Goal: Task Accomplishment & Management: Use online tool/utility

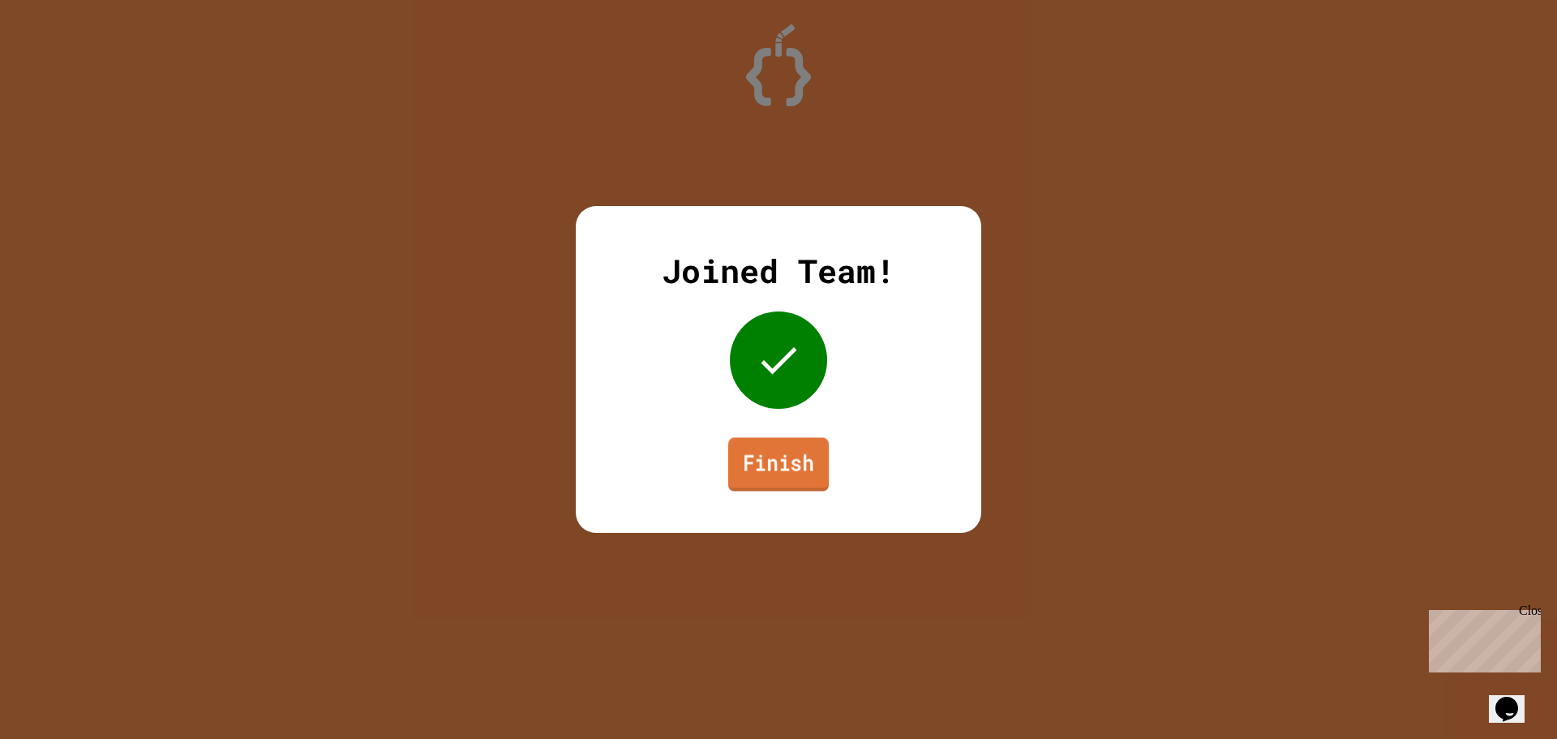
click at [772, 465] on link "Finish" at bounding box center [778, 464] width 101 height 54
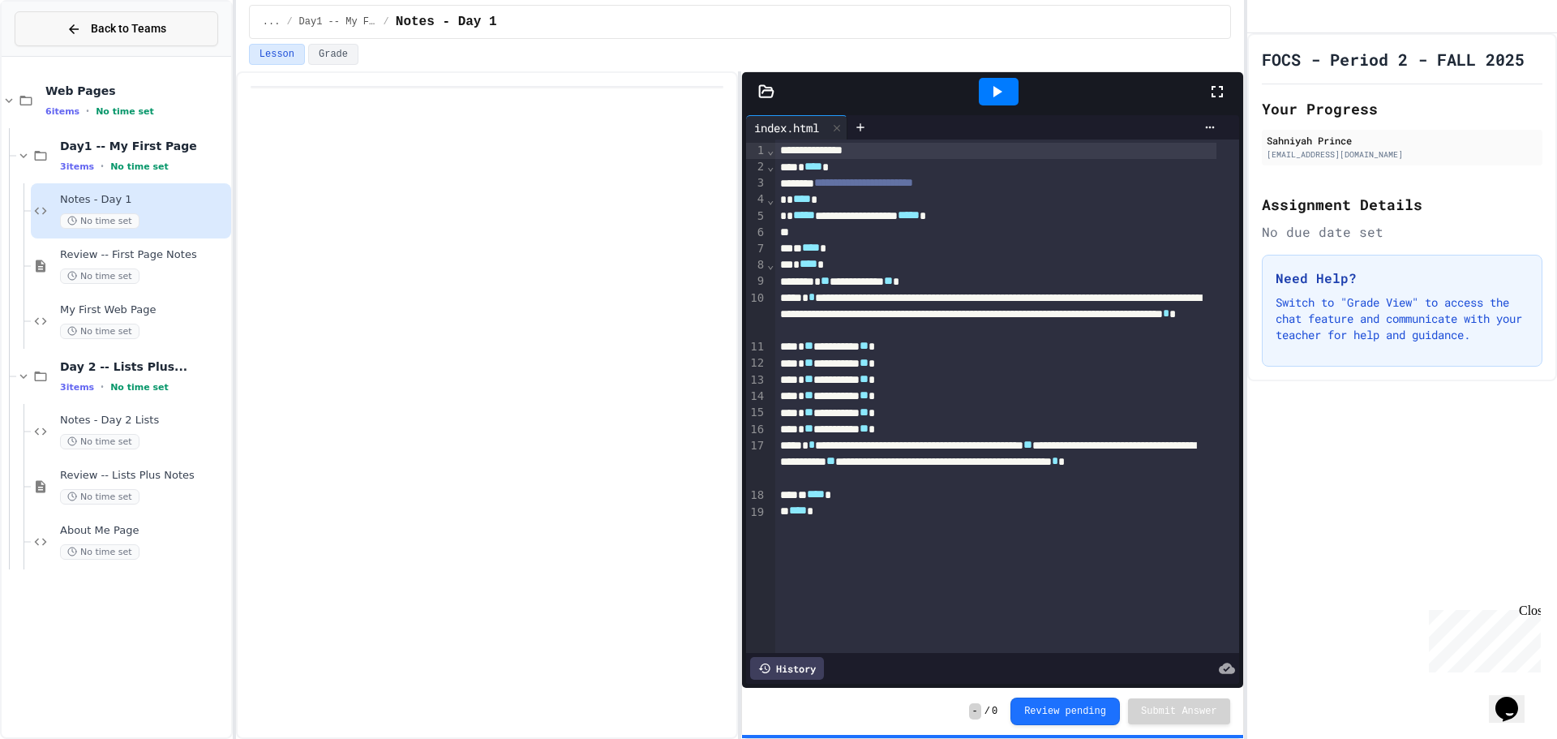
click at [172, 23] on button "Back to Teams" at bounding box center [117, 28] width 204 height 35
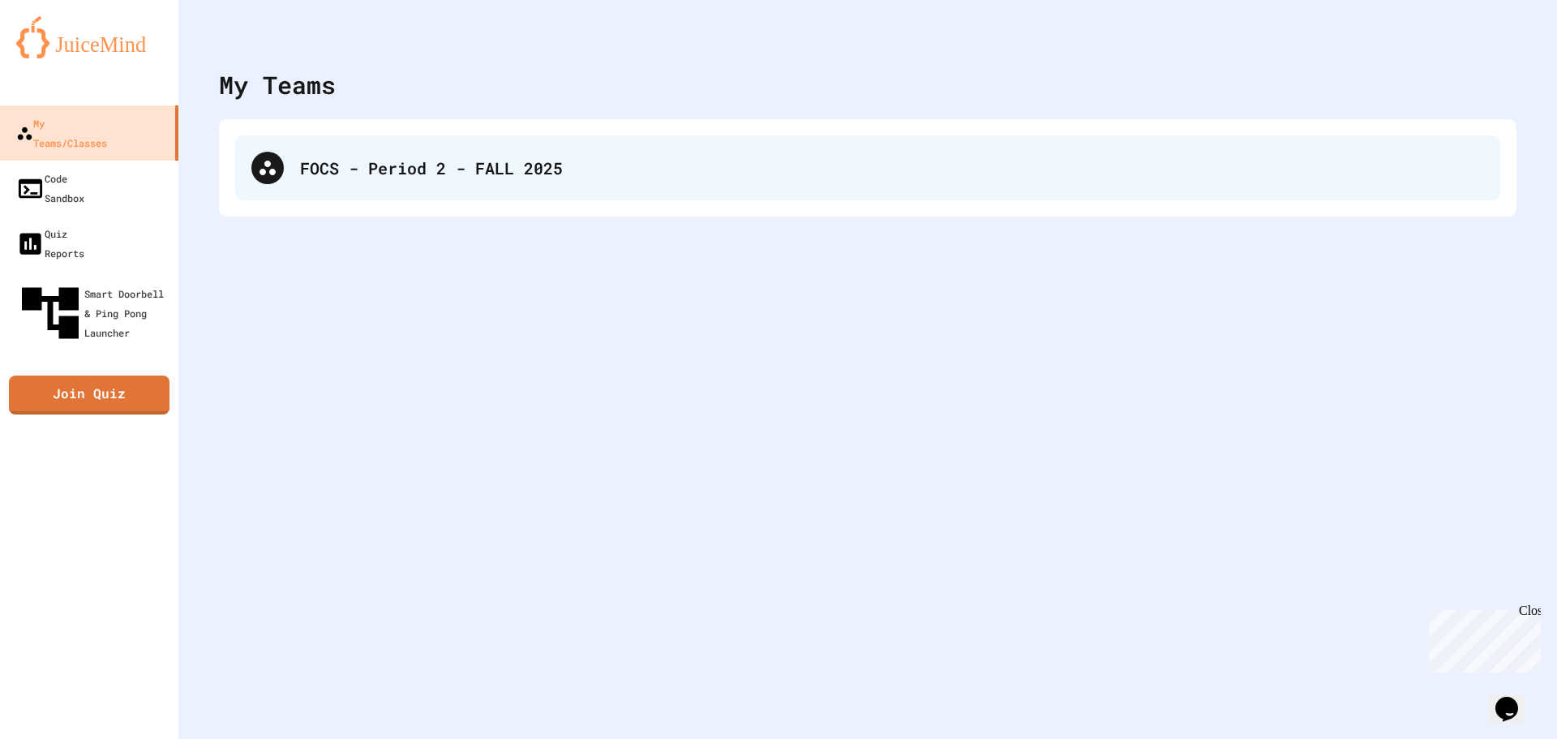
click at [420, 158] on div "FOCS - Period 2 - FALL 2025" at bounding box center [892, 168] width 1184 height 24
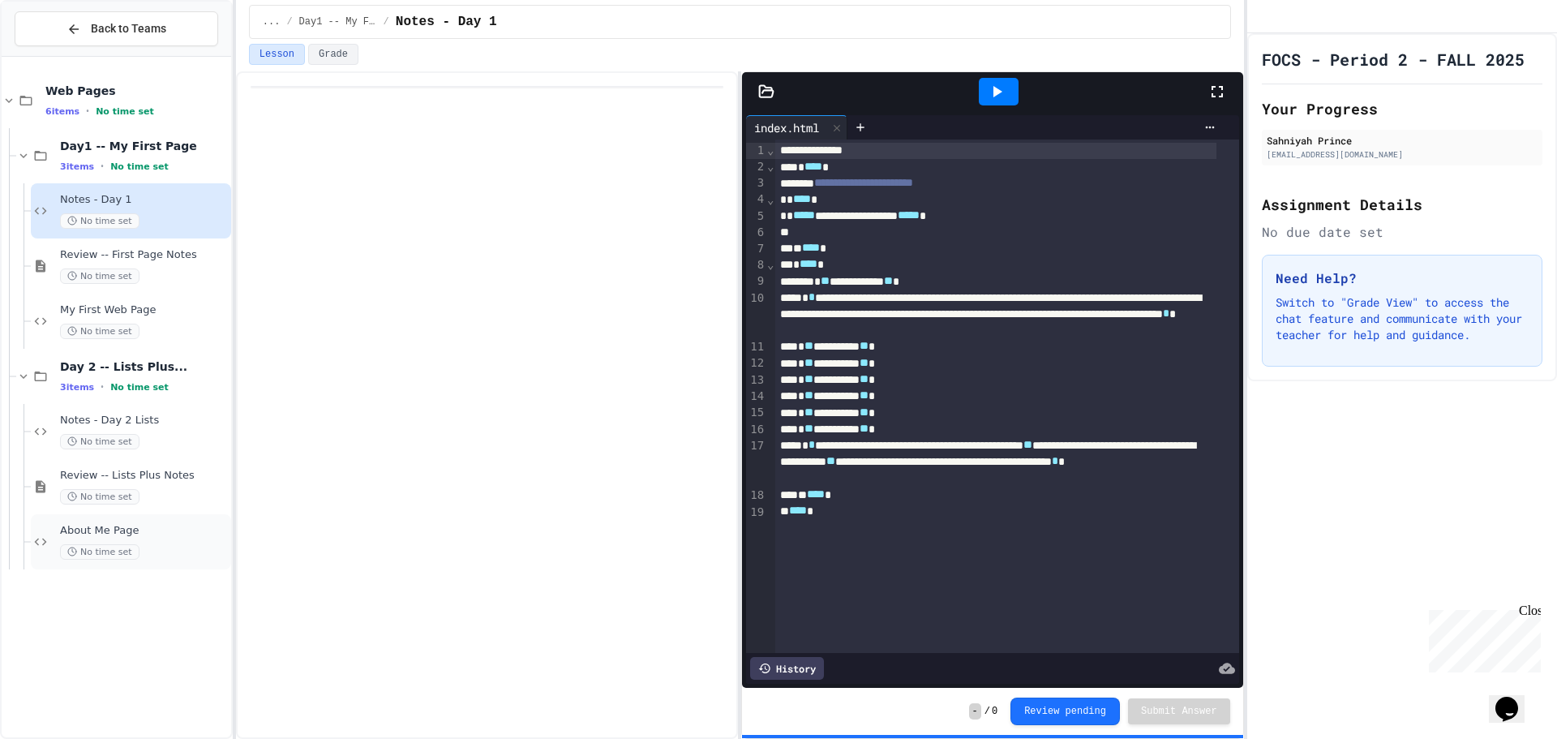
click at [168, 539] on div "About Me Page No time set" at bounding box center [144, 542] width 168 height 36
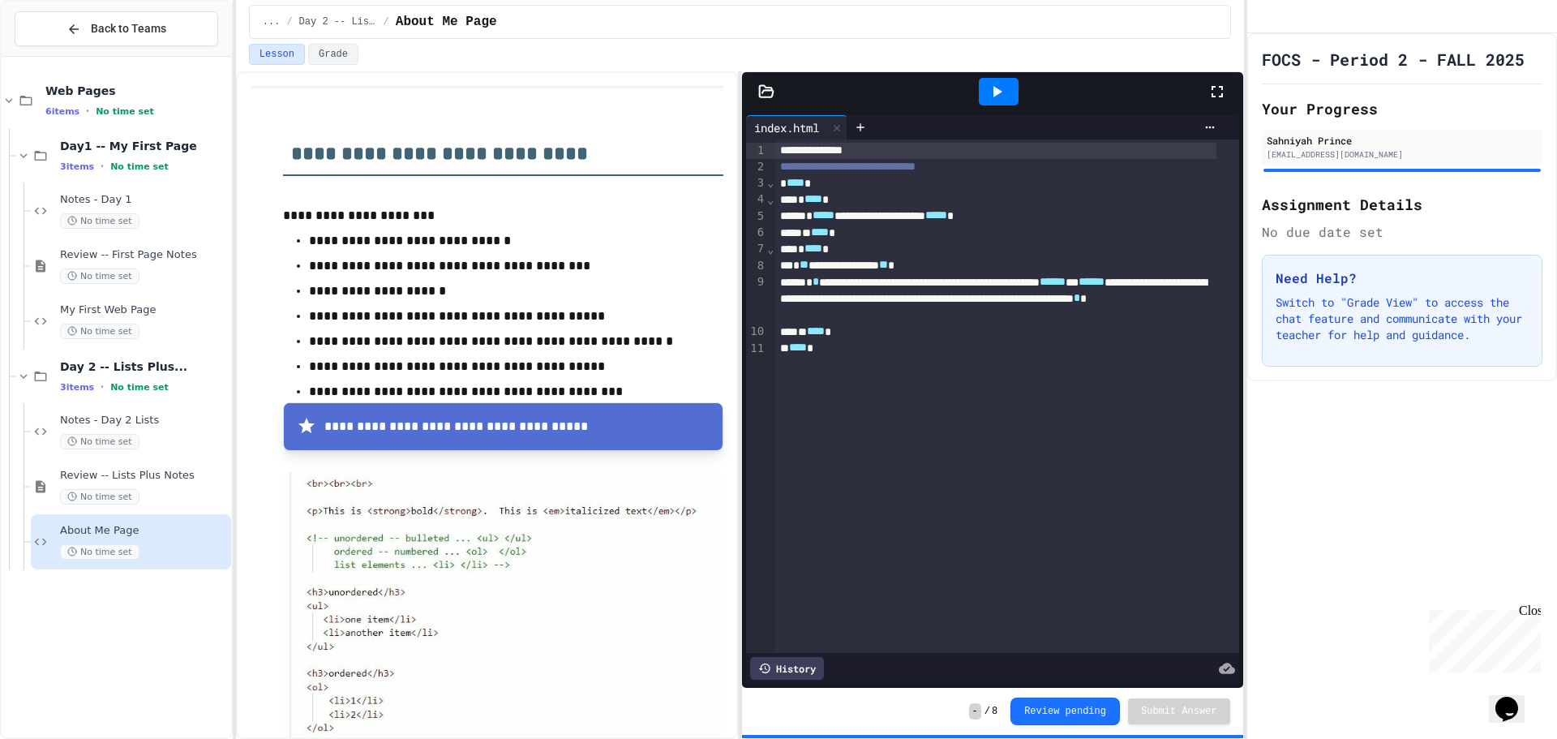
click at [998, 92] on icon at bounding box center [998, 91] width 9 height 11
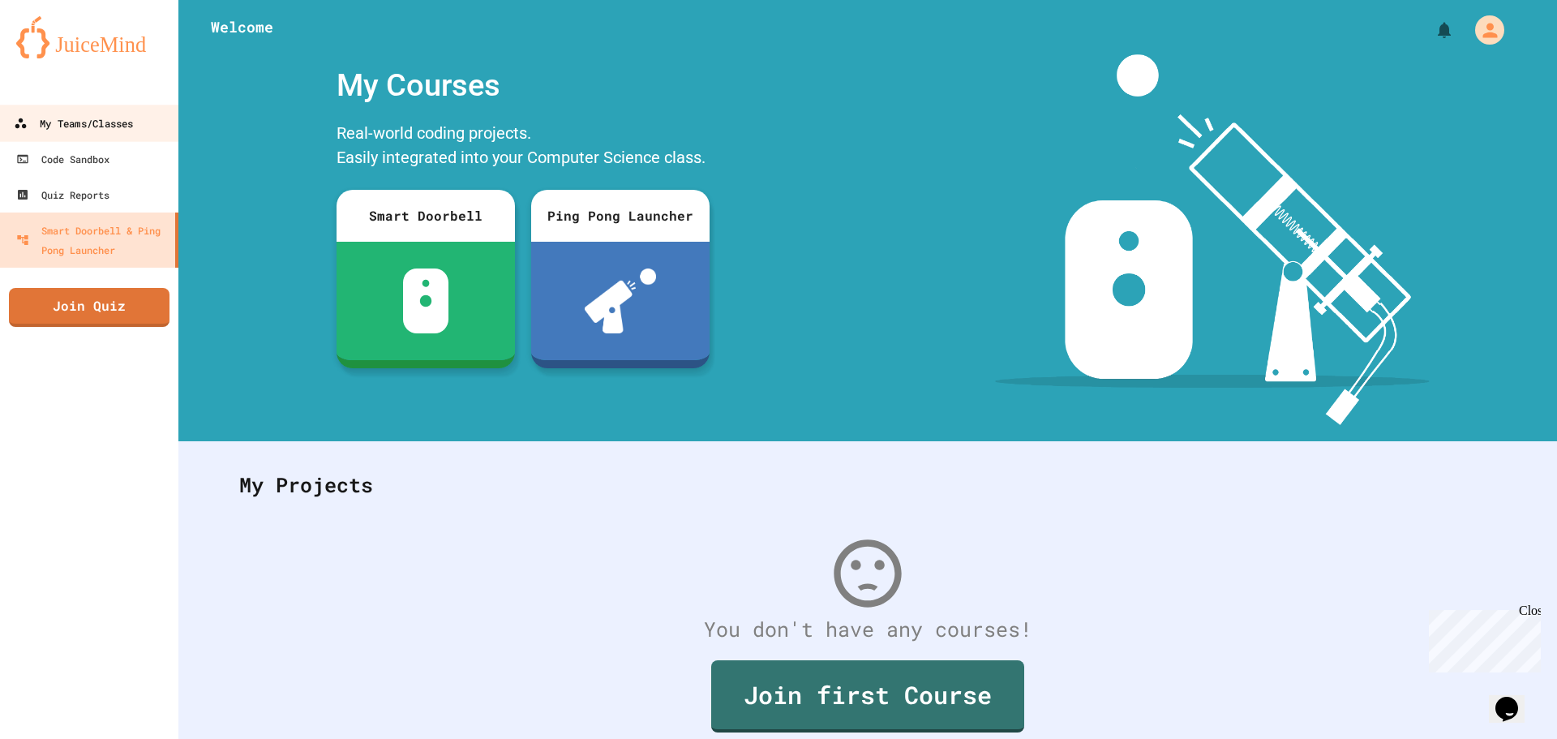
click at [109, 119] on div "My Teams/Classes" at bounding box center [73, 124] width 119 height 20
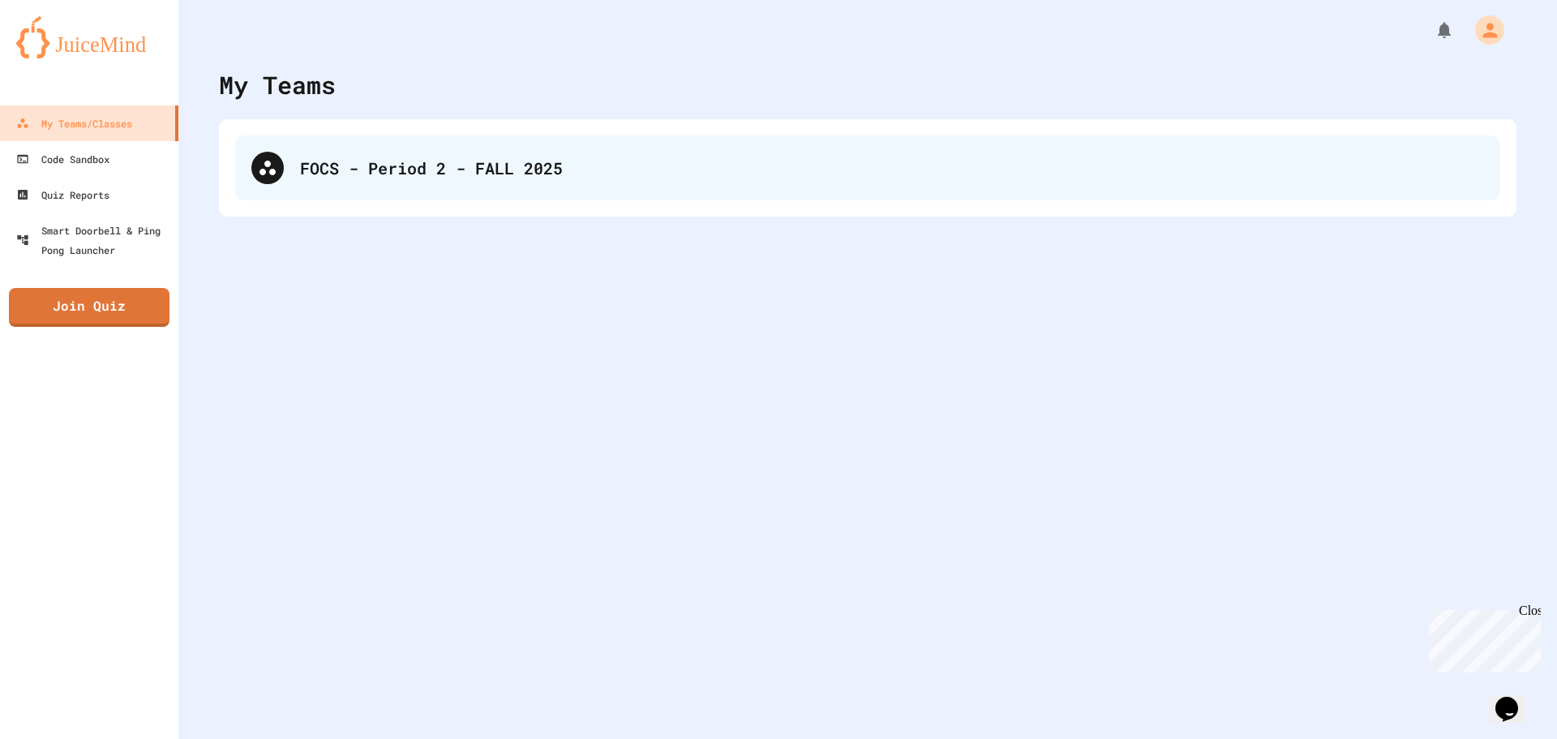
click at [427, 157] on div "FOCS - Period 2 - FALL 2025" at bounding box center [892, 168] width 1184 height 24
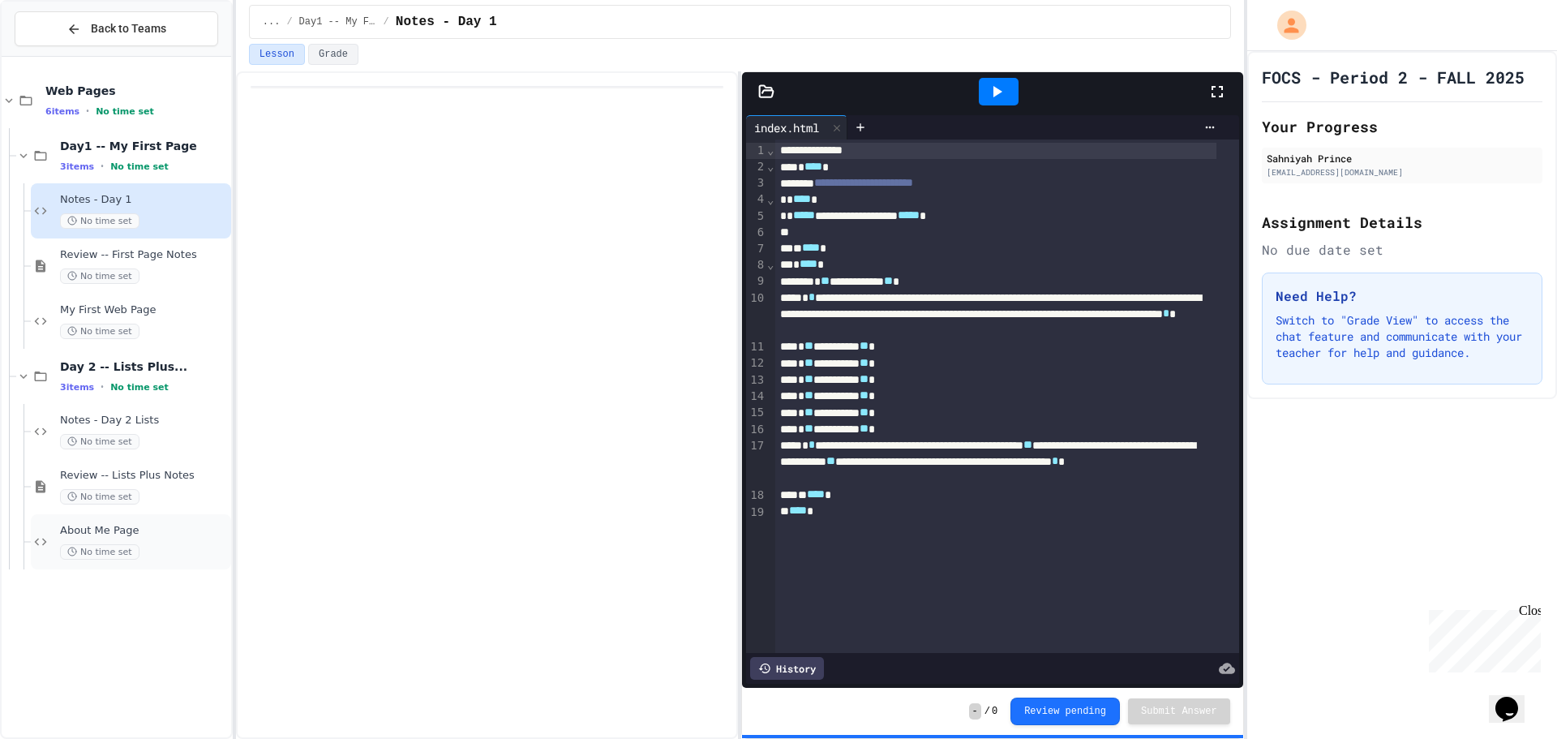
click at [127, 518] on div "About Me Page No time set" at bounding box center [131, 541] width 200 height 55
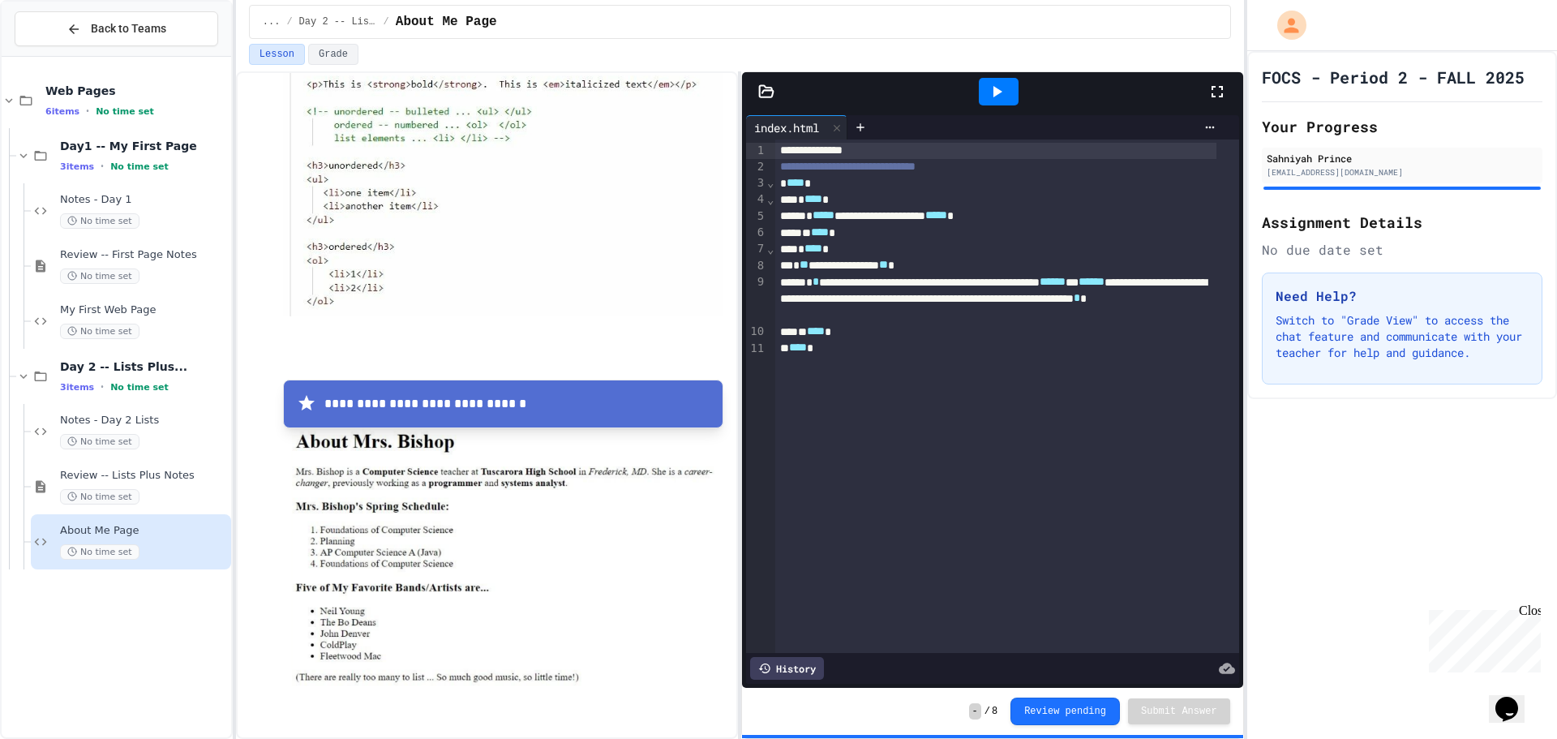
scroll to position [433, 0]
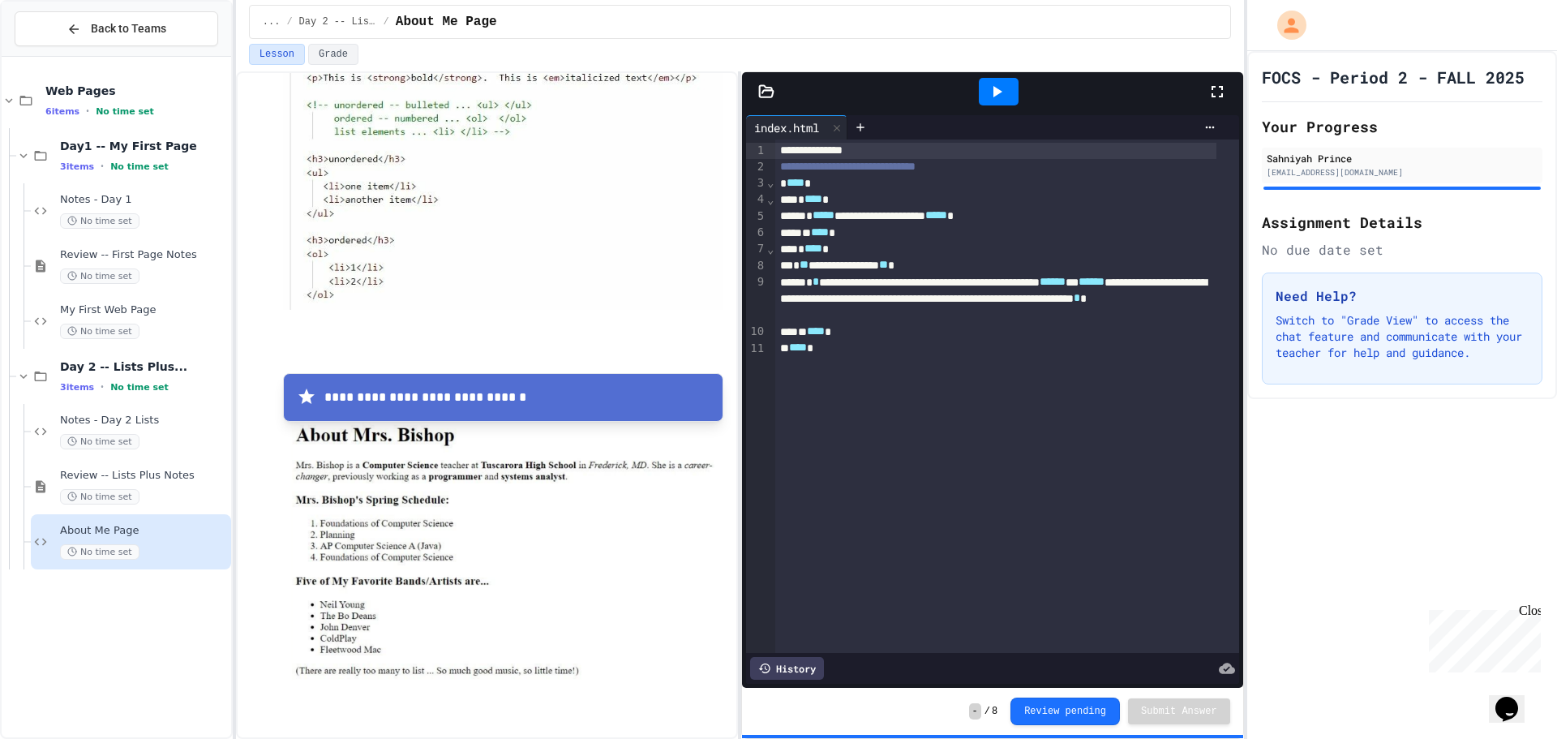
click at [990, 83] on icon at bounding box center [996, 91] width 19 height 19
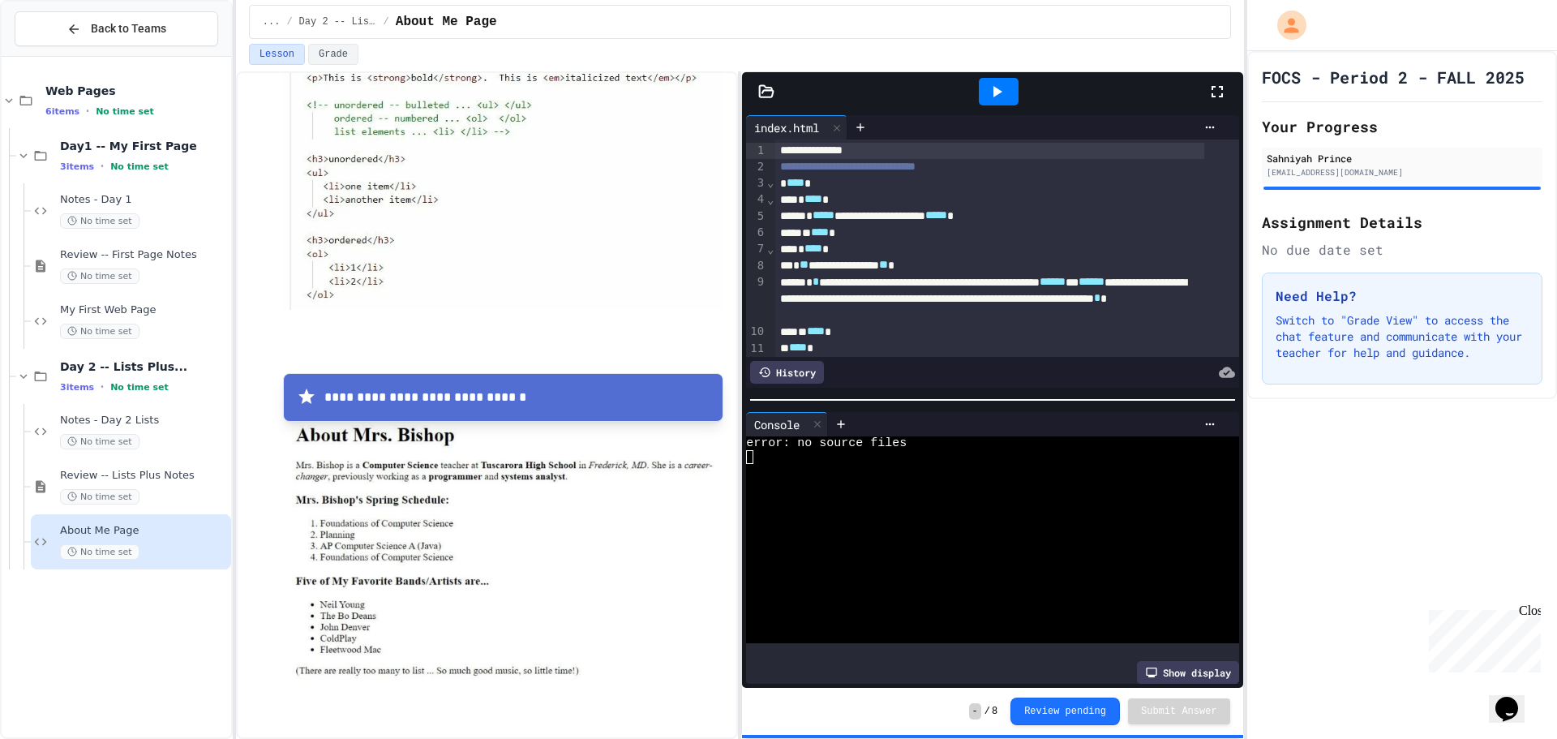
click at [989, 88] on icon at bounding box center [996, 91] width 19 height 19
click at [823, 421] on icon at bounding box center [817, 424] width 11 height 11
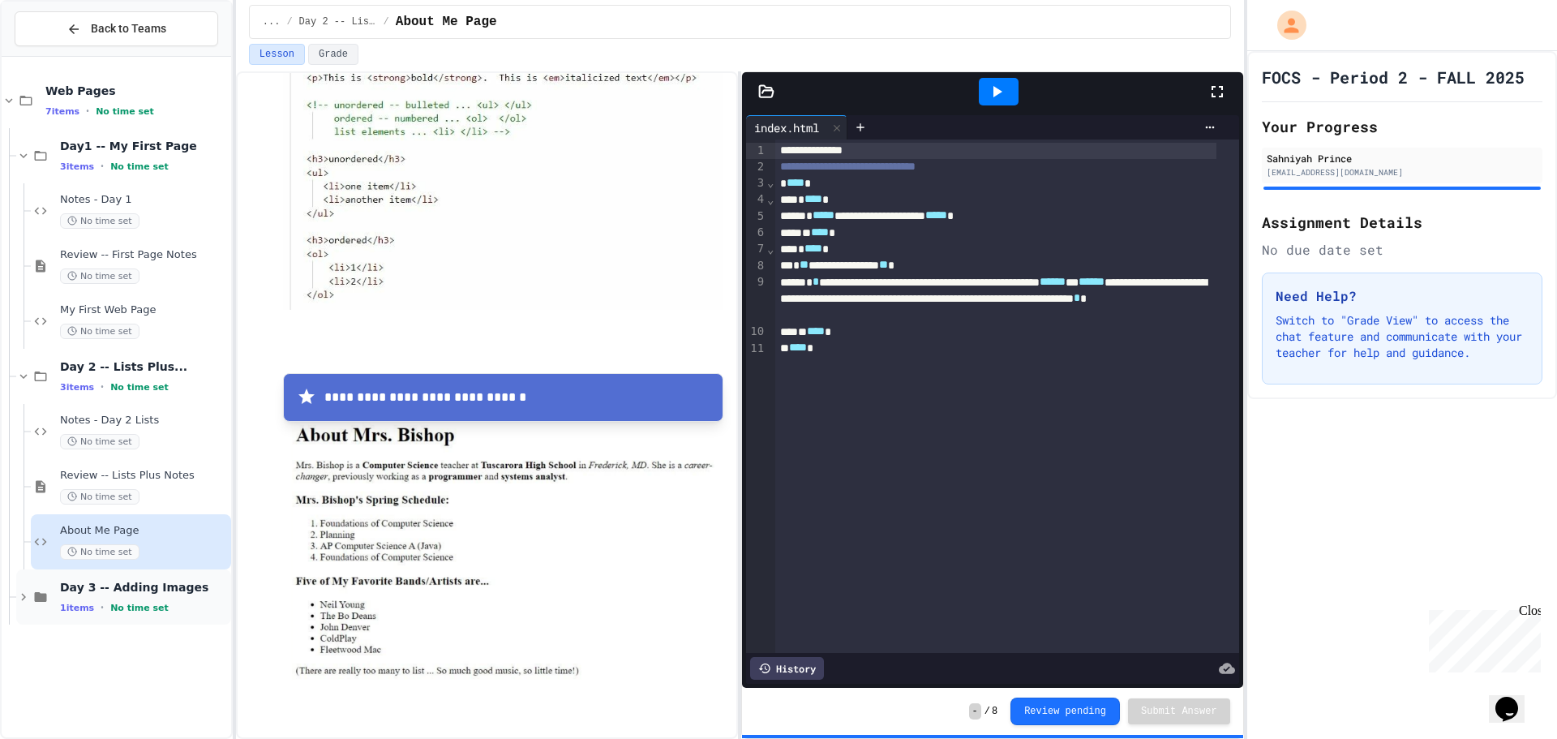
click at [163, 604] on div "1 items • No time set" at bounding box center [144, 607] width 168 height 13
click at [159, 591] on span "Day 3 -- Adding Images" at bounding box center [144, 587] width 168 height 15
click at [178, 593] on span "Day 3 -- Adding Images" at bounding box center [144, 587] width 168 height 15
click at [174, 641] on span "NOTES: Adding Images" at bounding box center [144, 641] width 168 height 14
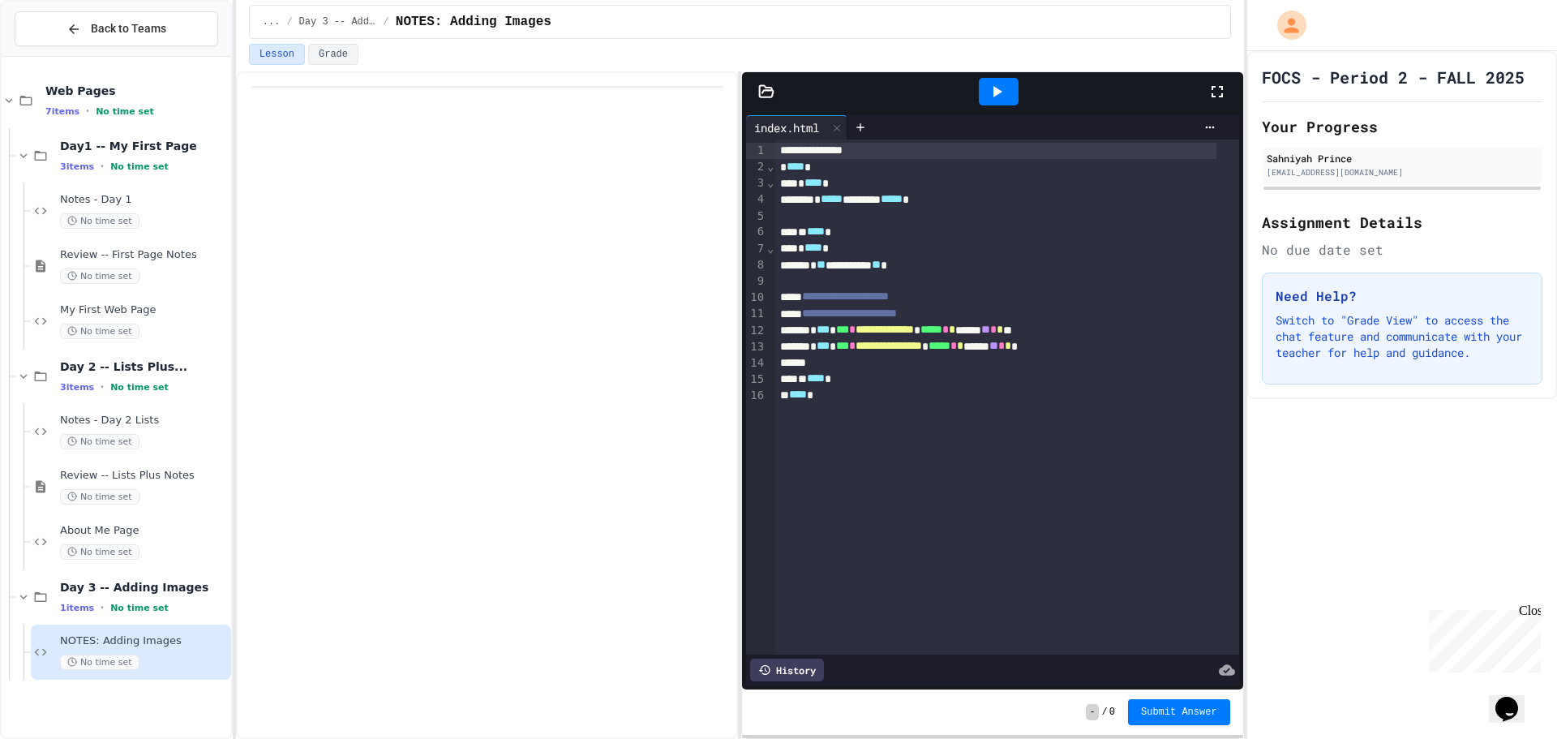
click at [1003, 86] on icon at bounding box center [996, 91] width 19 height 19
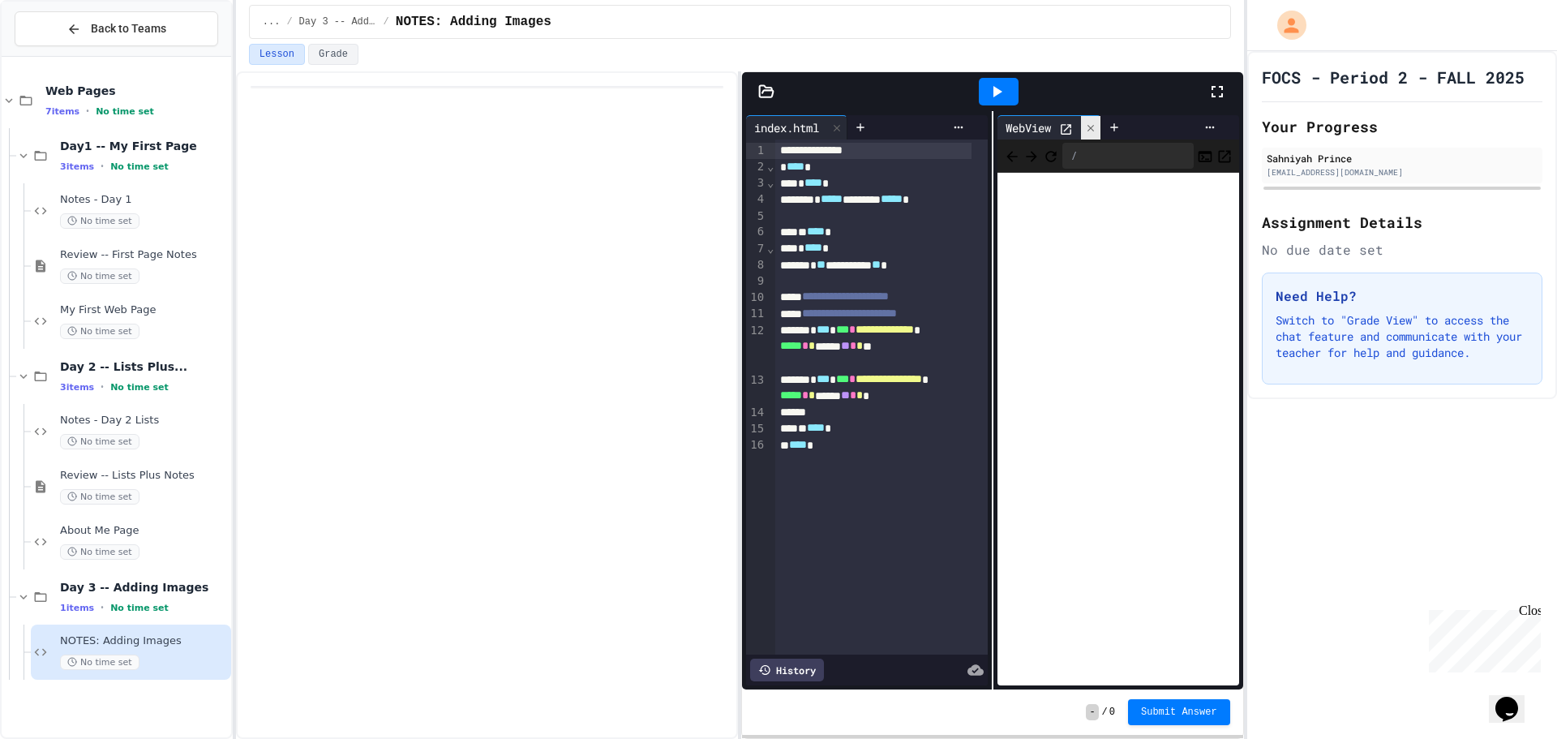
click at [1085, 131] on icon at bounding box center [1090, 127] width 11 height 11
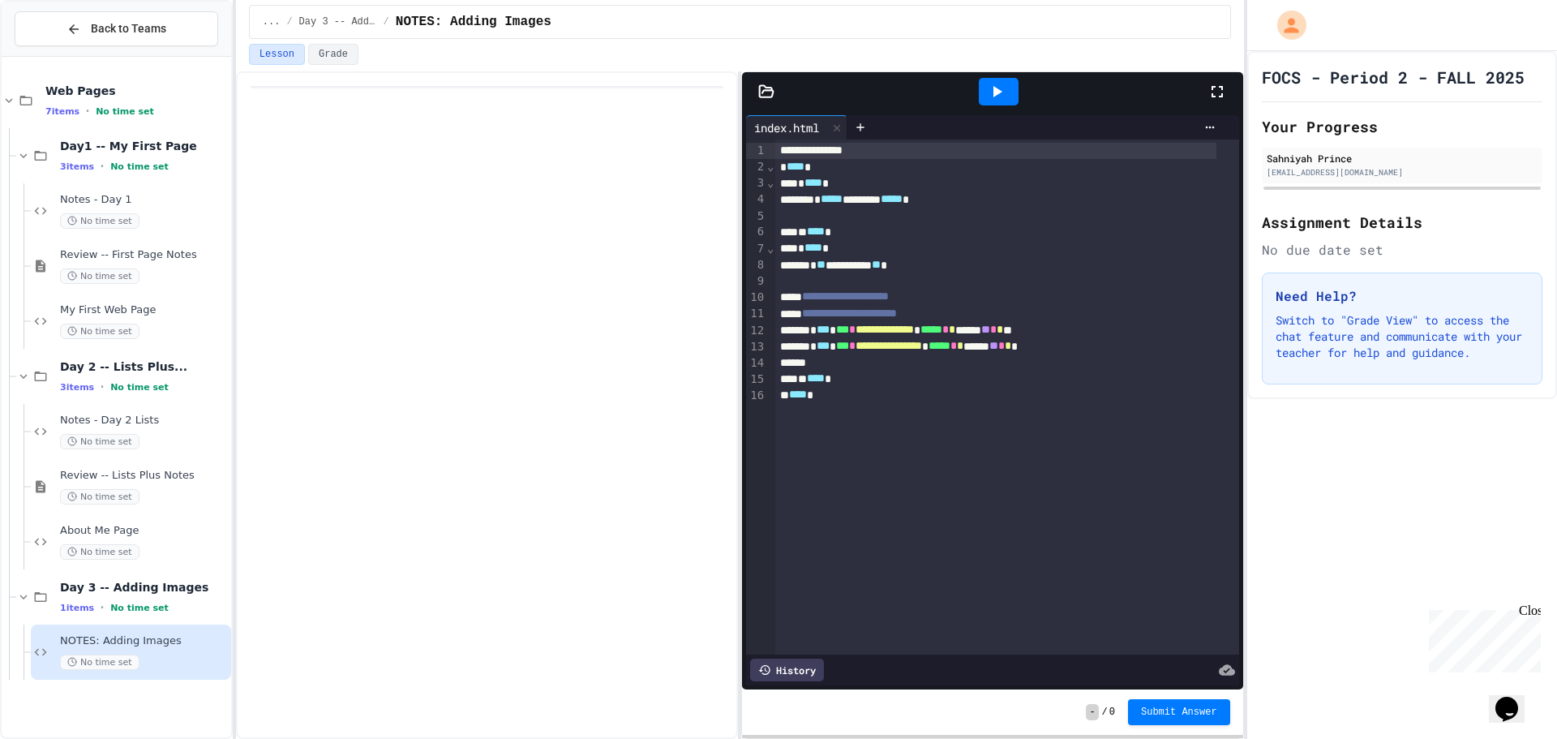
click at [890, 149] on div "**********" at bounding box center [995, 151] width 441 height 16
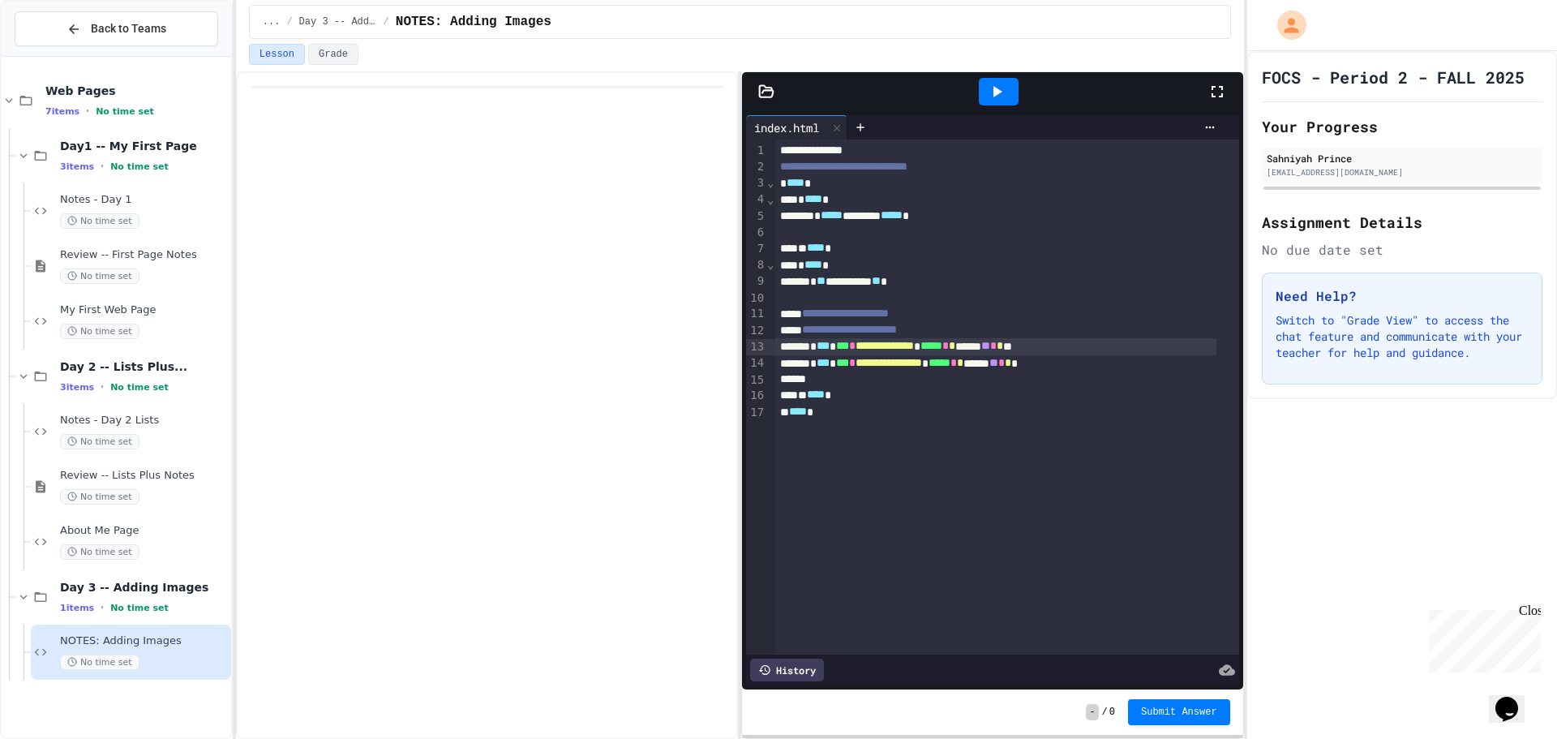
click at [849, 353] on div "**********" at bounding box center [995, 346] width 441 height 16
click at [1111, 354] on div "**********" at bounding box center [995, 346] width 441 height 16
click at [981, 78] on div at bounding box center [999, 92] width 40 height 28
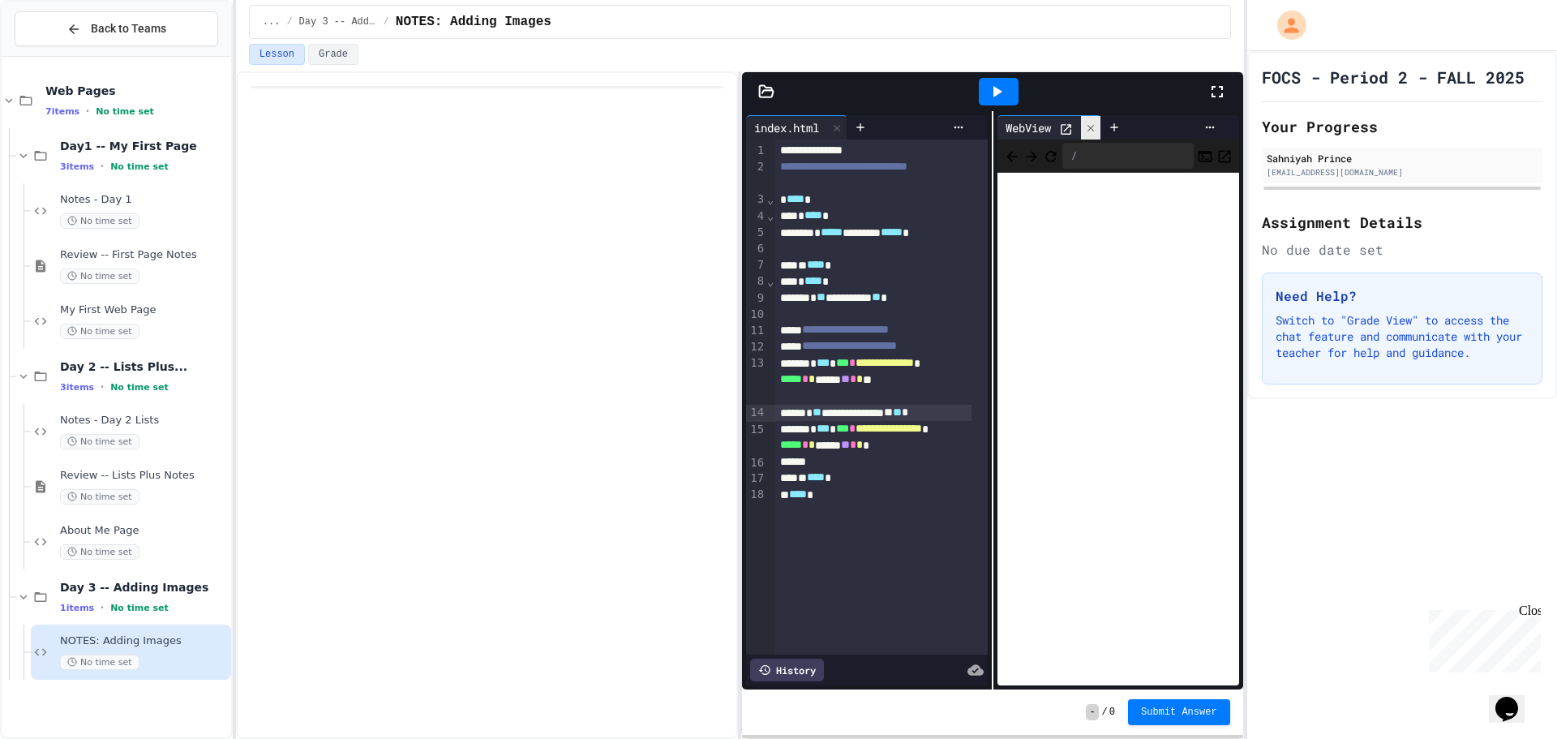
click at [1081, 126] on div at bounding box center [1090, 128] width 19 height 24
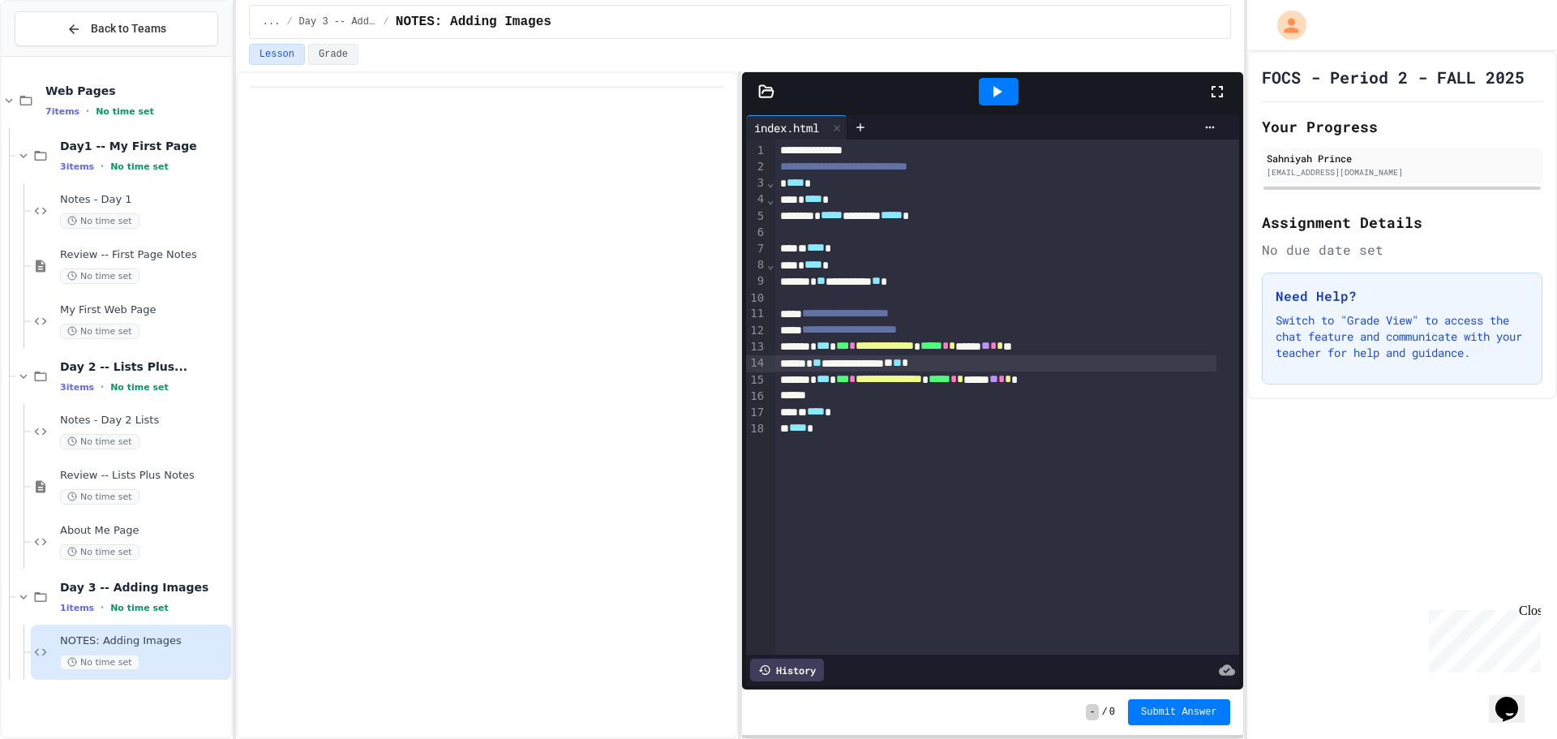
click at [763, 101] on div at bounding box center [992, 91] width 500 height 39
click at [614, 196] on div at bounding box center [487, 405] width 502 height 668
click at [767, 95] on icon at bounding box center [766, 92] width 16 height 16
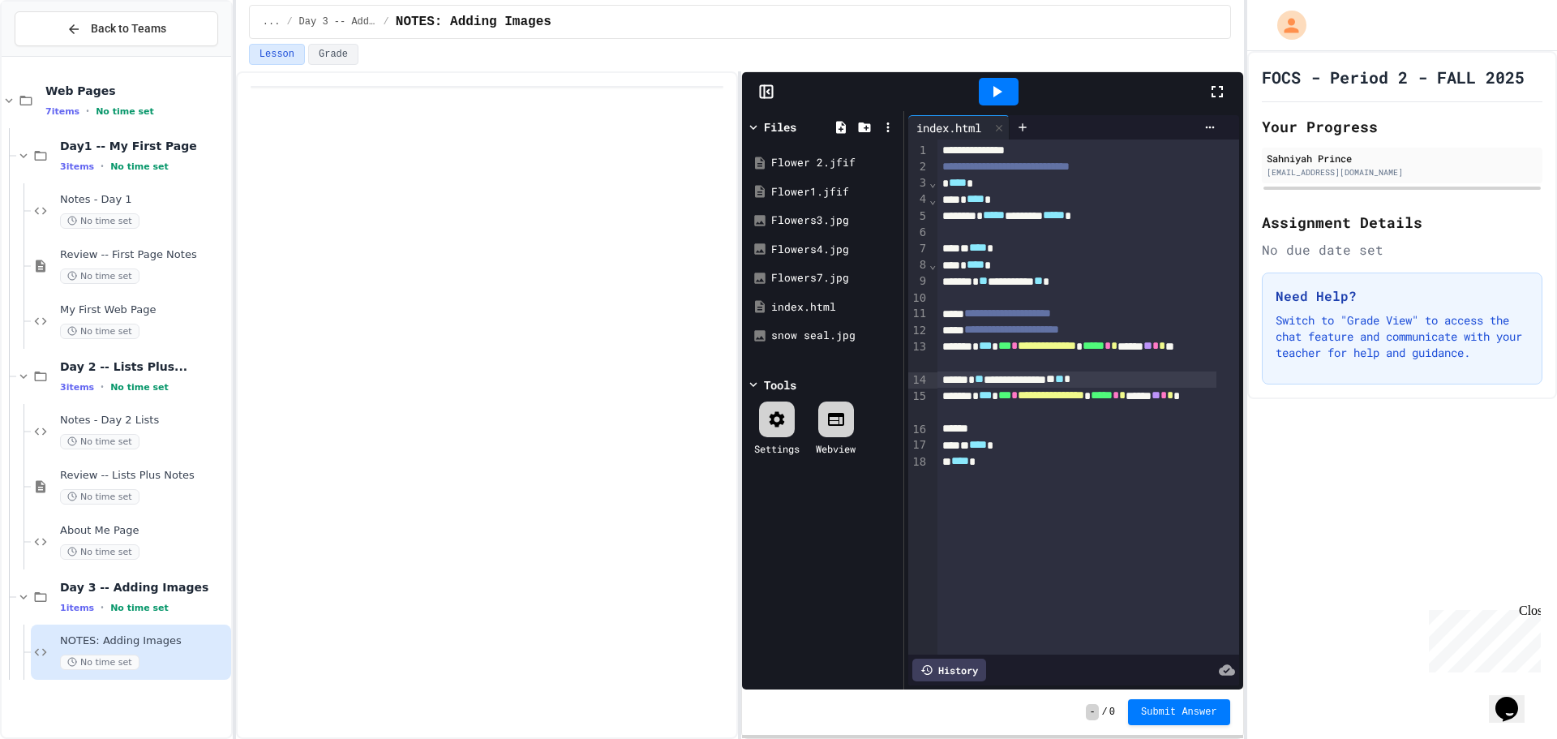
click at [1085, 401] on span "**********" at bounding box center [1051, 394] width 67 height 11
click at [995, 84] on icon at bounding box center [996, 91] width 19 height 19
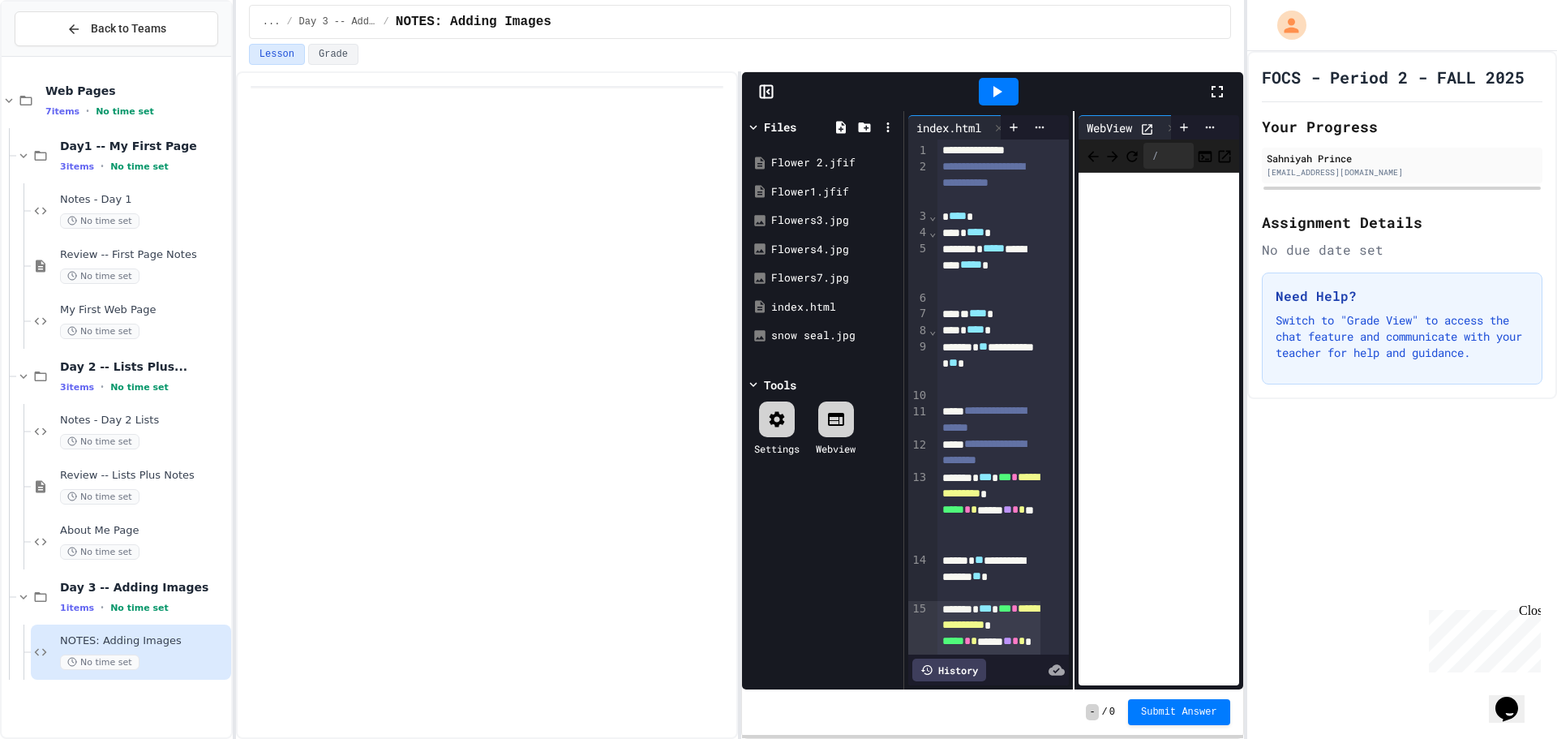
click at [755, 127] on icon at bounding box center [753, 127] width 15 height 15
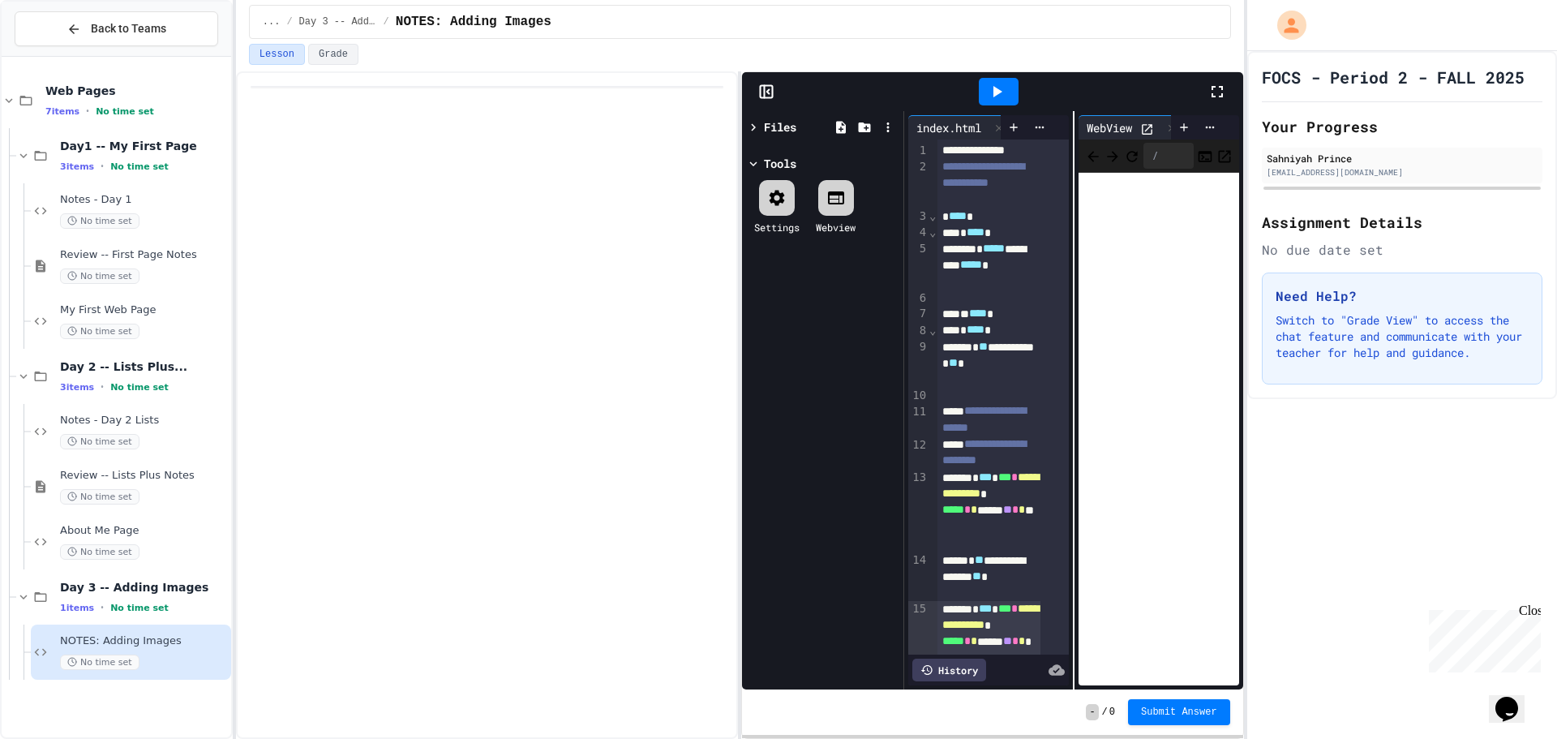
click at [768, 94] on icon at bounding box center [766, 92] width 16 height 16
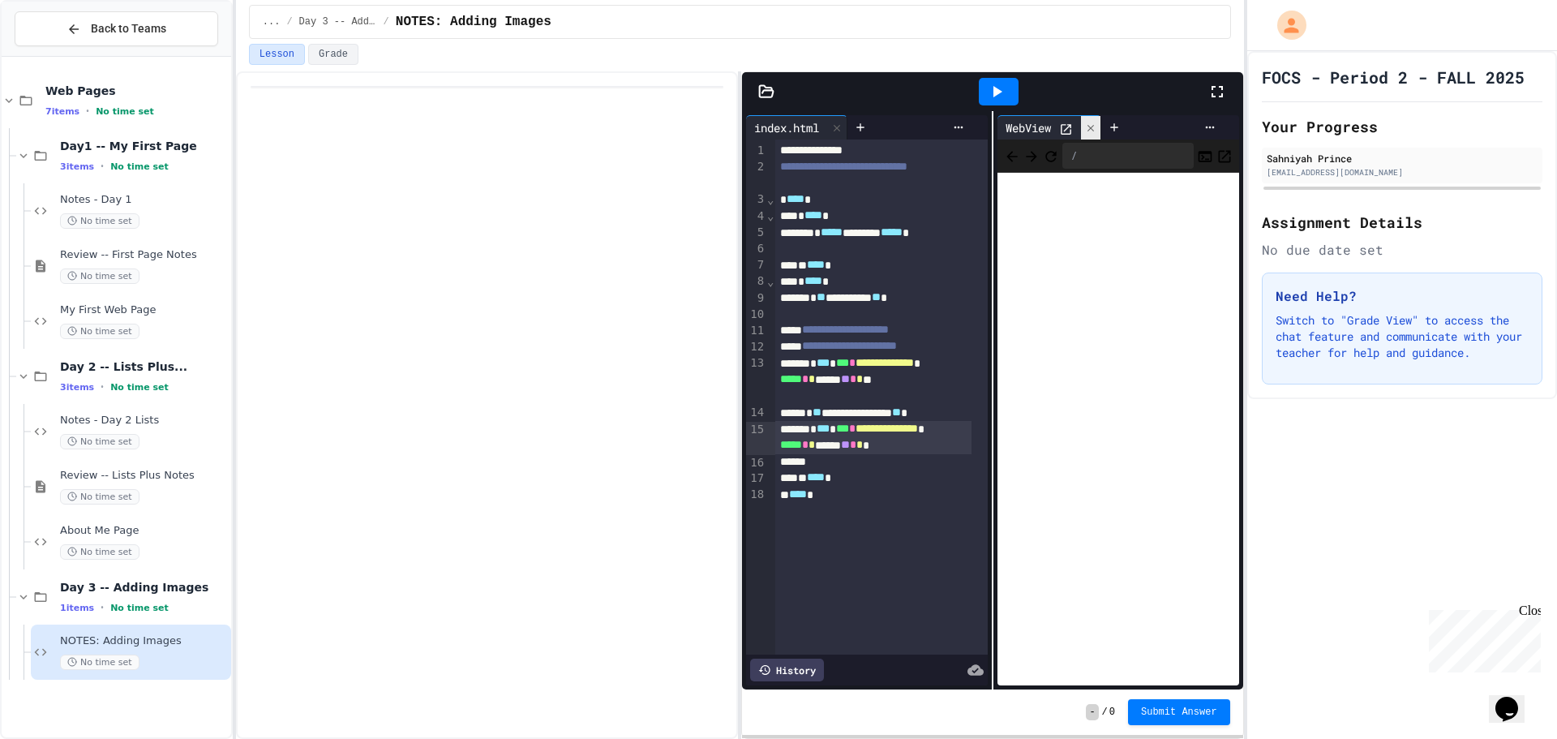
click at [1081, 128] on div at bounding box center [1090, 128] width 19 height 24
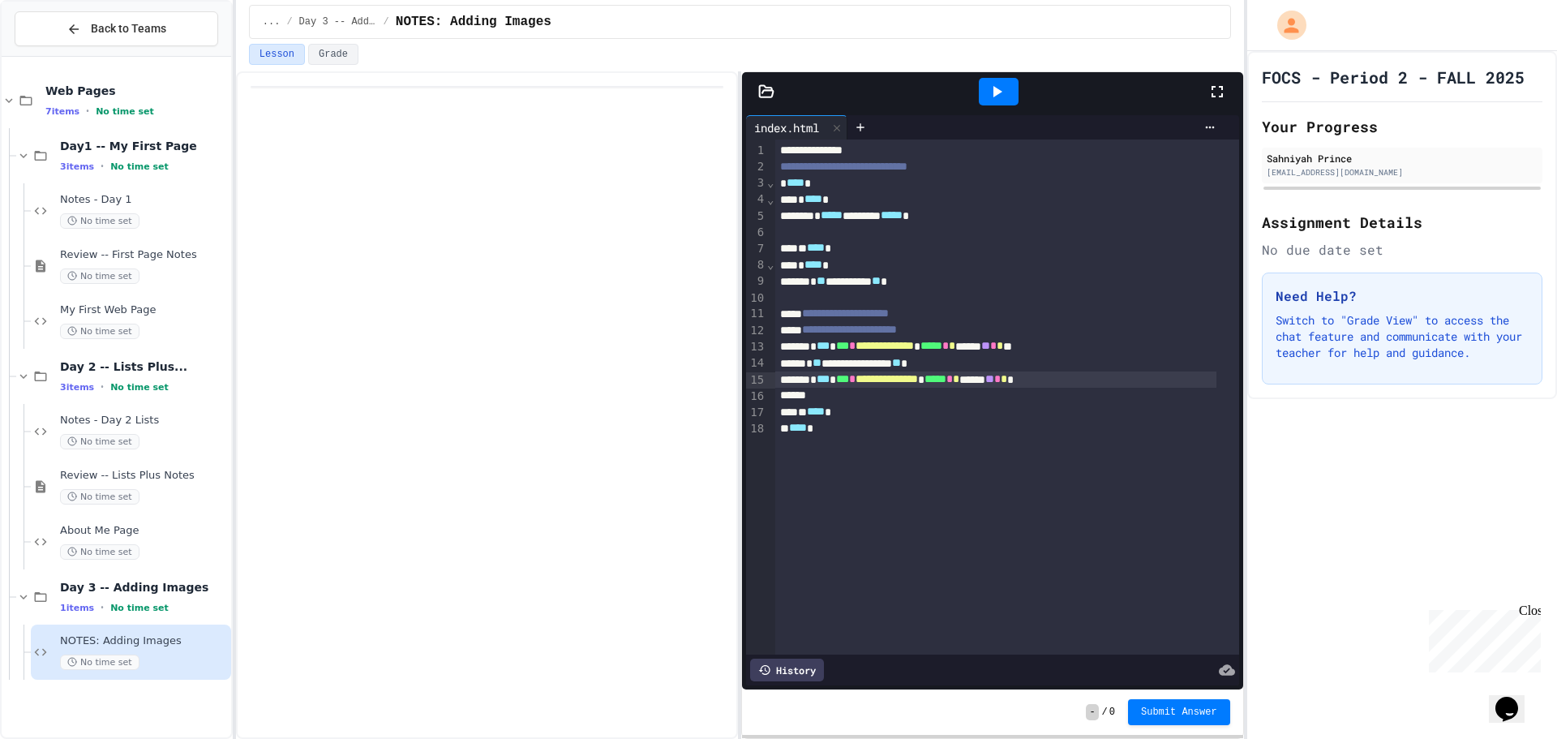
click at [870, 394] on div at bounding box center [995, 396] width 441 height 16
click at [844, 395] on div at bounding box center [995, 396] width 441 height 16
click at [766, 88] on icon at bounding box center [766, 92] width 16 height 16
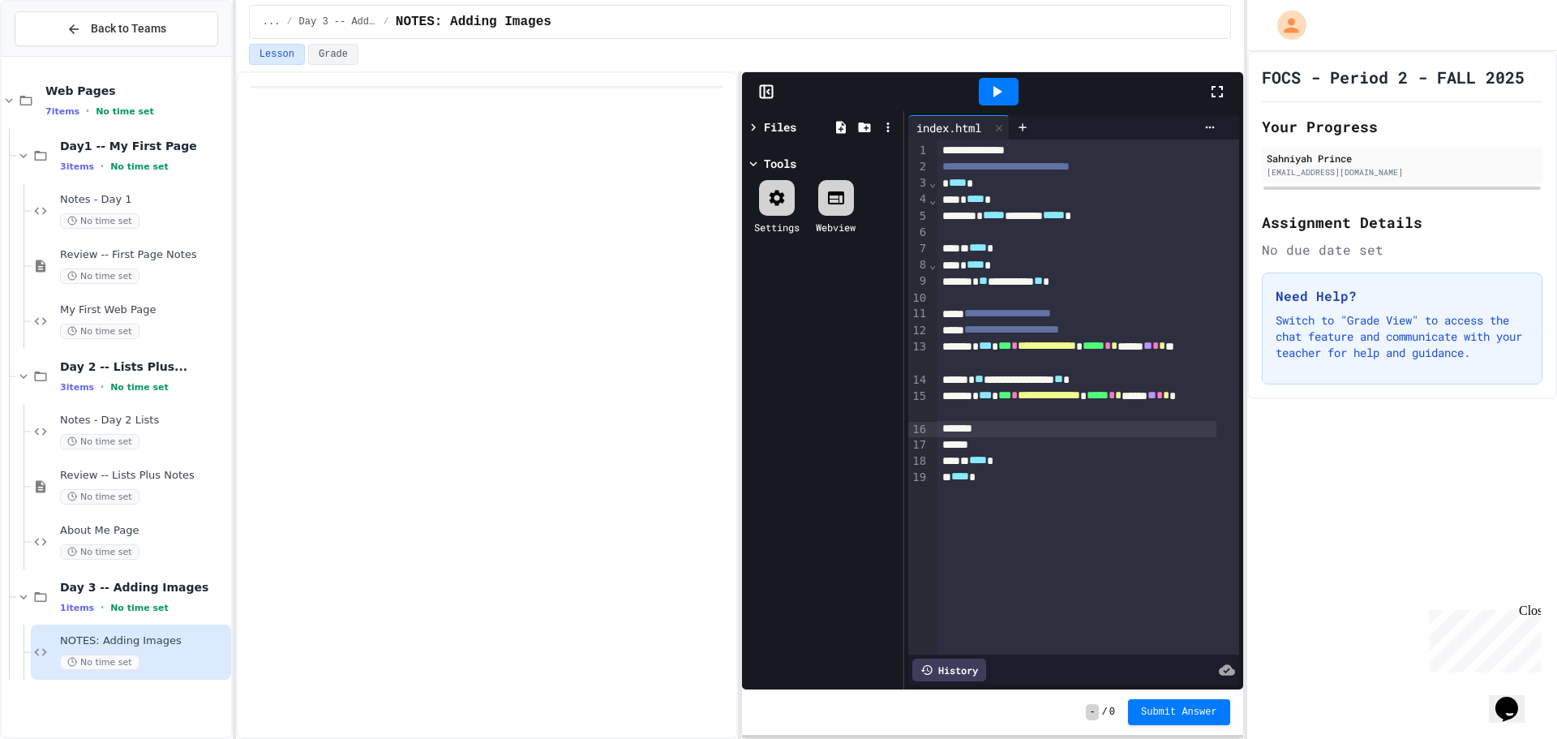
click at [754, 131] on icon at bounding box center [753, 127] width 15 height 15
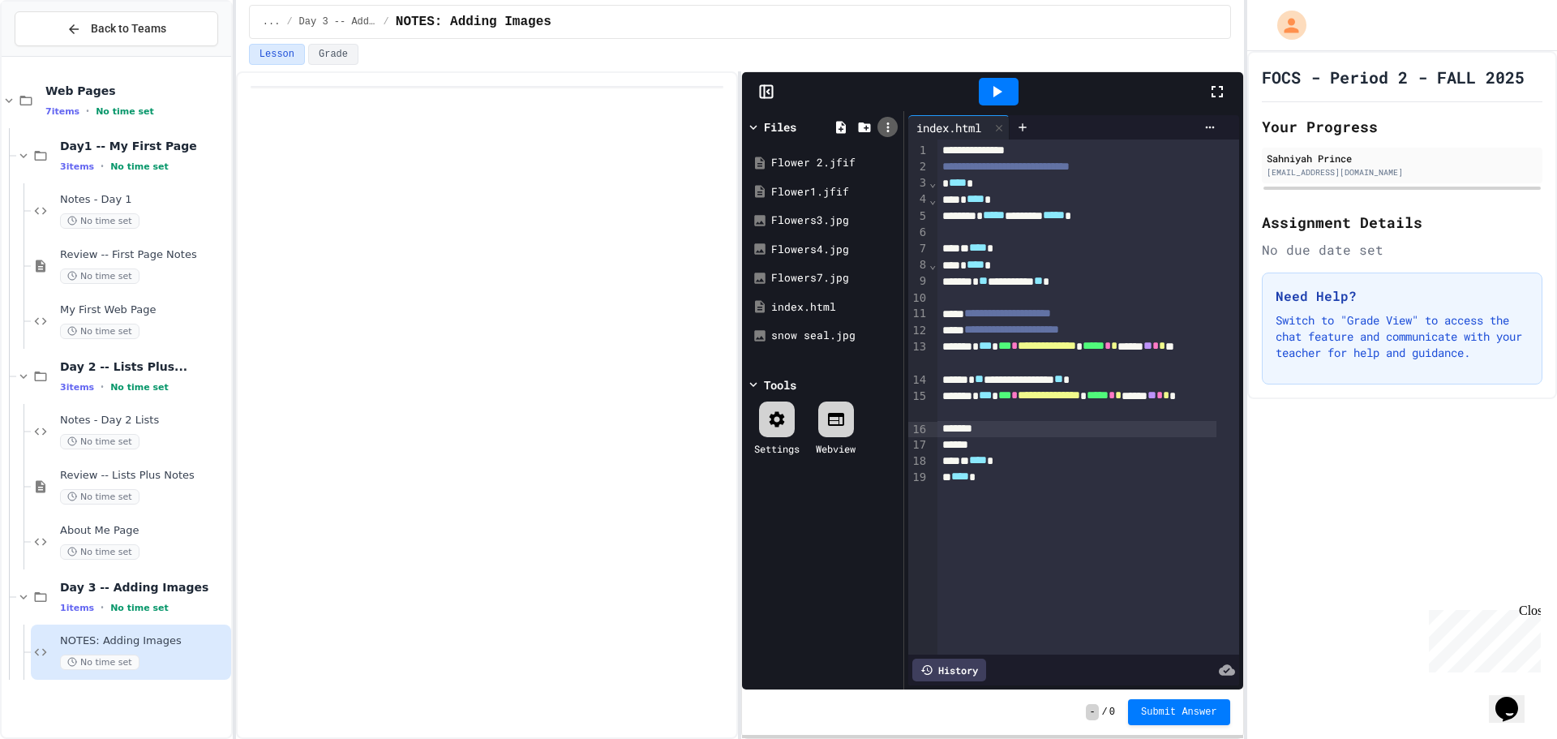
click at [884, 125] on icon at bounding box center [888, 127] width 15 height 15
click at [889, 311] on icon at bounding box center [889, 306] width 15 height 15
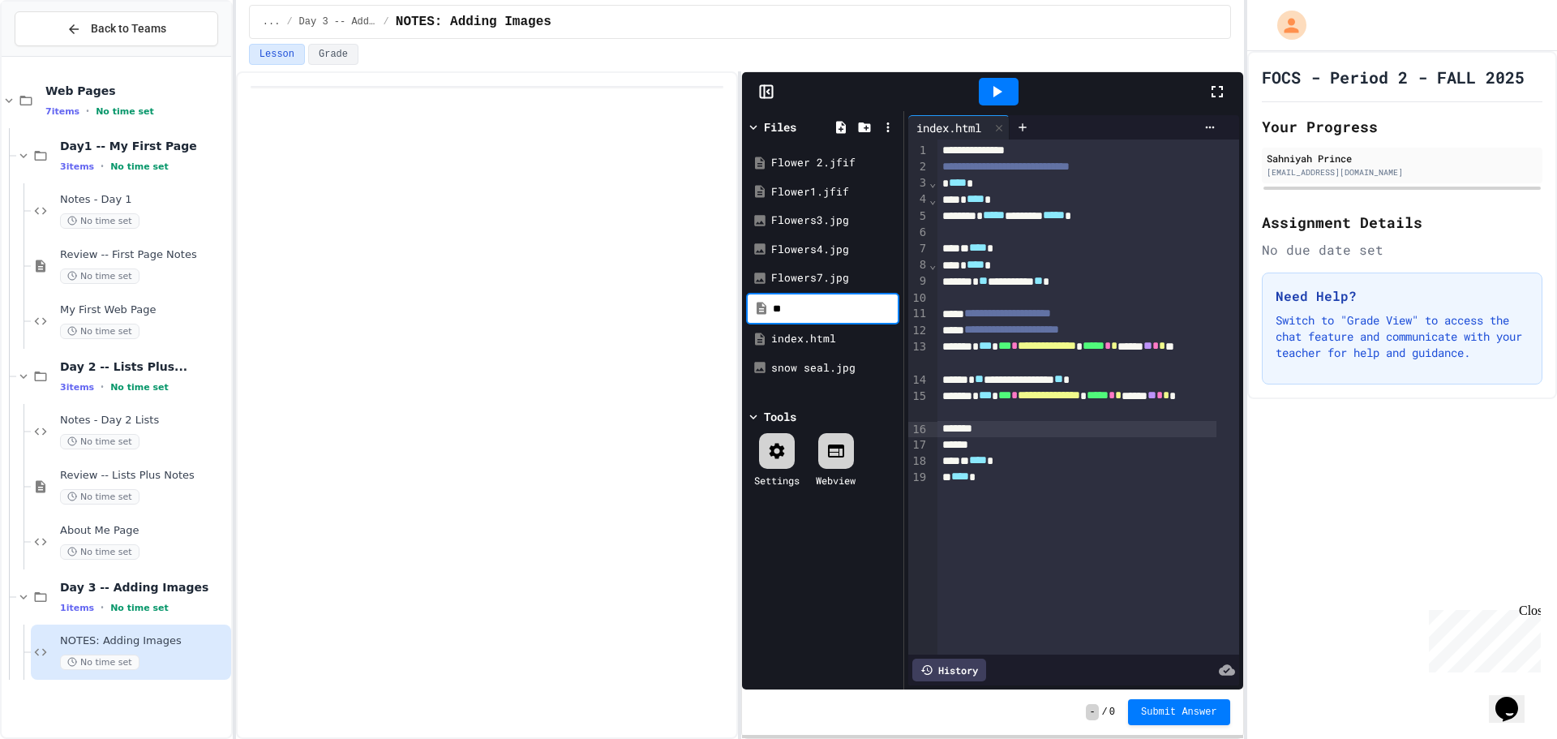
type input "*"
type input "******"
click at [584, 328] on div at bounding box center [487, 405] width 502 height 668
click at [889, 309] on icon at bounding box center [889, 306] width 15 height 15
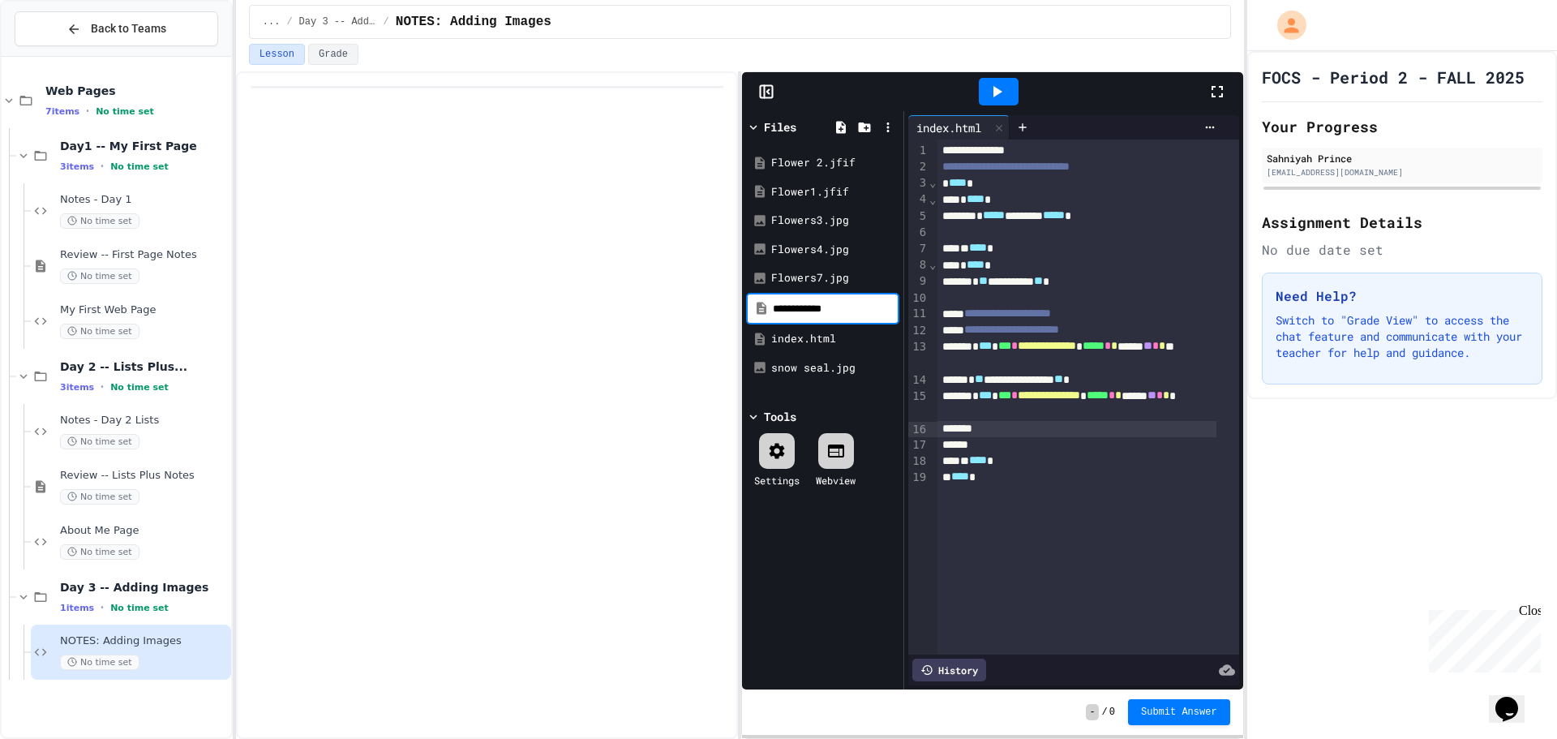
click at [851, 303] on input "**********" at bounding box center [834, 309] width 123 height 16
type input "*"
type input "******"
click at [798, 334] on div "lebron" at bounding box center [825, 336] width 109 height 16
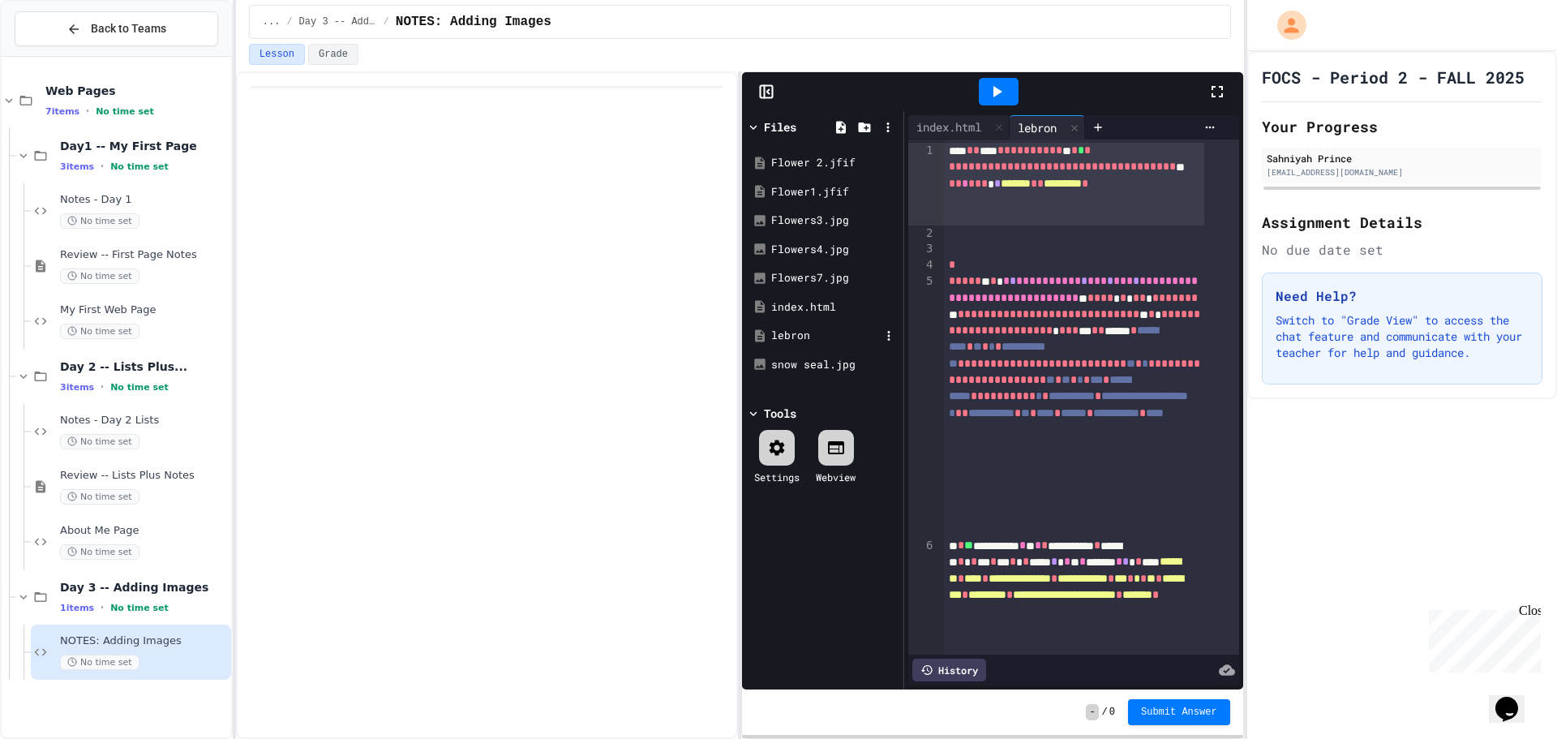
click at [809, 331] on div "lebron" at bounding box center [825, 336] width 109 height 16
click at [1080, 128] on icon at bounding box center [1074, 127] width 11 height 11
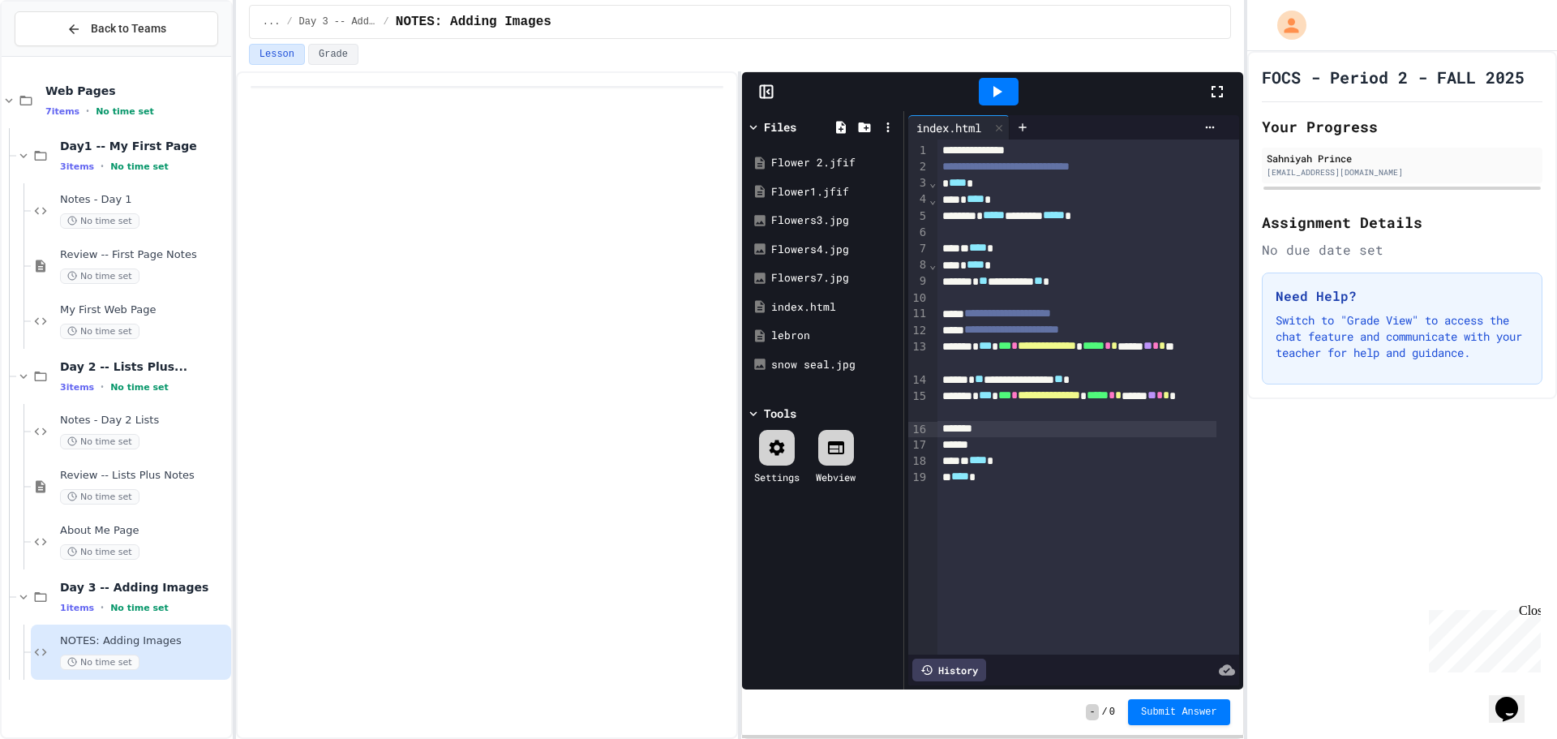
click at [1012, 436] on div at bounding box center [1077, 429] width 279 height 16
click at [794, 324] on div "lebron" at bounding box center [822, 335] width 153 height 29
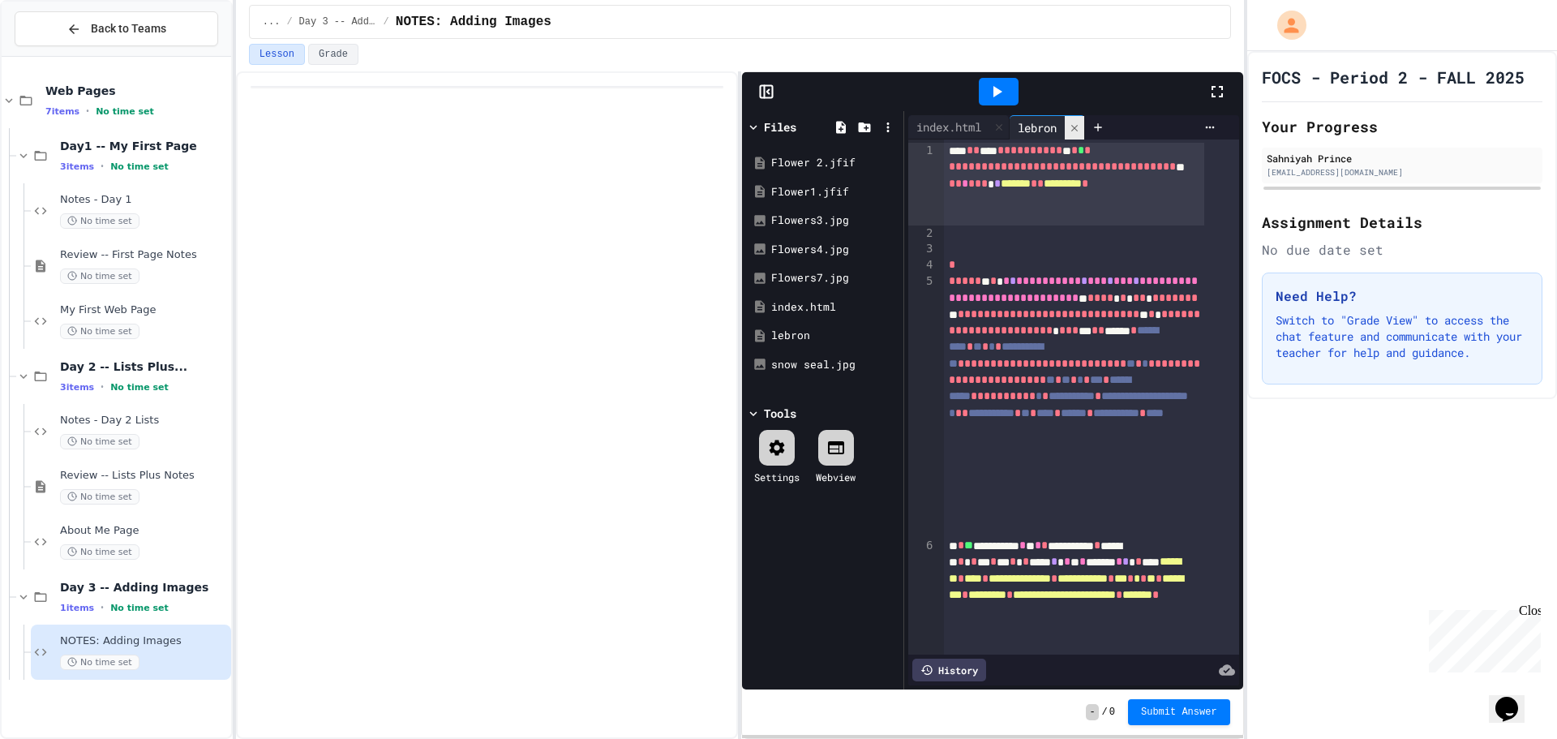
click at [1080, 123] on icon at bounding box center [1074, 127] width 11 height 11
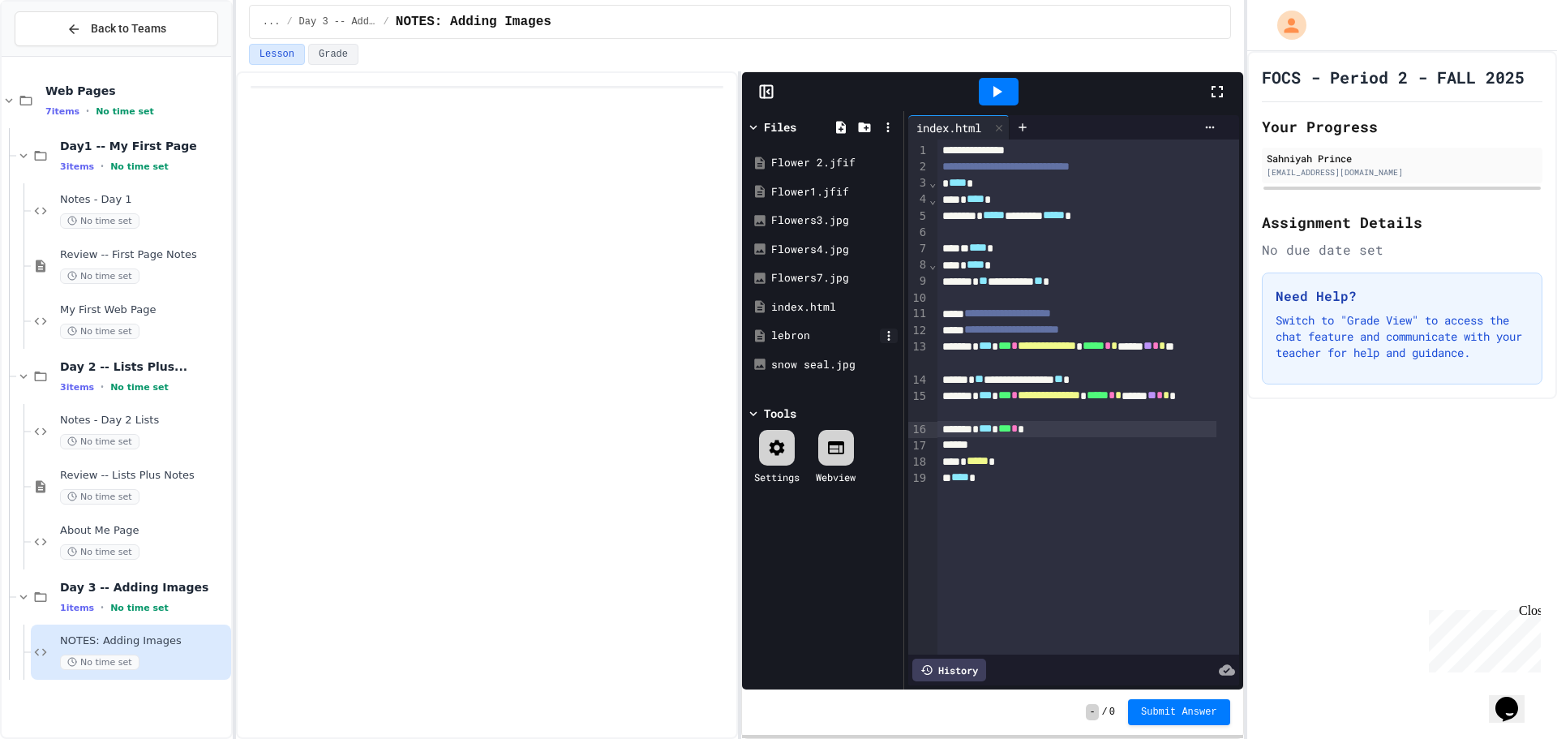
click at [890, 337] on icon at bounding box center [889, 336] width 15 height 15
drag, startPoint x: 798, startPoint y: 331, endPoint x: 818, endPoint y: 351, distance: 28.1
click at [866, 361] on div at bounding box center [778, 369] width 1557 height 739
click at [730, 320] on div at bounding box center [778, 369] width 1557 height 739
click at [1062, 435] on div "* *** *** *" at bounding box center [1077, 429] width 279 height 16
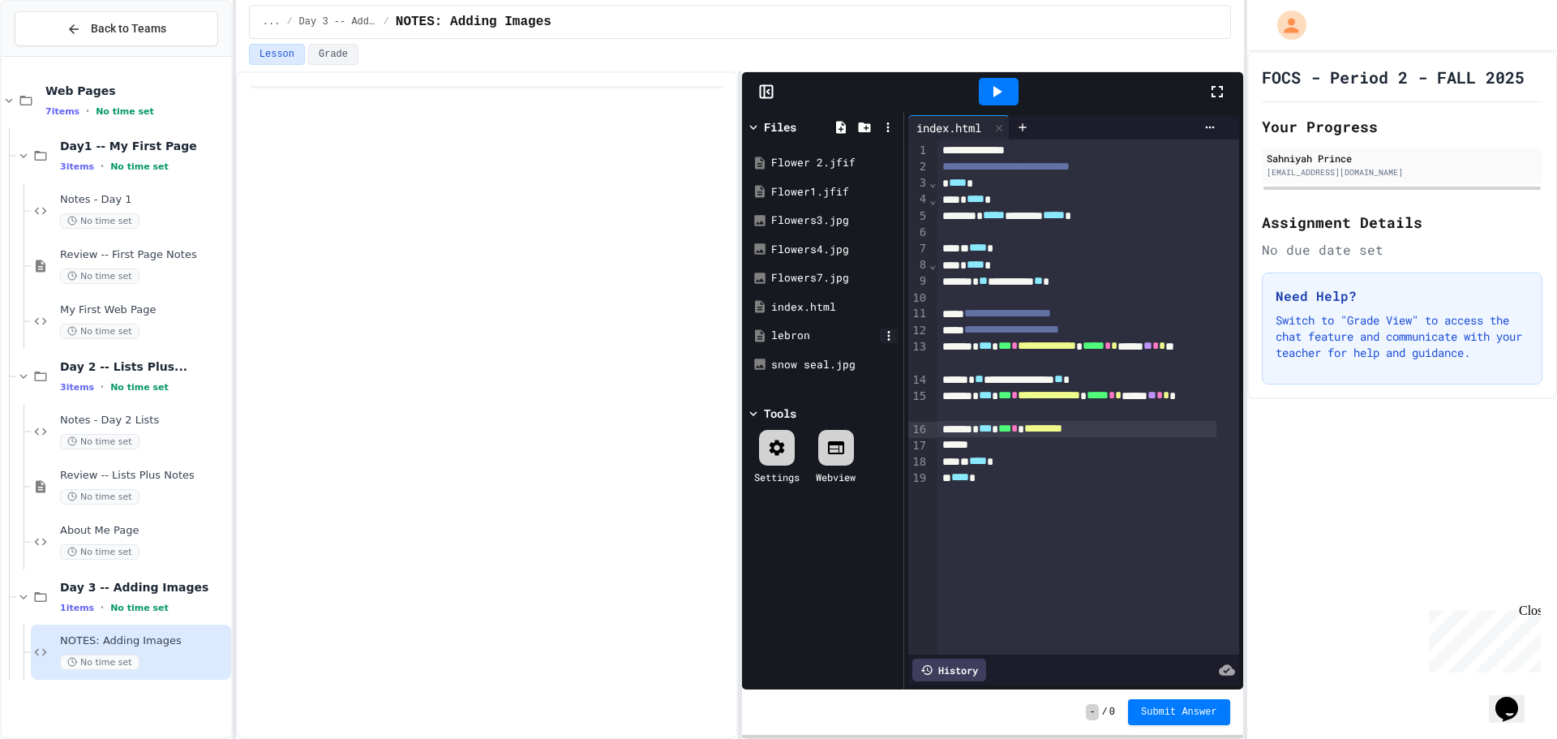
click at [891, 337] on icon at bounding box center [889, 336] width 15 height 15
click at [844, 335] on input "******" at bounding box center [834, 337] width 123 height 16
type input "**********"
click at [1063, 433] on span "*********" at bounding box center [1043, 428] width 38 height 11
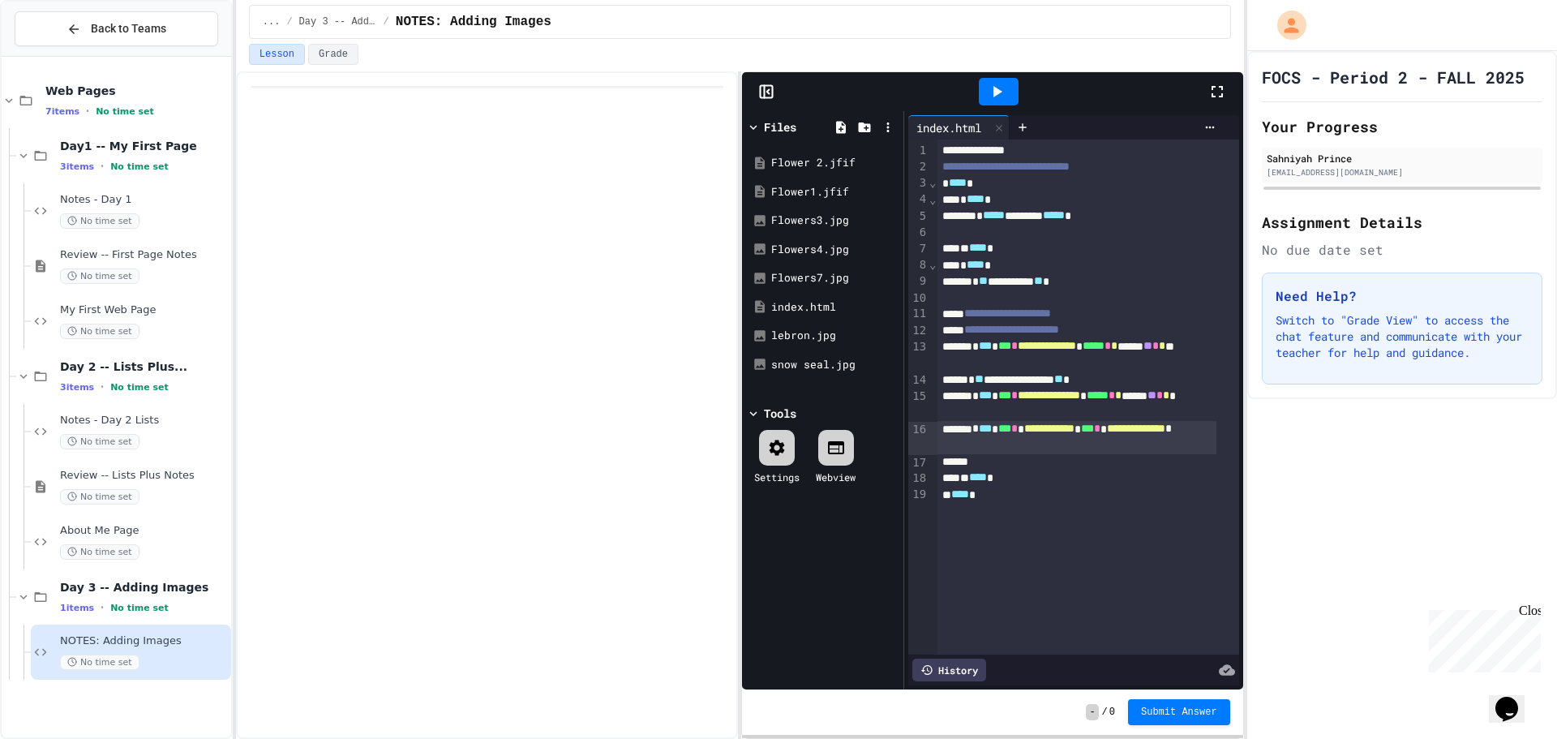
click at [472, 209] on div at bounding box center [487, 405] width 502 height 668
click at [1002, 88] on icon at bounding box center [996, 91] width 19 height 19
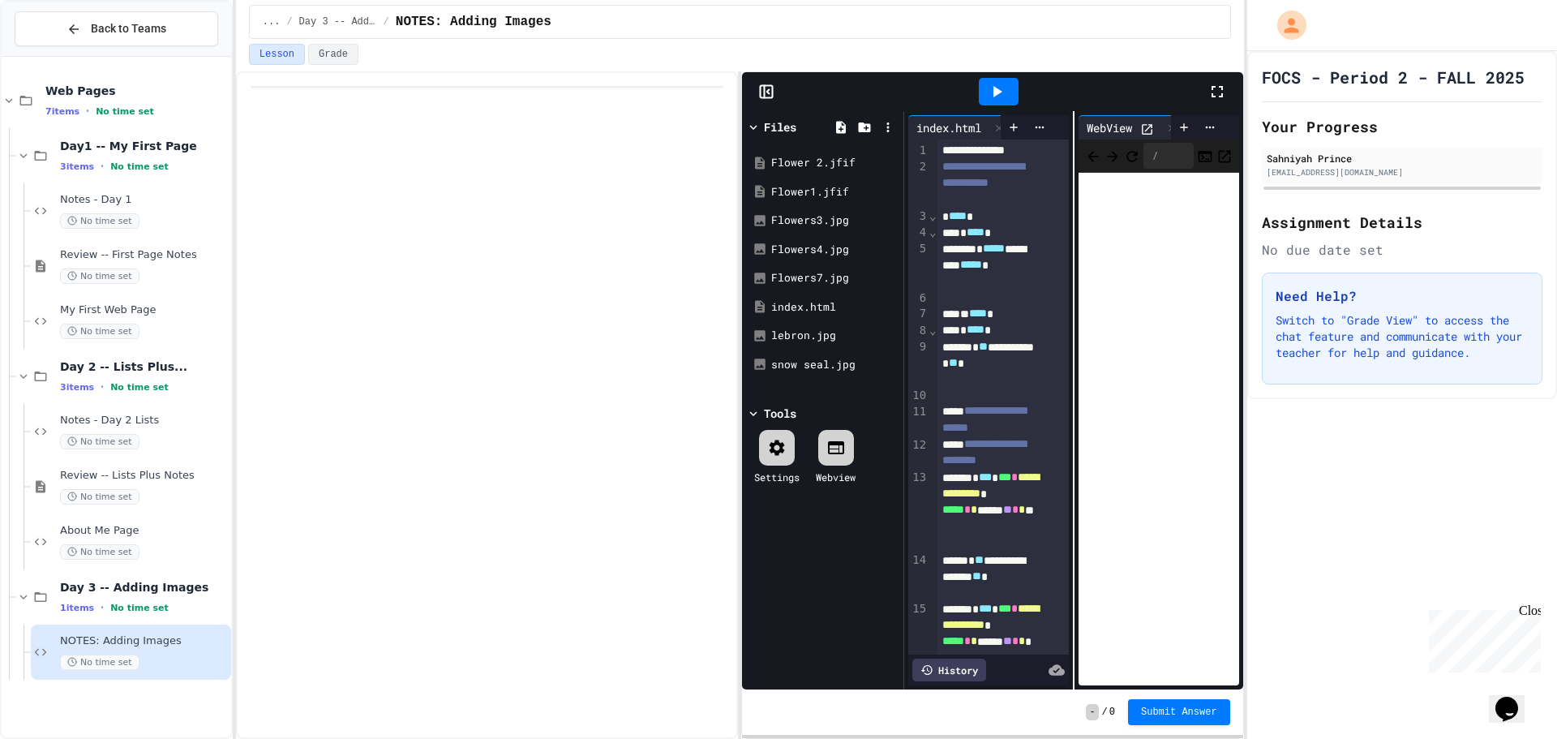
click at [758, 131] on icon at bounding box center [753, 127] width 15 height 15
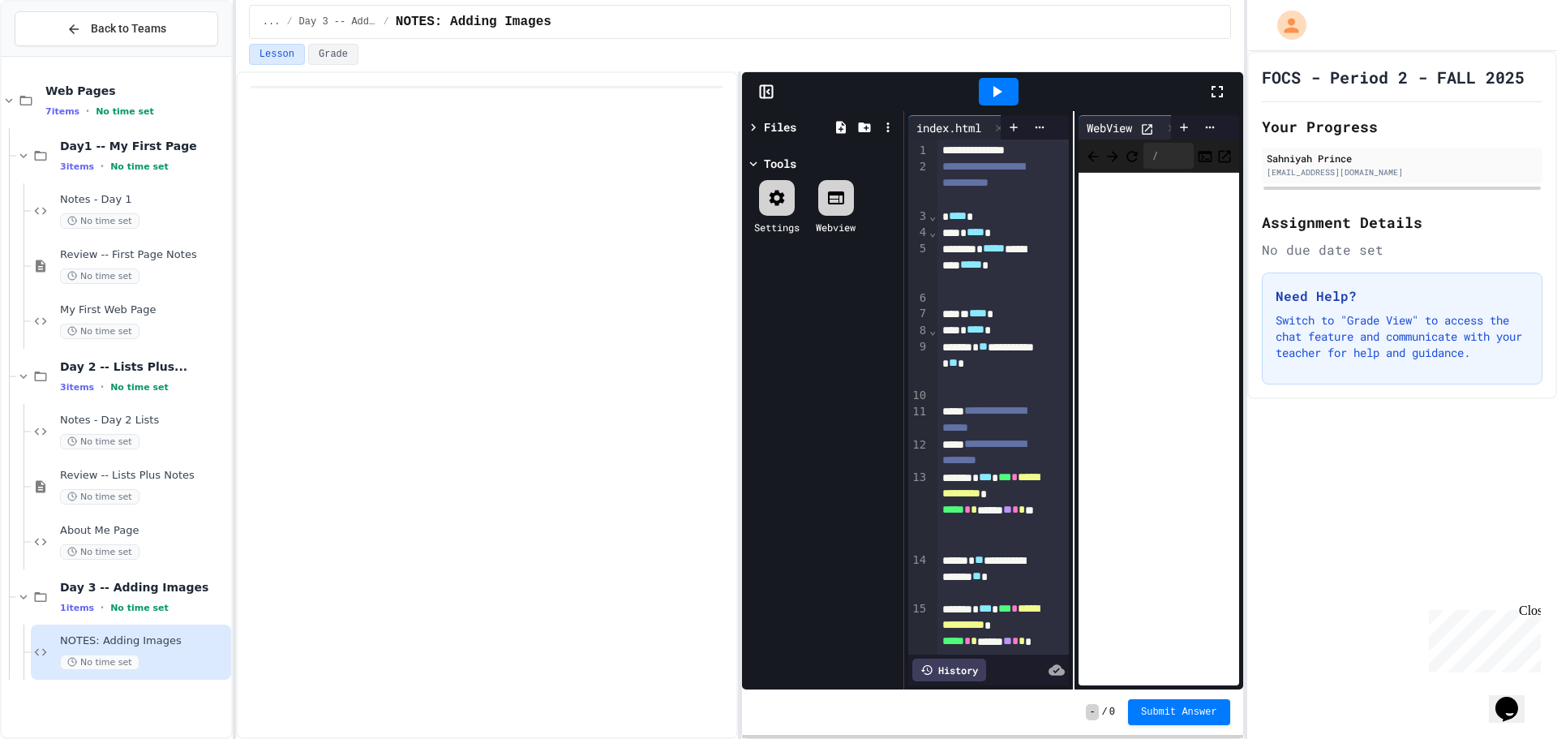
click at [766, 97] on icon at bounding box center [766, 92] width 16 height 16
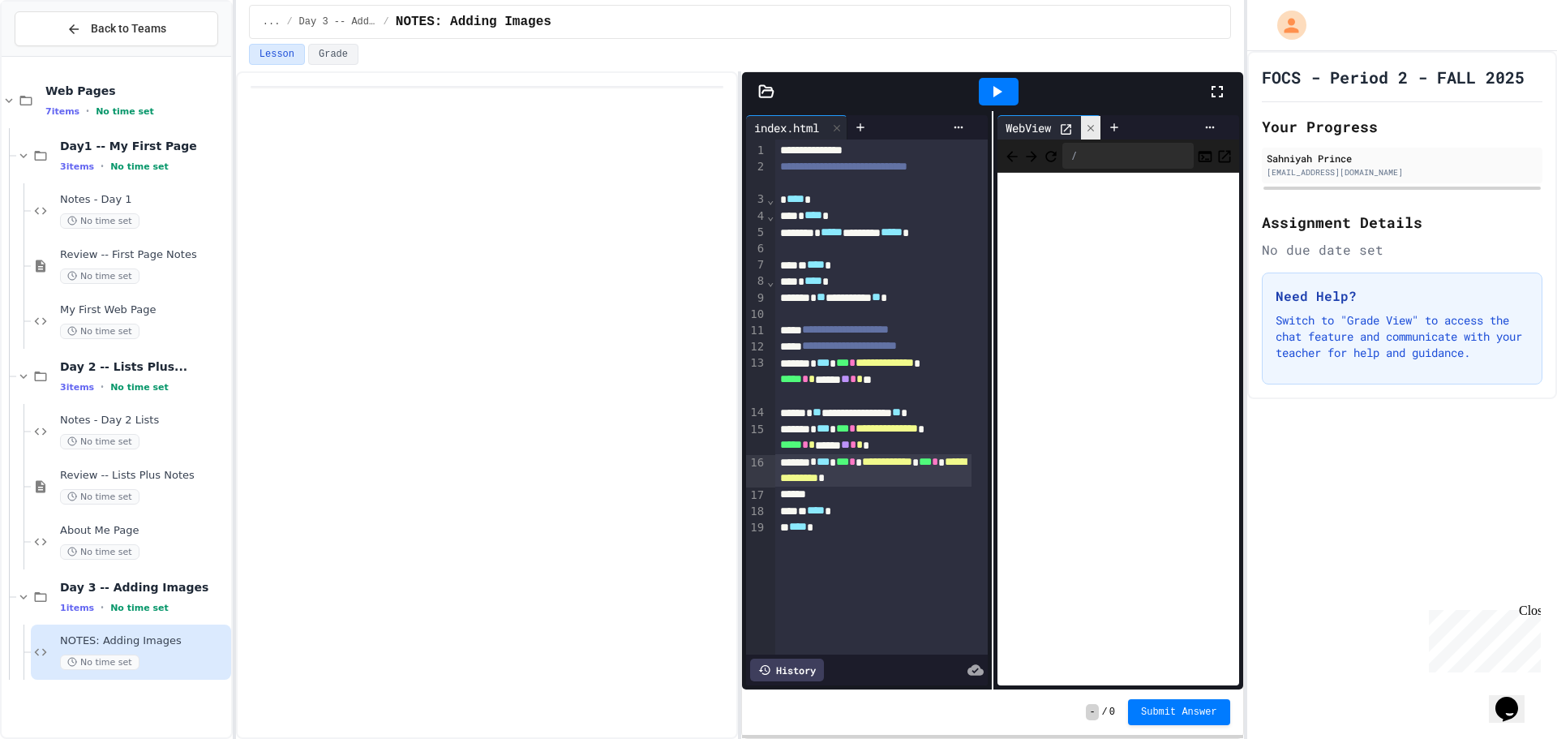
click at [1089, 133] on icon at bounding box center [1090, 127] width 11 height 11
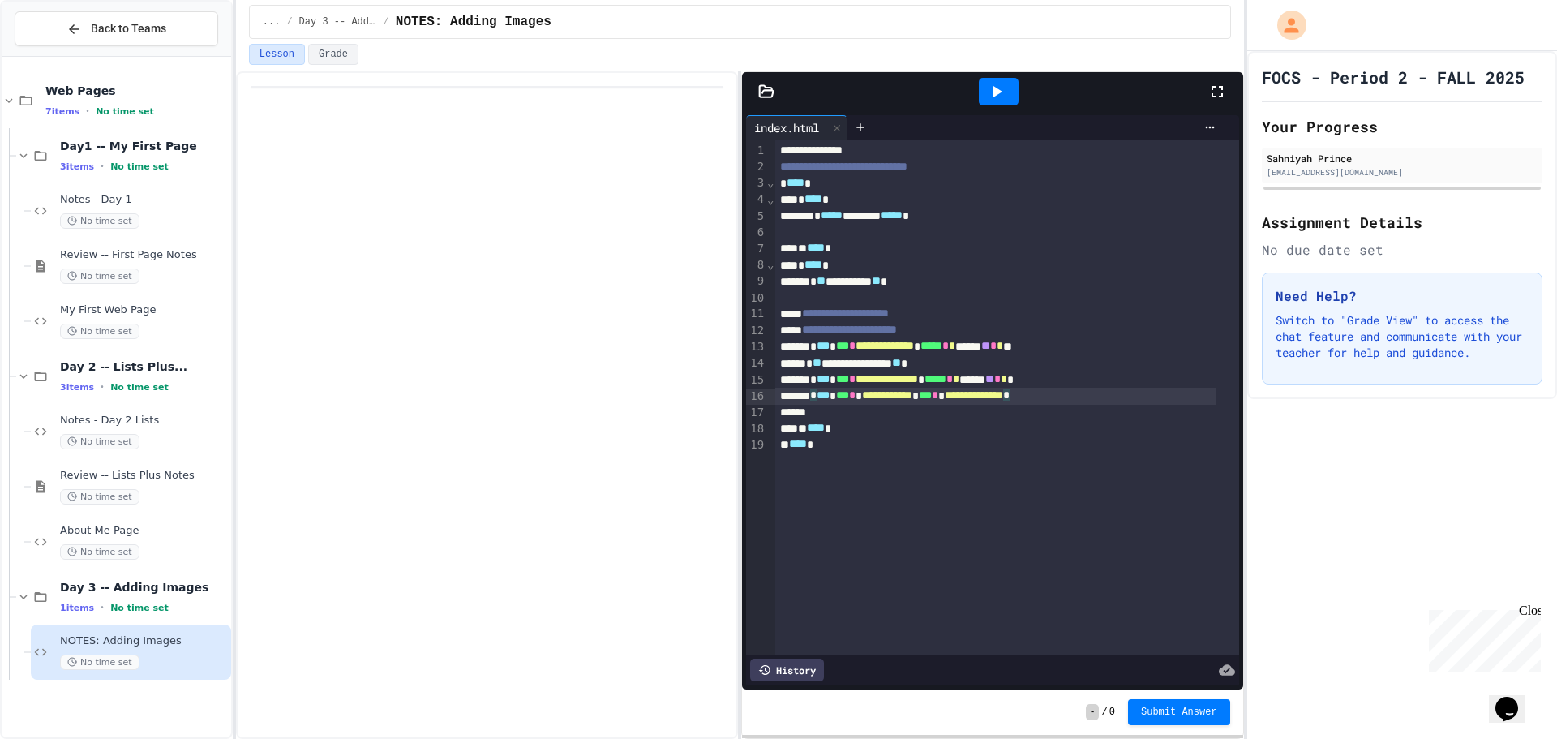
click at [1003, 399] on span "**********" at bounding box center [974, 394] width 58 height 11
click at [1015, 86] on div at bounding box center [999, 92] width 40 height 28
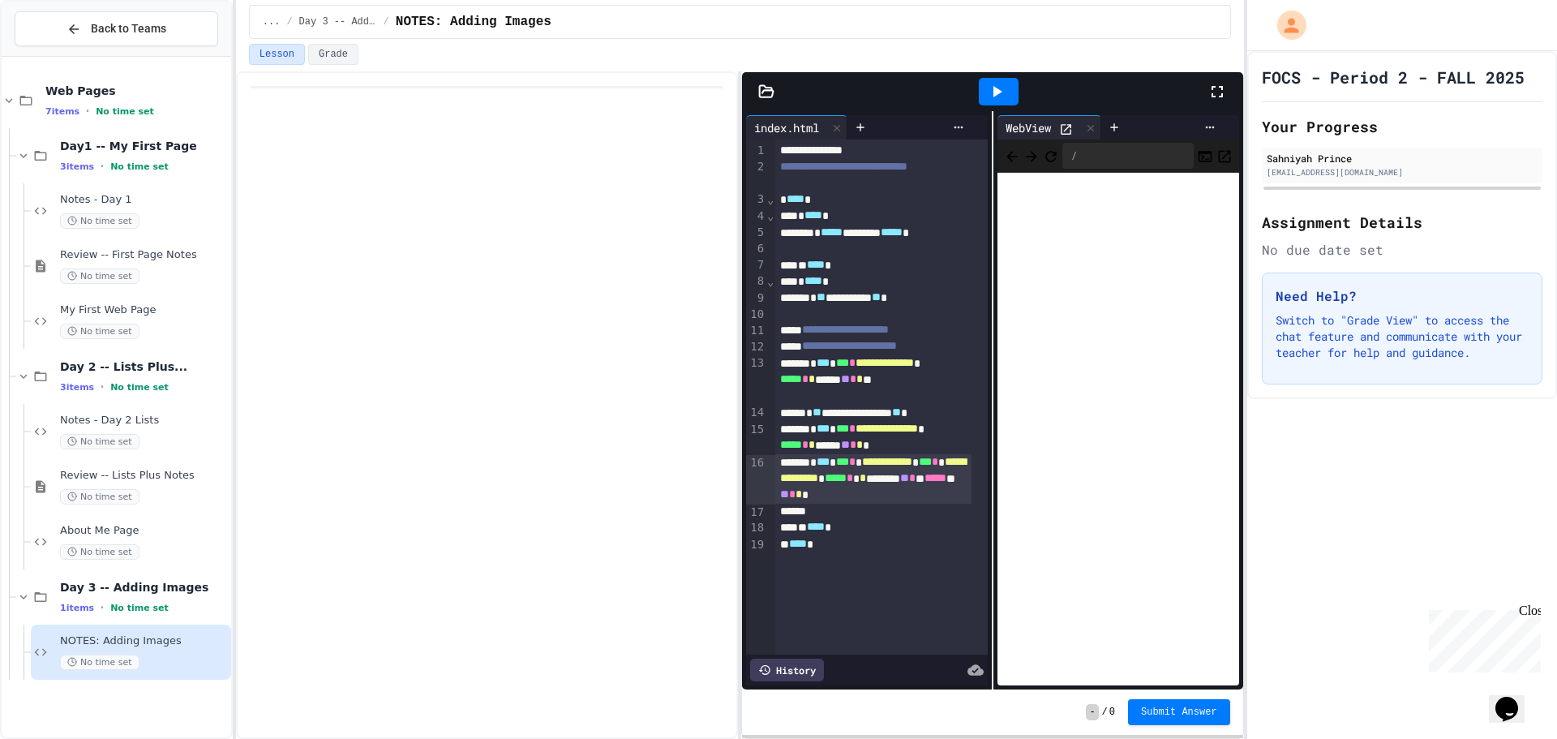
drag, startPoint x: 606, startPoint y: 203, endPoint x: 705, endPoint y: 158, distance: 108.6
click at [608, 201] on div at bounding box center [487, 405] width 502 height 668
click at [1095, 125] on div at bounding box center [1090, 128] width 19 height 24
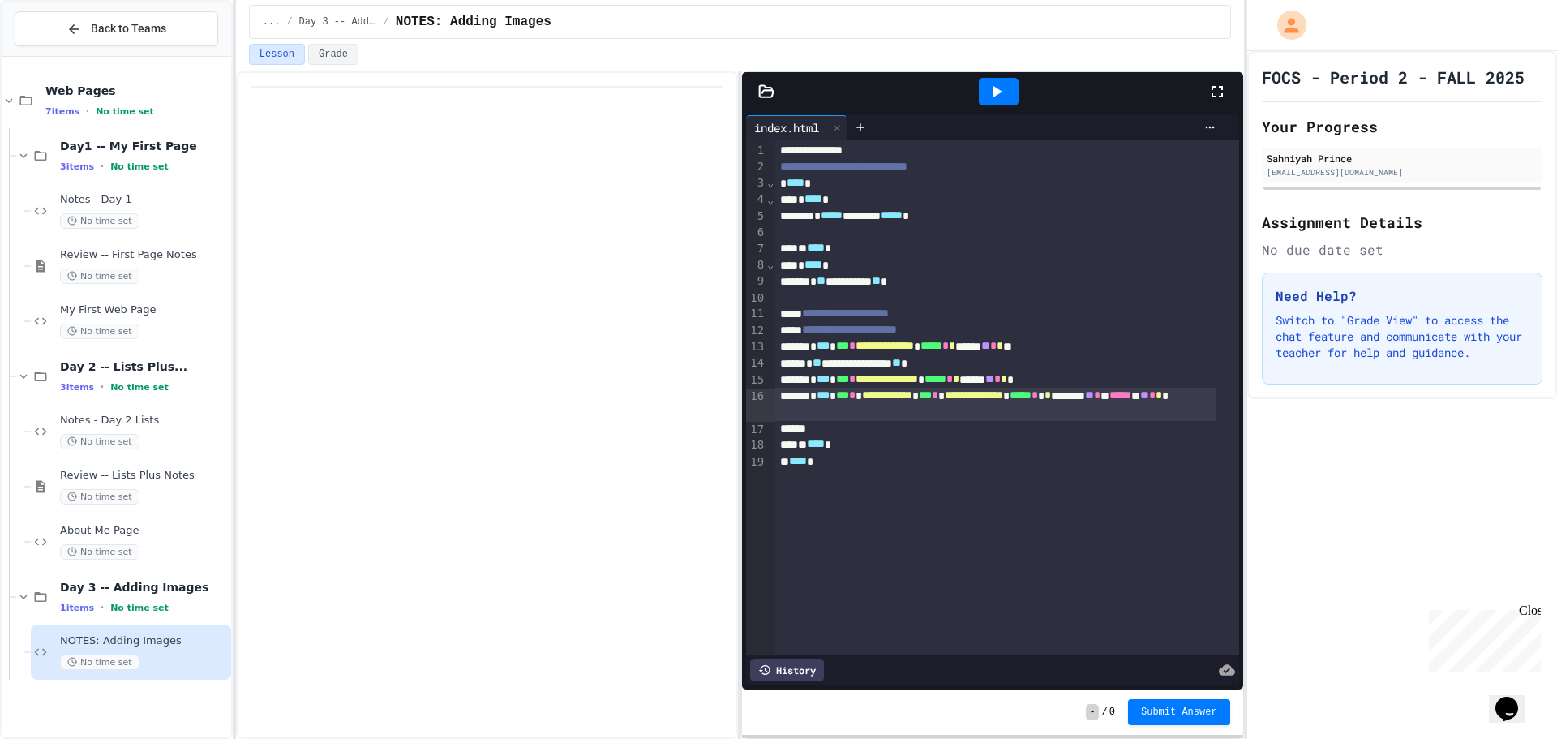
drag, startPoint x: 440, startPoint y: 423, endPoint x: 445, endPoint y: 458, distance: 35.2
click at [445, 458] on div at bounding box center [487, 405] width 502 height 668
click at [1152, 712] on span "Submit Answer" at bounding box center [1179, 712] width 76 height 13
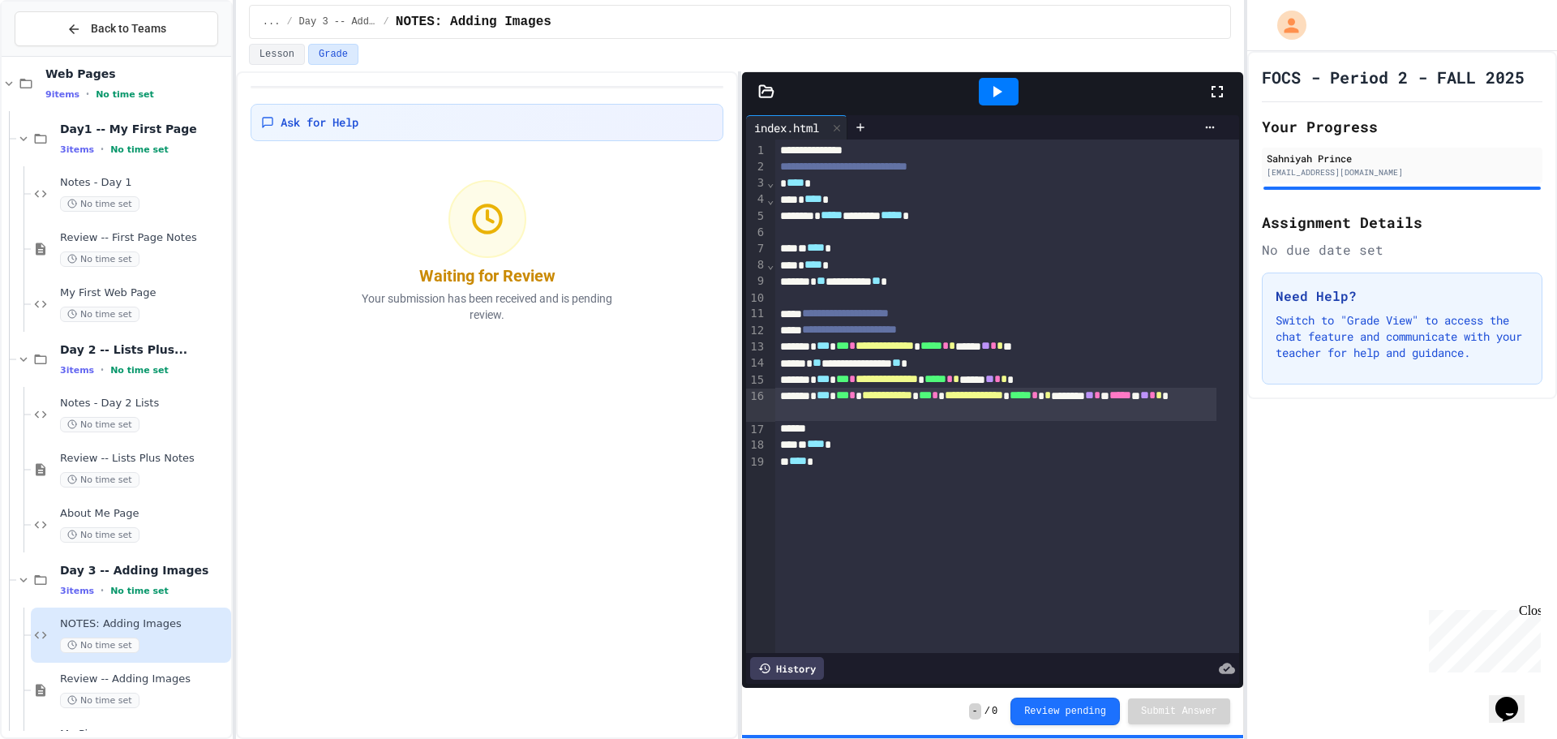
scroll to position [69, 0]
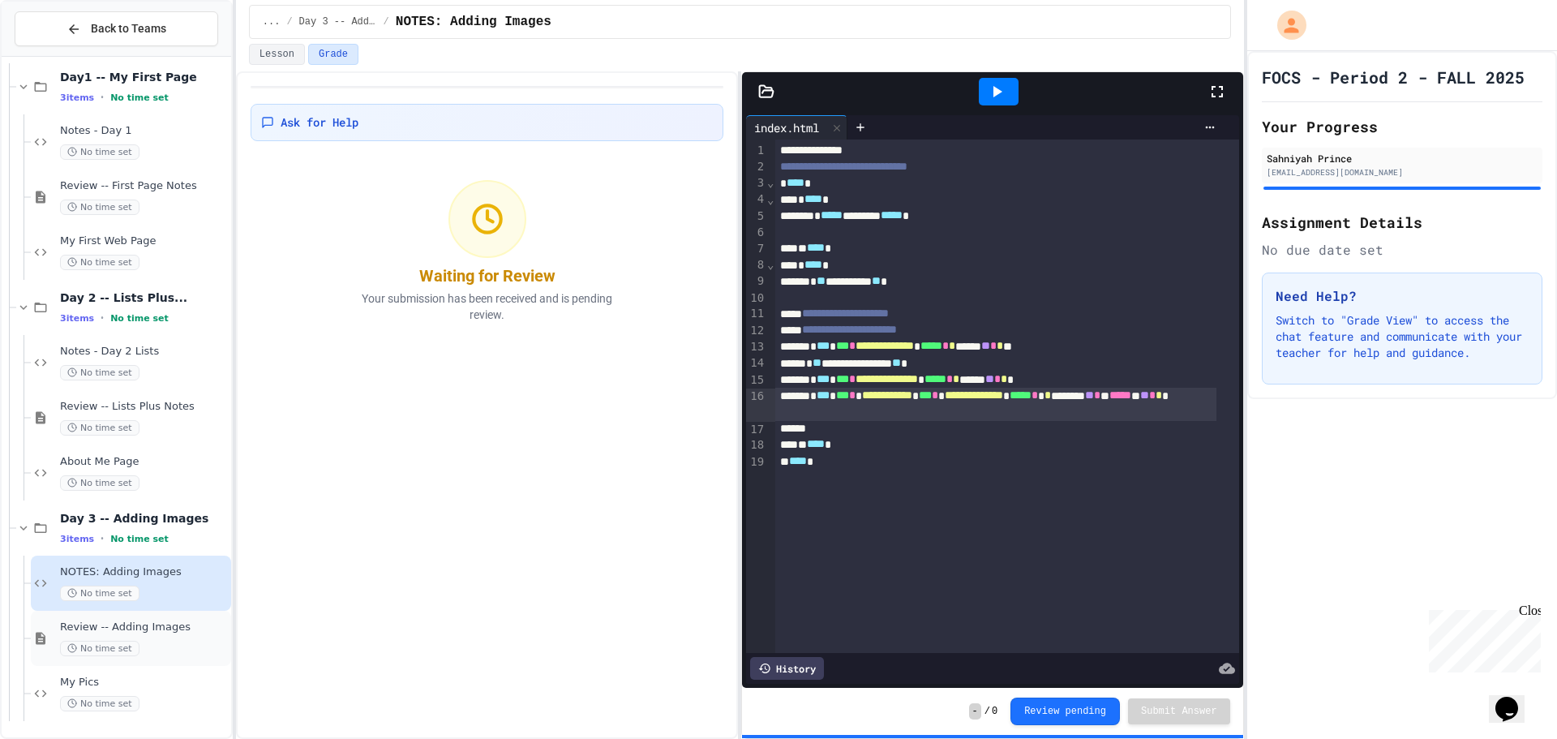
click at [150, 642] on div "No time set" at bounding box center [144, 648] width 168 height 15
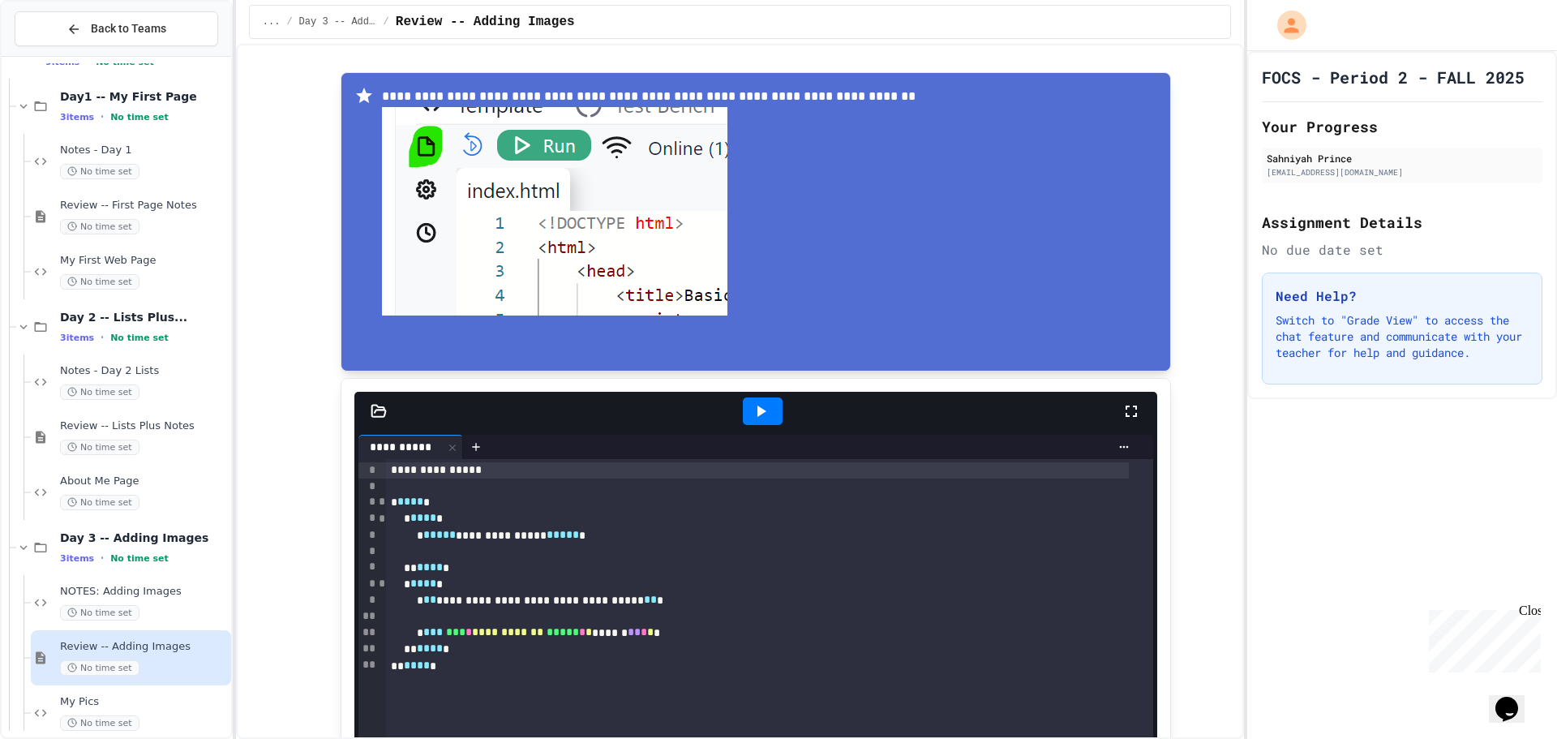
scroll to position [811, 0]
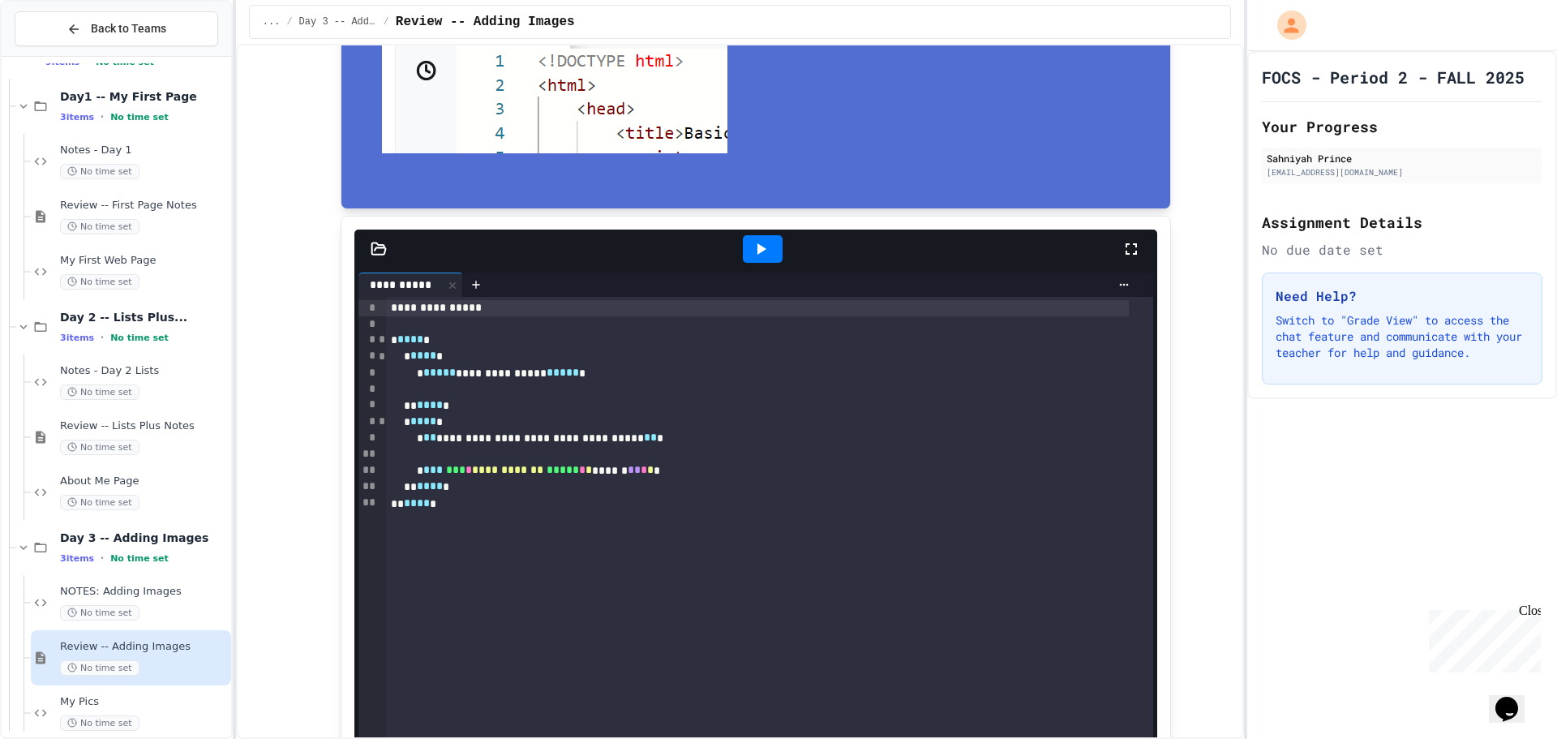
click at [743, 239] on div at bounding box center [763, 249] width 40 height 28
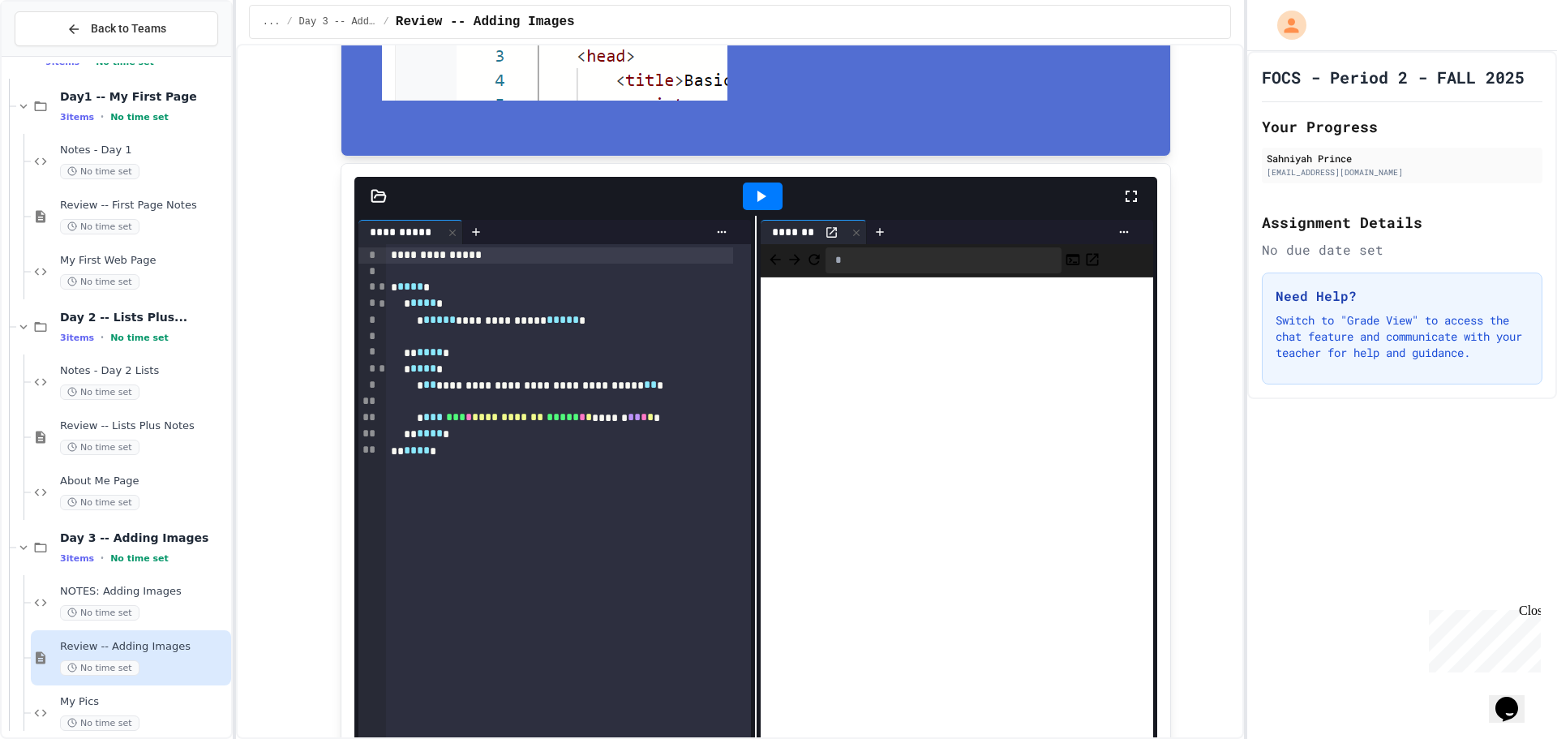
scroll to position [892, 0]
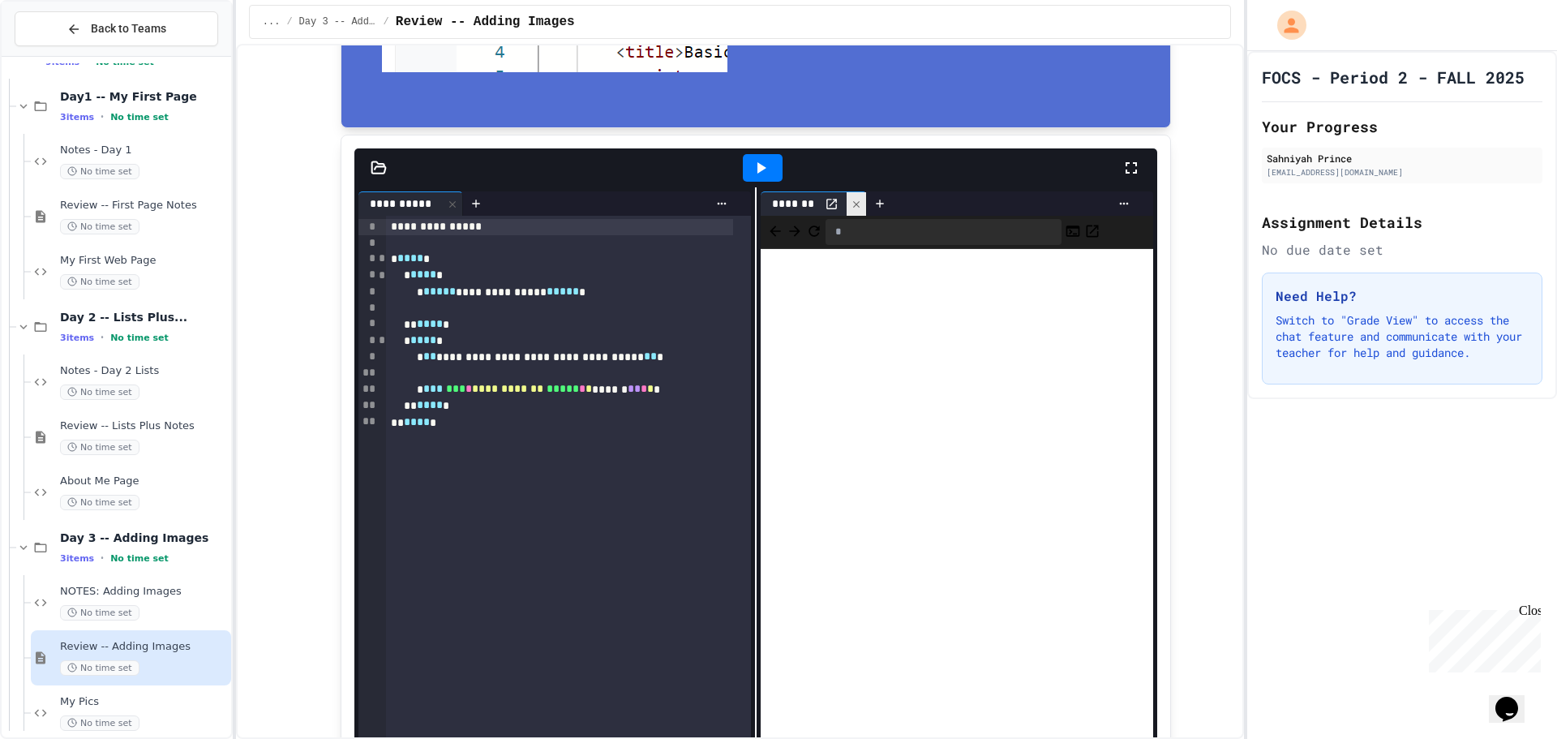
click at [848, 197] on div at bounding box center [856, 204] width 19 height 24
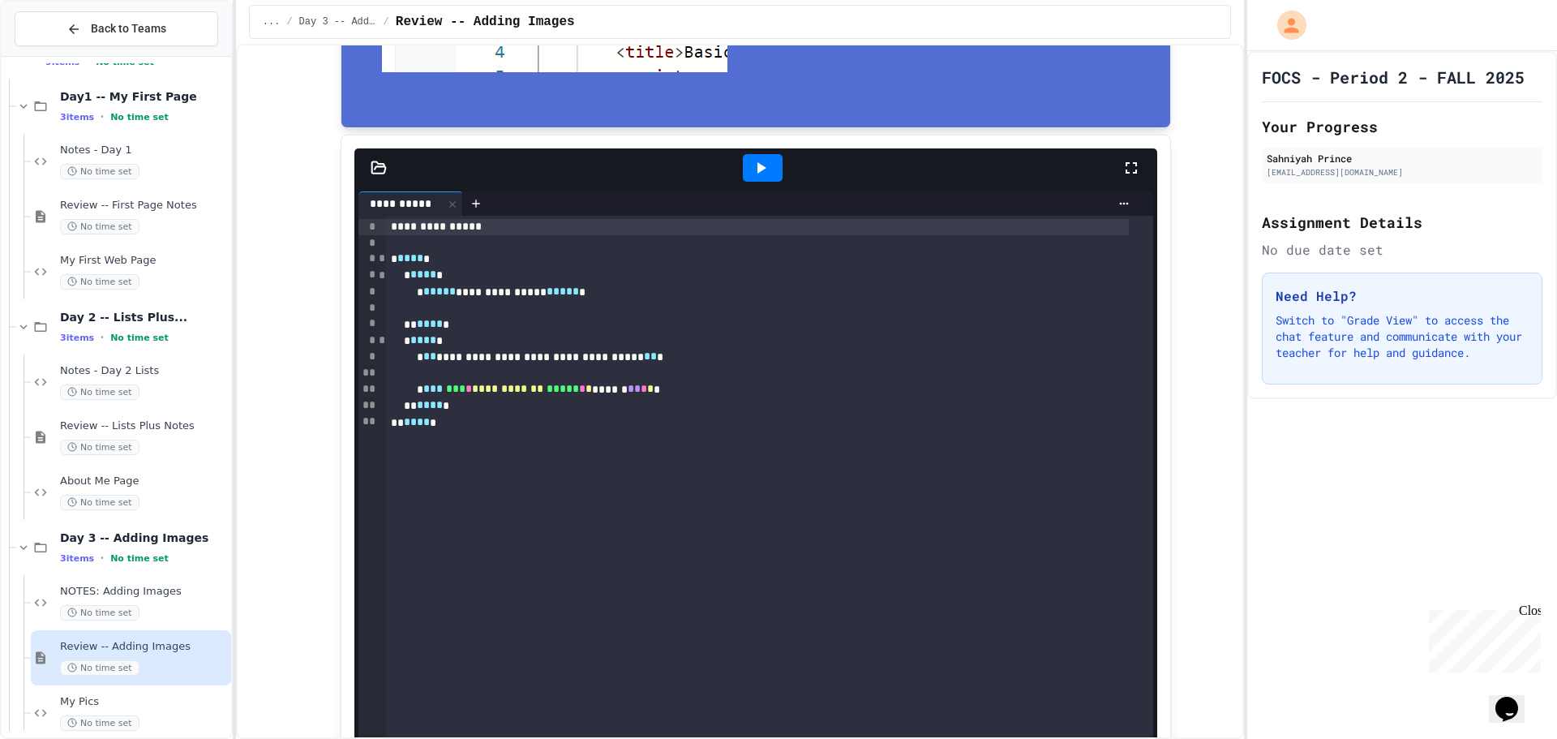
click at [368, 159] on div at bounding box center [755, 167] width 803 height 39
click at [372, 166] on icon at bounding box center [379, 166] width 14 height 11
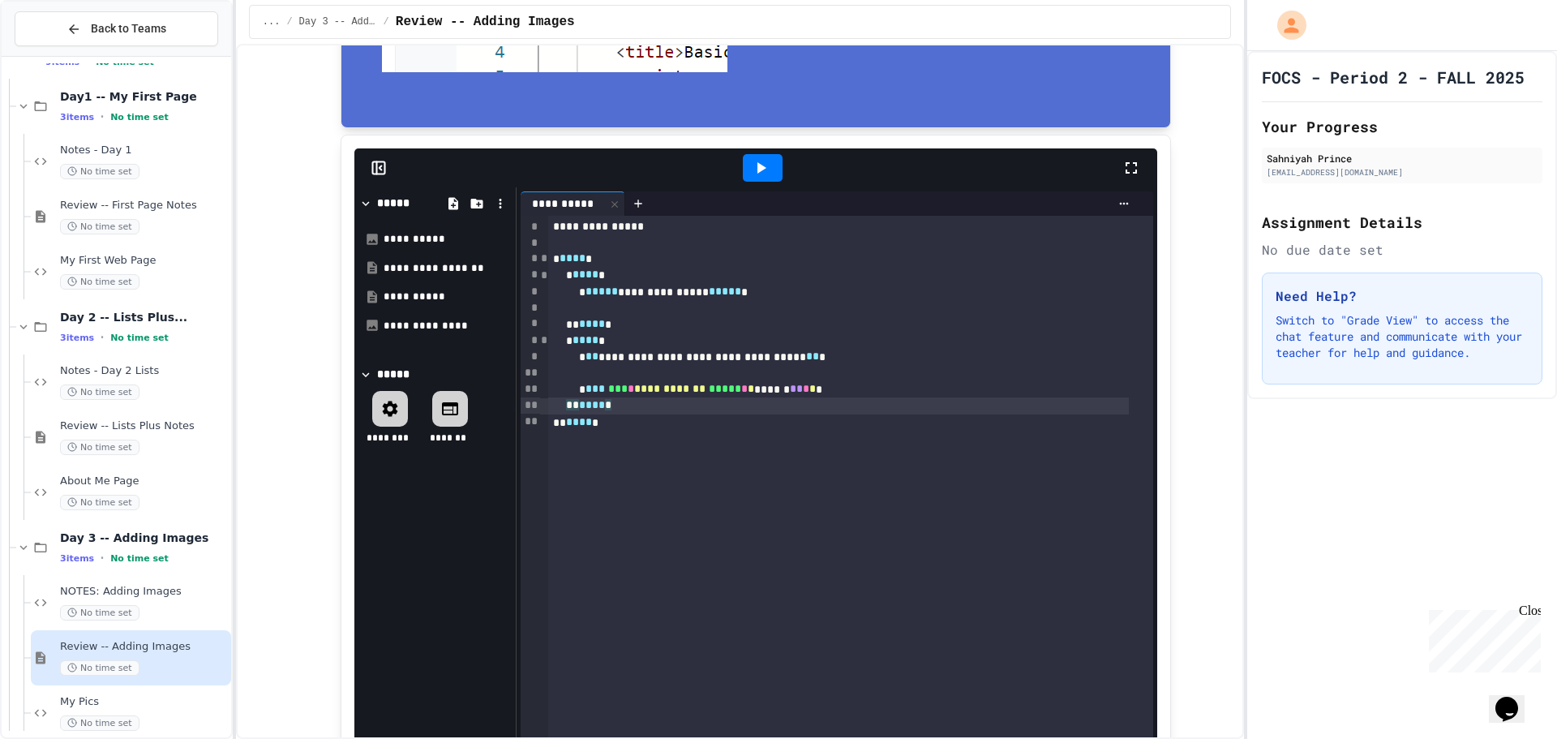
click at [723, 399] on div "** **** *" at bounding box center [839, 405] width 582 height 16
click at [706, 391] on span "**********" at bounding box center [669, 388] width 71 height 11
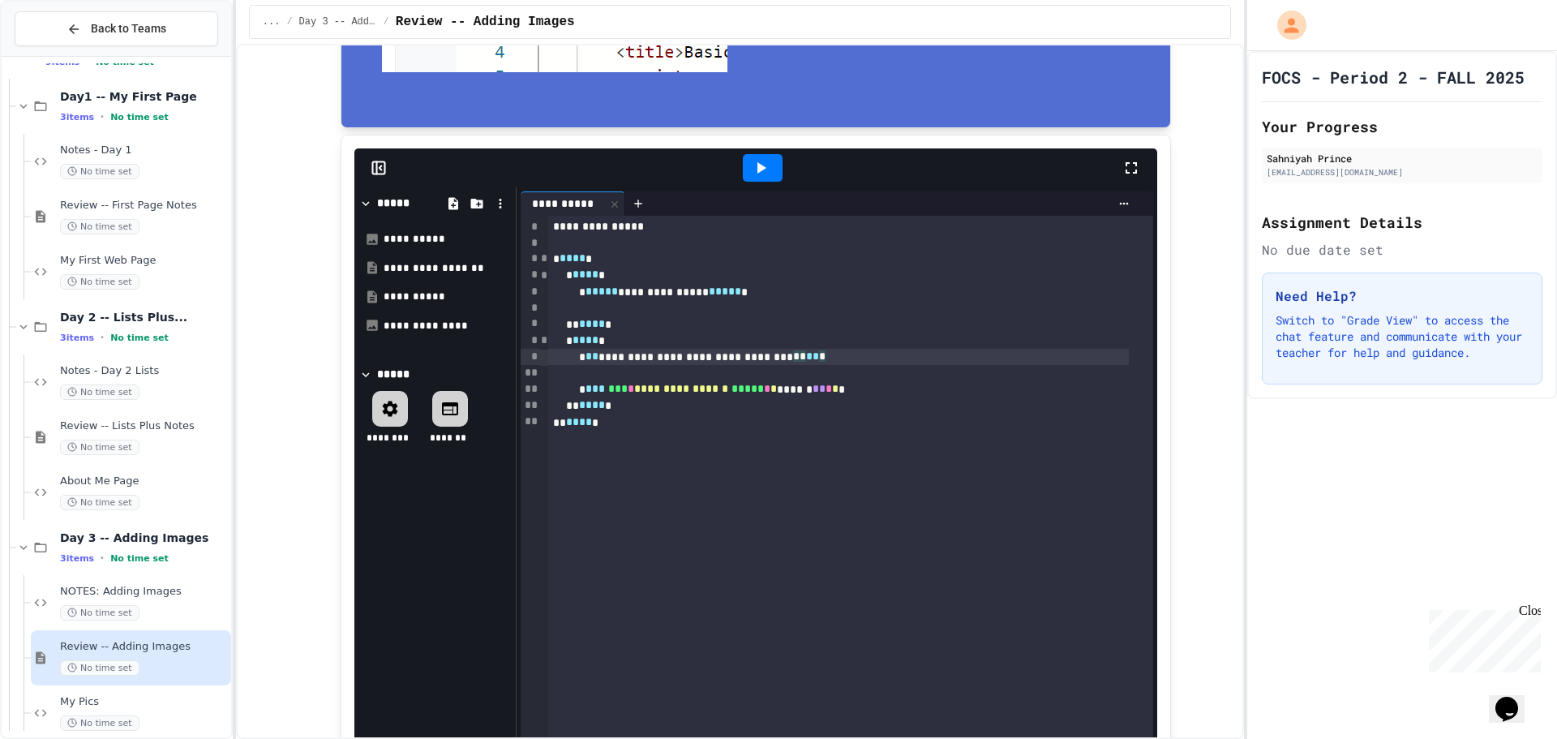
drag, startPoint x: 820, startPoint y: 359, endPoint x: 886, endPoint y: 366, distance: 66.1
click at [822, 359] on div "**********" at bounding box center [839, 357] width 582 height 16
click at [760, 172] on icon at bounding box center [760, 167] width 19 height 19
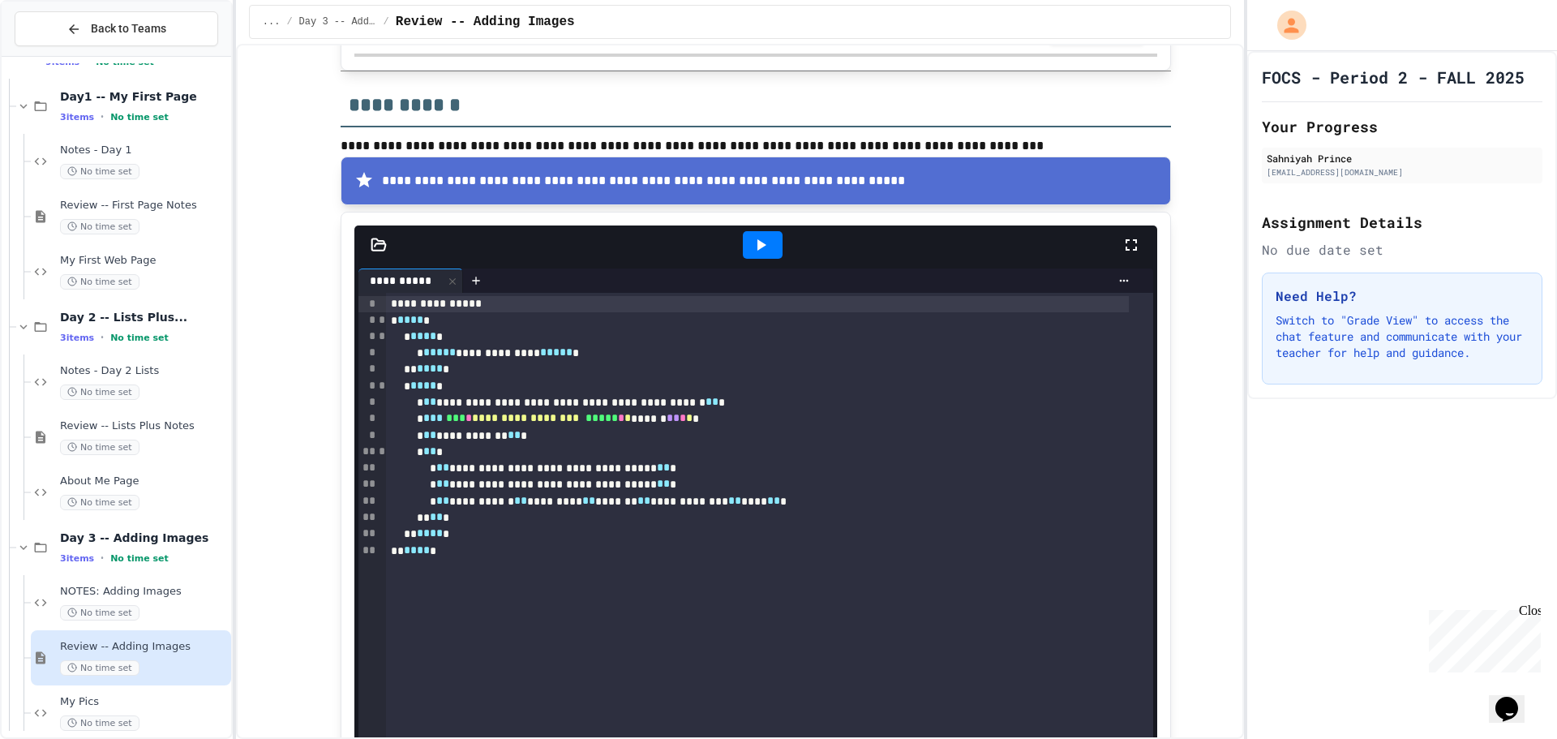
scroll to position [1698, 0]
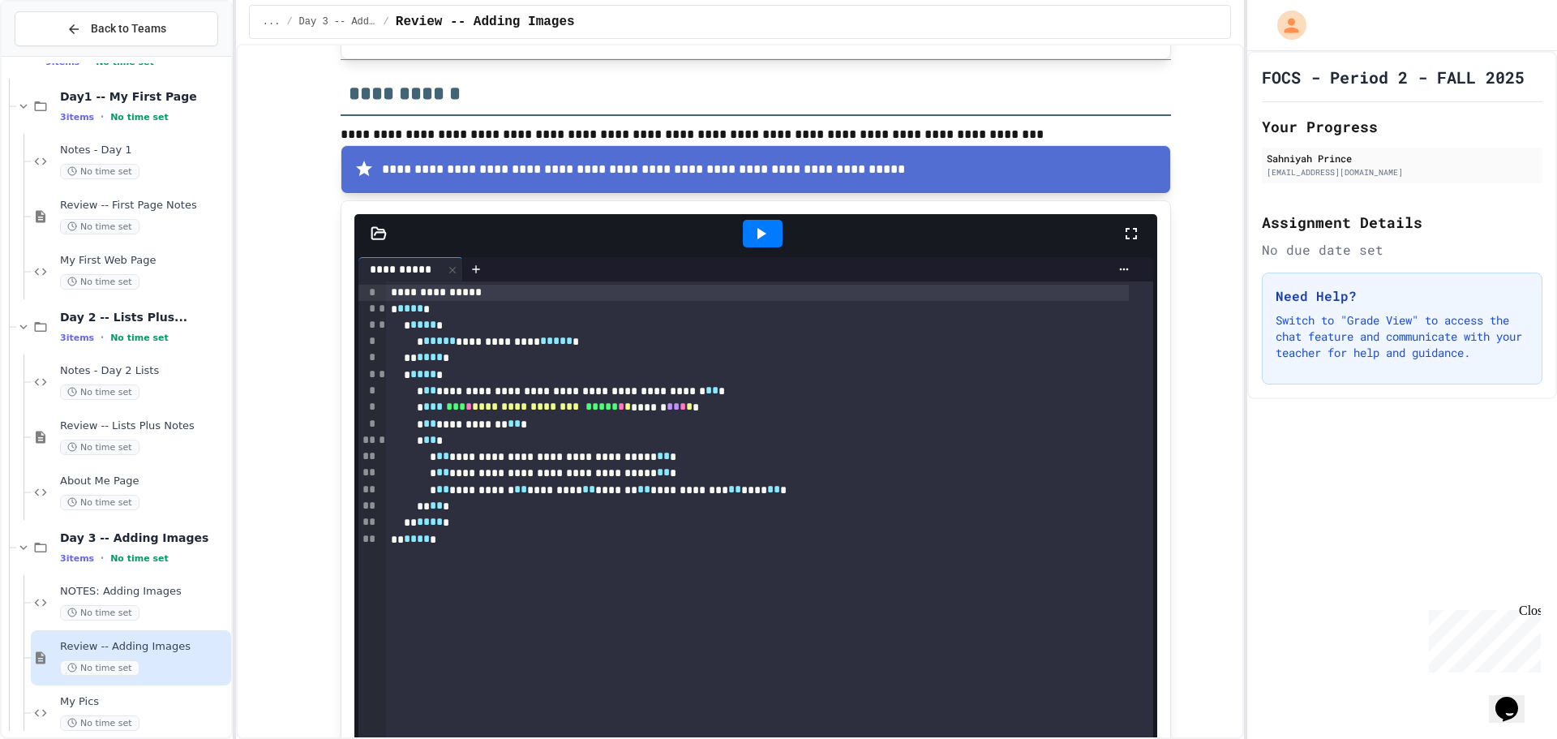
click at [751, 236] on icon at bounding box center [760, 233] width 19 height 19
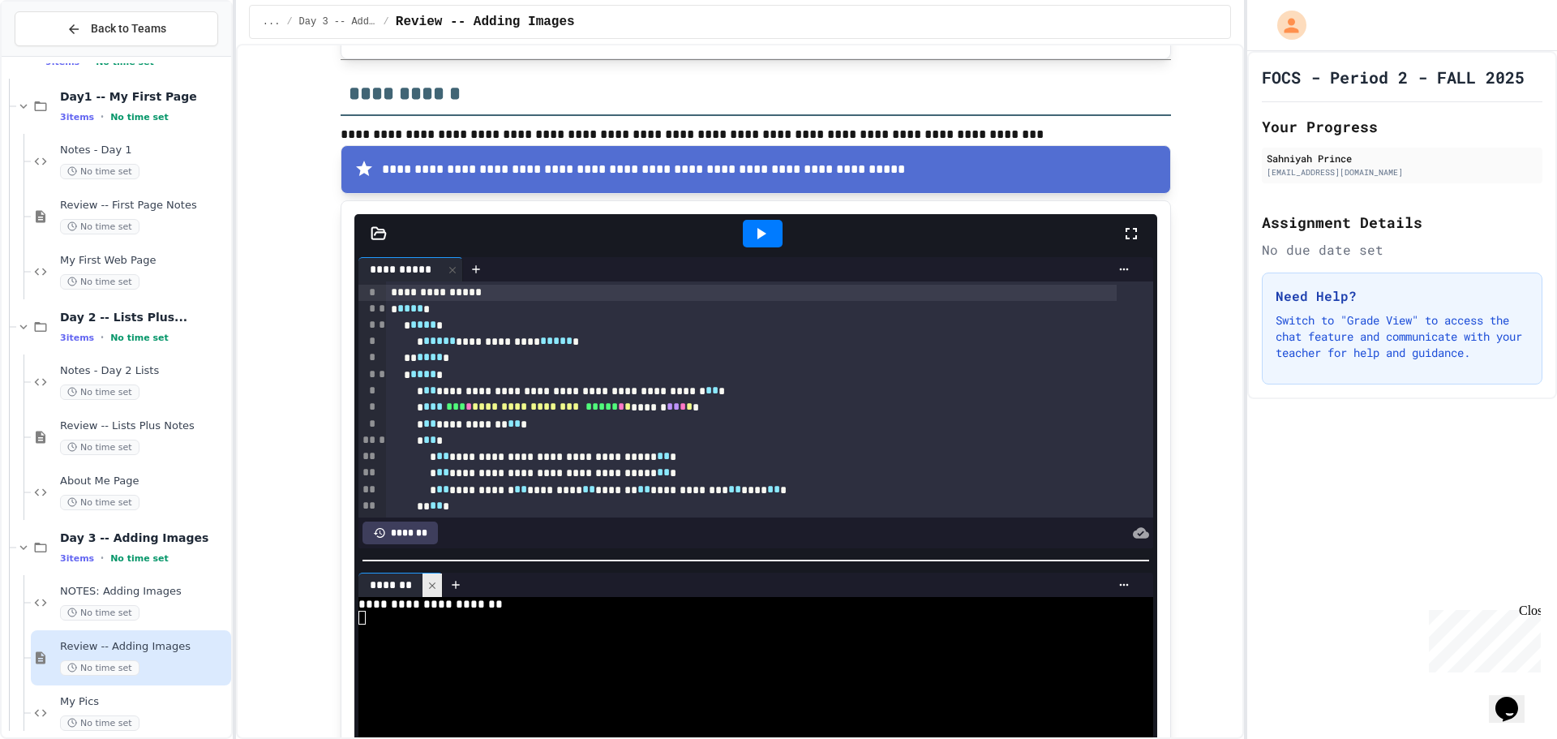
click at [427, 580] on icon at bounding box center [432, 585] width 11 height 11
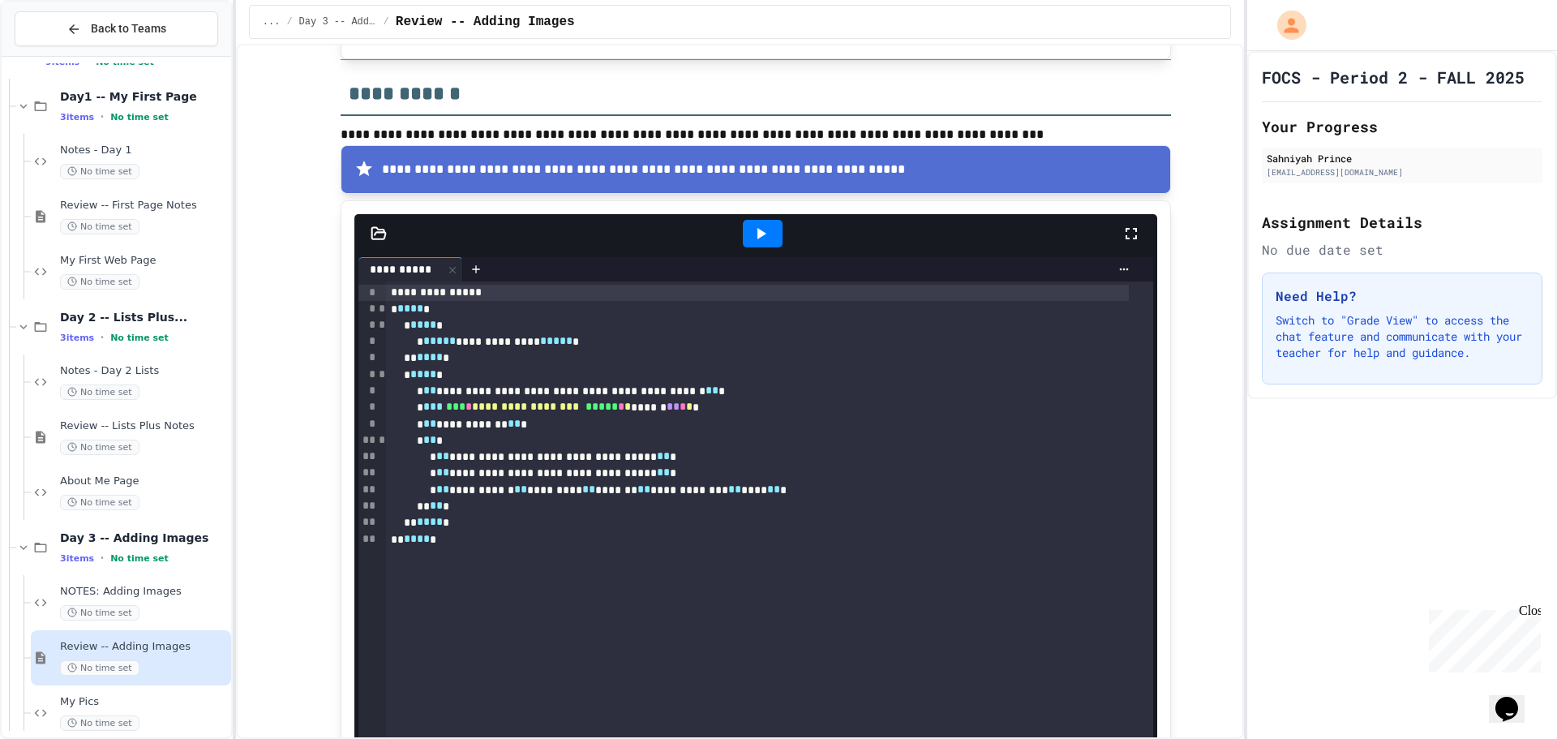
click at [371, 230] on icon at bounding box center [379, 234] width 16 height 16
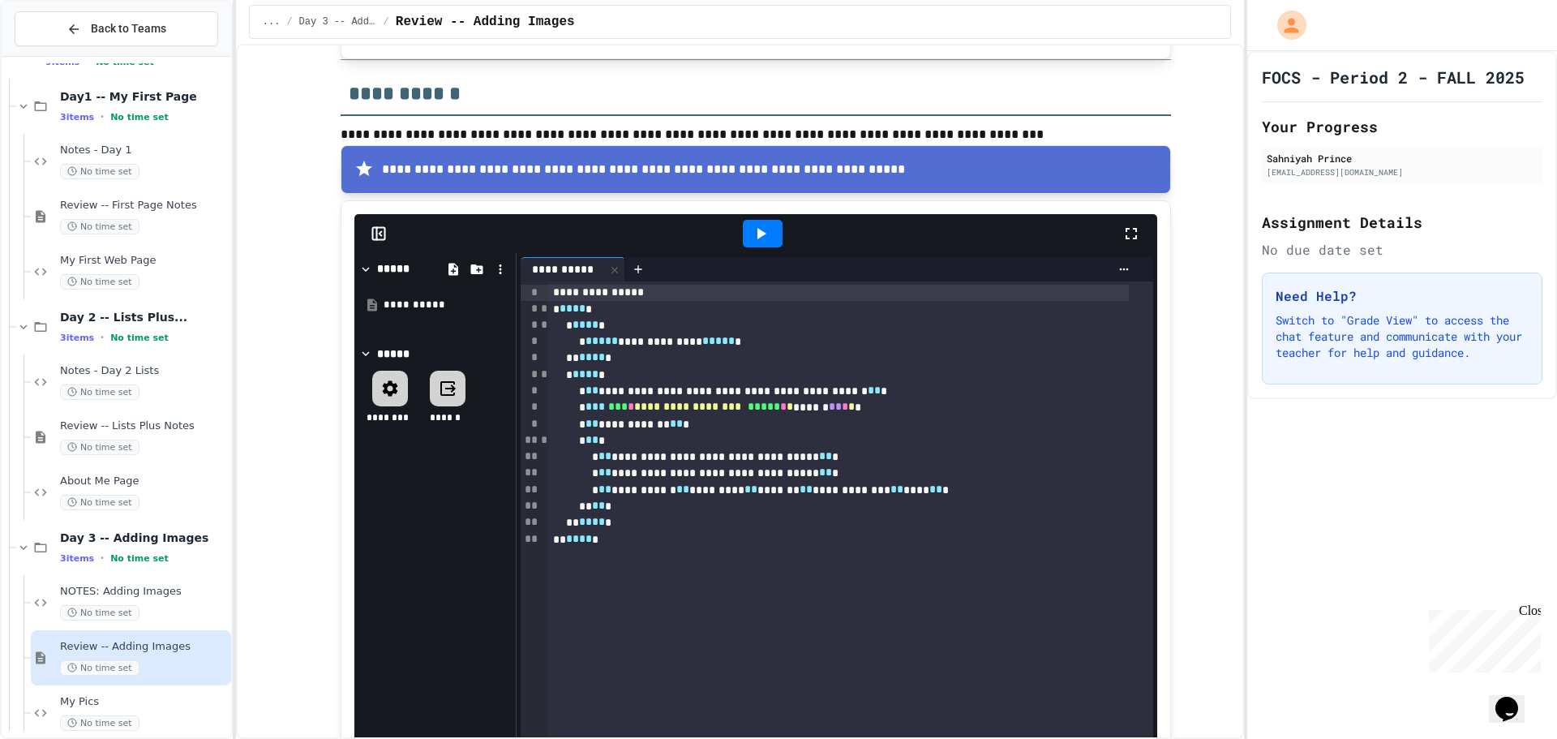
click at [362, 268] on icon at bounding box center [366, 269] width 15 height 15
click at [361, 268] on icon at bounding box center [366, 269] width 15 height 15
click at [363, 265] on icon at bounding box center [366, 269] width 15 height 15
click at [359, 272] on icon at bounding box center [366, 269] width 15 height 15
click at [741, 412] on span "**********" at bounding box center [687, 406] width 107 height 11
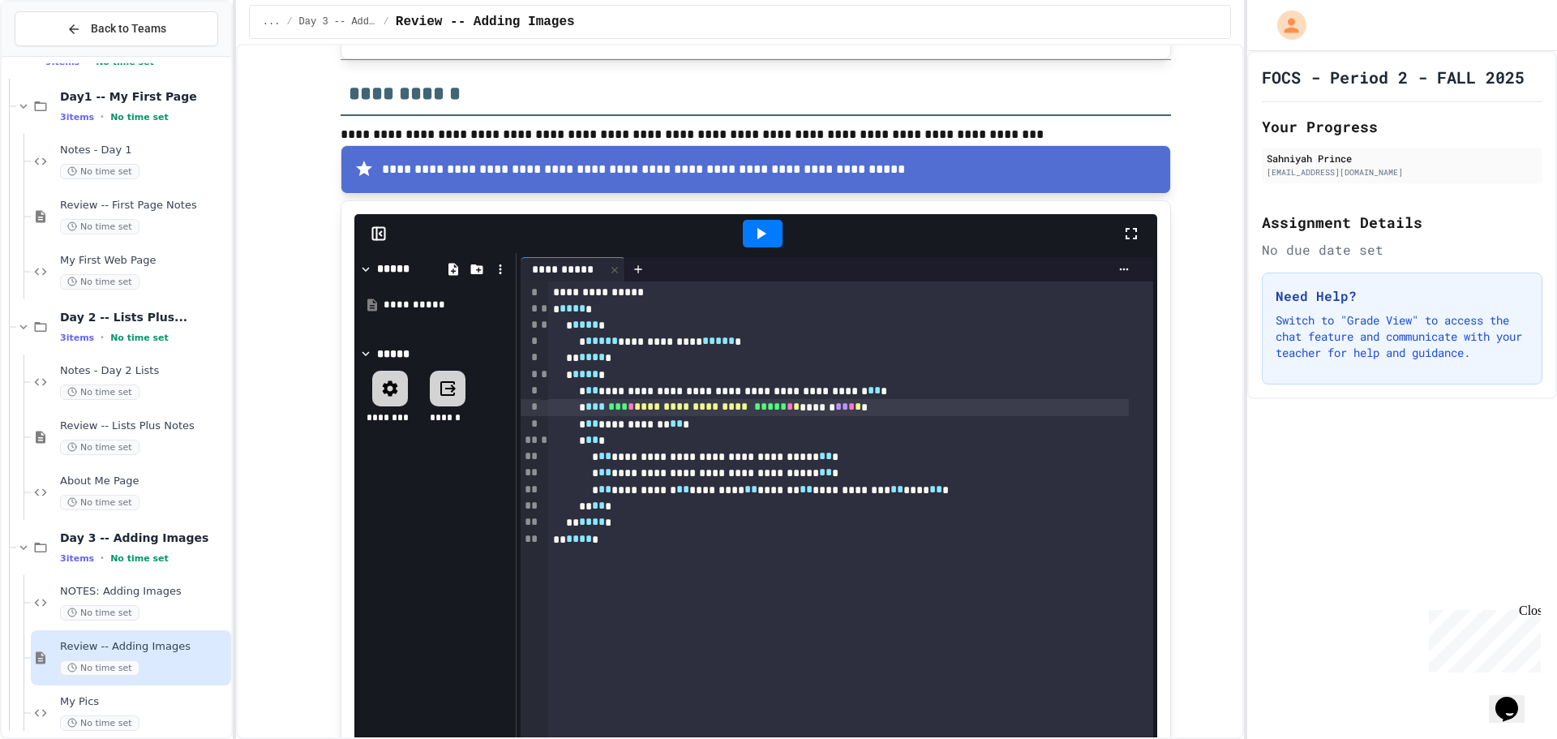
drag, startPoint x: 827, startPoint y: 569, endPoint x: 771, endPoint y: 500, distance: 89.9
click at [827, 569] on div "**********" at bounding box center [851, 557] width 606 height 552
click at [751, 234] on icon at bounding box center [760, 233] width 19 height 19
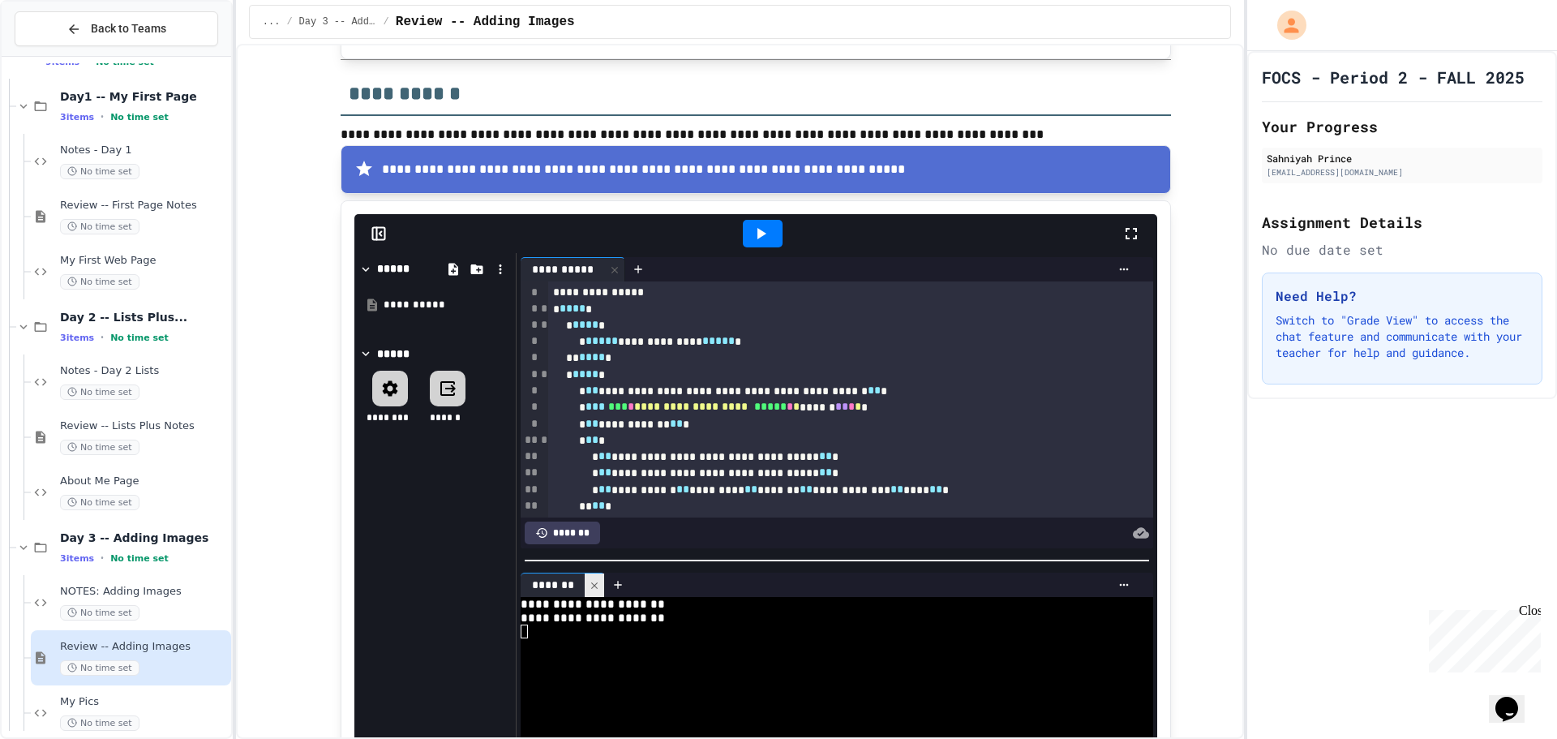
click at [585, 573] on div at bounding box center [594, 585] width 19 height 24
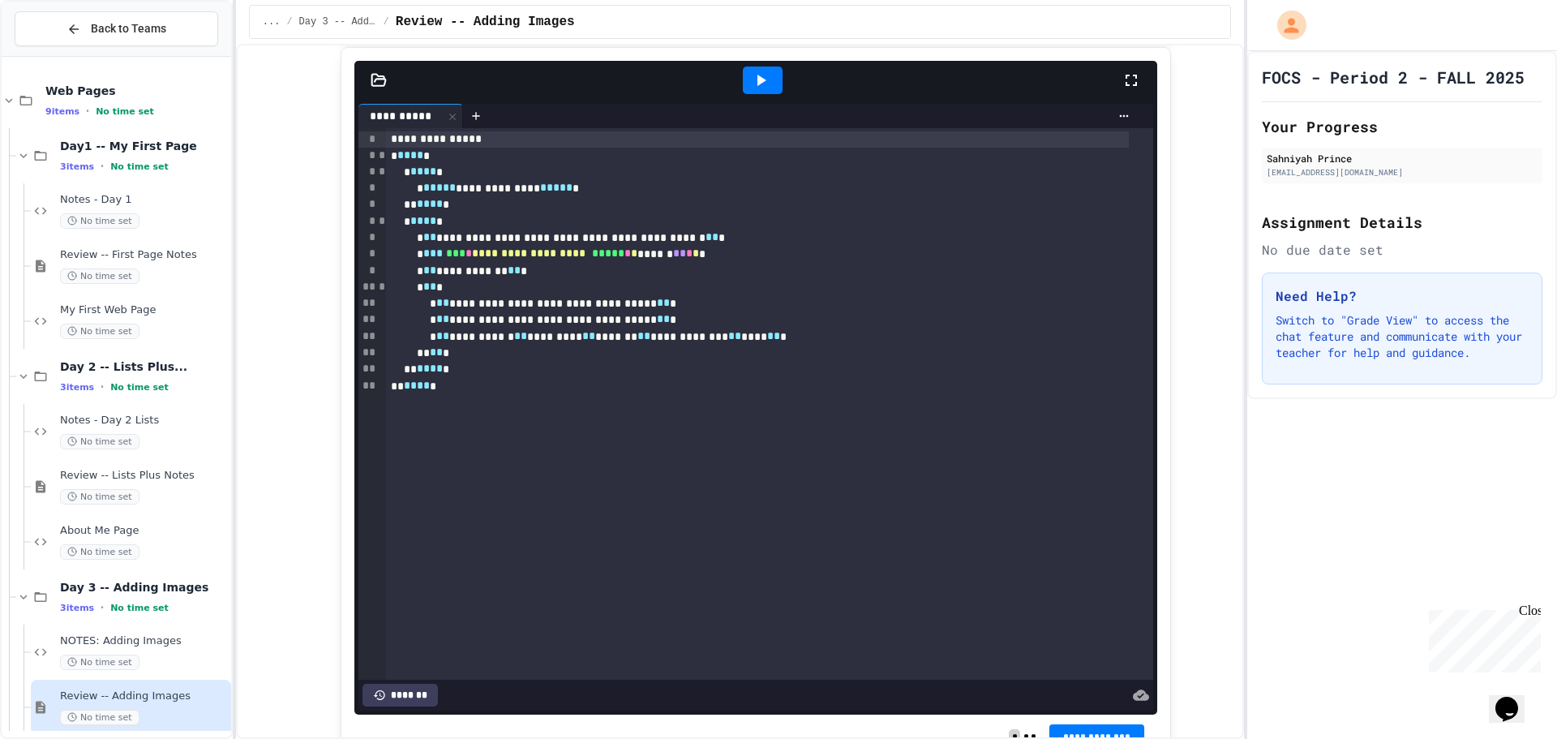
scroll to position [1866, 0]
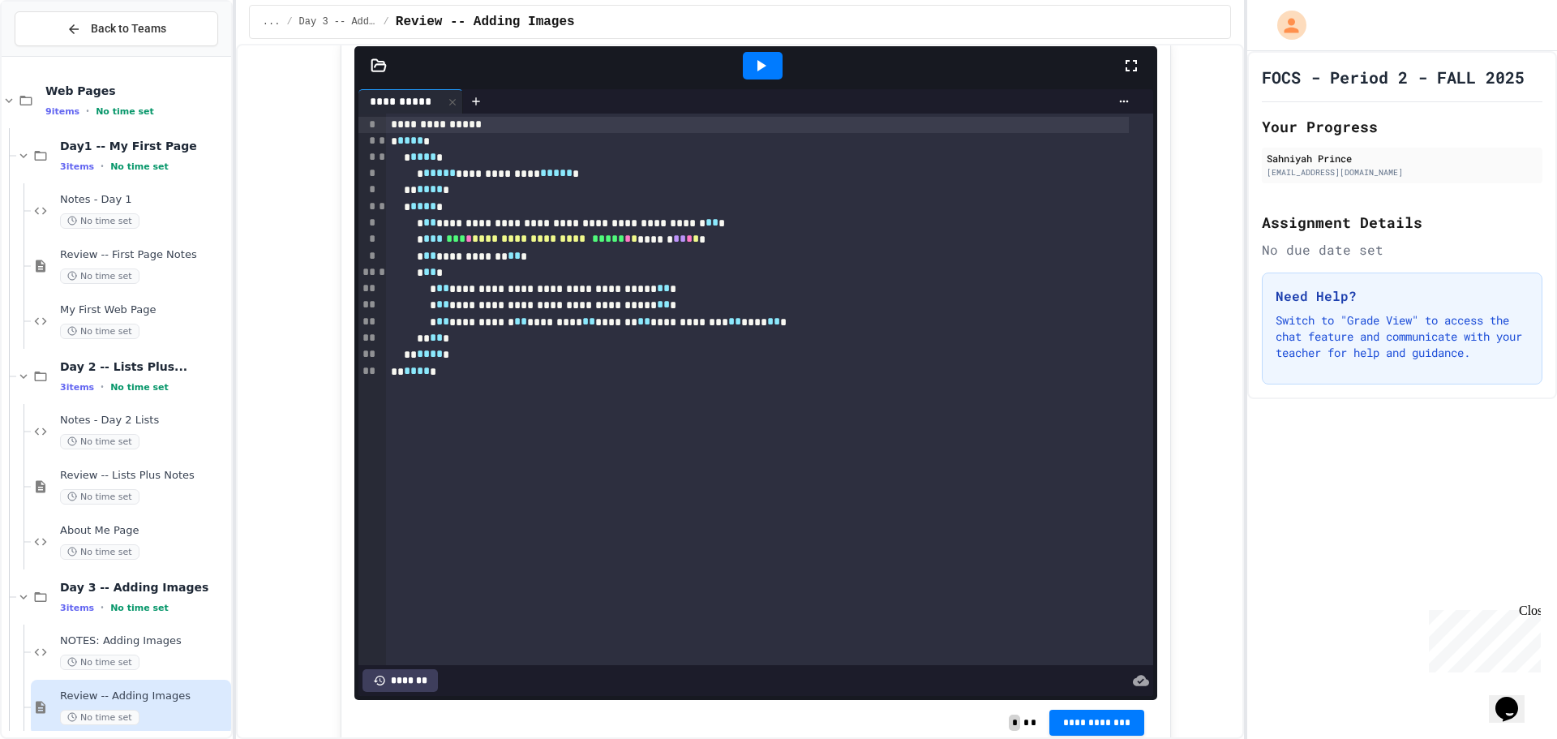
click at [372, 65] on icon at bounding box center [379, 64] width 14 height 11
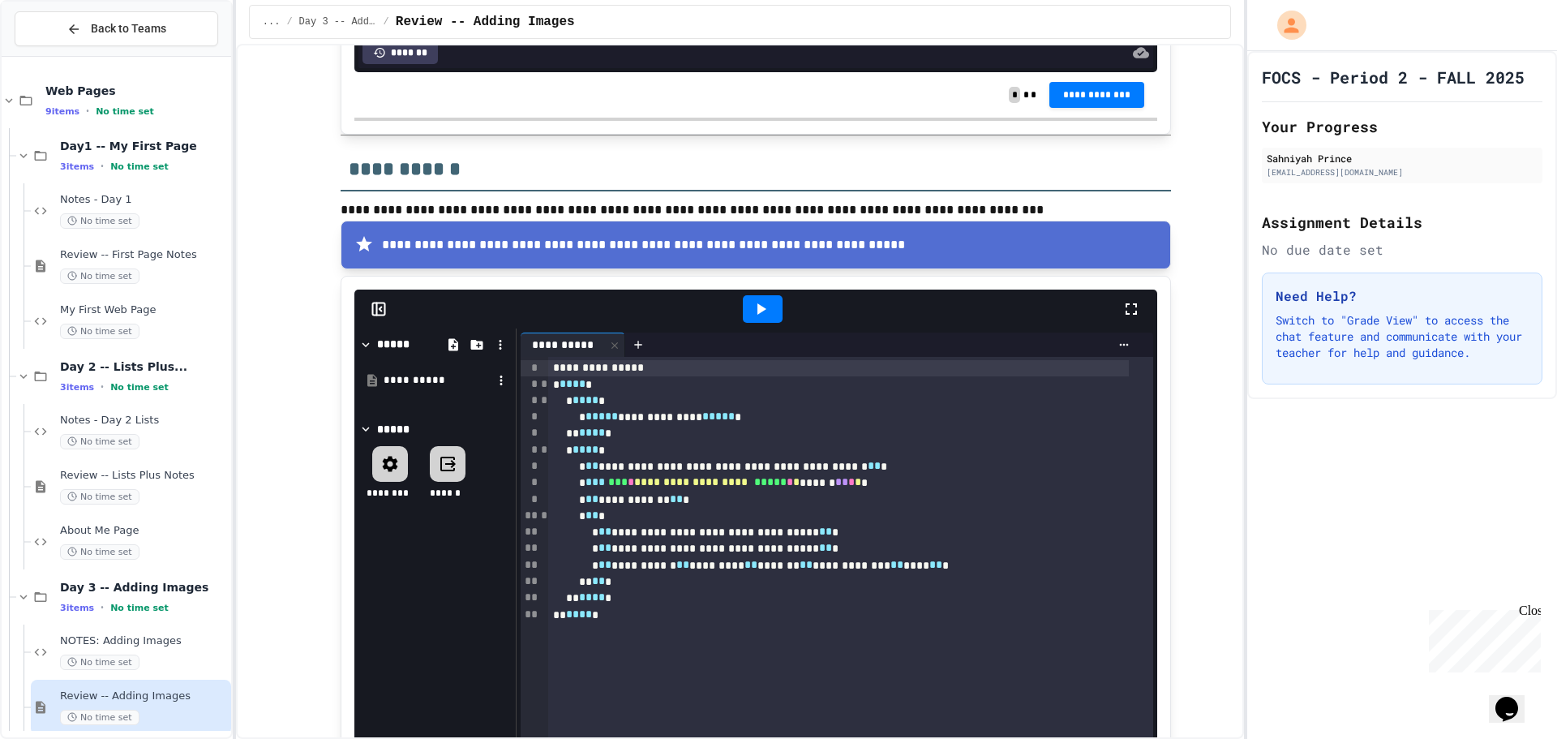
scroll to position [1703, 0]
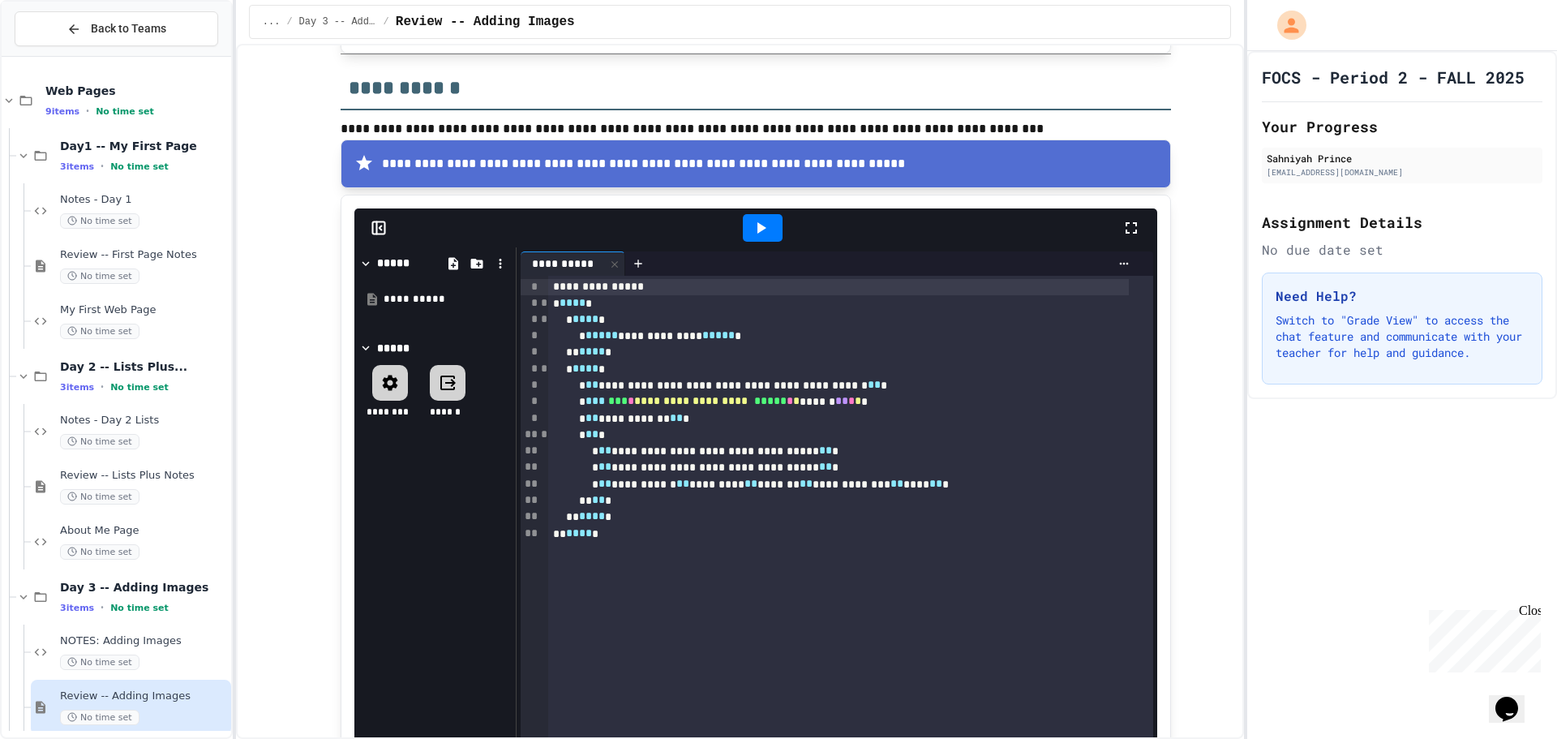
click at [363, 264] on icon at bounding box center [366, 263] width 7 height 5
click at [364, 264] on icon at bounding box center [366, 263] width 5 height 7
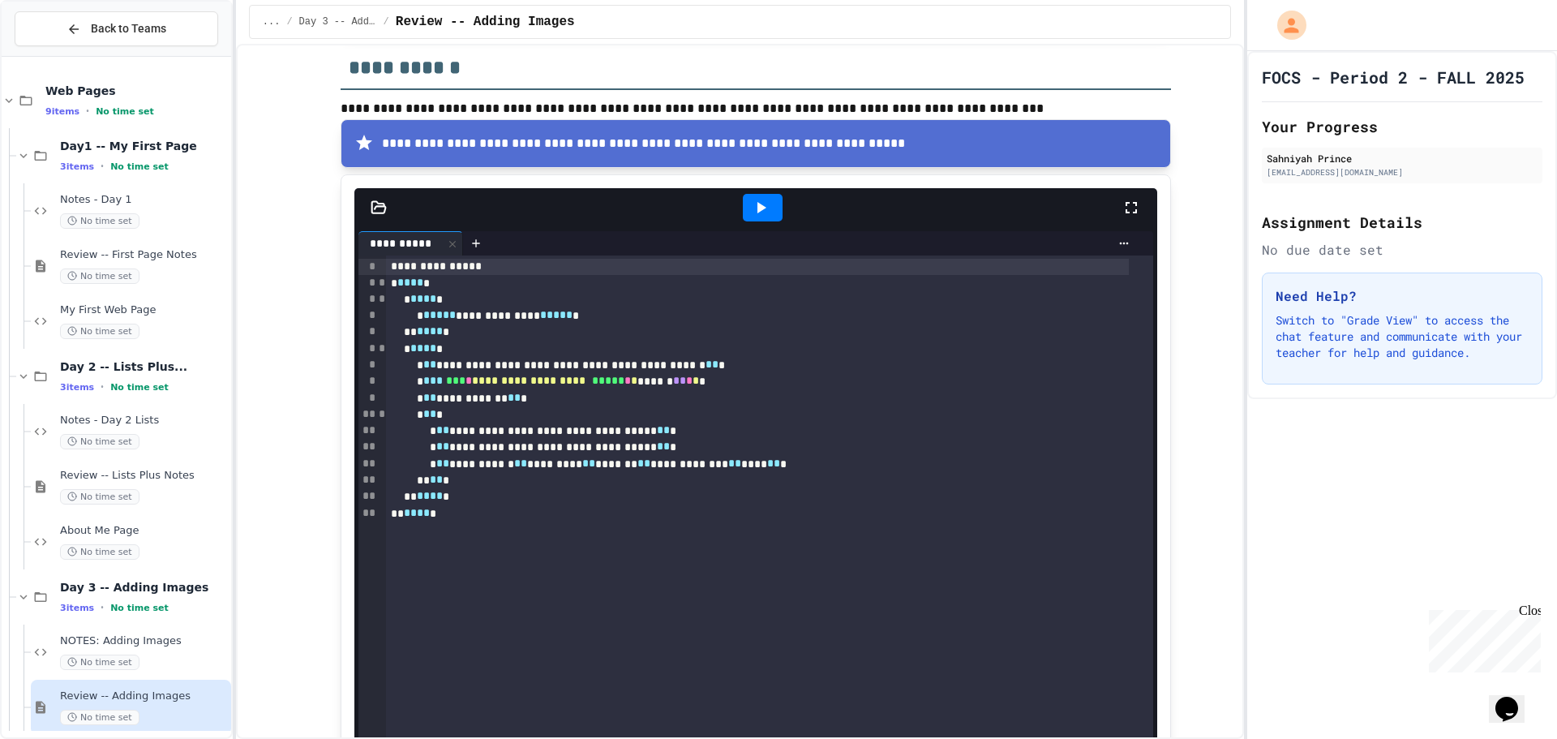
scroll to position [1866, 0]
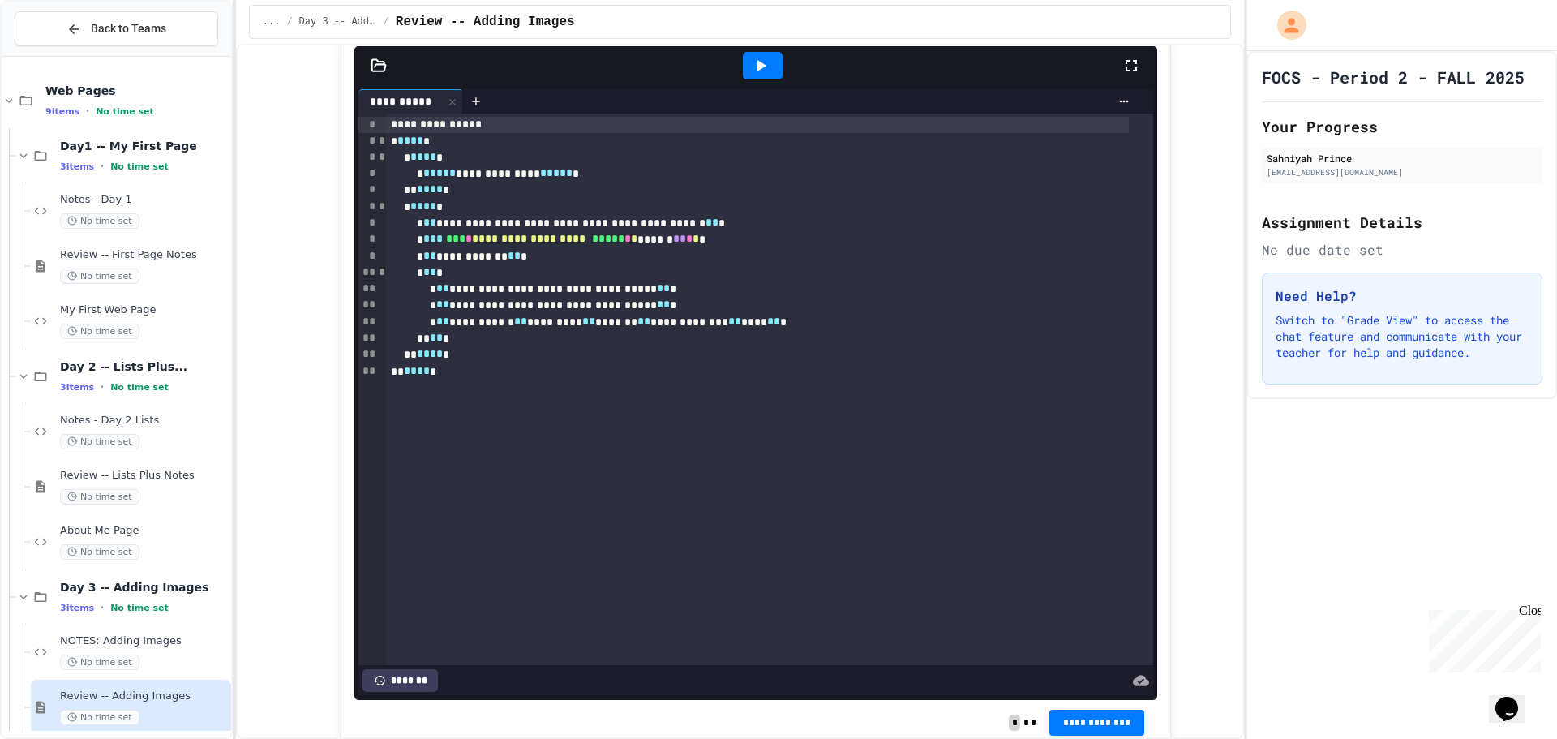
drag, startPoint x: 366, startPoint y: 53, endPoint x: 372, endPoint y: 64, distance: 12.7
click at [366, 54] on div at bounding box center [755, 65] width 803 height 39
click at [371, 63] on icon at bounding box center [379, 66] width 16 height 16
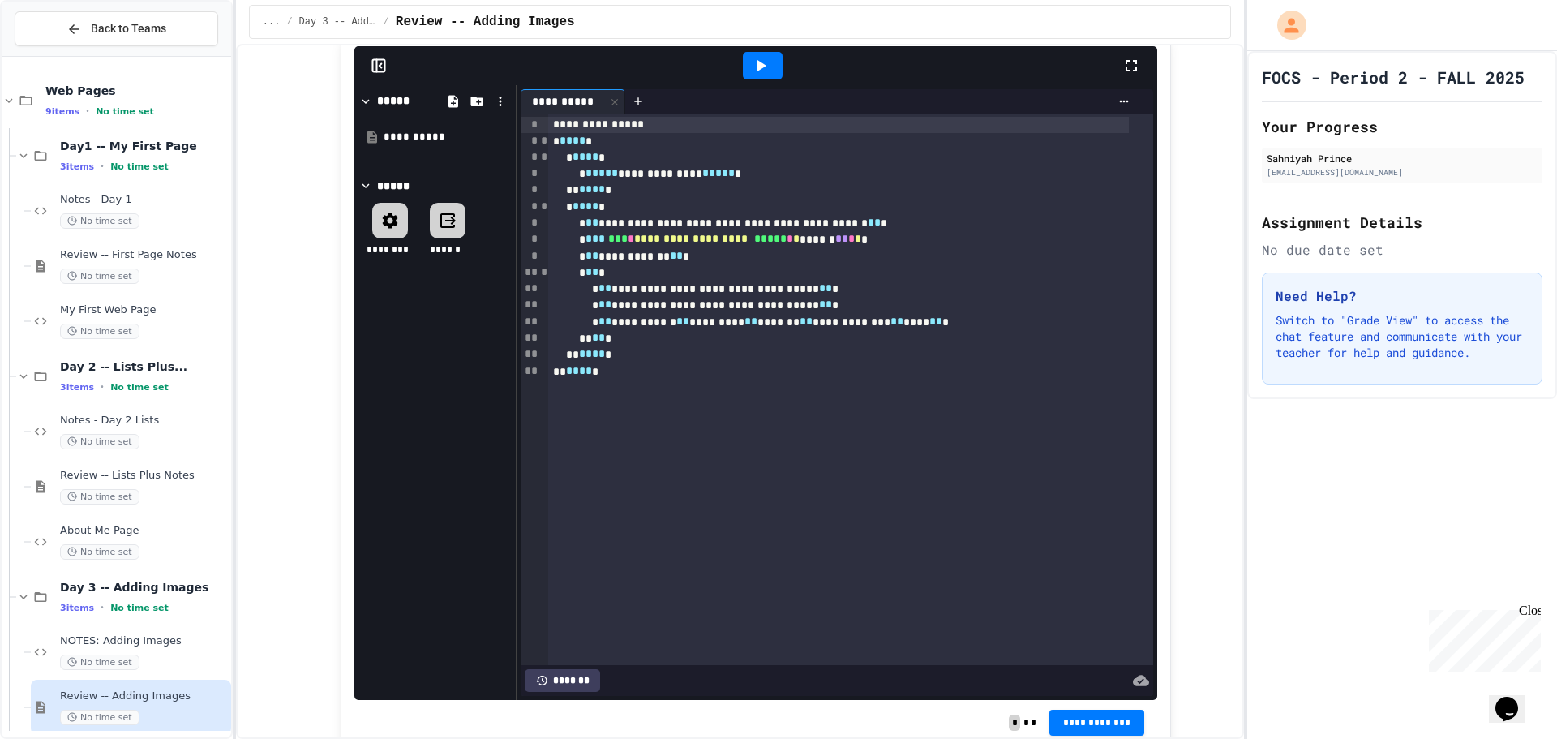
click at [363, 99] on icon at bounding box center [366, 101] width 15 height 15
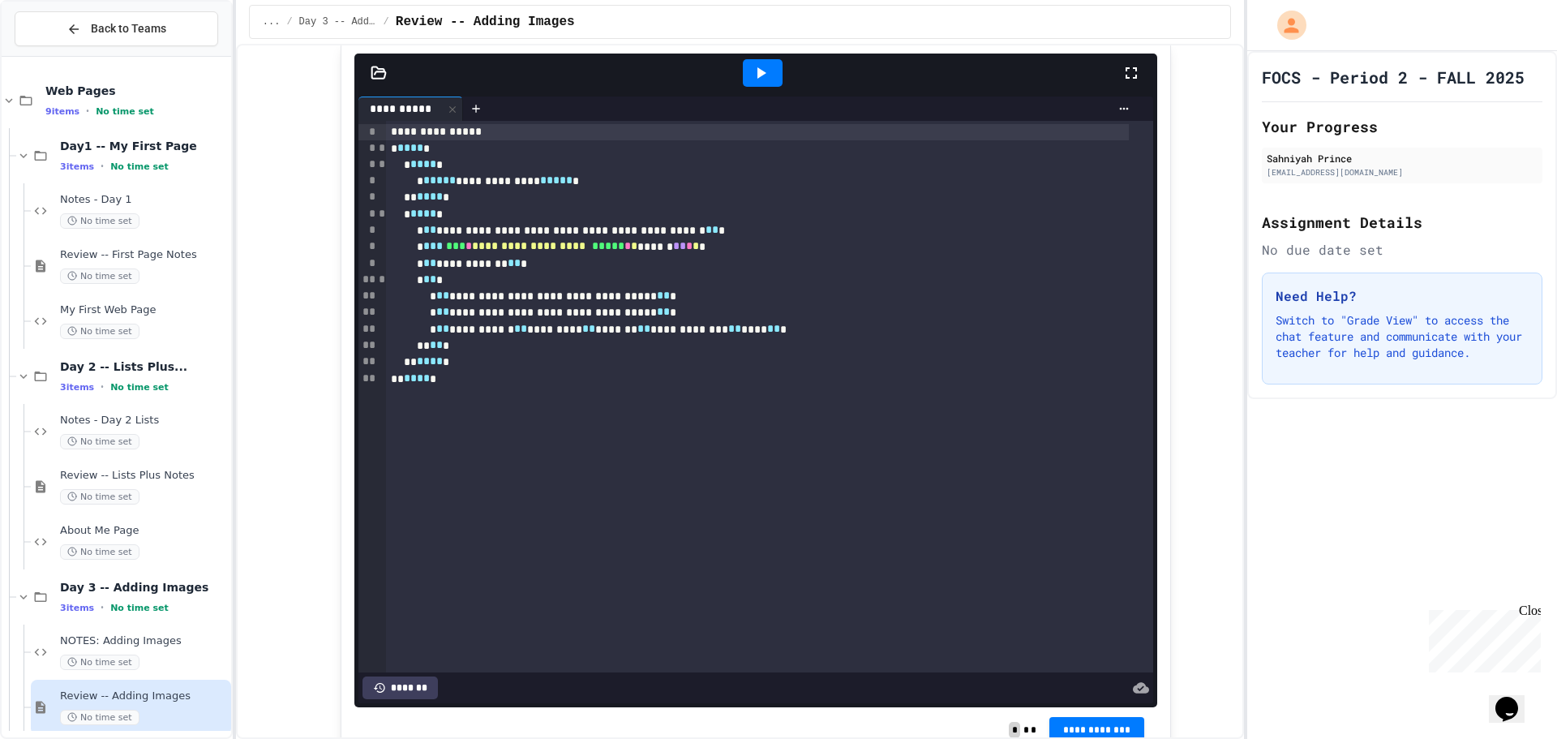
scroll to position [1698, 0]
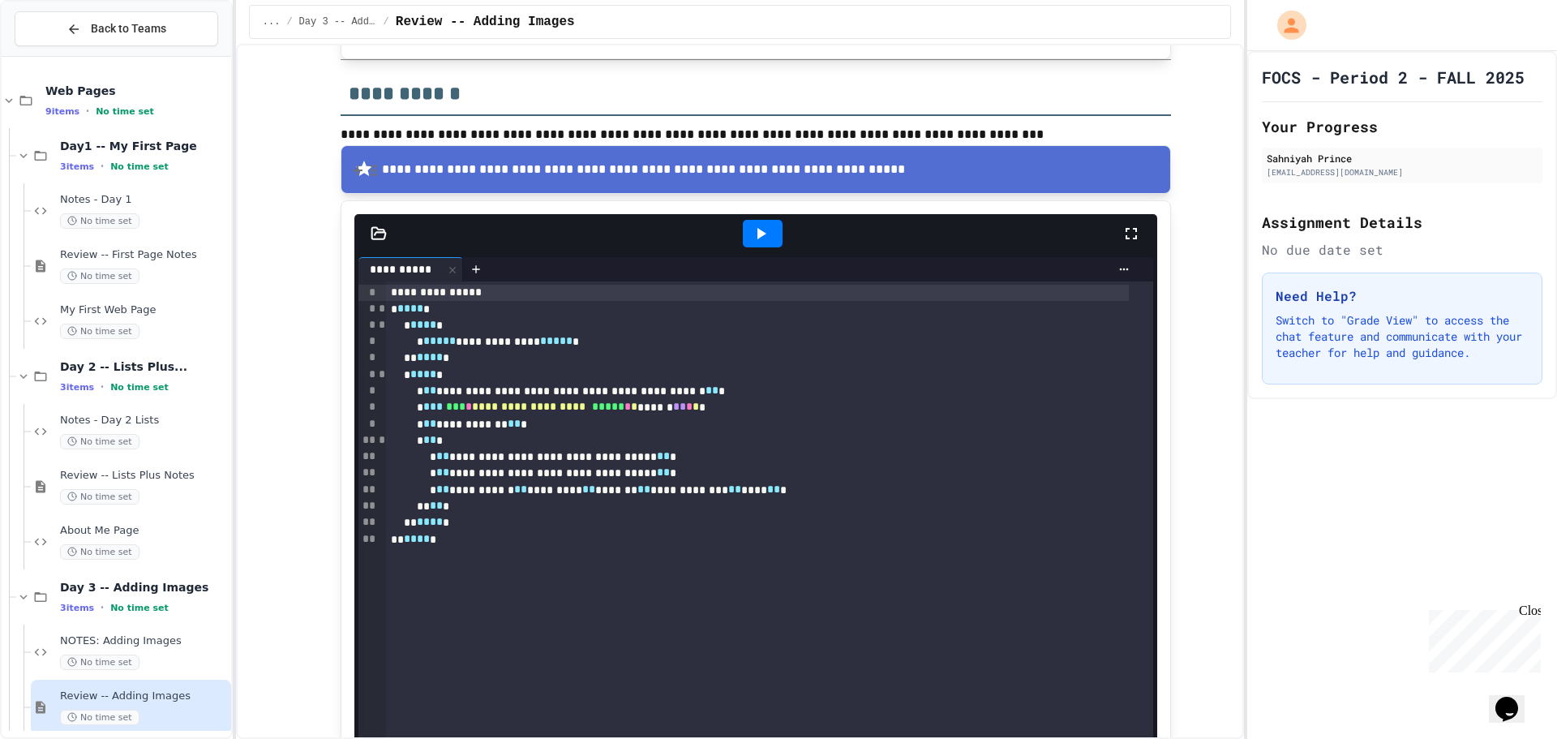
click at [372, 234] on icon at bounding box center [379, 234] width 16 height 16
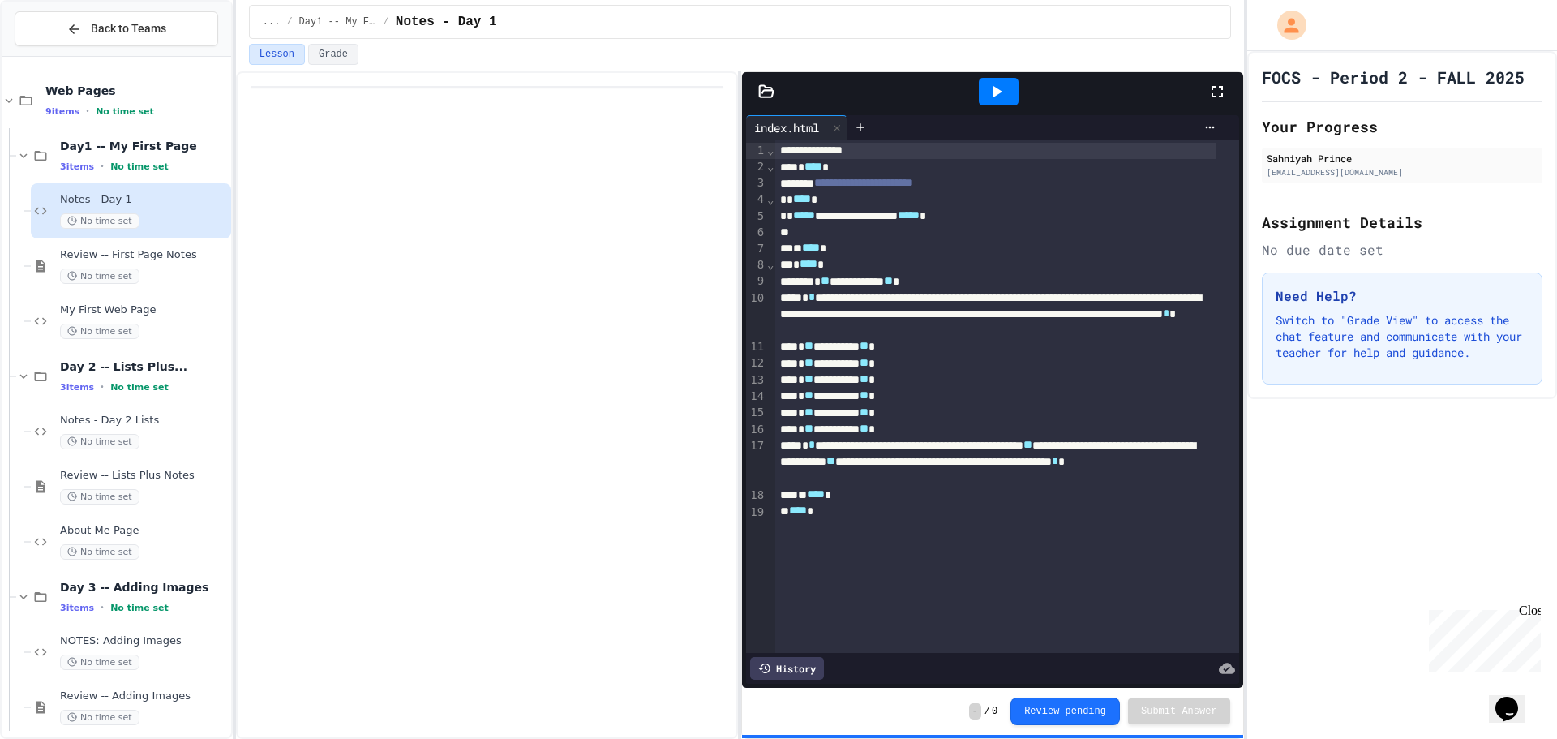
click at [760, 93] on icon at bounding box center [767, 90] width 14 height 11
click at [760, 95] on icon at bounding box center [767, 90] width 14 height 11
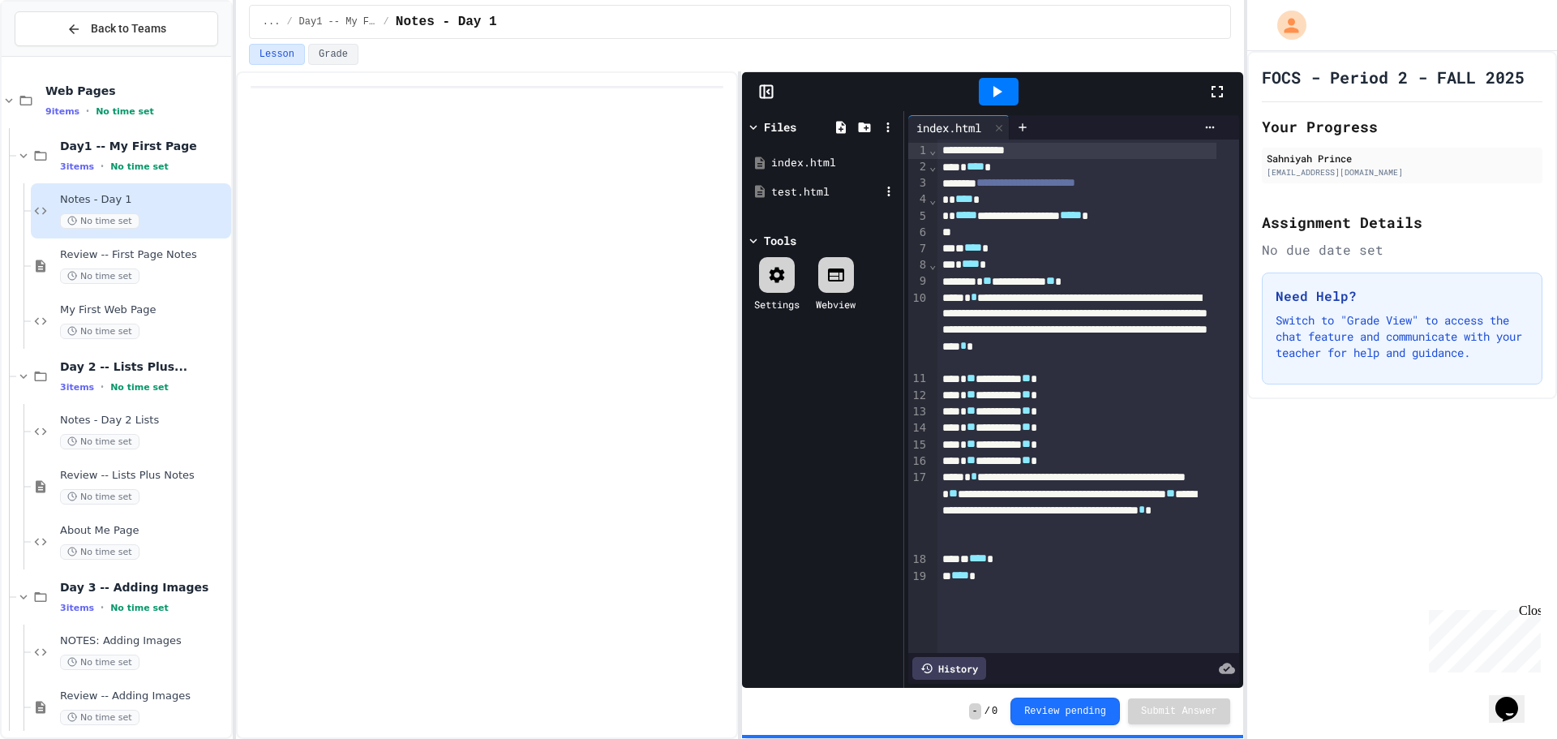
click at [779, 190] on div "test.html" at bounding box center [825, 192] width 109 height 16
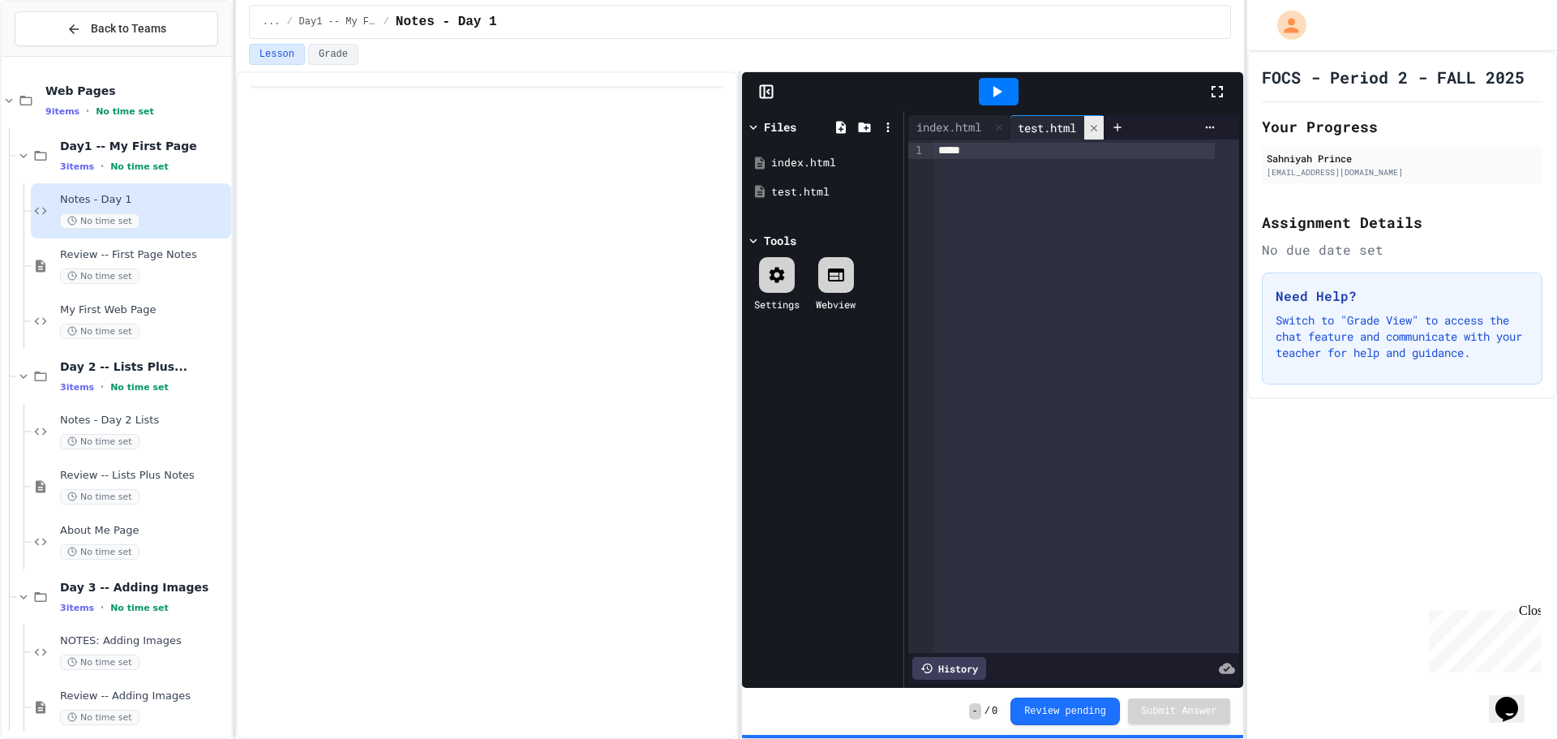
click at [1101, 137] on div at bounding box center [1094, 128] width 19 height 24
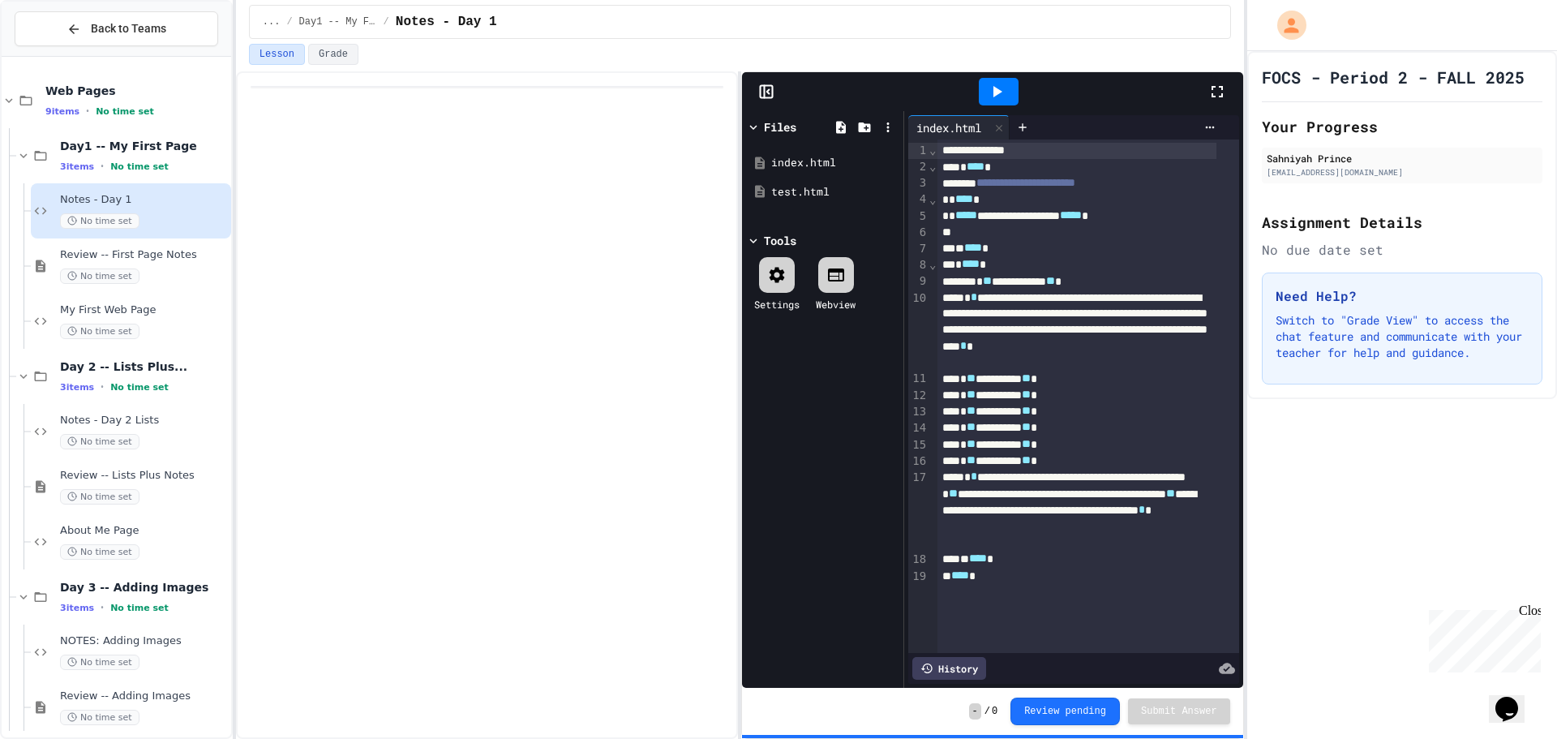
click at [754, 128] on icon at bounding box center [753, 127] width 7 height 5
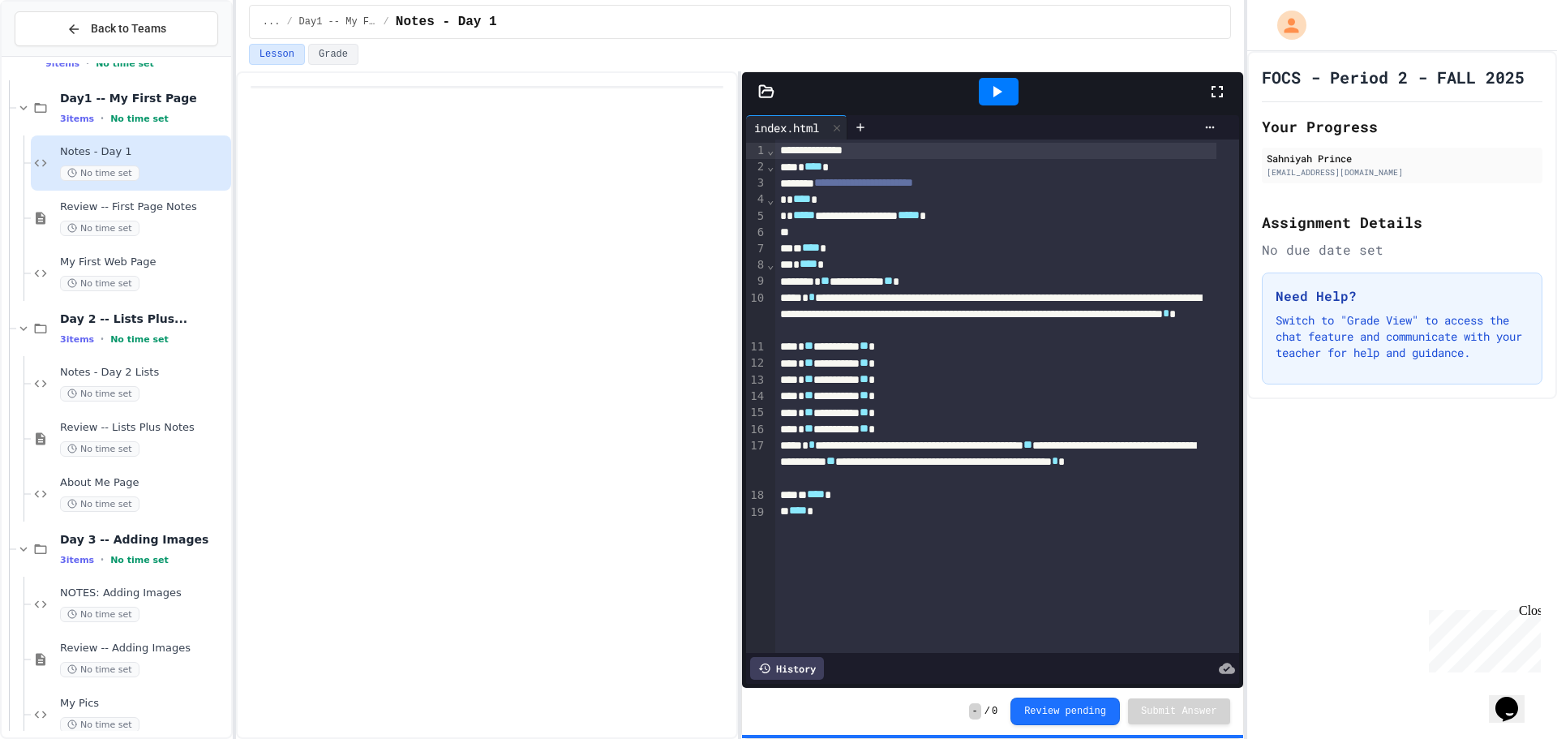
scroll to position [69, 0]
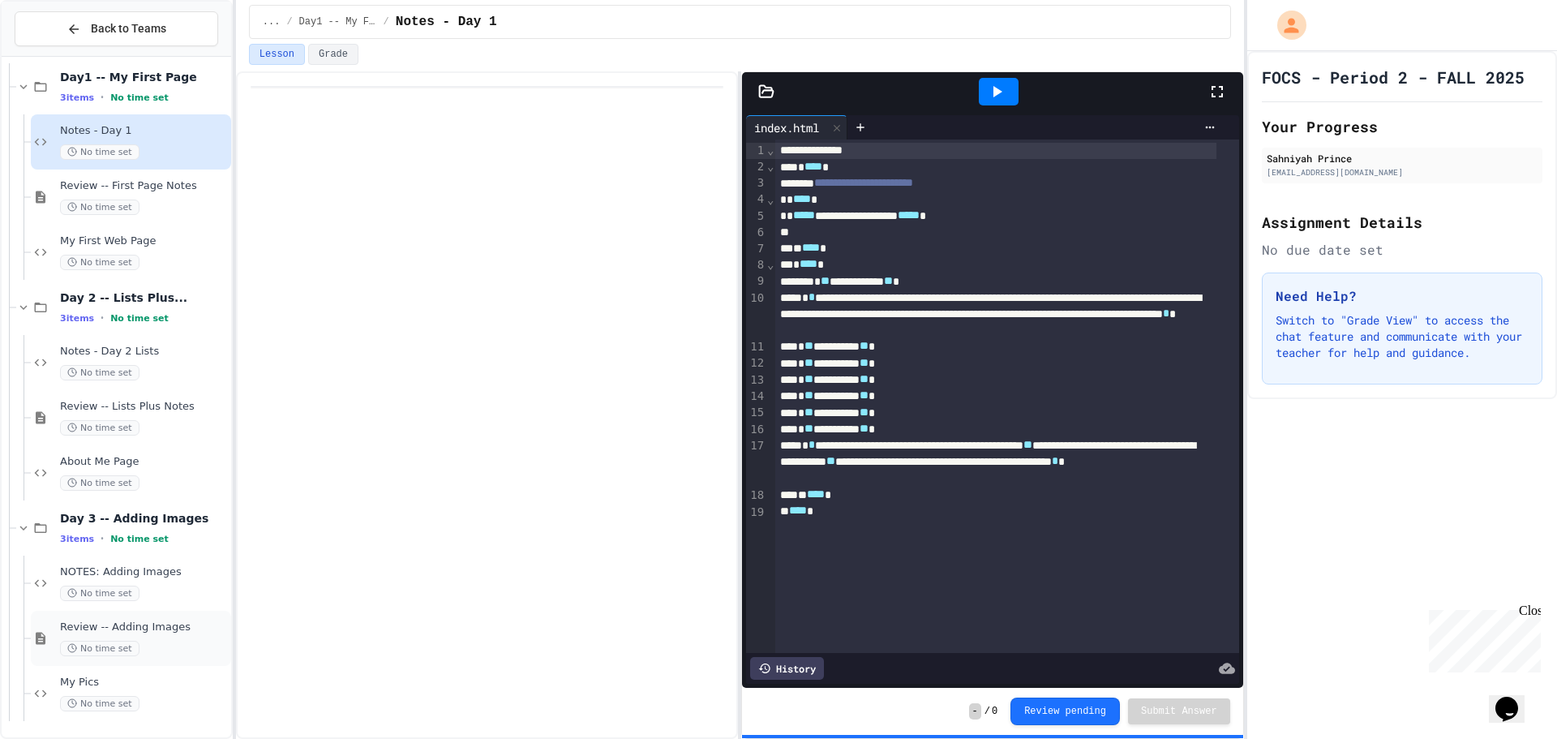
click at [144, 633] on span "Review -- Adding Images" at bounding box center [144, 628] width 168 height 14
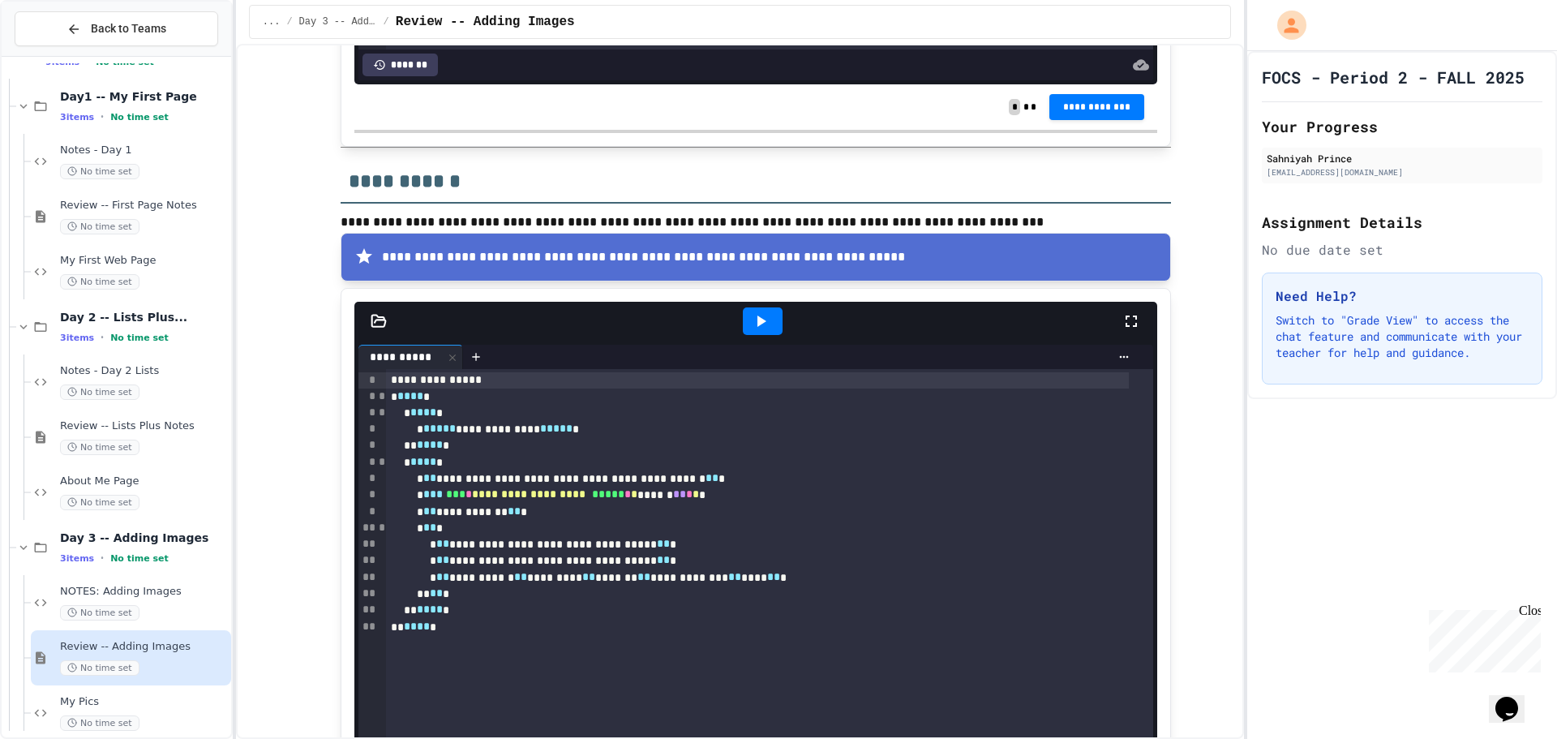
scroll to position [1866, 0]
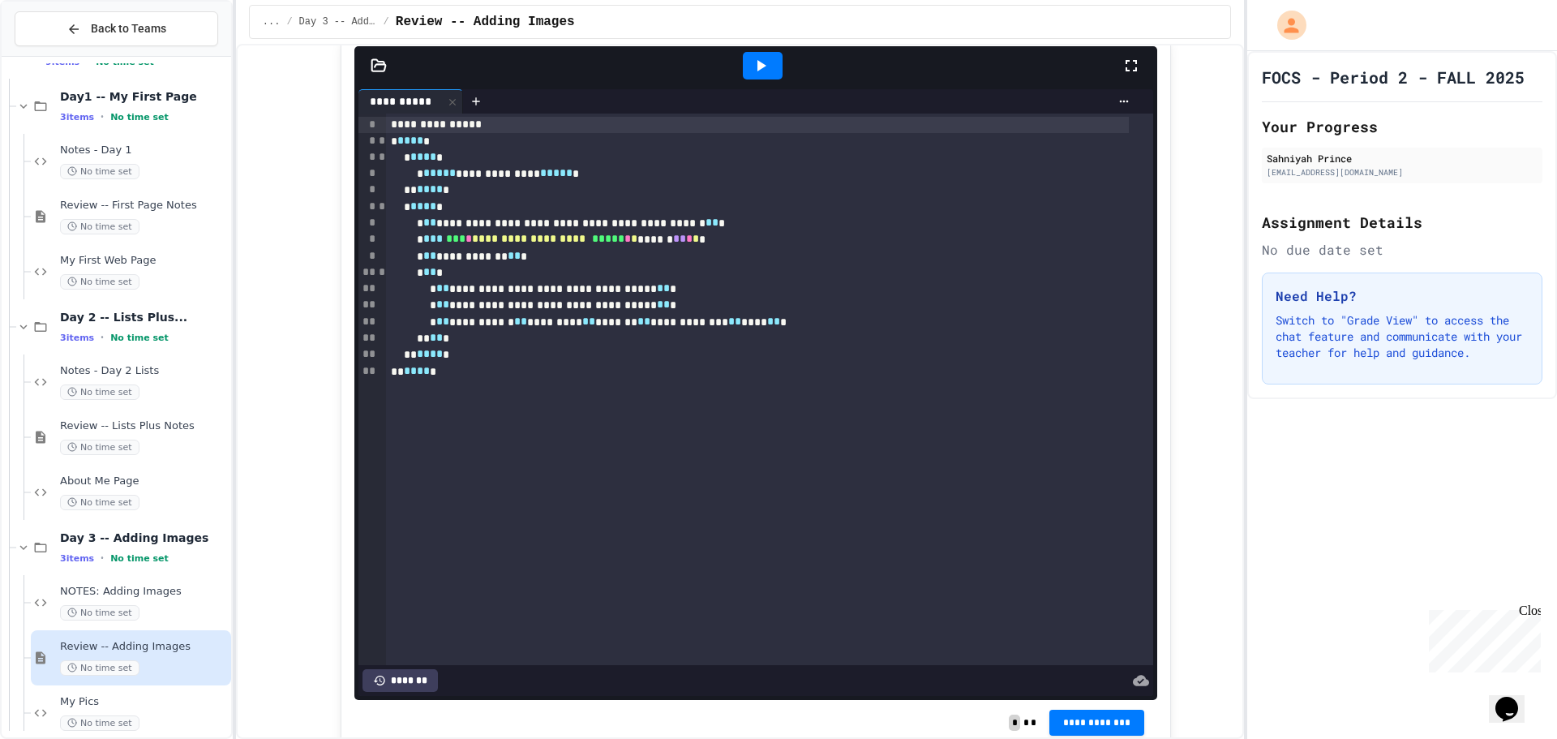
click at [372, 62] on icon at bounding box center [379, 64] width 14 height 11
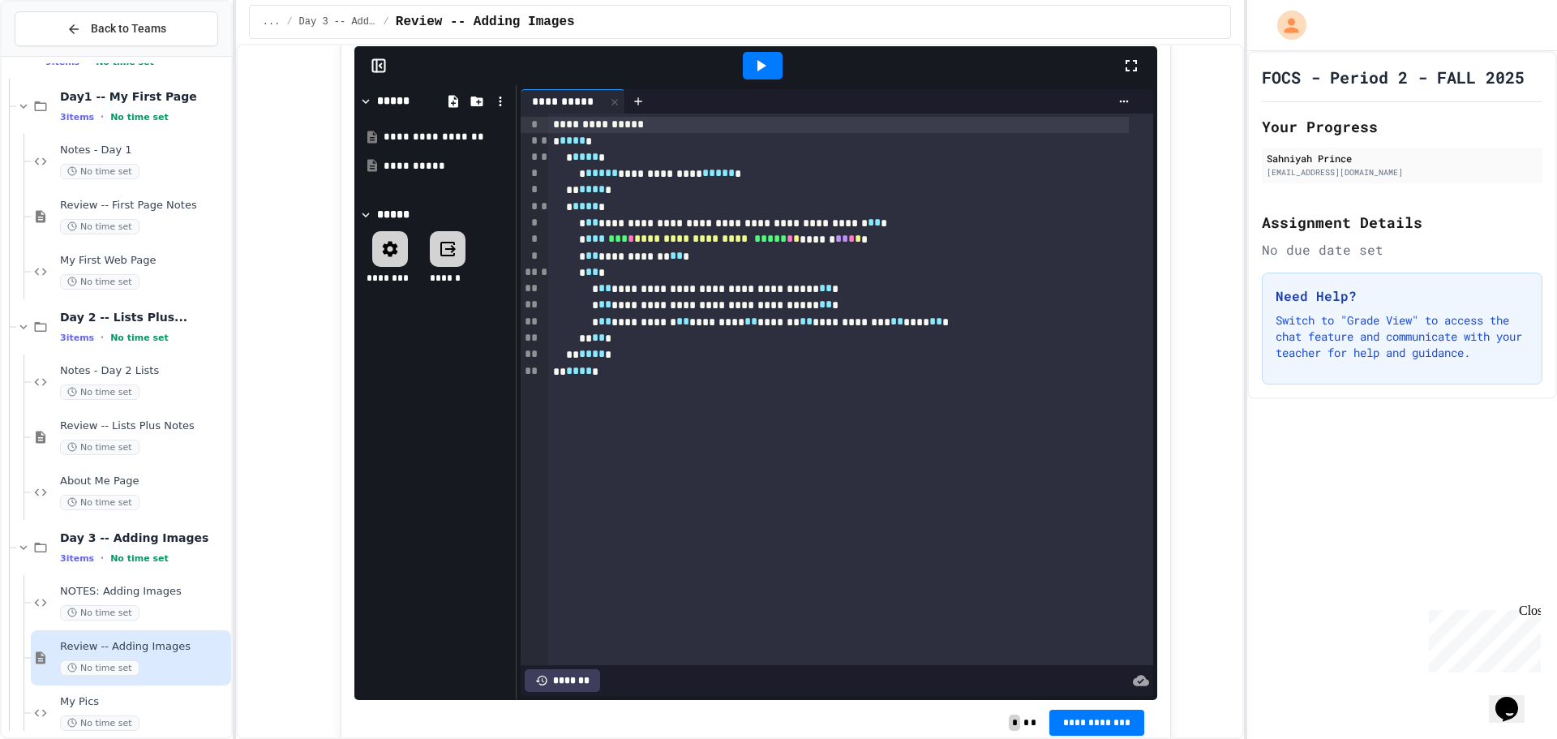
click at [755, 58] on icon at bounding box center [760, 65] width 19 height 19
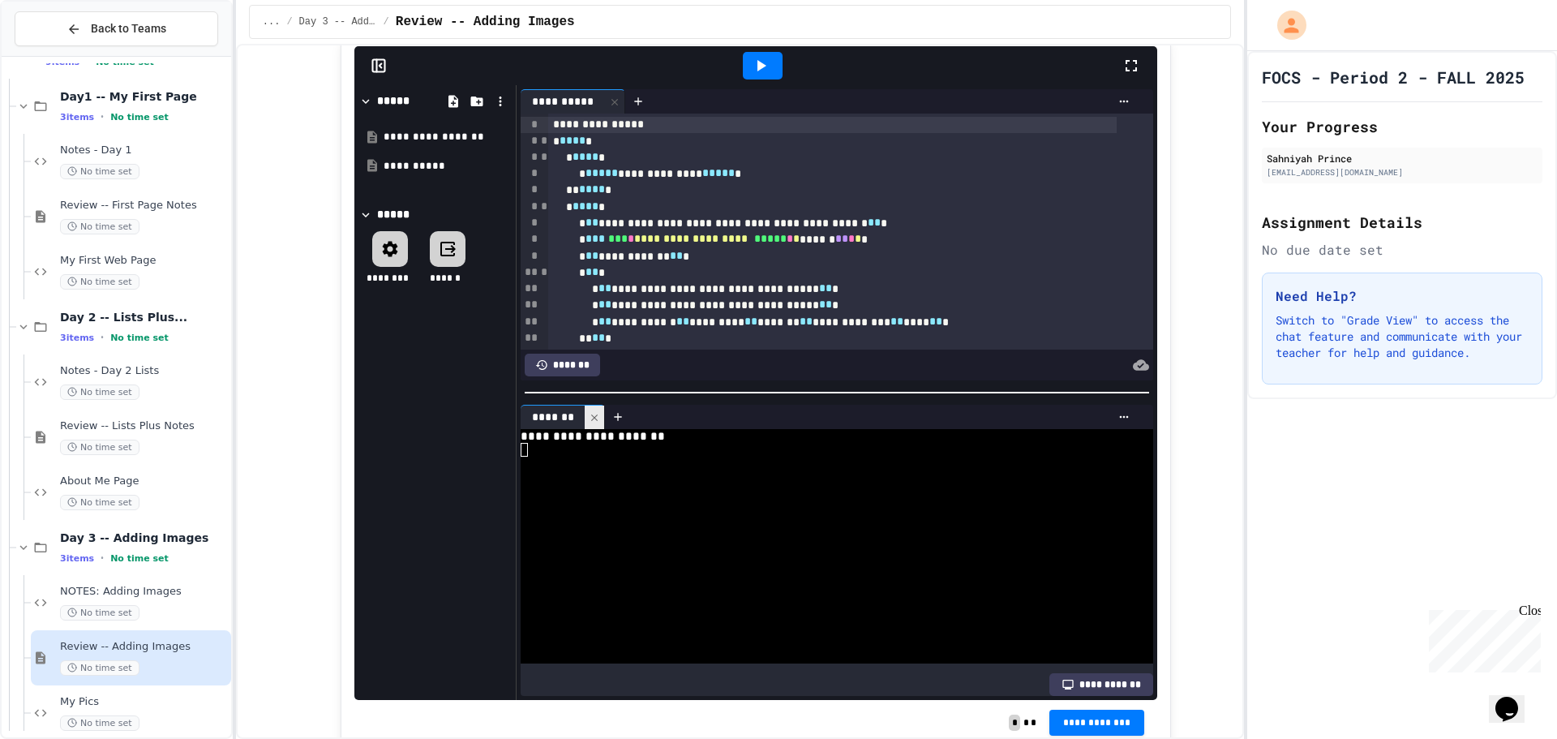
click at [597, 407] on div at bounding box center [594, 418] width 19 height 24
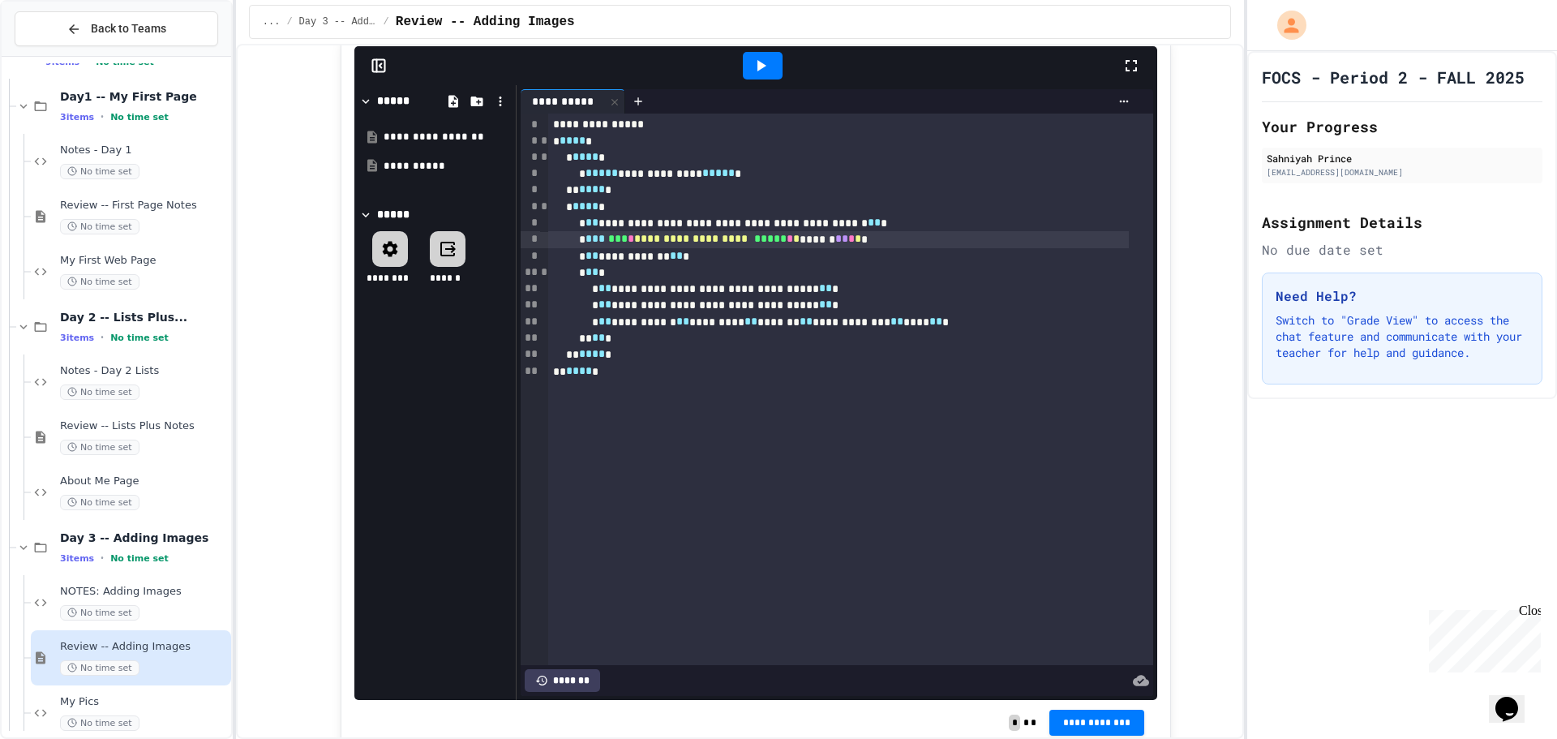
click at [697, 240] on span "**********" at bounding box center [691, 238] width 114 height 11
drag, startPoint x: 1187, startPoint y: 339, endPoint x: 1071, endPoint y: 238, distance: 153.5
click at [754, 71] on icon at bounding box center [760, 65] width 19 height 19
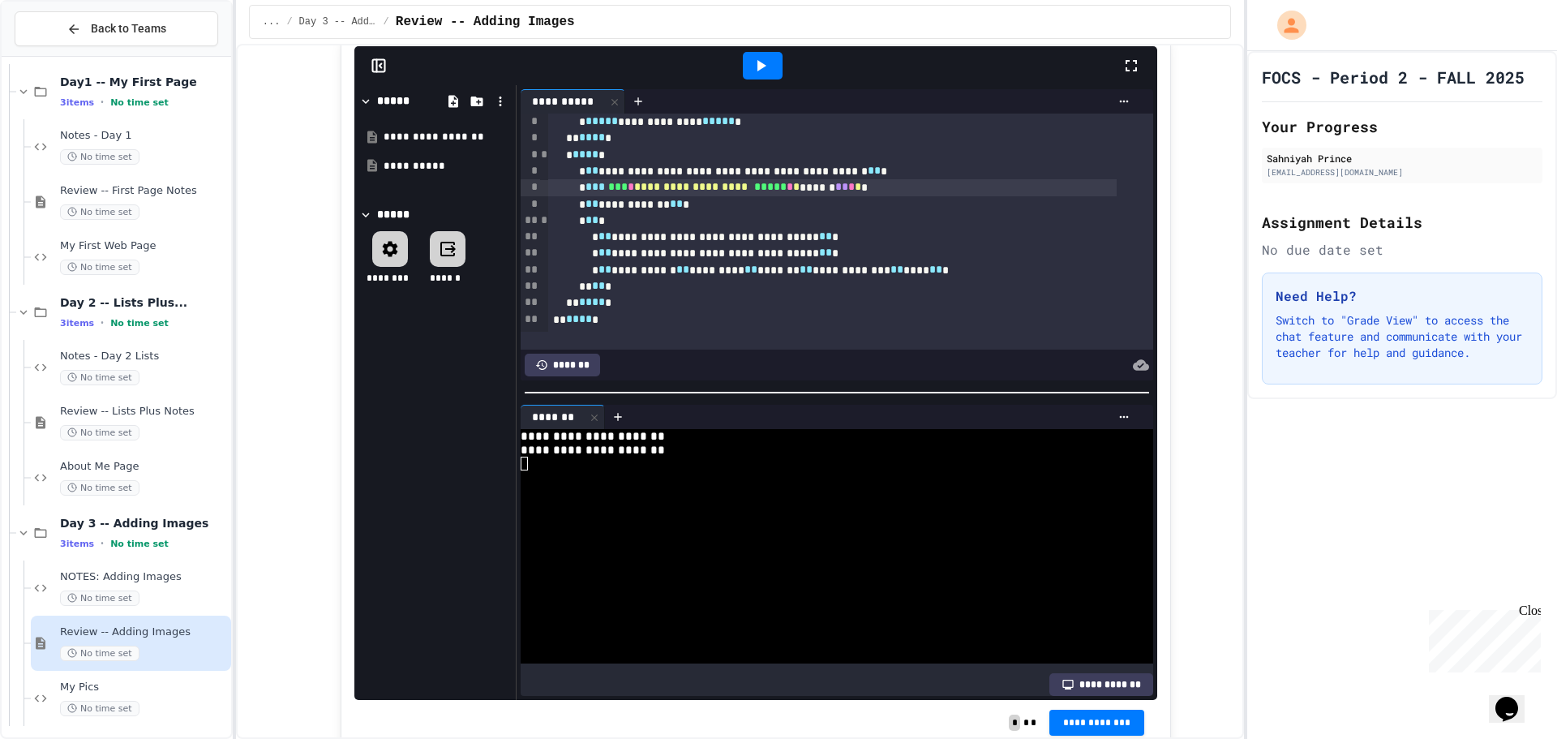
scroll to position [69, 0]
click at [433, 142] on div "**********" at bounding box center [438, 137] width 109 height 16
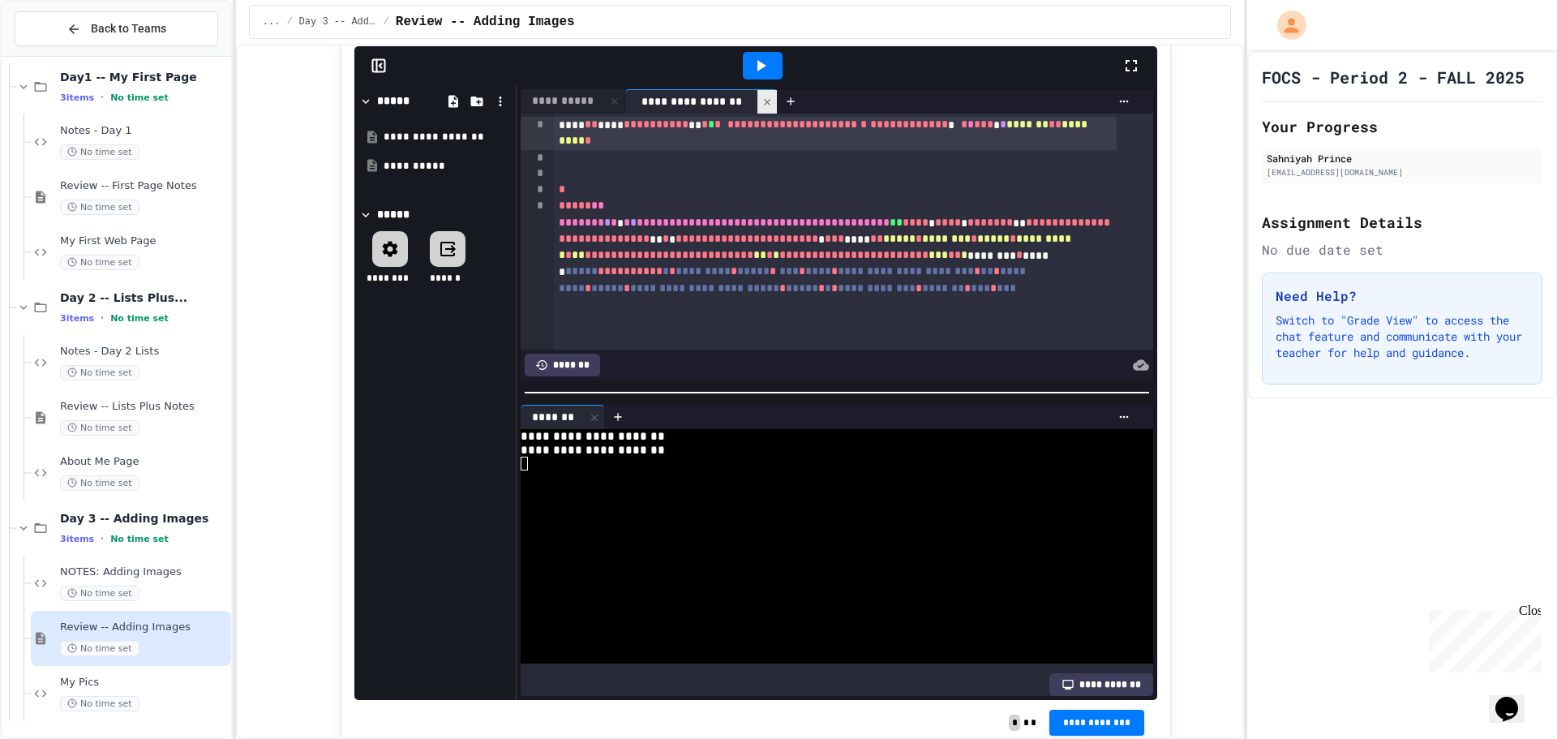
click at [763, 103] on icon at bounding box center [767, 102] width 11 height 11
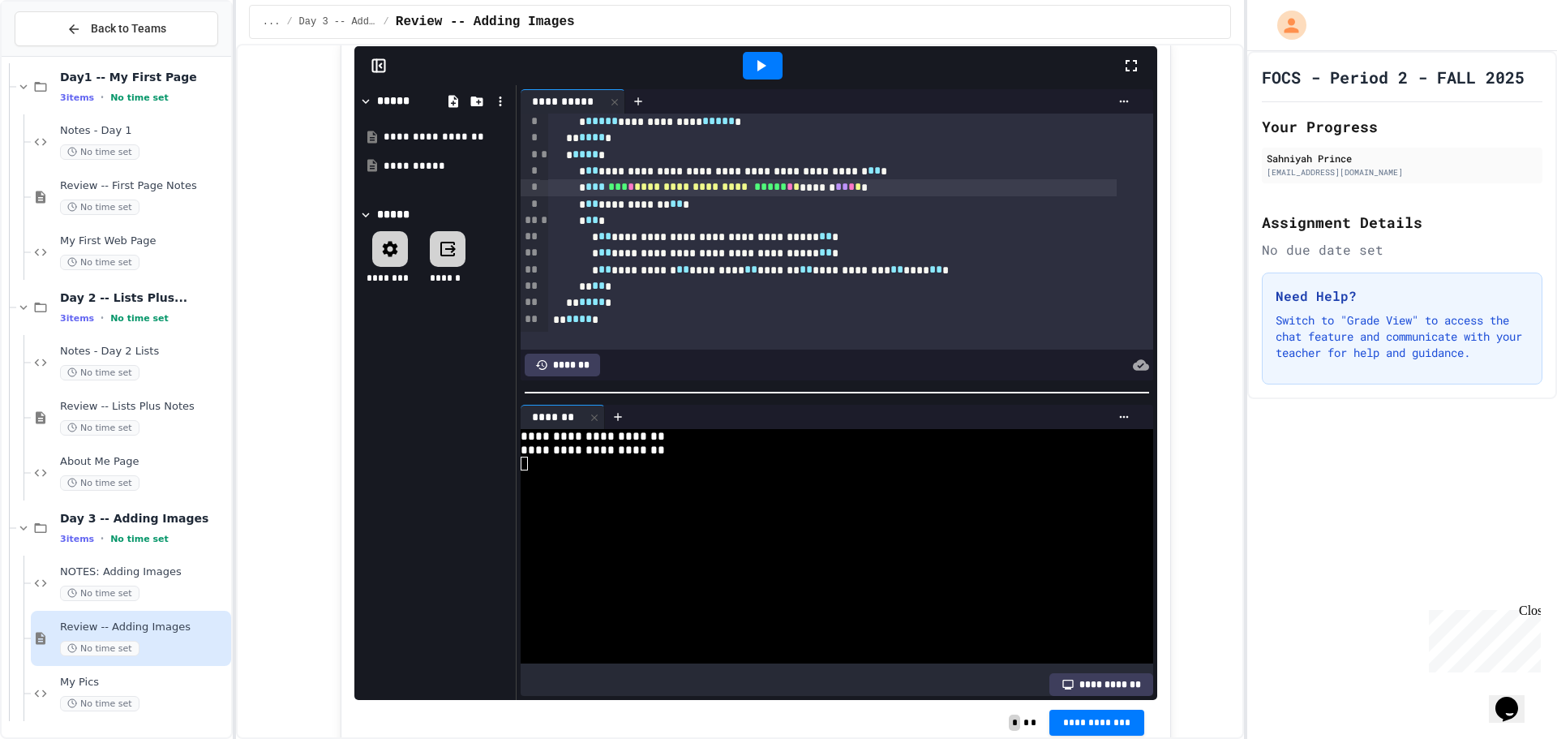
click at [585, 414] on div at bounding box center [594, 418] width 19 height 24
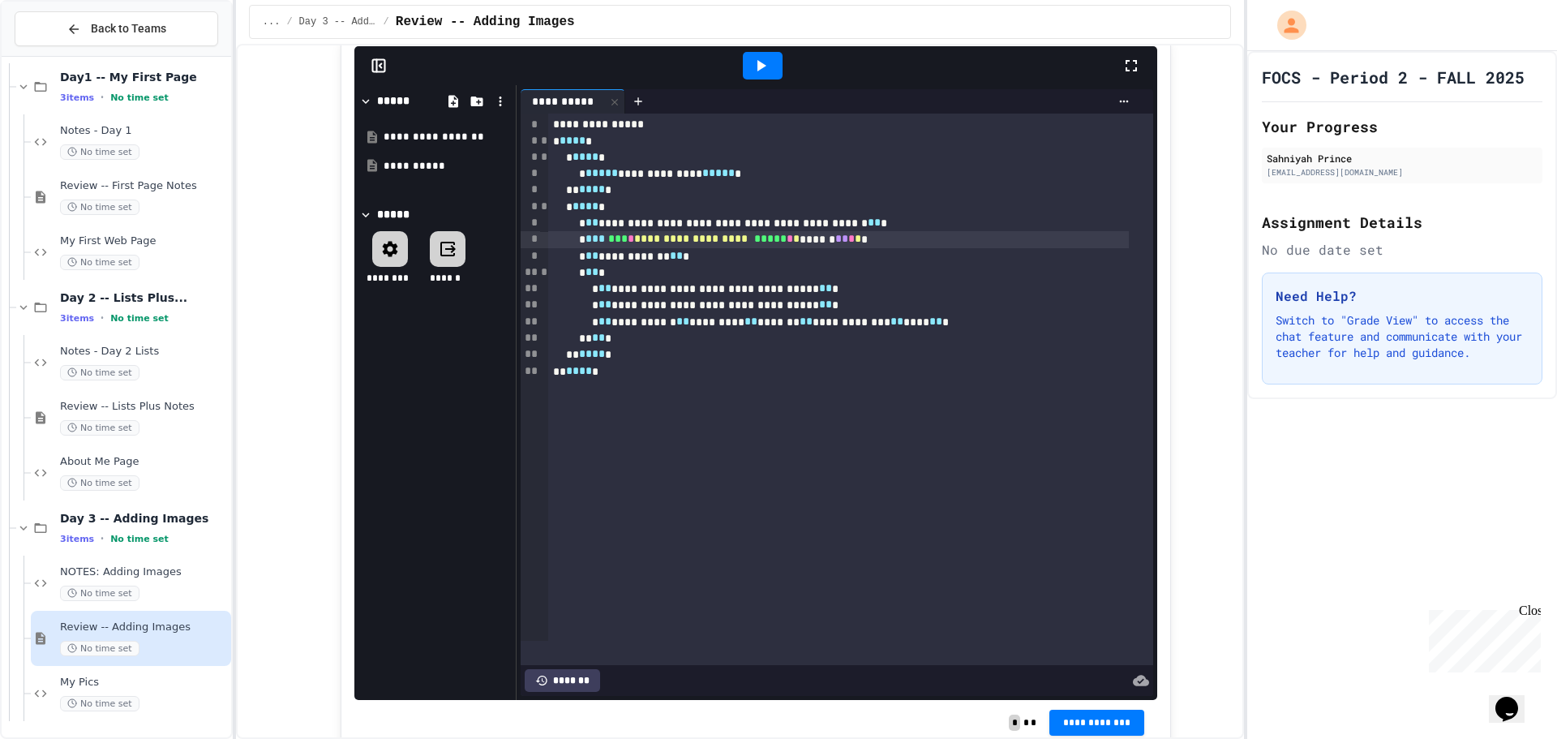
scroll to position [0, 0]
click at [758, 65] on icon at bounding box center [762, 65] width 9 height 11
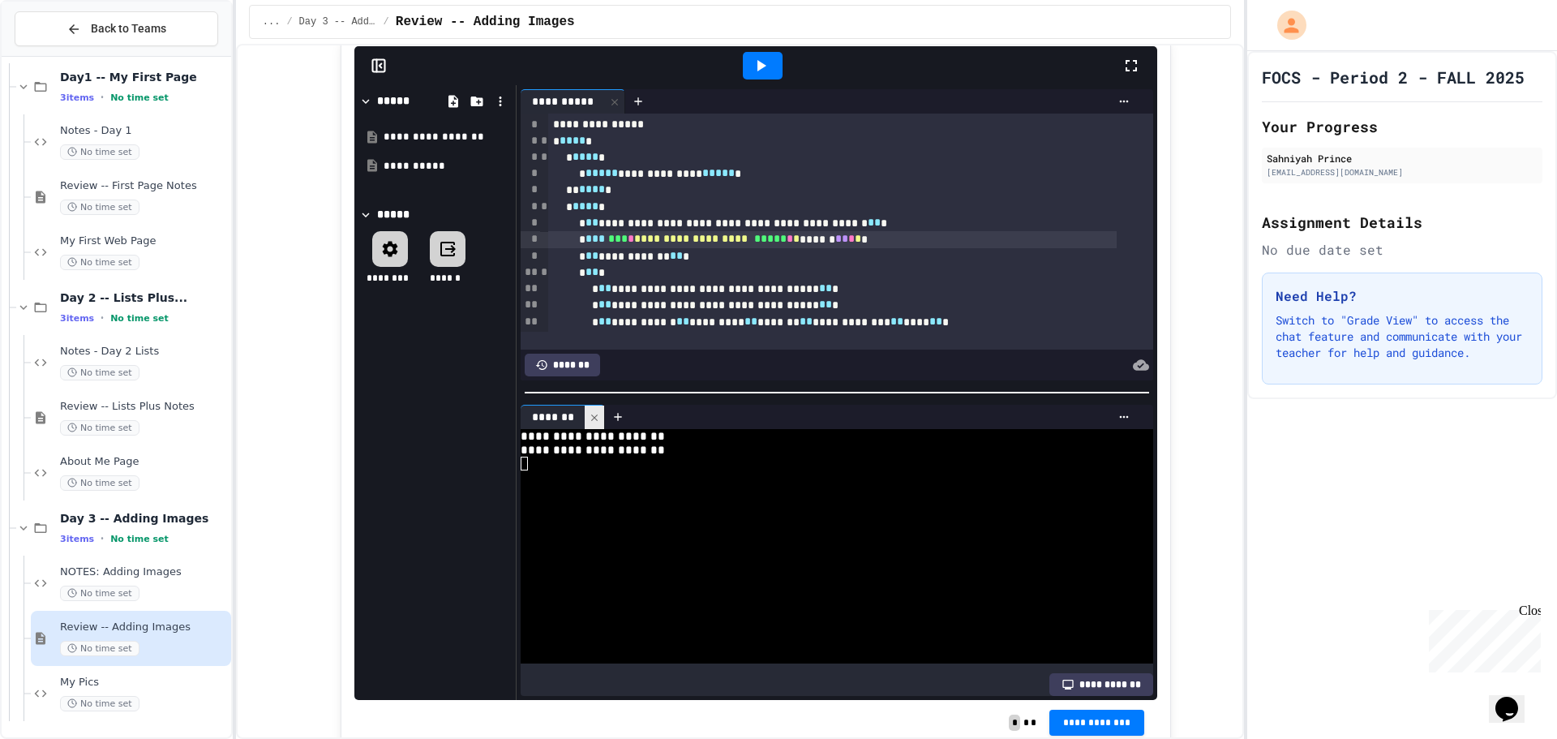
click at [589, 412] on icon at bounding box center [594, 417] width 11 height 11
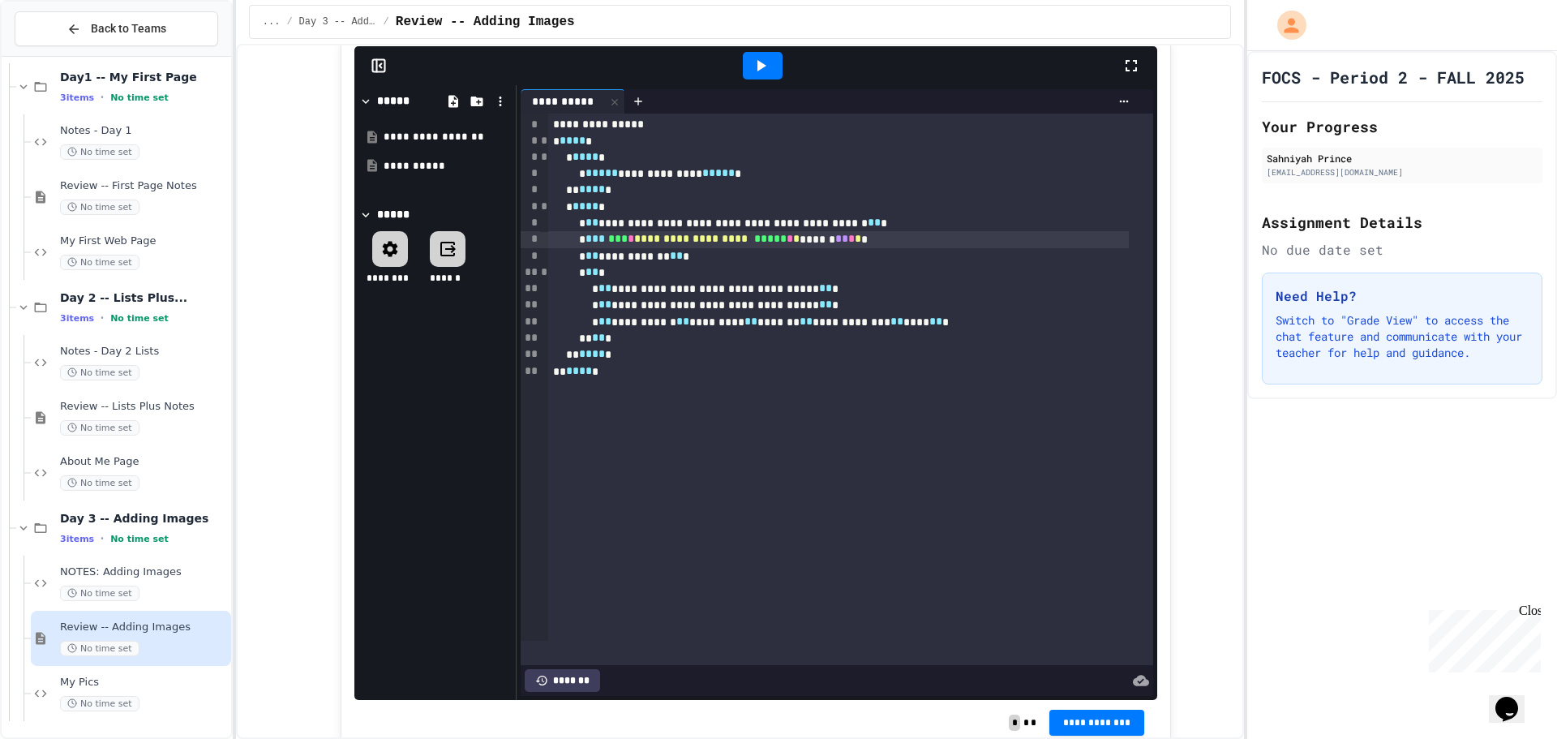
click at [449, 419] on div "**********" at bounding box center [434, 392] width 161 height 615
click at [861, 243] on span "*" at bounding box center [858, 238] width 6 height 11
drag, startPoint x: 828, startPoint y: 239, endPoint x: 866, endPoint y: 245, distance: 37.7
click at [834, 243] on div "**********" at bounding box center [839, 239] width 582 height 16
click at [827, 242] on div "**********" at bounding box center [839, 239] width 582 height 16
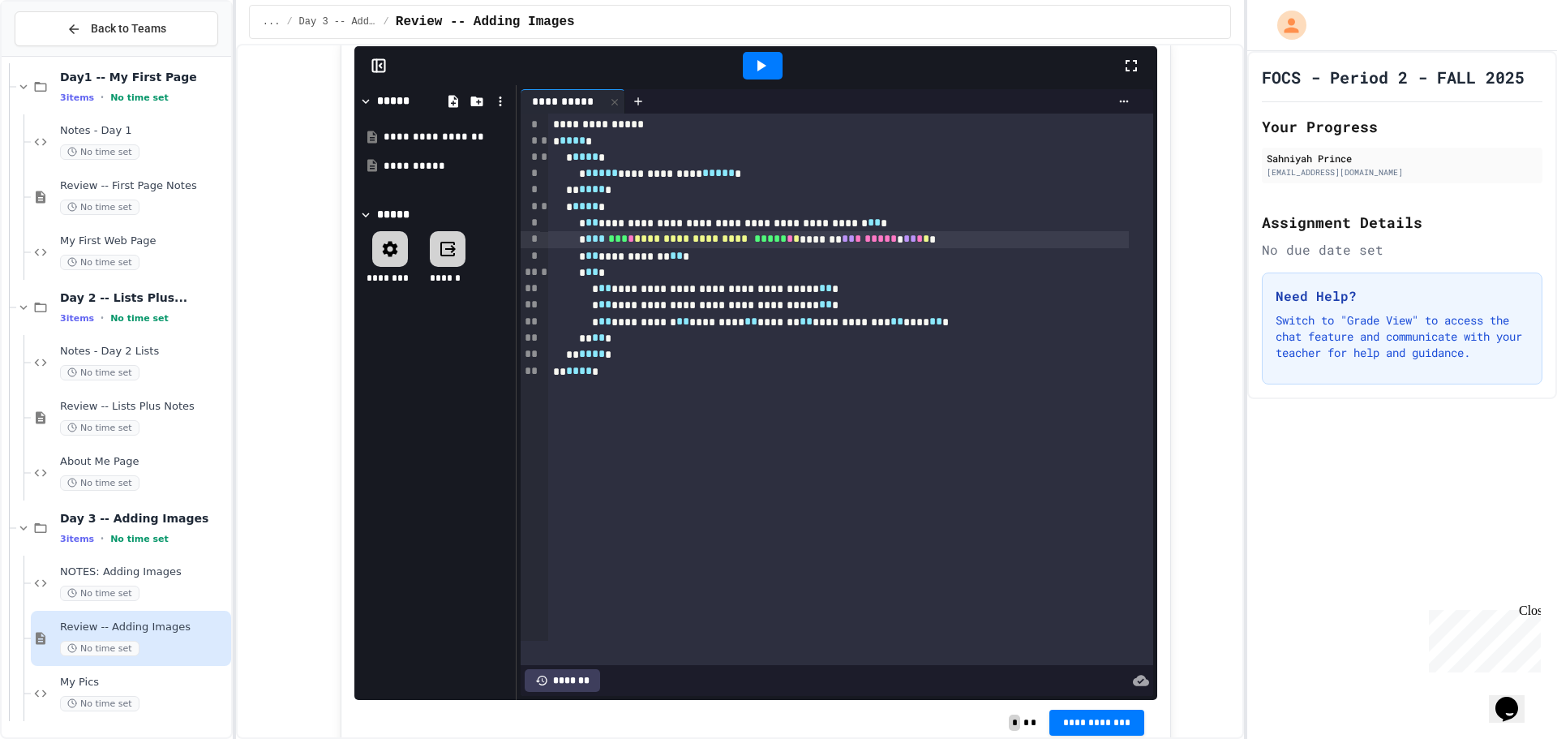
drag, startPoint x: 693, startPoint y: 378, endPoint x: 697, endPoint y: 367, distance: 12.1
click at [697, 367] on div "** **** *" at bounding box center [839, 371] width 582 height 16
click at [735, 67] on div at bounding box center [763, 66] width 56 height 44
click at [758, 61] on icon at bounding box center [760, 65] width 19 height 19
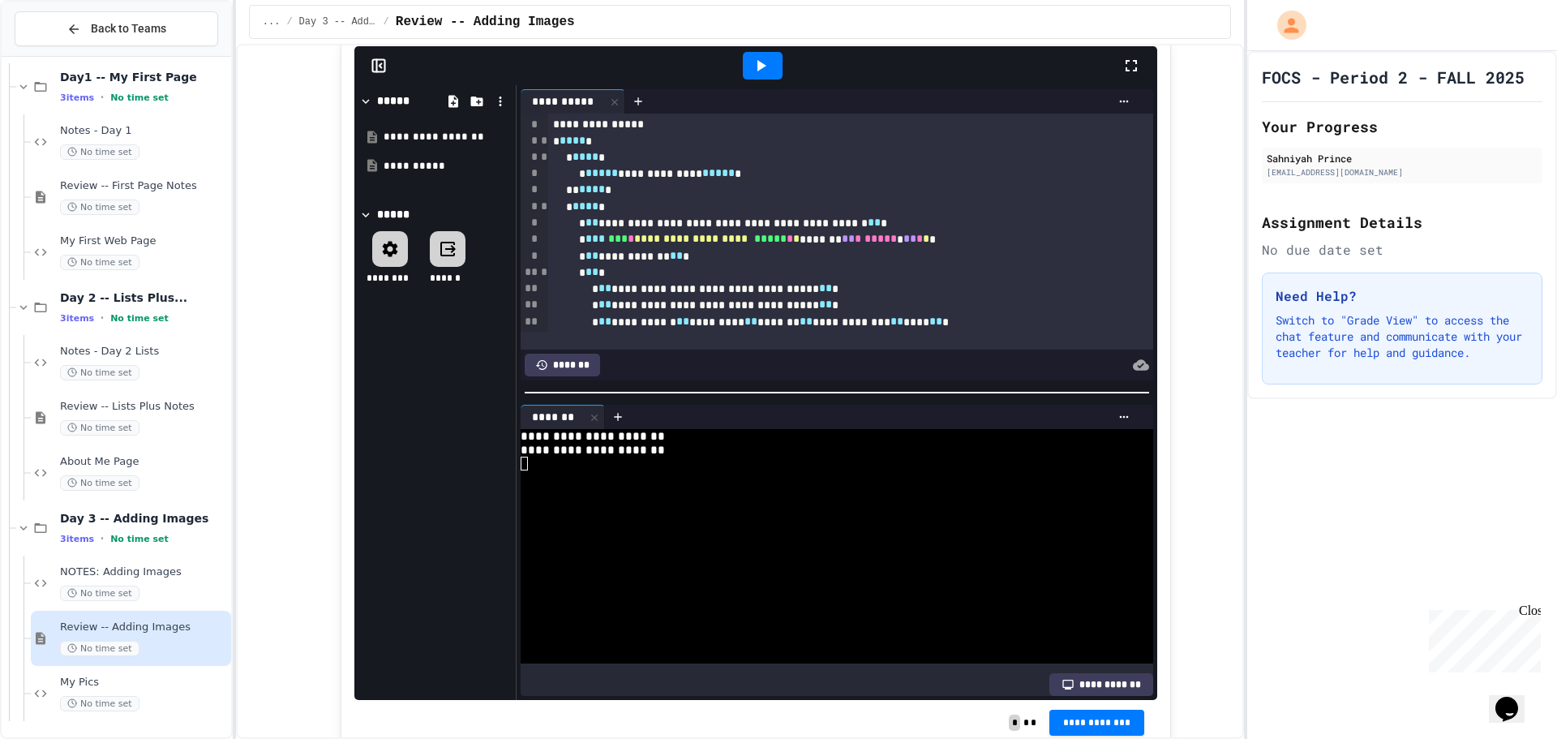
click at [591, 412] on icon at bounding box center [594, 417] width 11 height 11
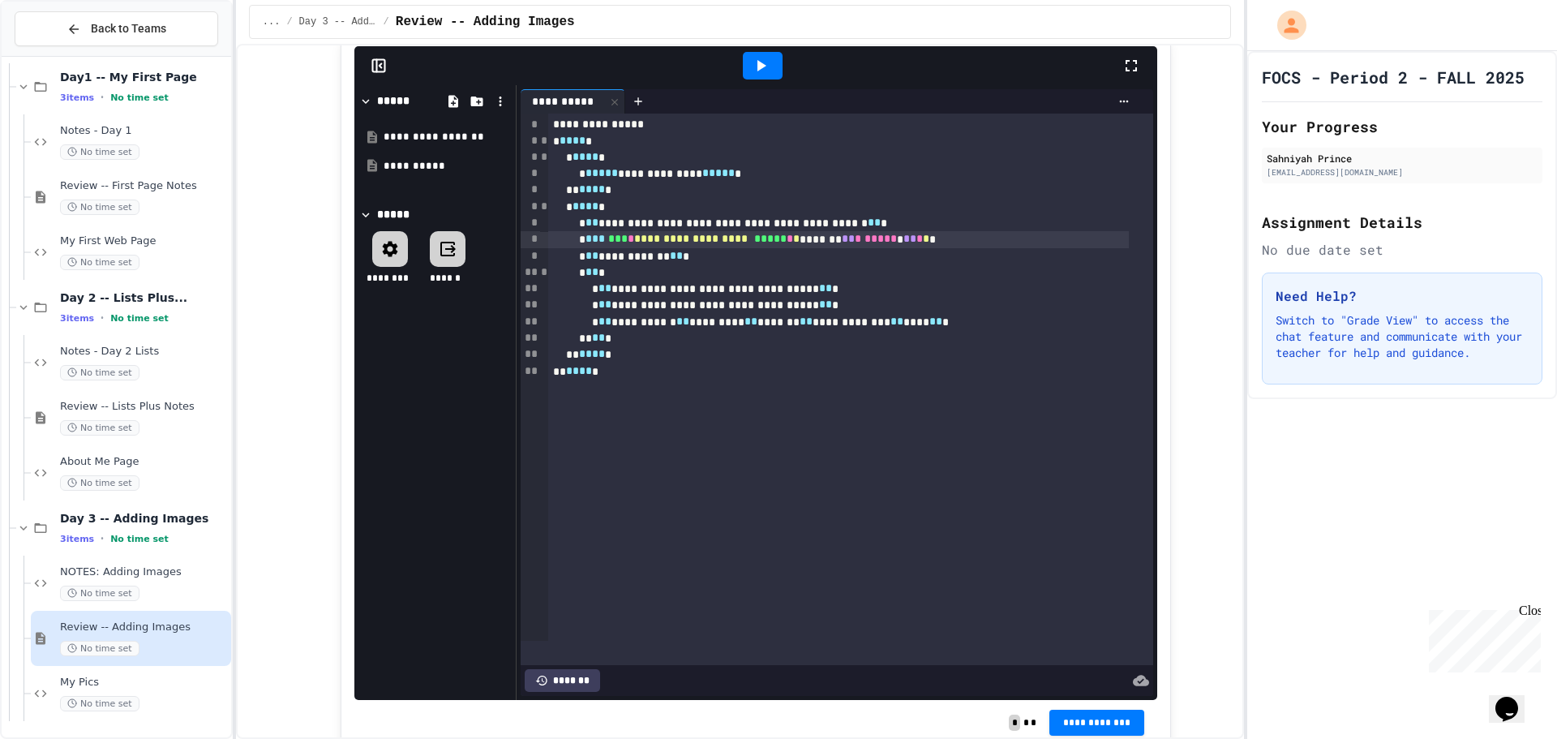
click at [784, 243] on span "*****" at bounding box center [770, 238] width 32 height 11
click at [771, 62] on div at bounding box center [763, 66] width 40 height 28
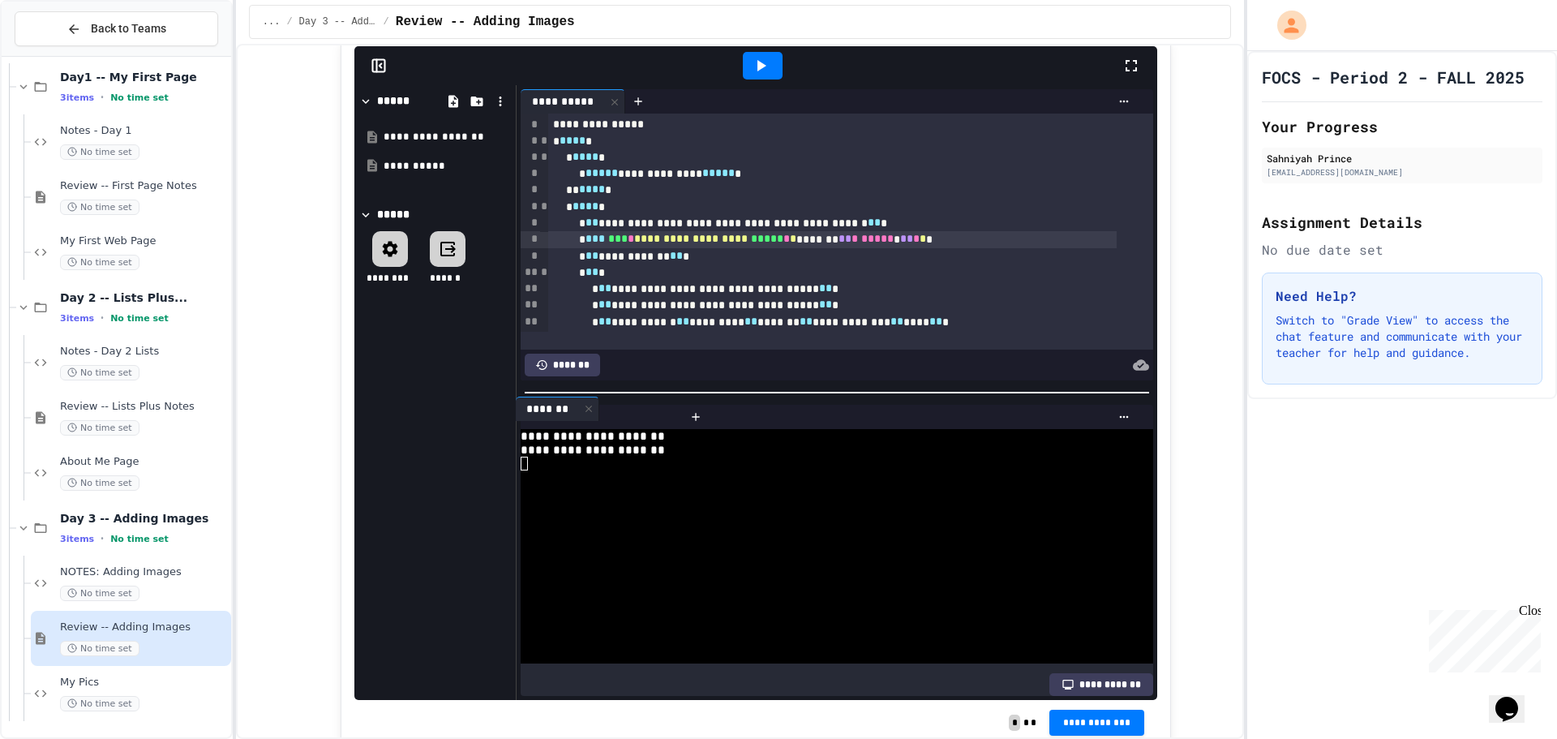
drag, startPoint x: 586, startPoint y: 407, endPoint x: 592, endPoint y: 393, distance: 15.2
click at [590, 405] on div "*******" at bounding box center [602, 417] width 162 height 24
click at [589, 413] on icon at bounding box center [594, 417] width 11 height 11
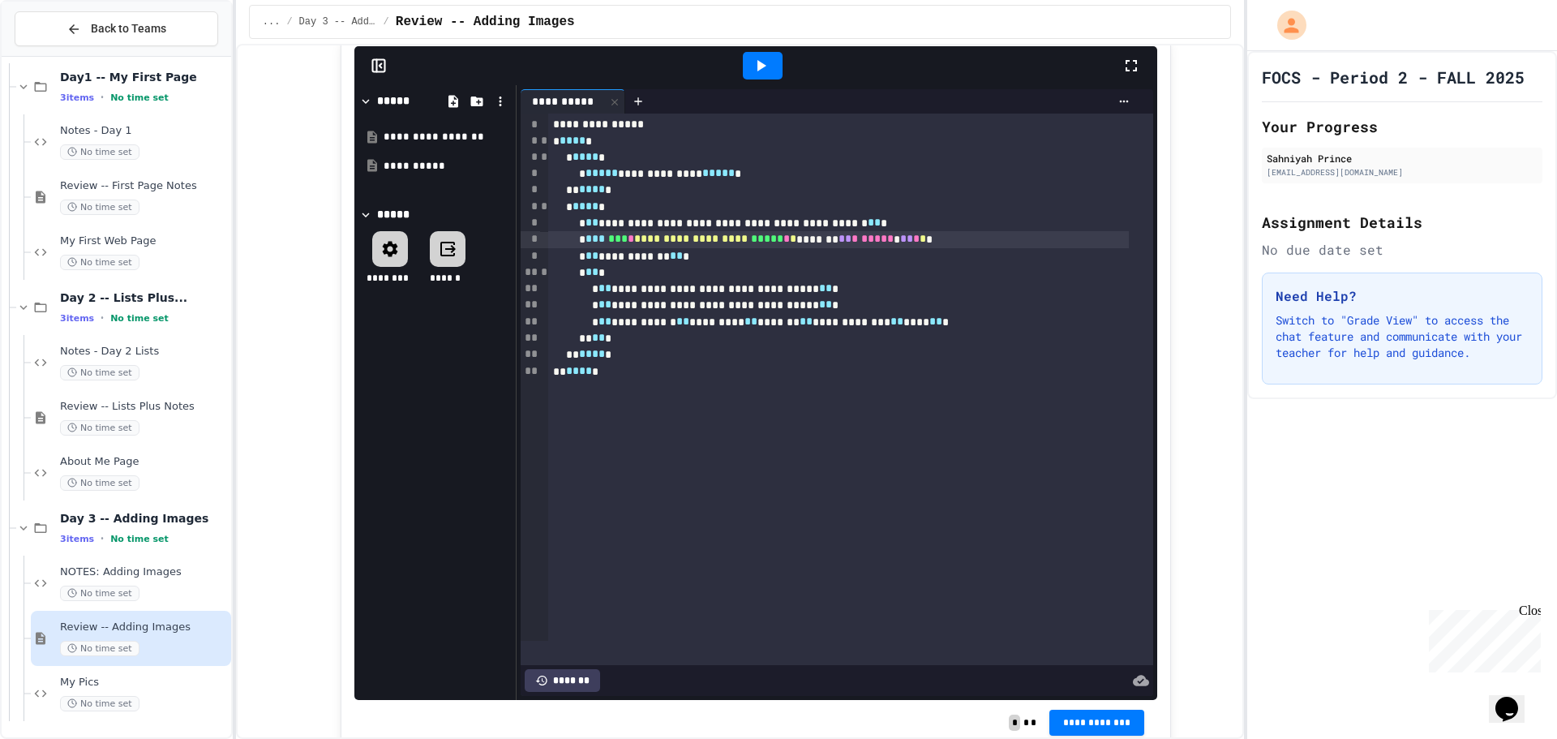
click at [170, 679] on span "My Pics" at bounding box center [144, 683] width 168 height 14
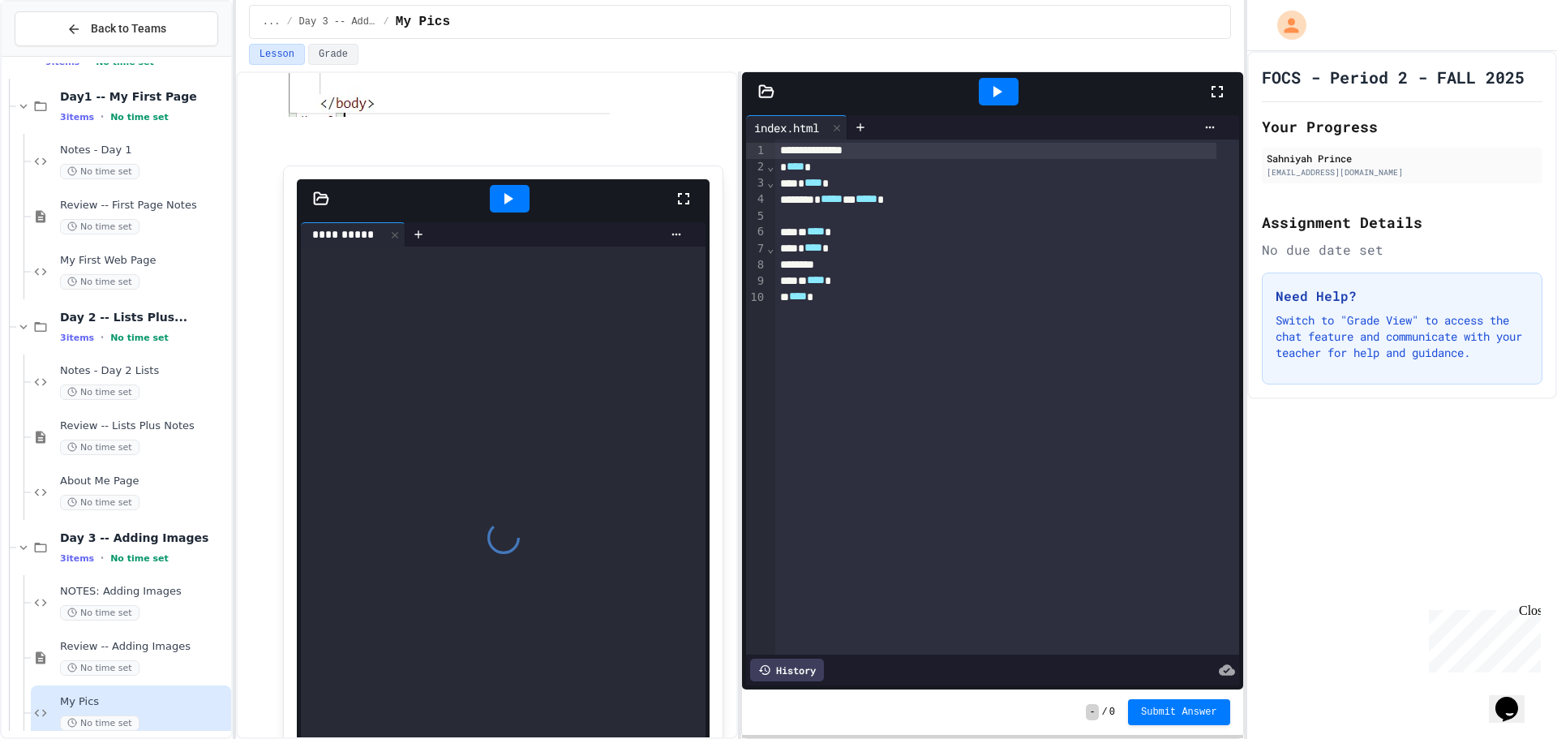
scroll to position [892, 0]
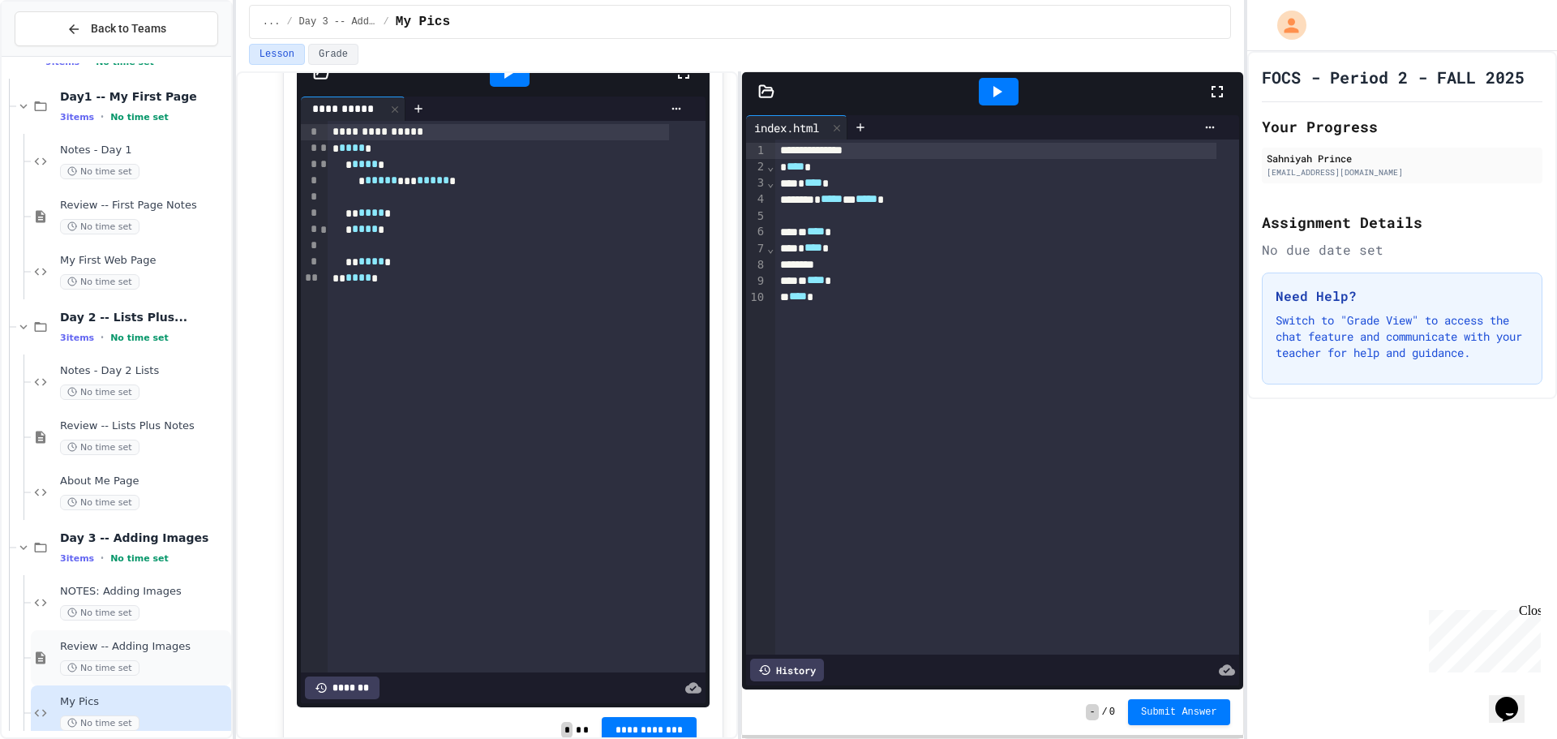
click at [182, 660] on div "No time set" at bounding box center [144, 667] width 168 height 15
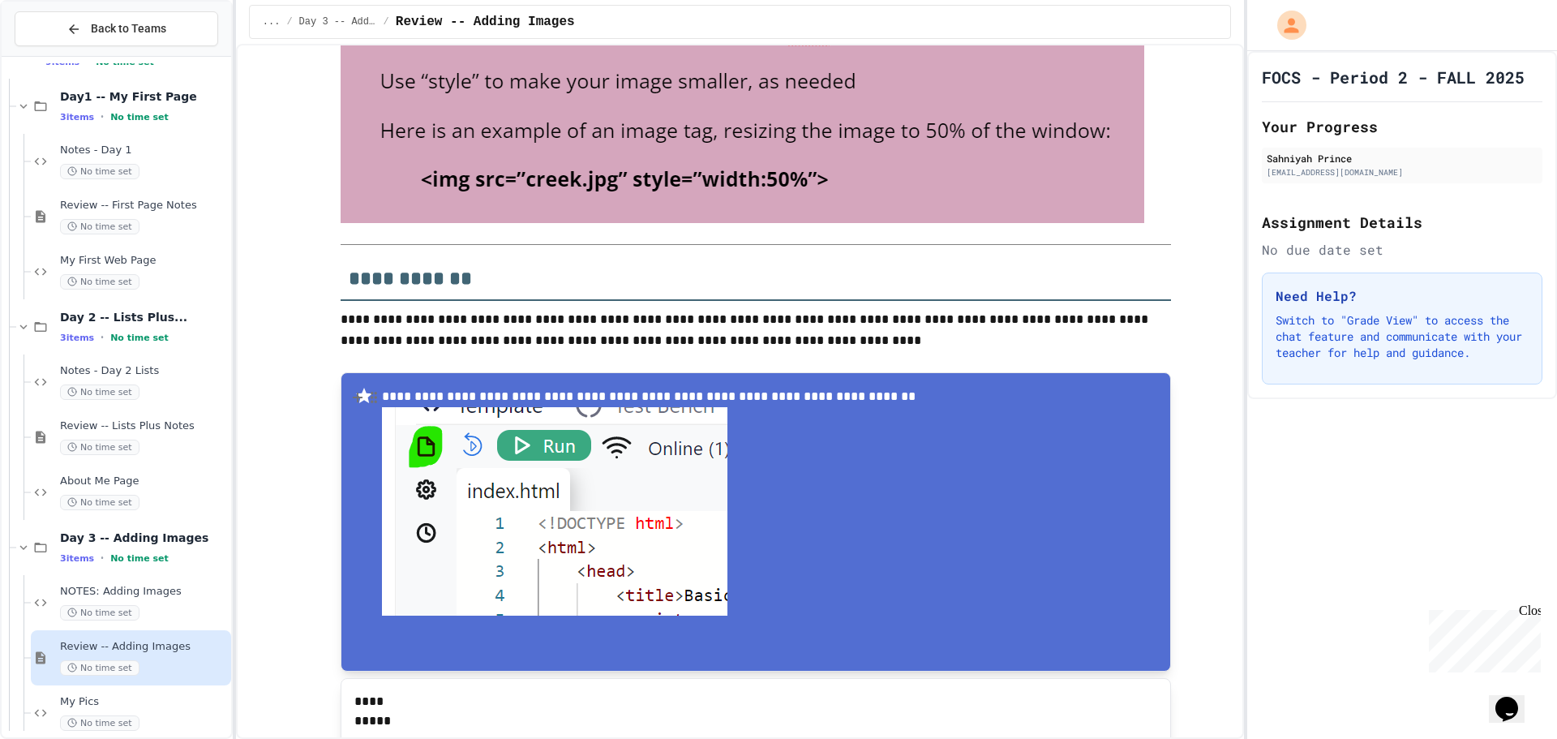
drag, startPoint x: 548, startPoint y: 423, endPoint x: 541, endPoint y: 451, distance: 28.5
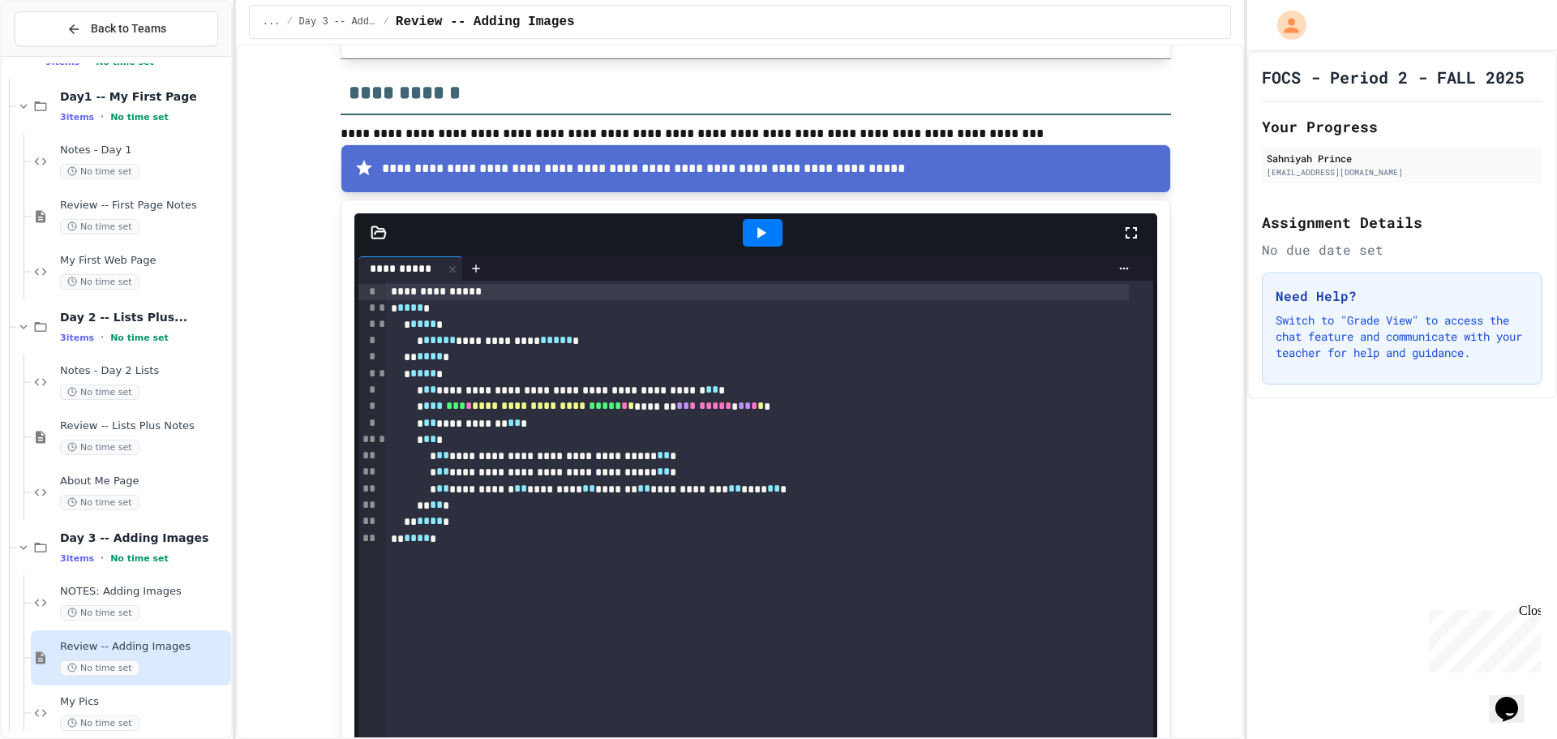
scroll to position [1698, 0]
click at [373, 236] on icon at bounding box center [379, 234] width 16 height 16
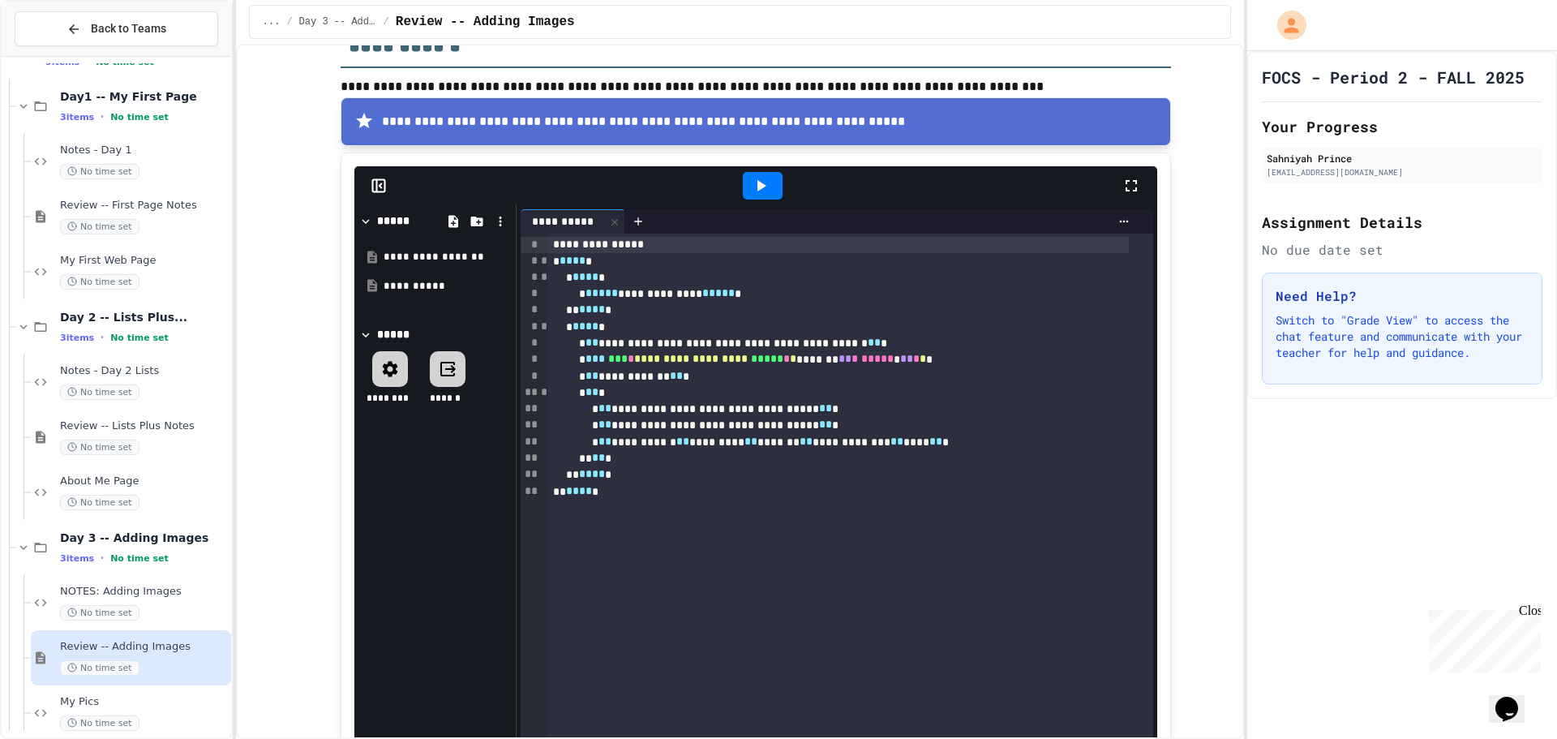
scroll to position [1941, 0]
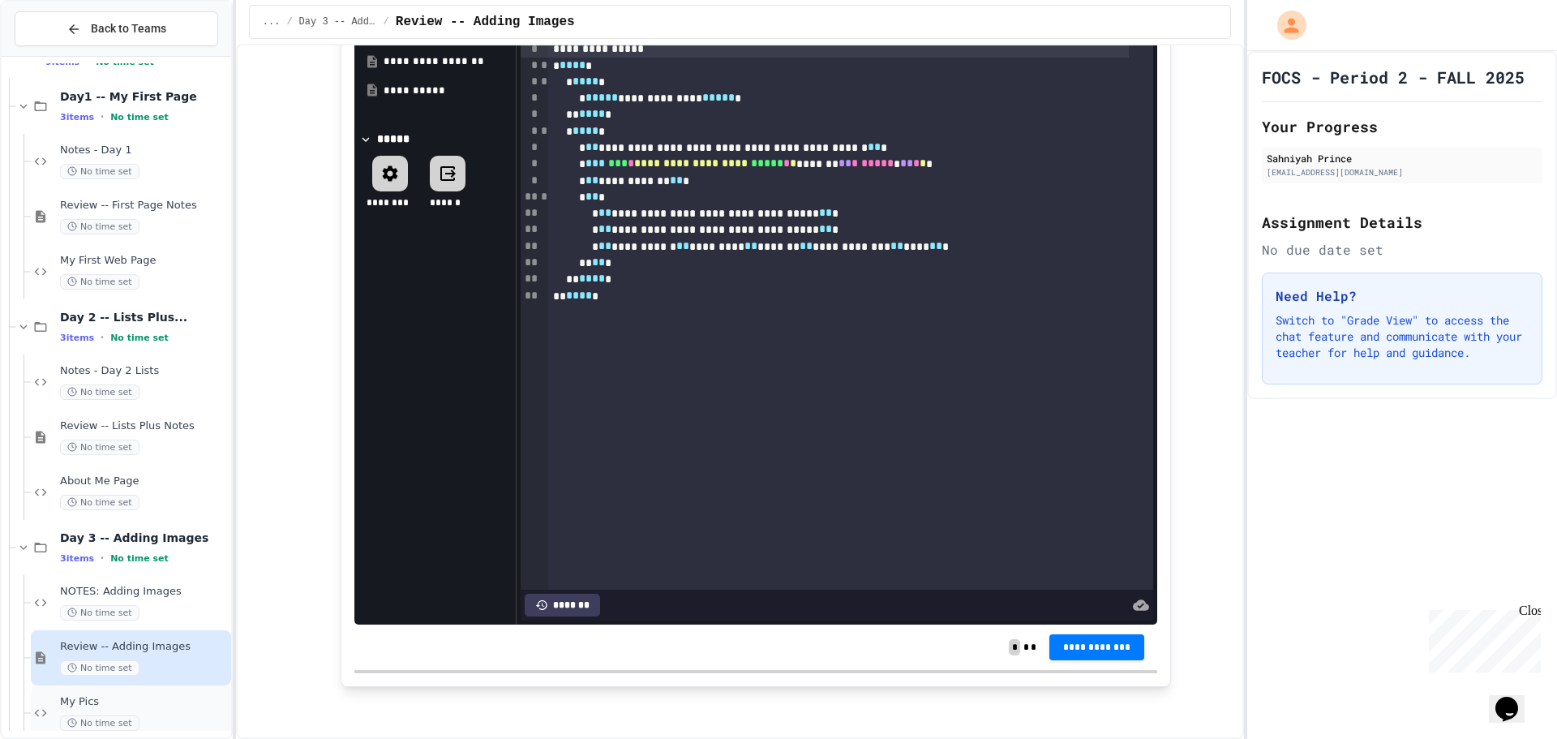
click at [159, 693] on div "My Pics No time set" at bounding box center [131, 712] width 200 height 55
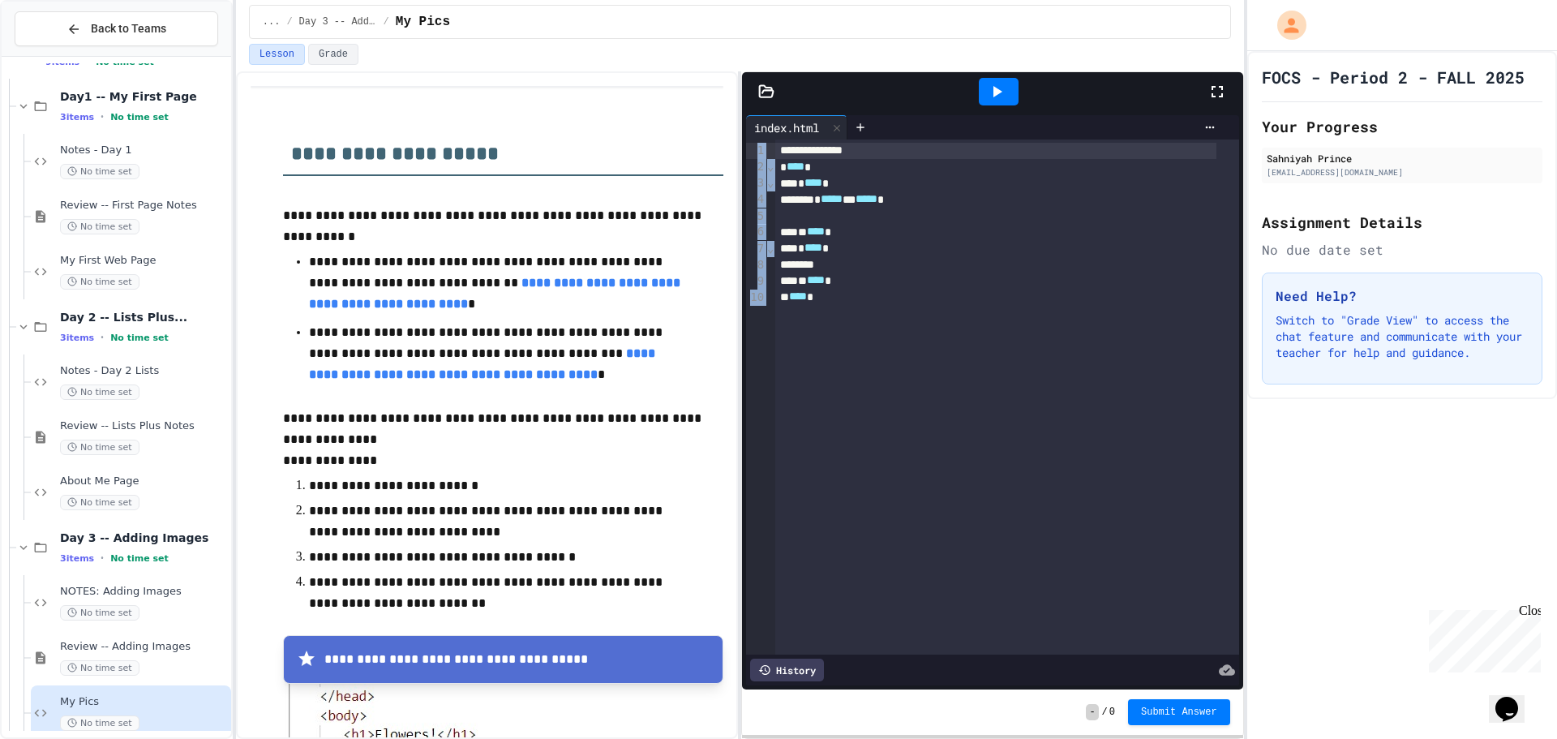
click at [887, 144] on div "**********" at bounding box center [992, 400] width 492 height 570
click at [888, 153] on div "**********" at bounding box center [995, 151] width 441 height 16
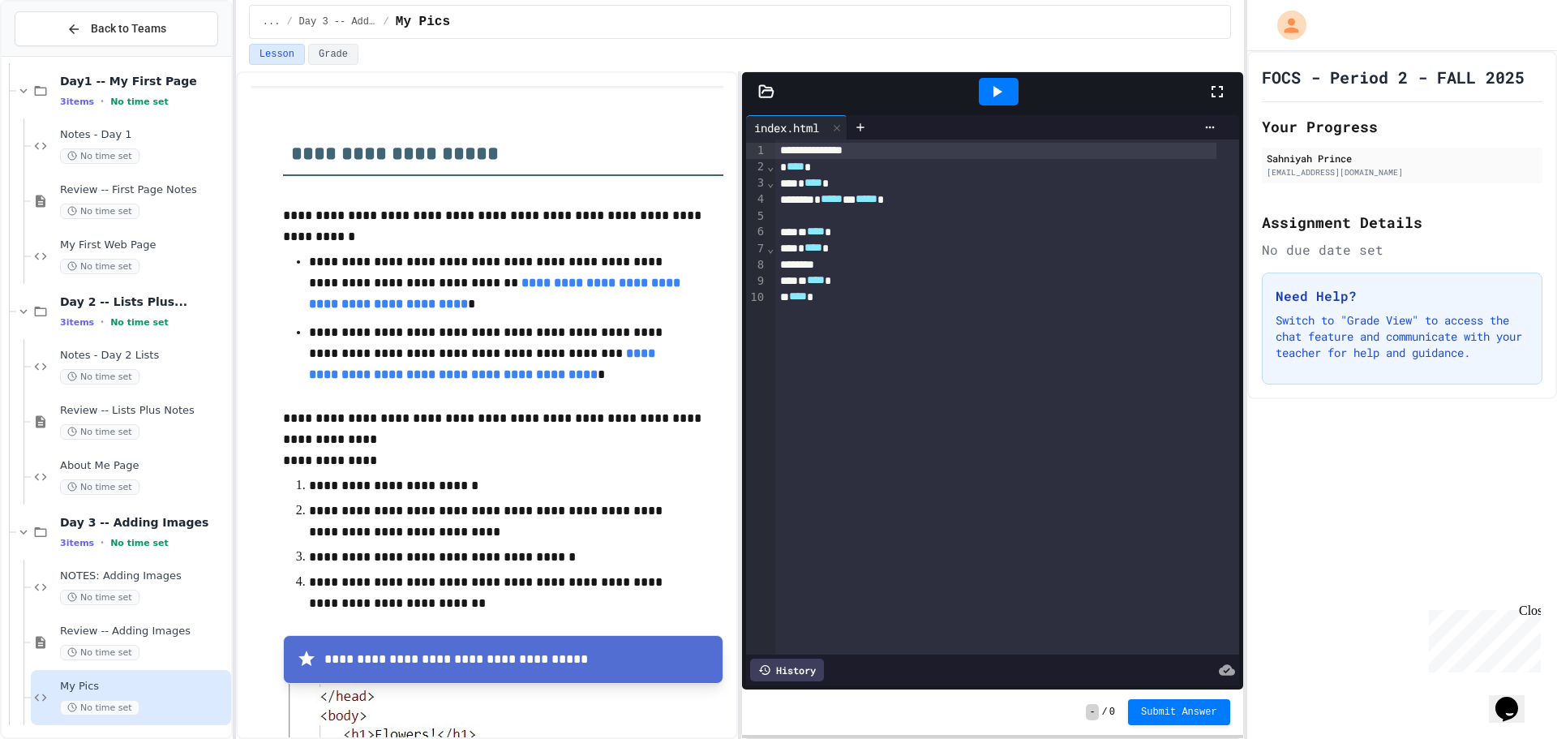
scroll to position [69, 0]
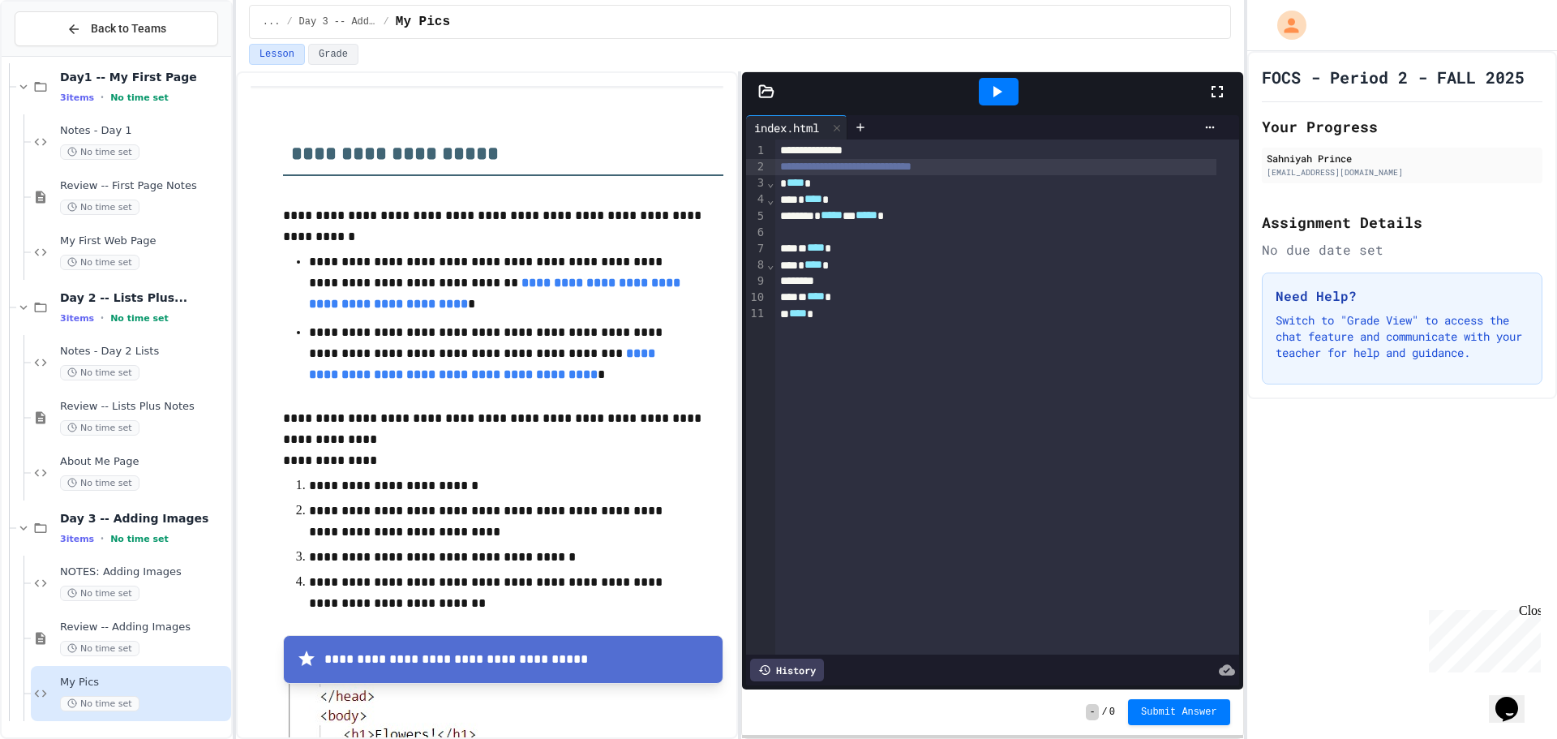
click at [811, 164] on span "**********" at bounding box center [845, 166] width 131 height 11
click at [873, 217] on div "* ***** * ** ***** *" at bounding box center [995, 216] width 441 height 16
click at [990, 219] on div "* ***** ******** ** ***** *" at bounding box center [995, 216] width 441 height 16
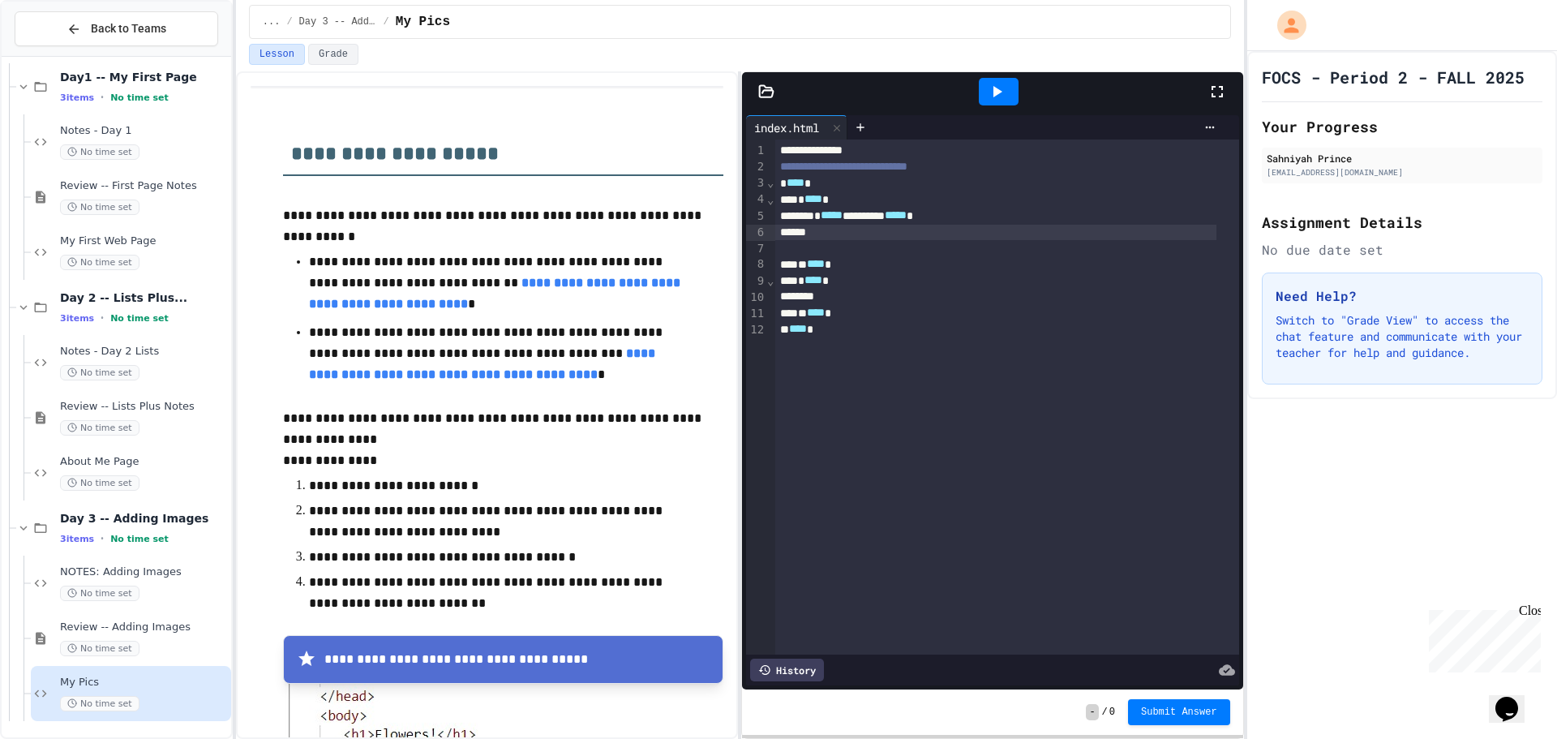
click at [996, 74] on div at bounding box center [999, 92] width 56 height 44
click at [1006, 97] on icon at bounding box center [996, 91] width 19 height 19
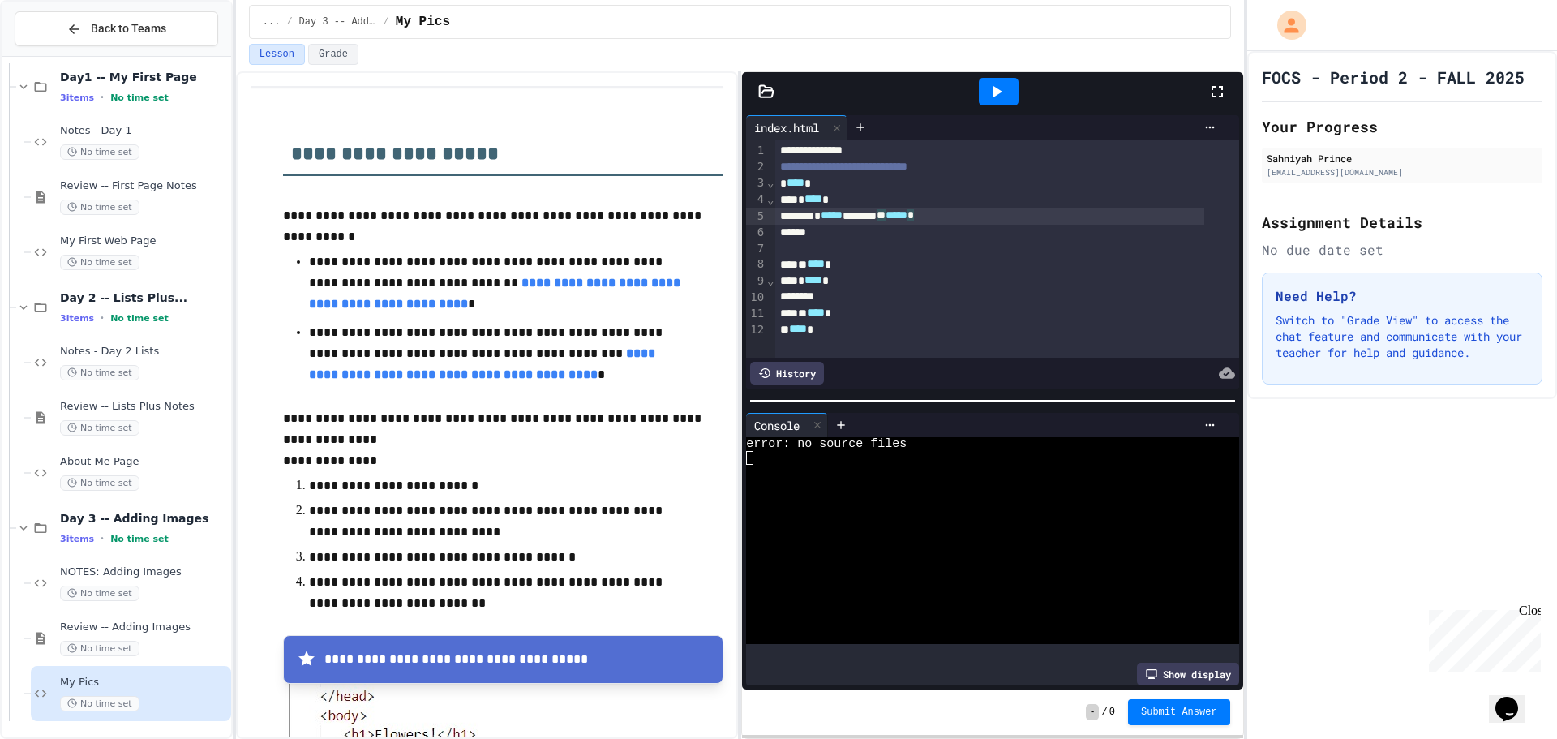
click at [918, 217] on div "* ***** ******** ** ***** *" at bounding box center [989, 216] width 429 height 16
click at [871, 221] on div "**********" at bounding box center [989, 216] width 429 height 16
drag, startPoint x: 824, startPoint y: 410, endPoint x: 845, endPoint y: 372, distance: 42.9
click at [827, 402] on div "**********" at bounding box center [992, 400] width 500 height 578
drag, startPoint x: 820, startPoint y: 418, endPoint x: 833, endPoint y: 388, distance: 32.7
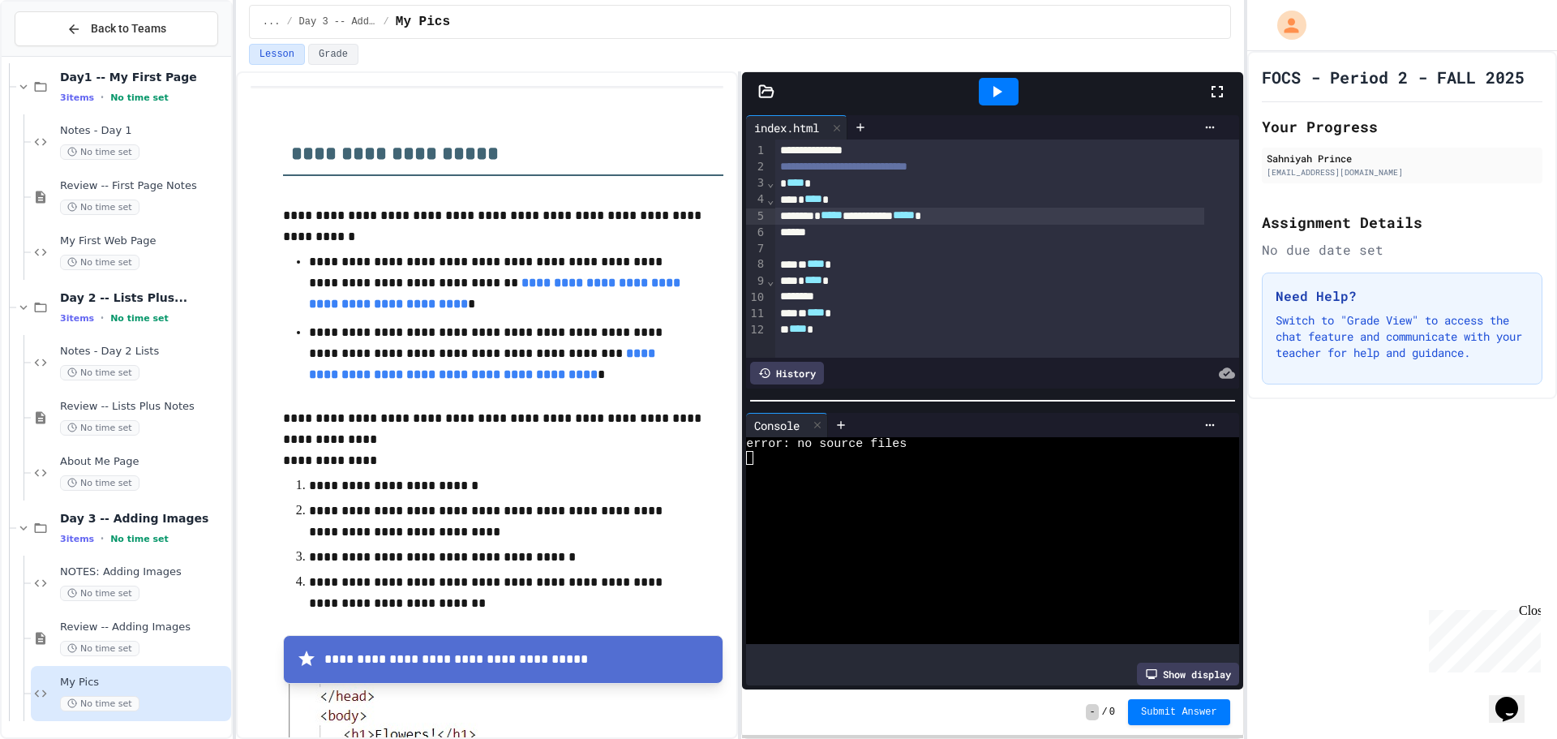
click at [820, 419] on icon at bounding box center [817, 424] width 11 height 11
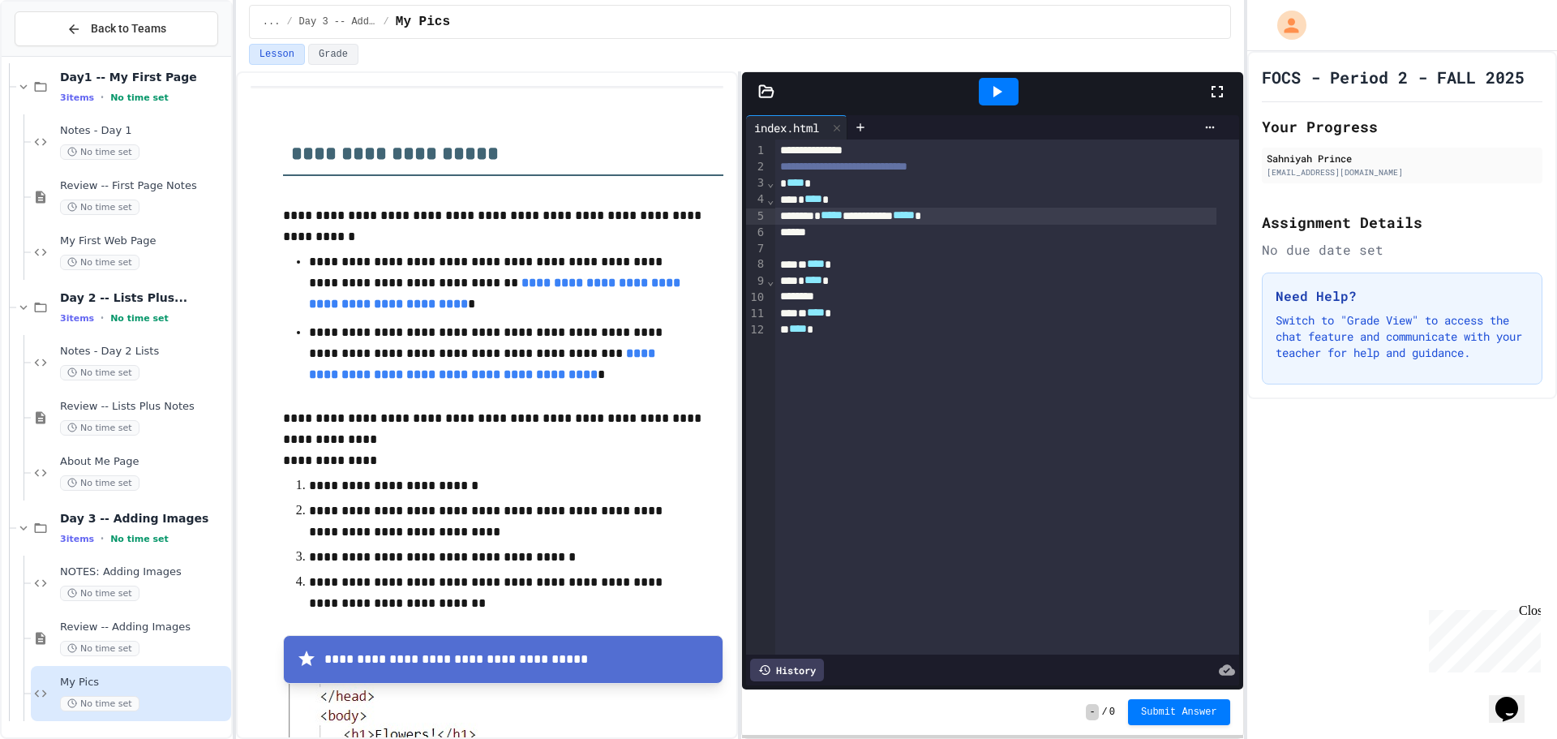
click at [993, 96] on icon at bounding box center [996, 91] width 19 height 19
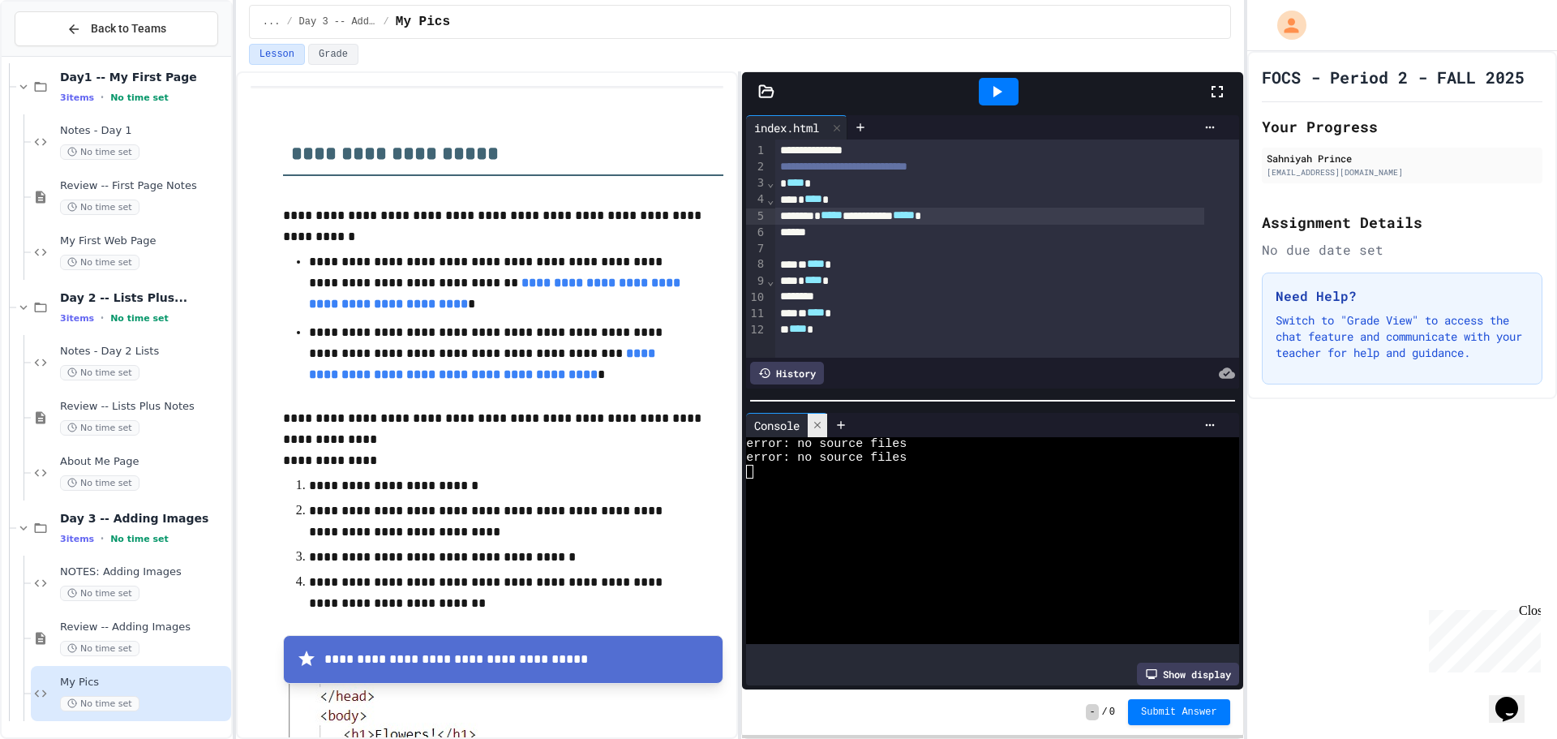
click at [823, 424] on icon at bounding box center [817, 424] width 11 height 11
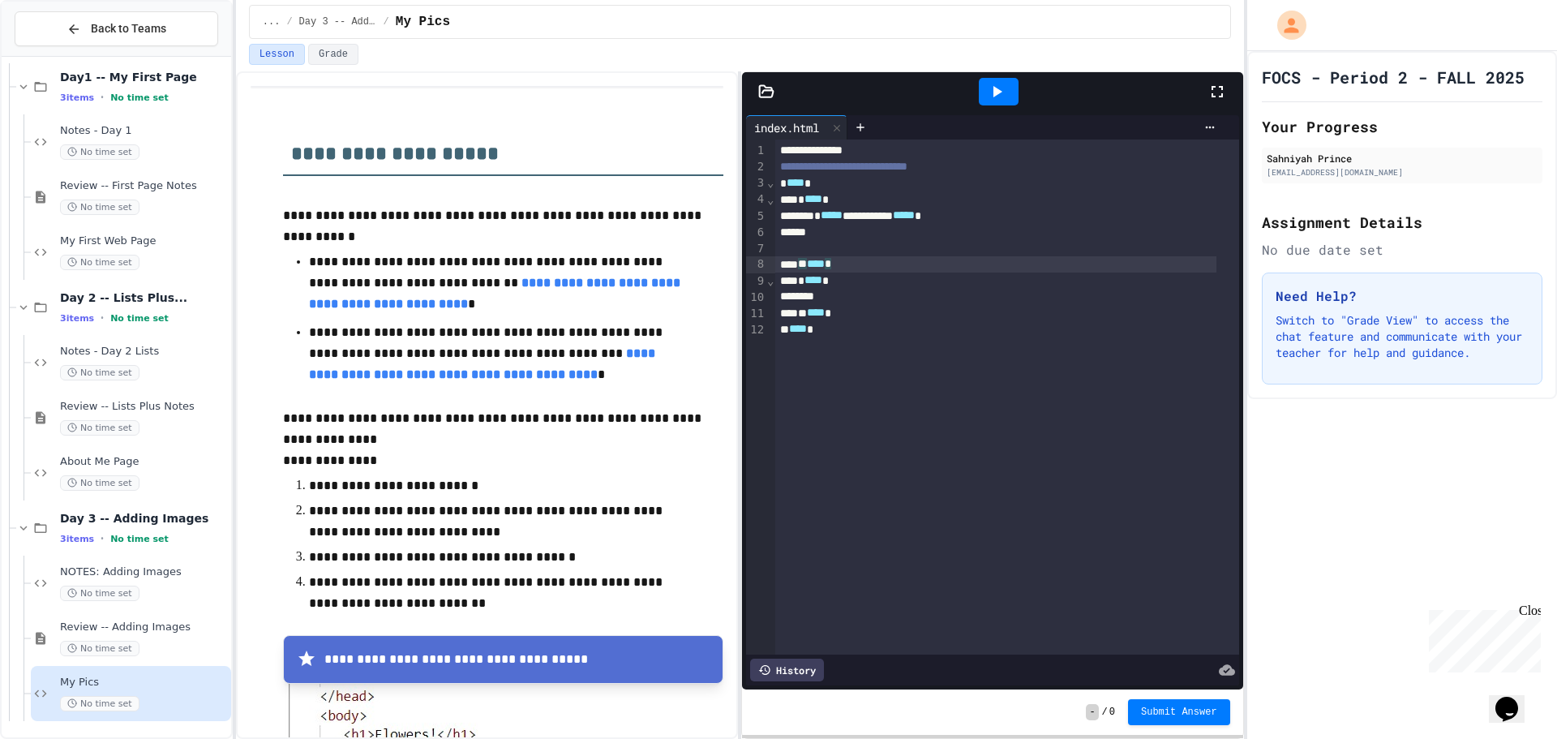
click at [803, 261] on div "** **** *" at bounding box center [995, 264] width 441 height 16
click at [996, 82] on icon at bounding box center [996, 91] width 19 height 19
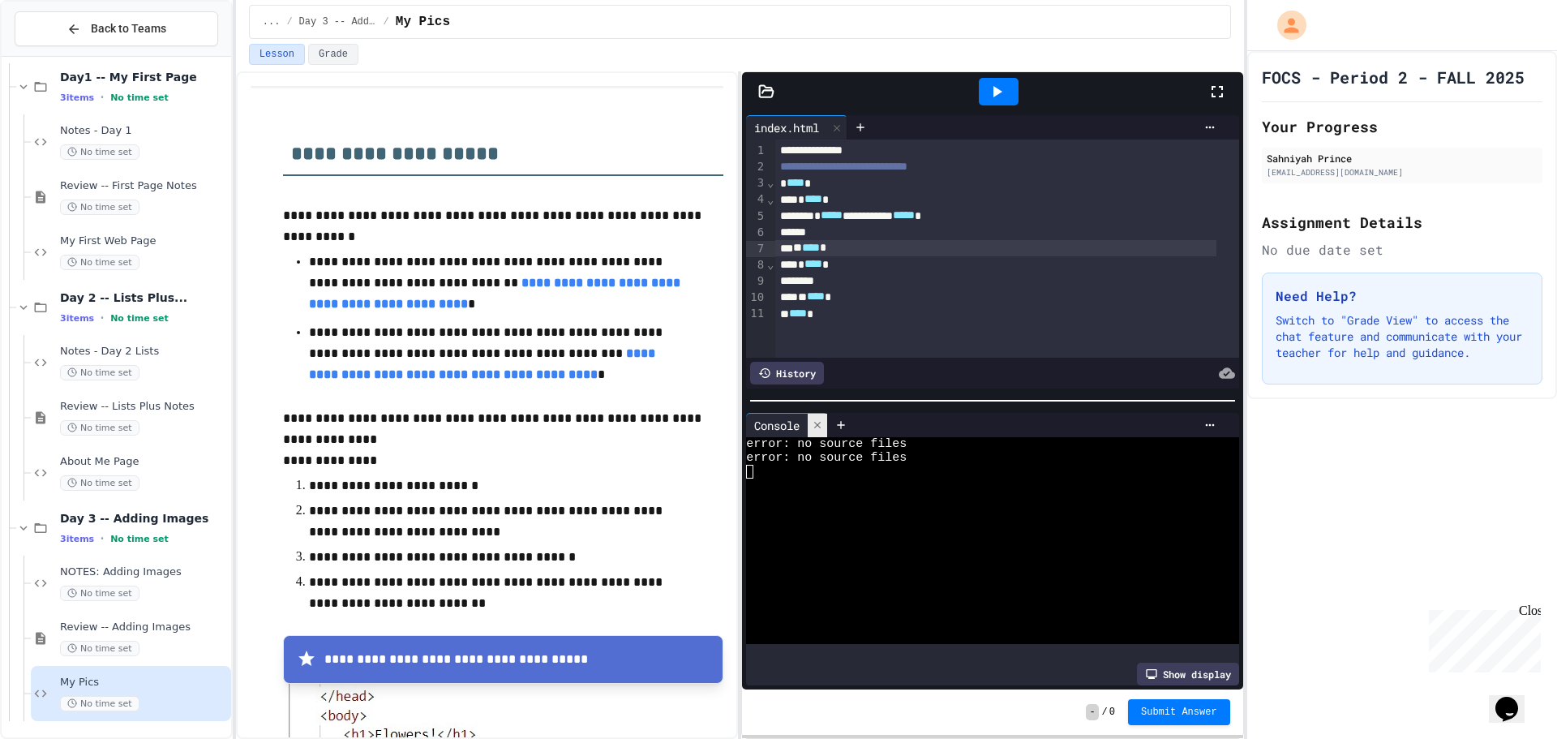
click at [817, 419] on icon at bounding box center [817, 424] width 11 height 11
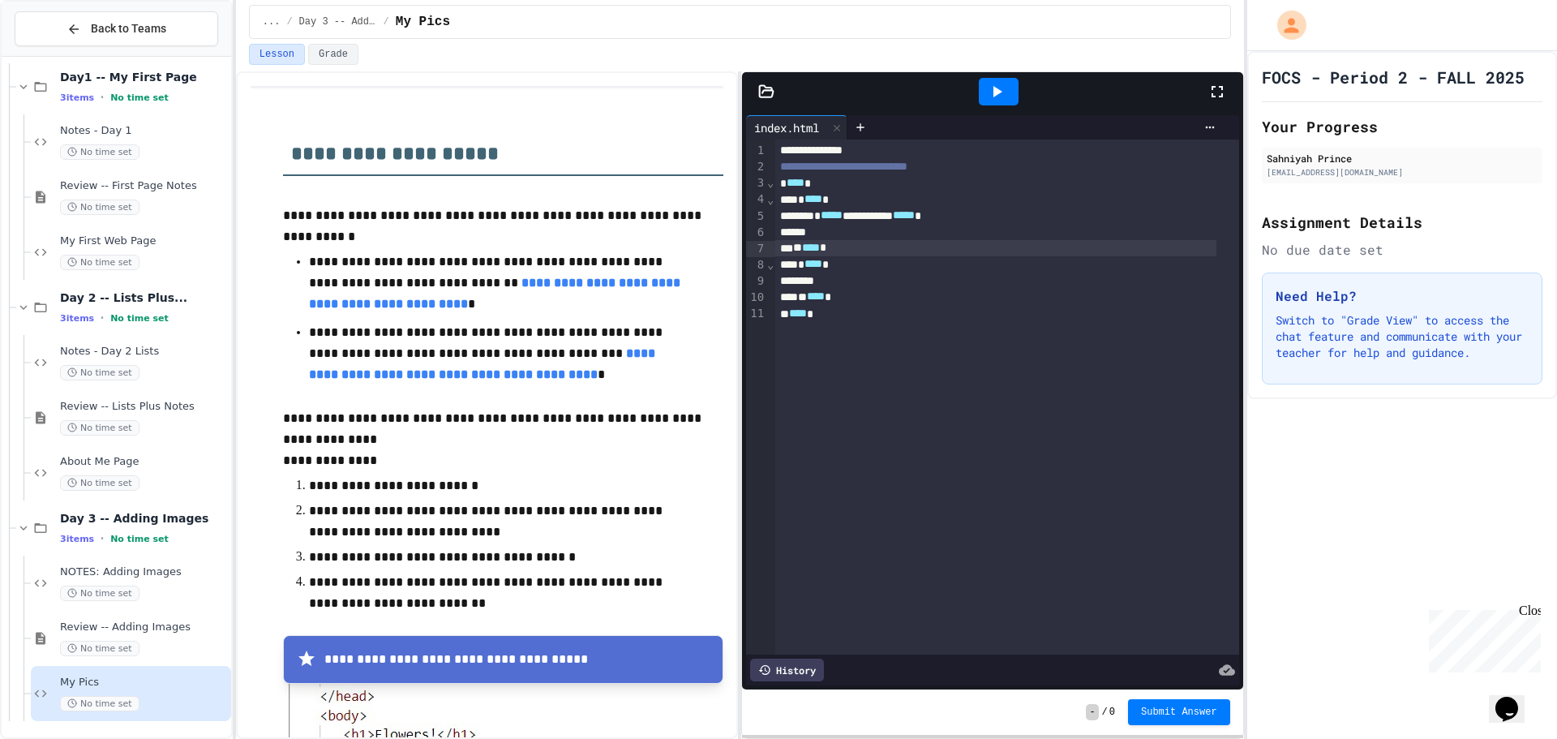
click at [761, 86] on icon at bounding box center [766, 92] width 16 height 16
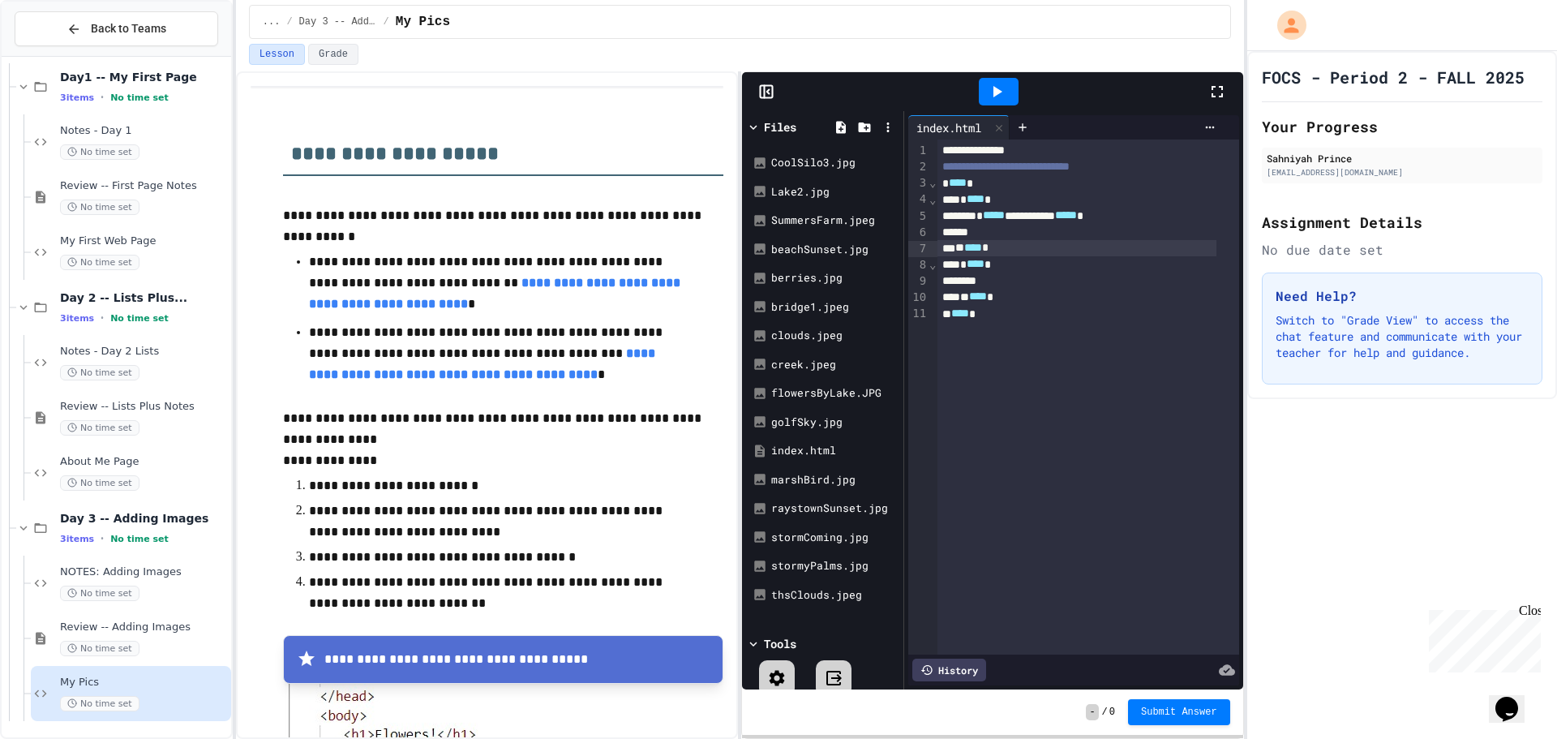
click at [754, 124] on icon at bounding box center [753, 127] width 15 height 15
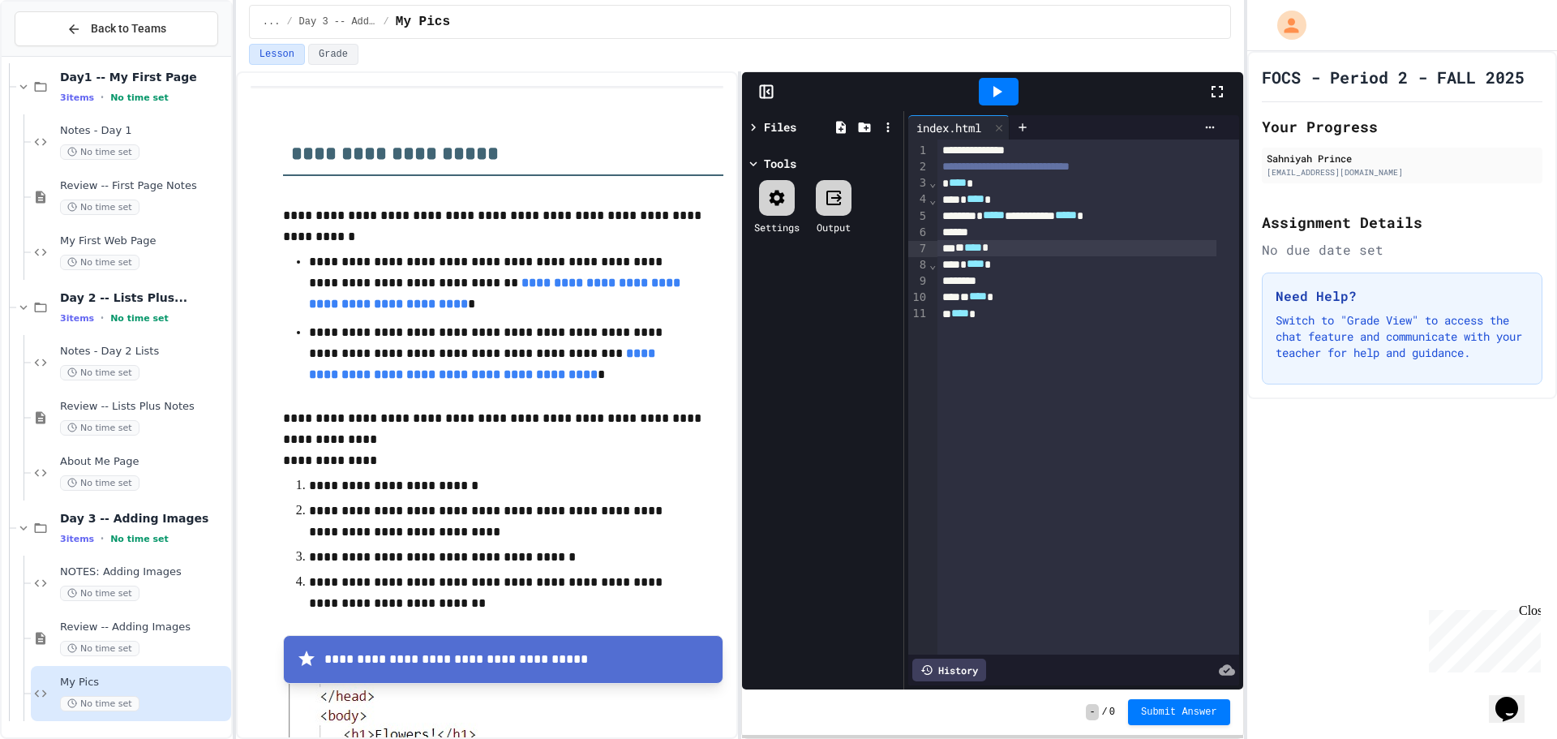
click at [767, 203] on div at bounding box center [777, 198] width 36 height 36
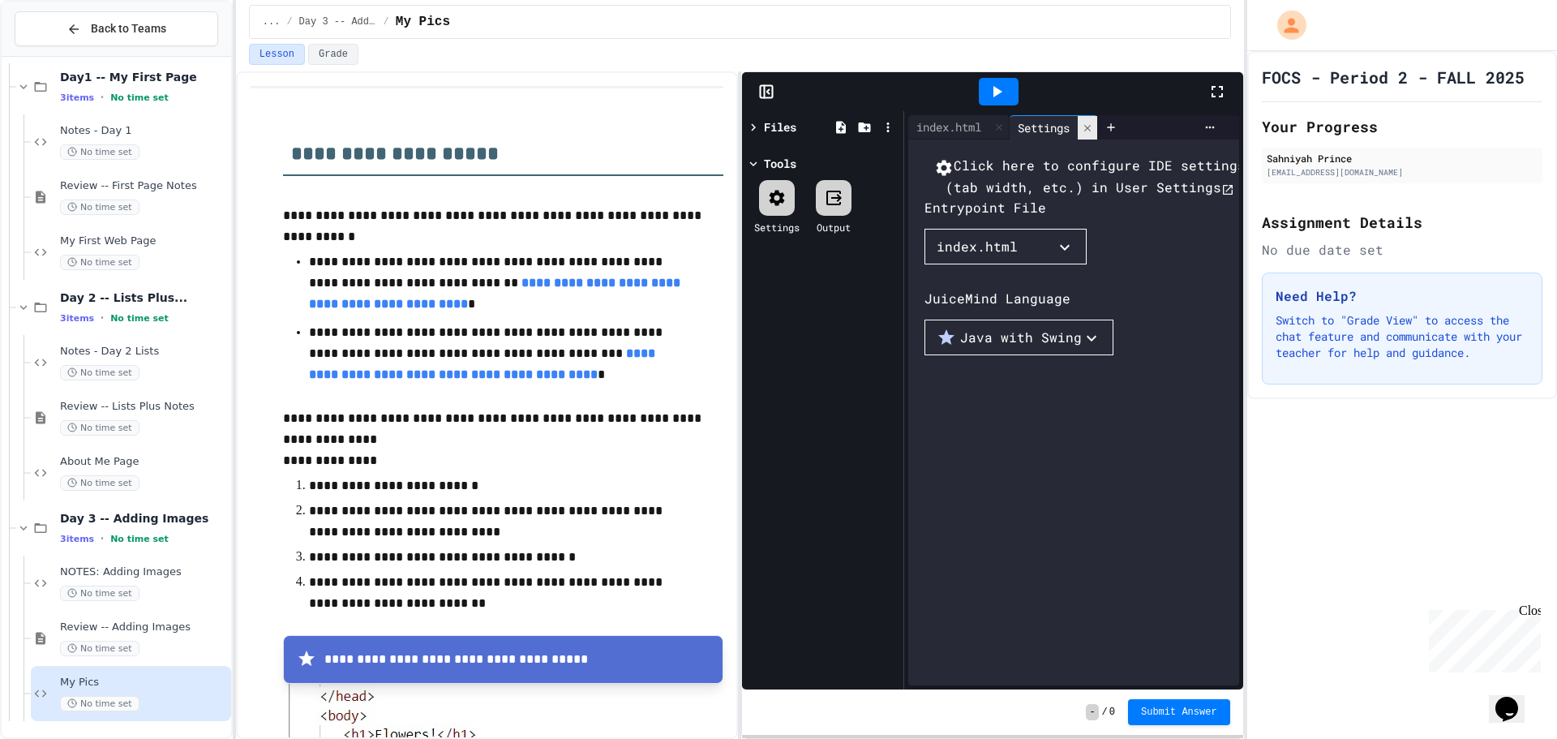
click at [1093, 125] on icon at bounding box center [1087, 127] width 11 height 11
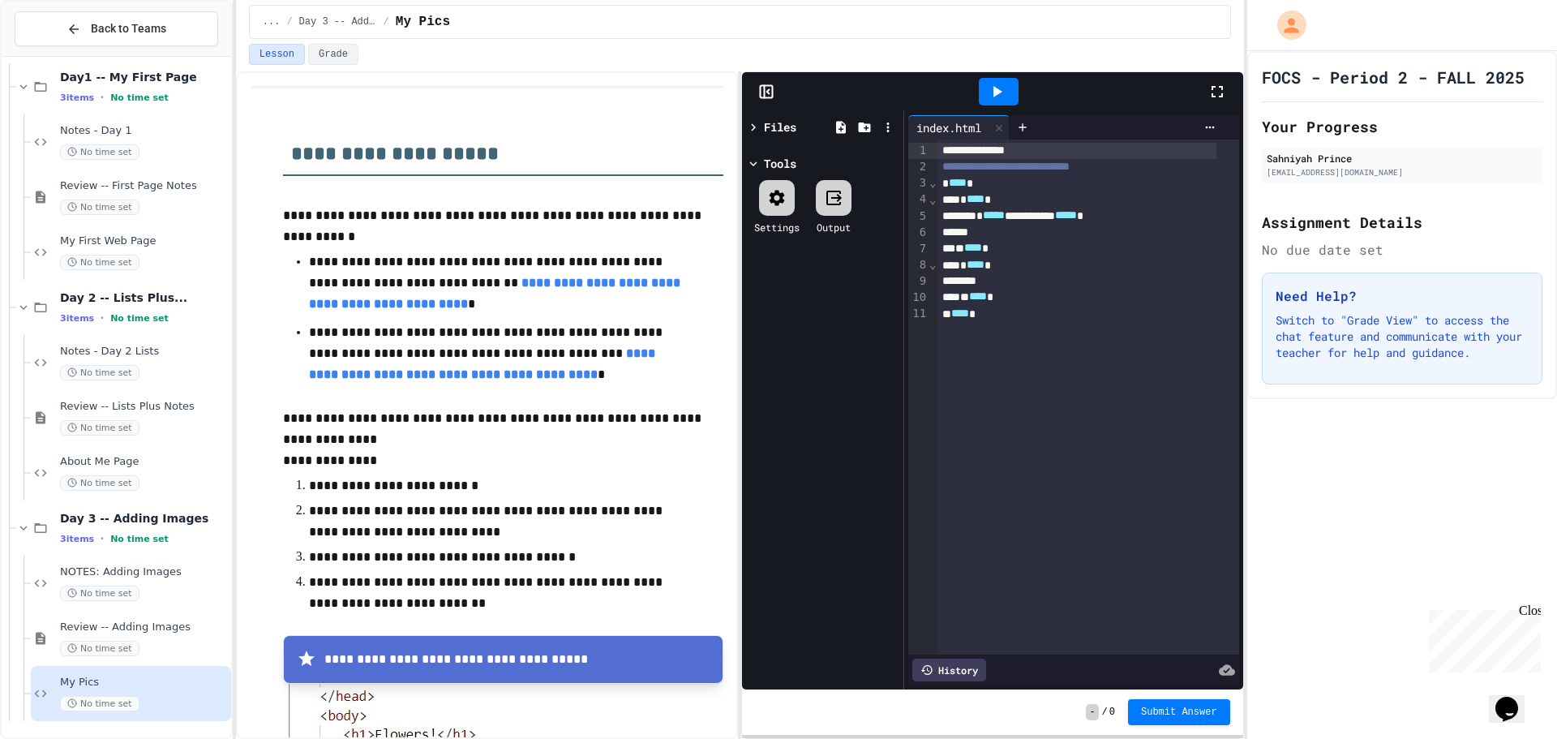
click at [767, 90] on icon at bounding box center [766, 92] width 16 height 16
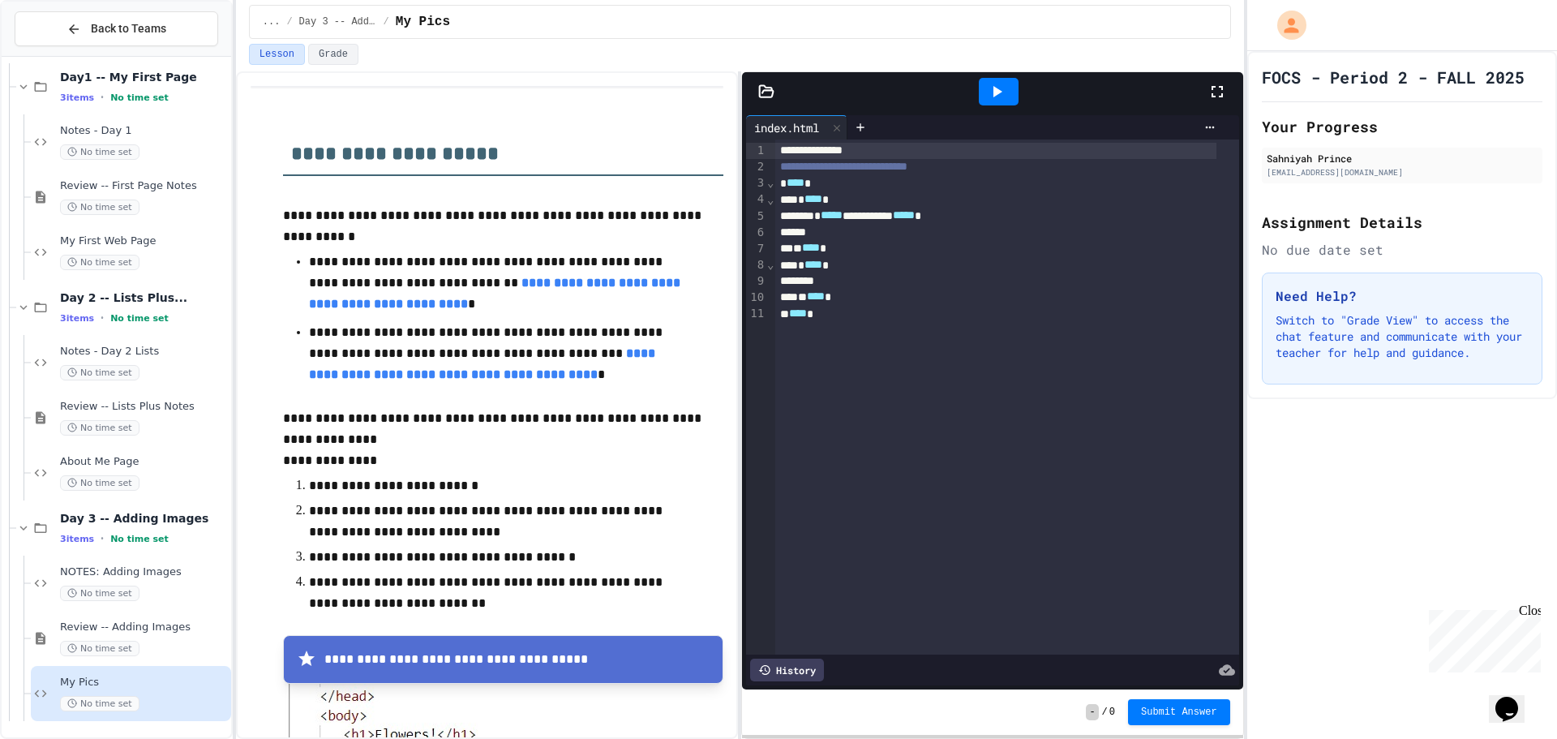
click at [999, 88] on icon at bounding box center [996, 91] width 19 height 19
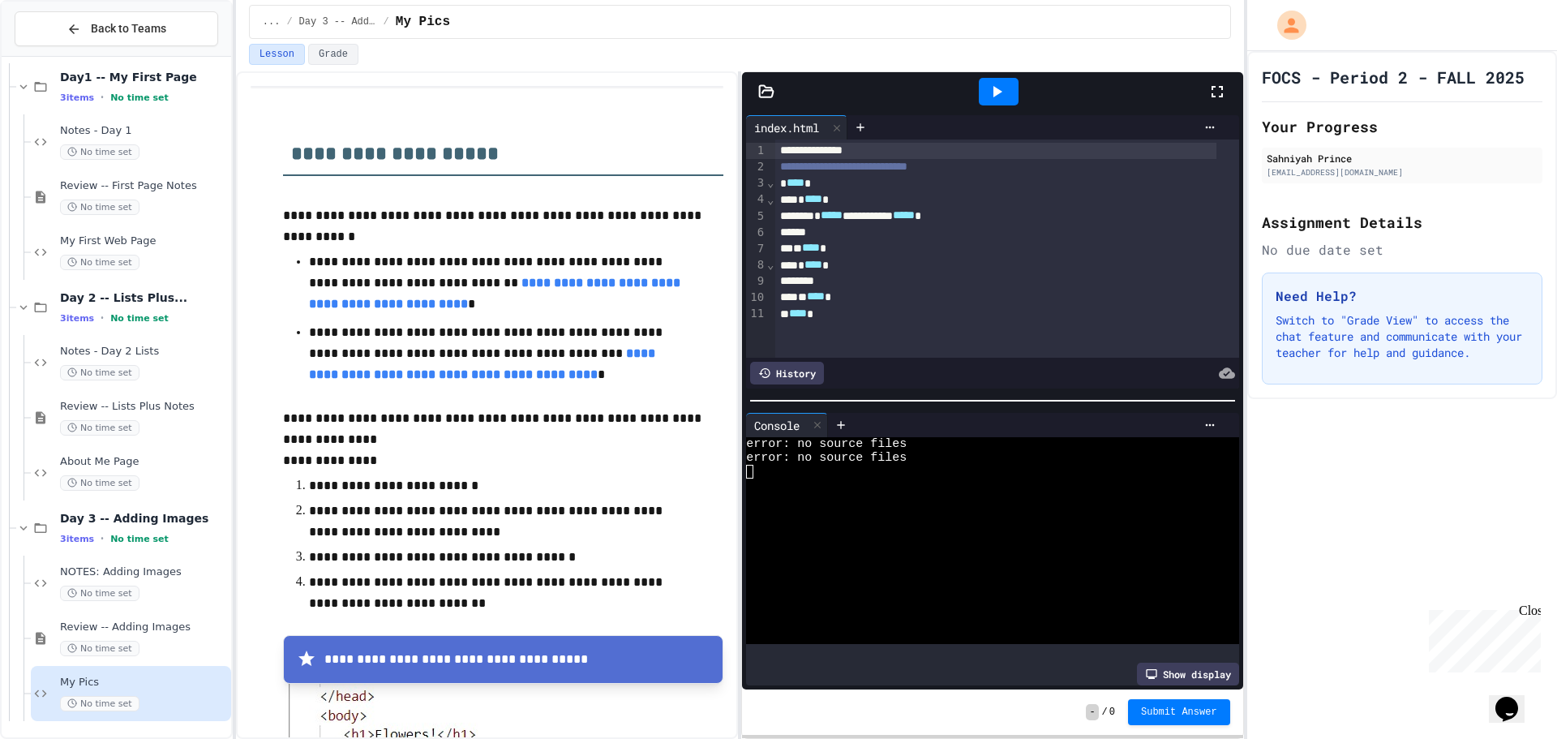
click at [824, 425] on div at bounding box center [817, 426] width 19 height 24
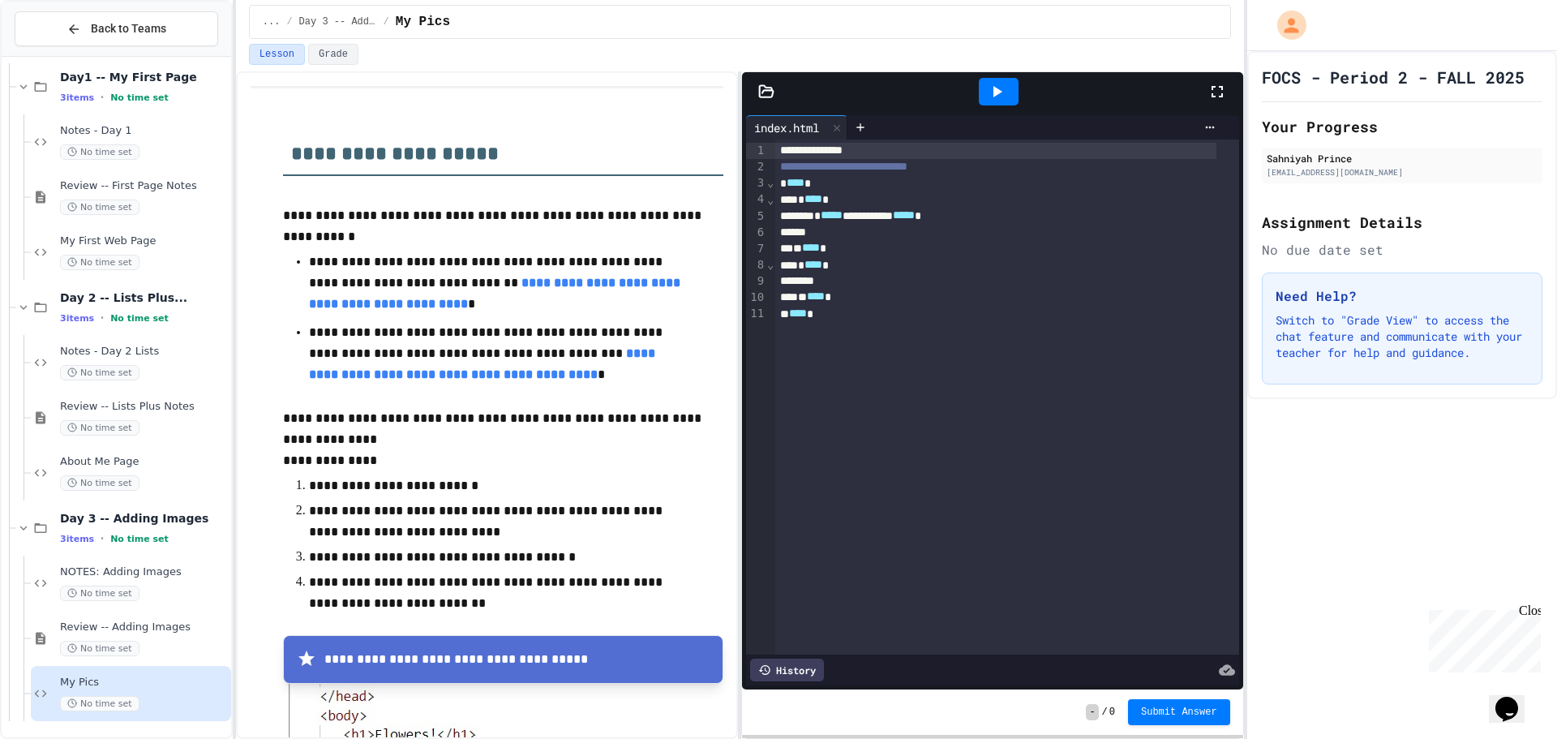
click at [759, 97] on icon at bounding box center [766, 92] width 16 height 16
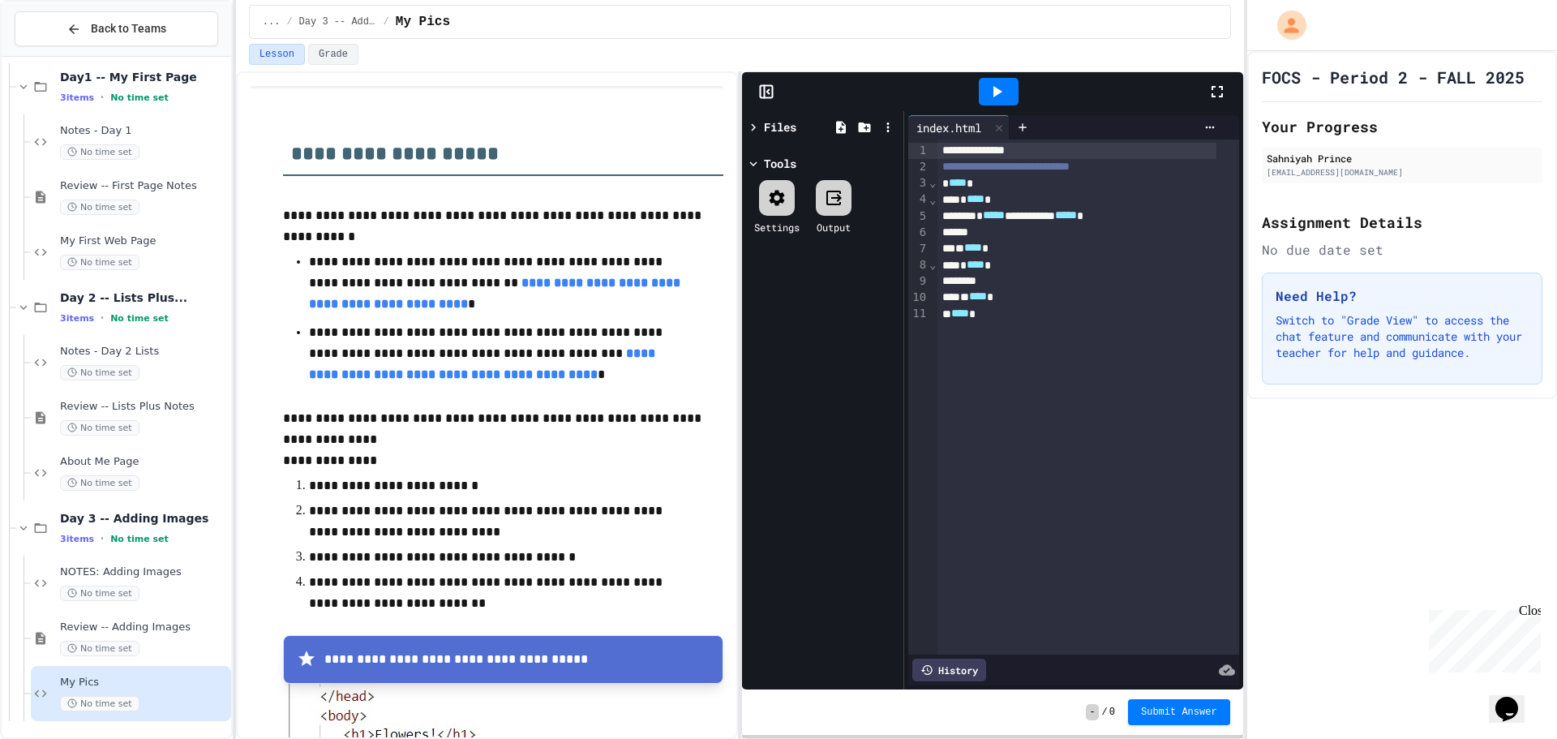
click at [780, 187] on div at bounding box center [777, 198] width 36 height 36
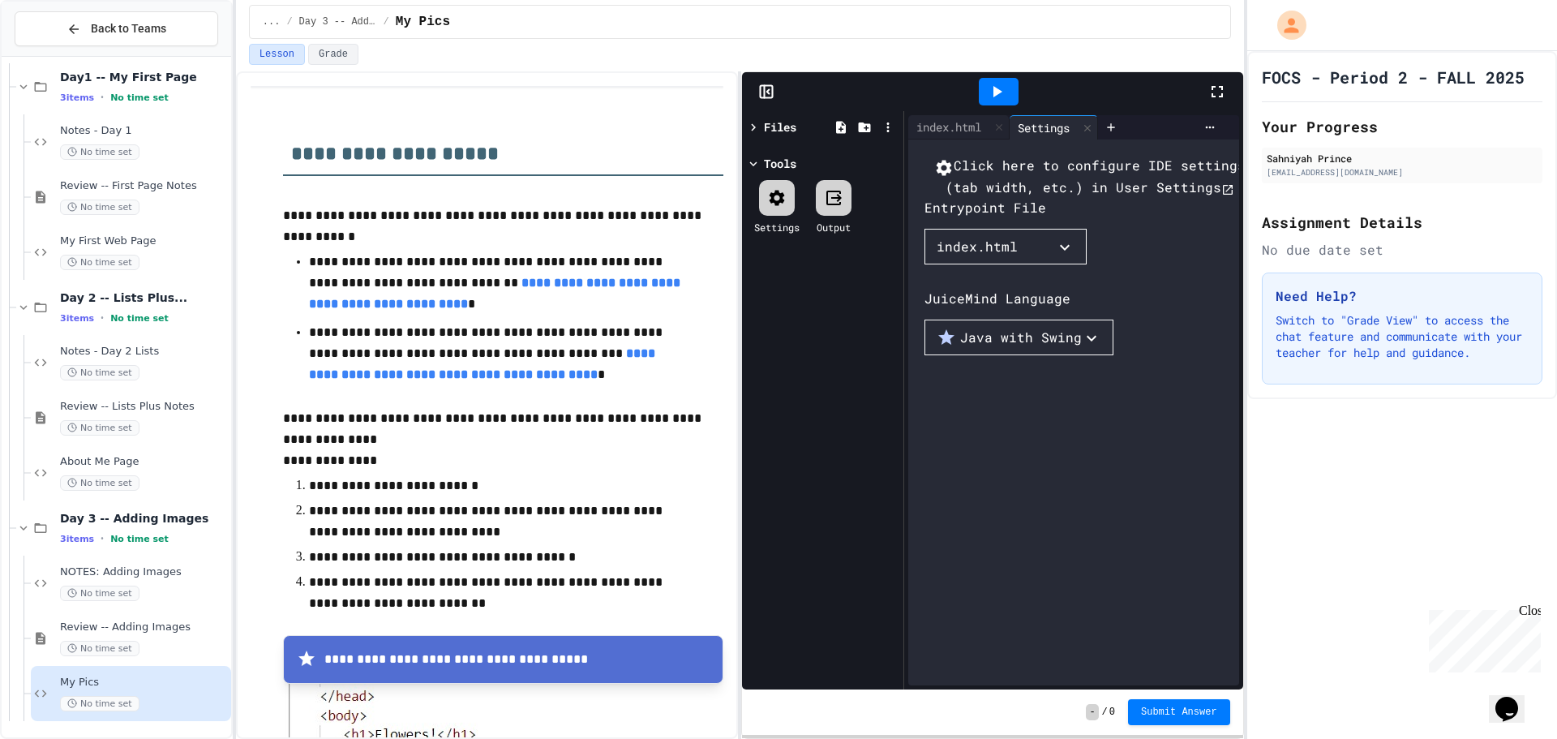
click at [1057, 355] on button "Java with Swing" at bounding box center [1019, 338] width 189 height 36
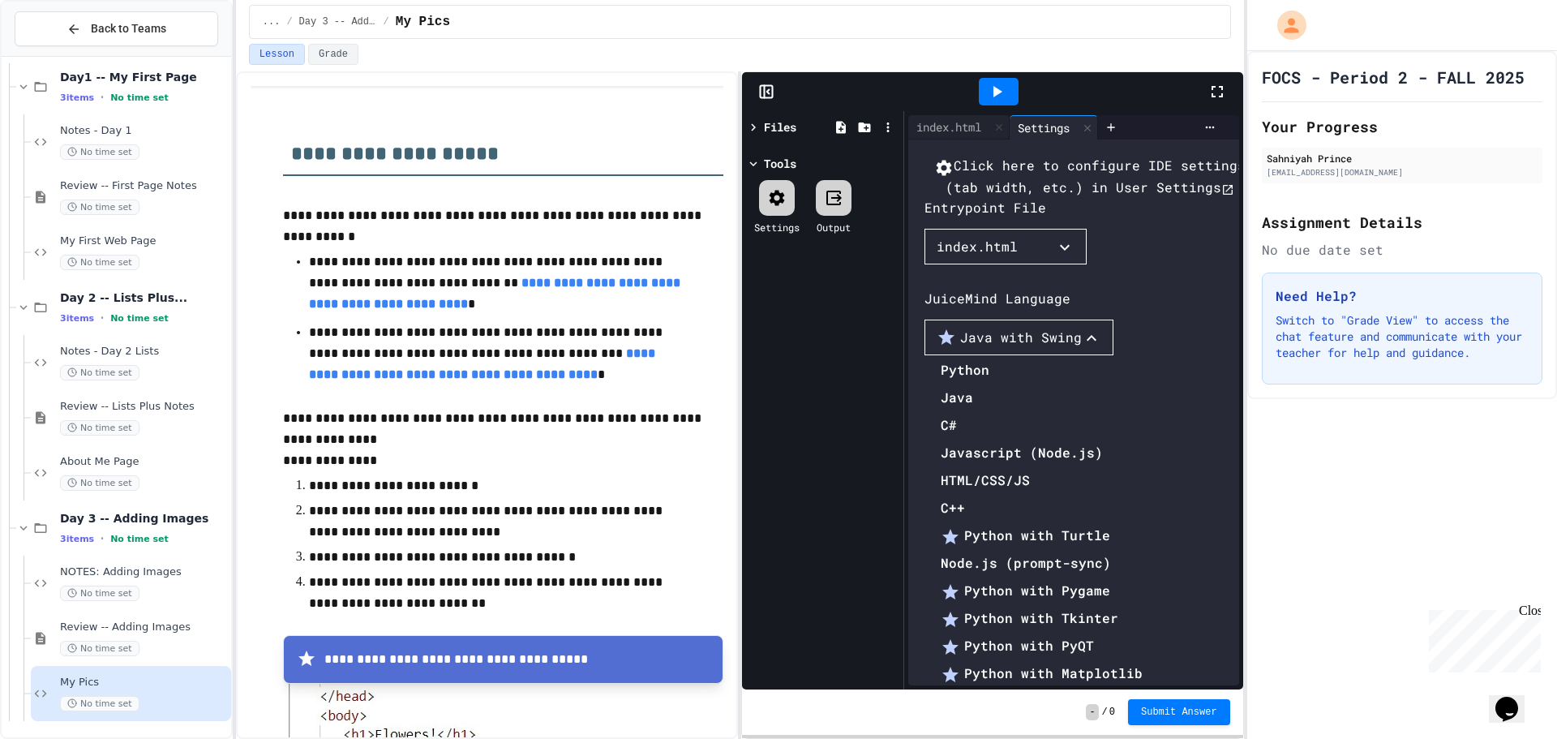
click at [977, 467] on li "HTML/CSS/JS" at bounding box center [1042, 480] width 202 height 26
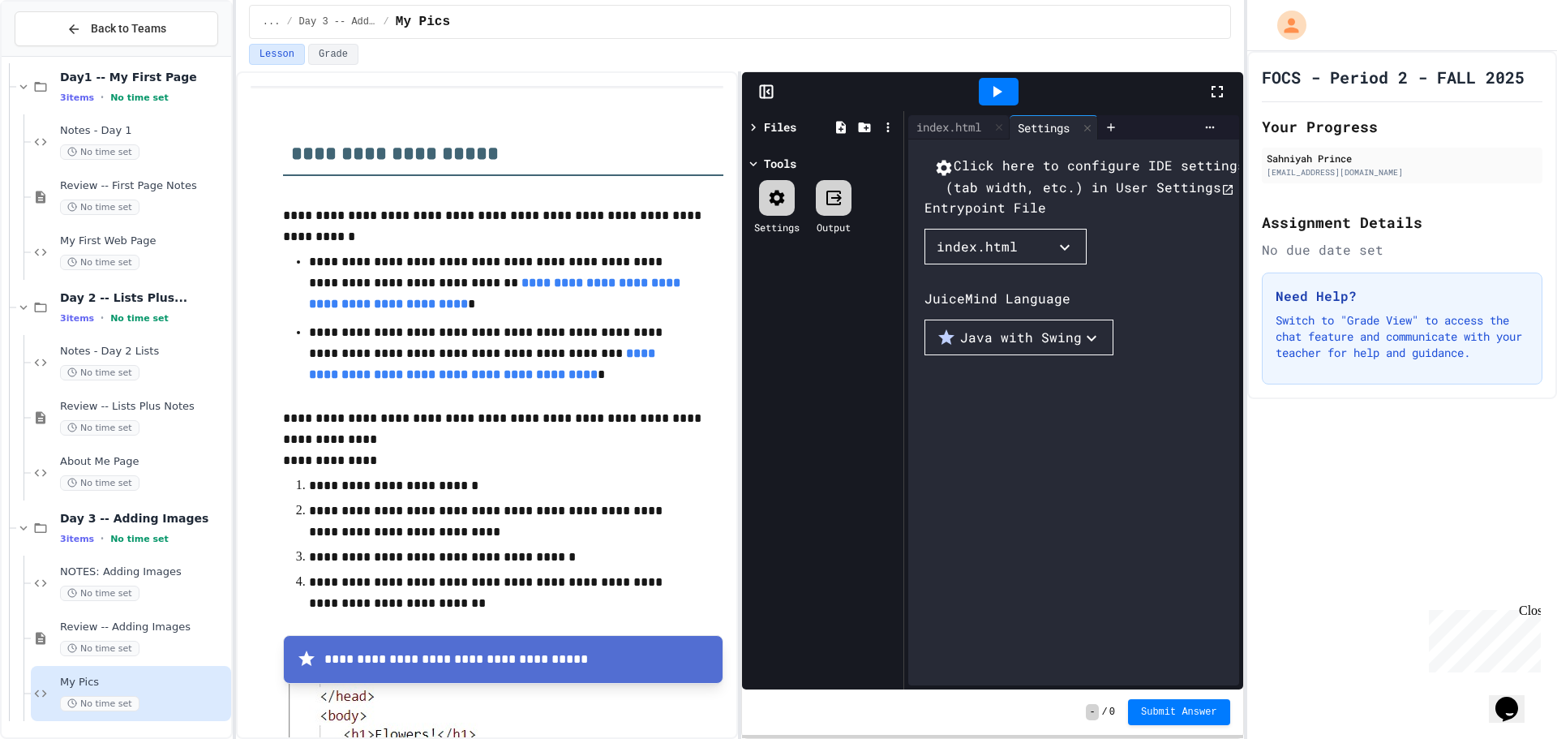
click at [752, 158] on icon at bounding box center [753, 164] width 15 height 15
click at [762, 86] on rect at bounding box center [767, 92] width 12 height 12
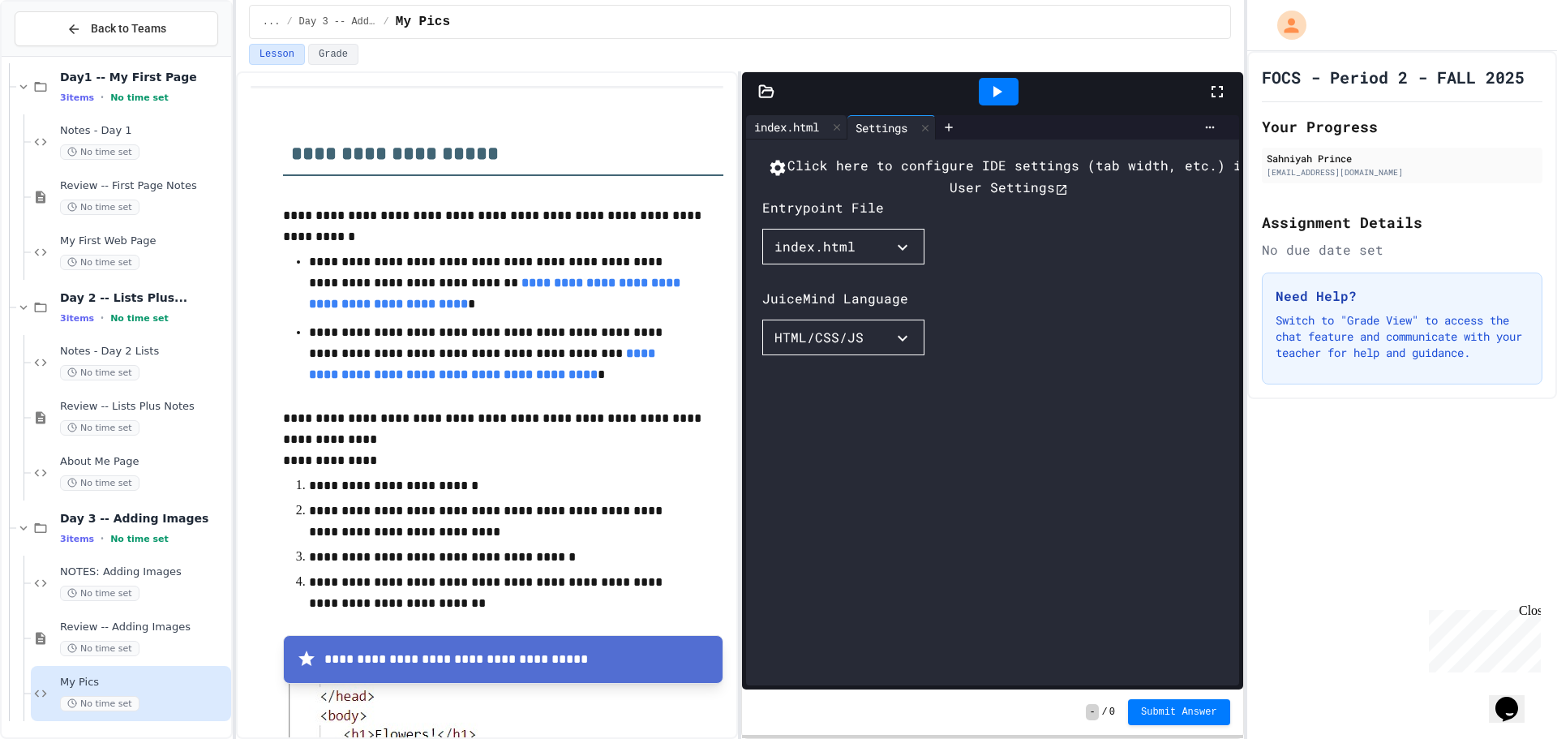
click at [805, 131] on div "index.html" at bounding box center [786, 126] width 81 height 17
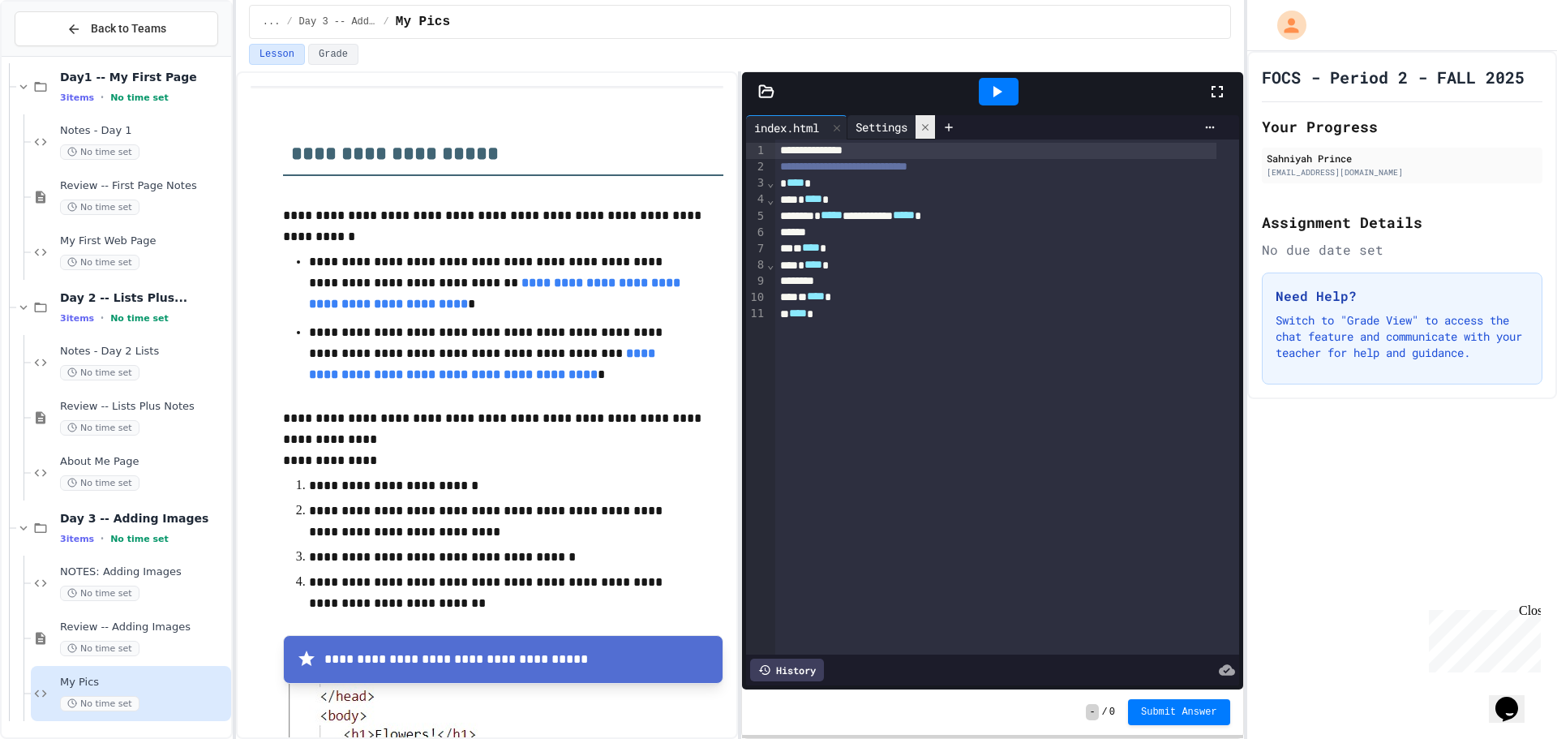
click at [930, 122] on icon at bounding box center [925, 127] width 11 height 11
click at [975, 94] on div at bounding box center [999, 92] width 56 height 44
click at [981, 94] on div at bounding box center [999, 92] width 40 height 28
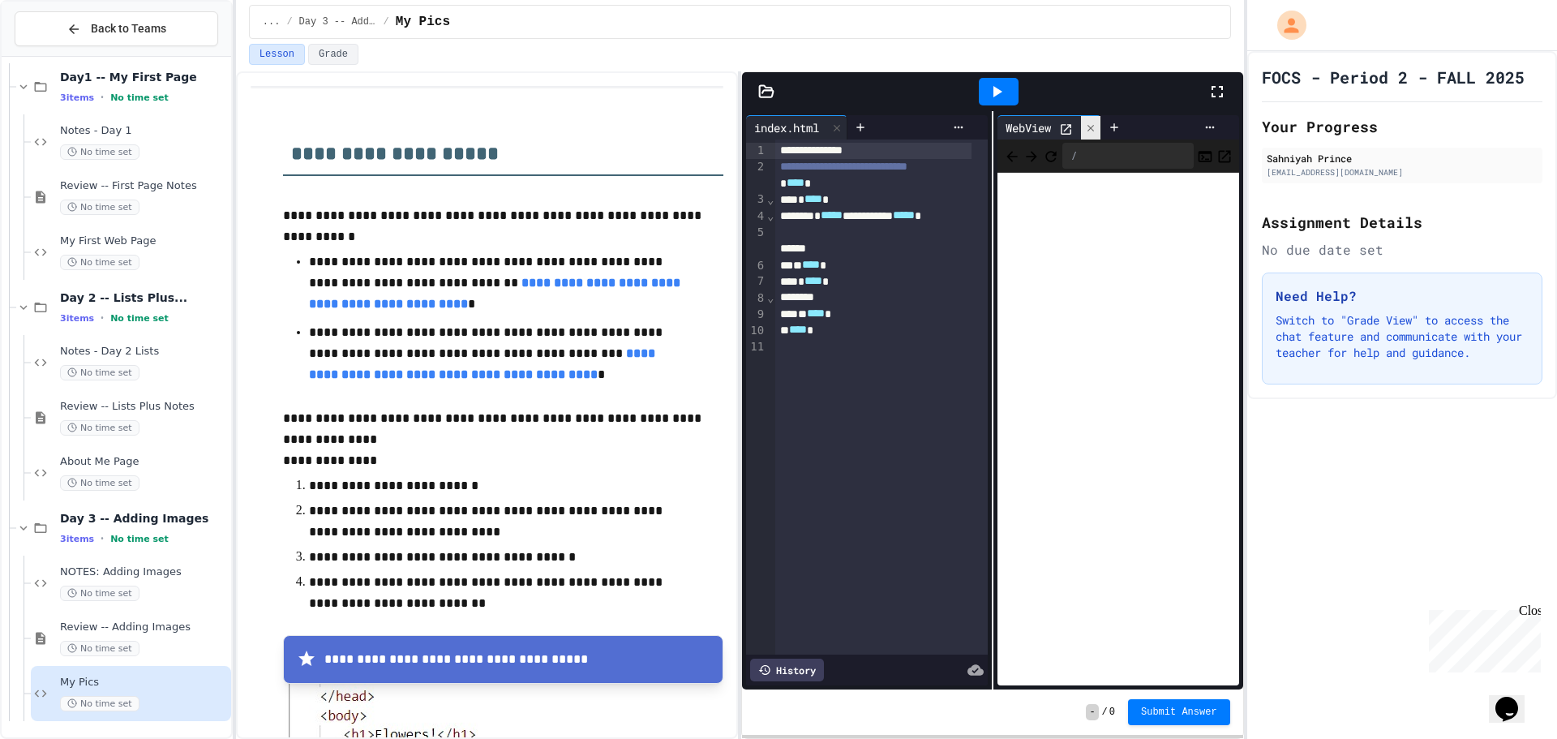
click at [1093, 126] on icon at bounding box center [1090, 127] width 11 height 11
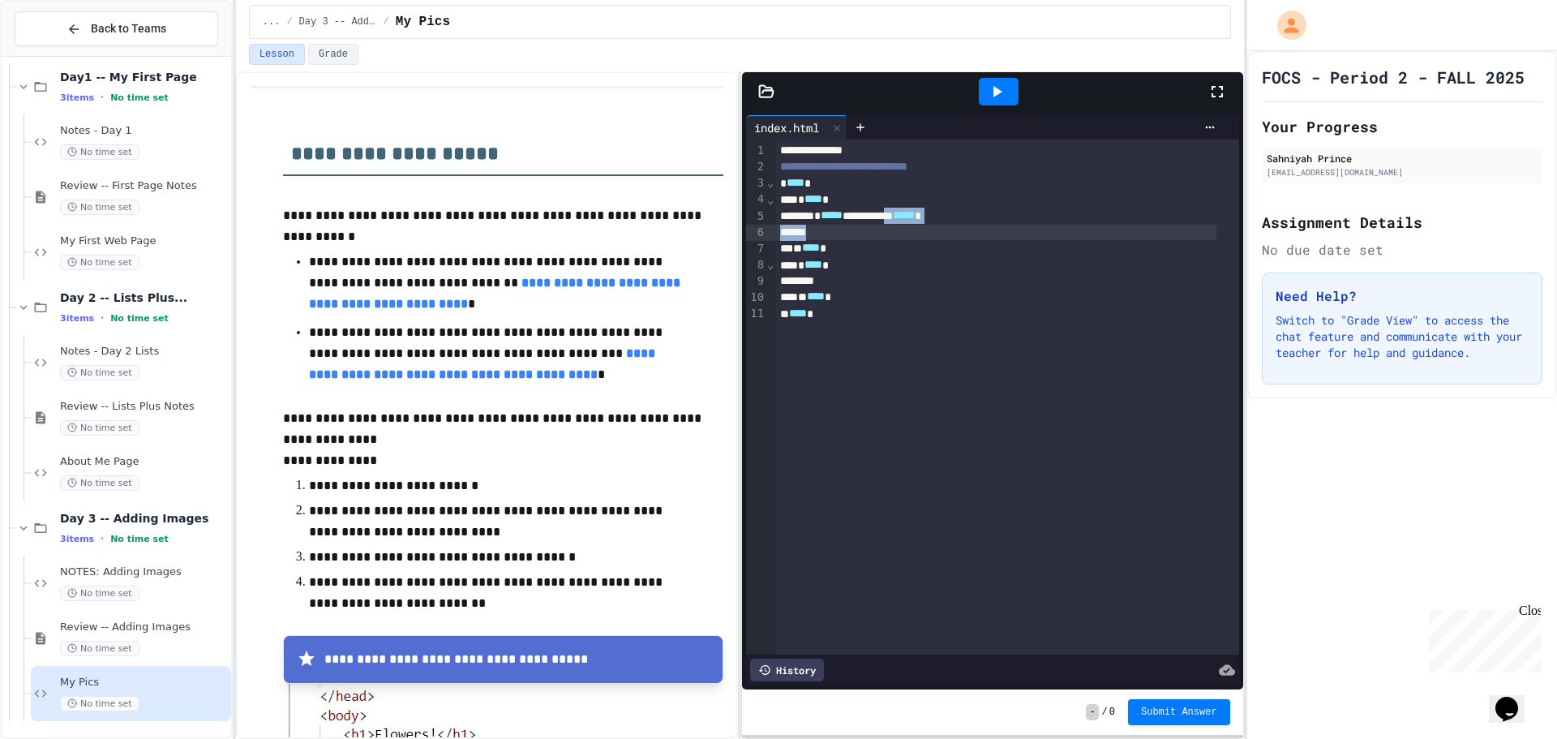
click at [930, 227] on div "**********" at bounding box center [1007, 397] width 464 height 515
click at [928, 218] on div "* ***** ********* ** ***** *" at bounding box center [995, 216] width 441 height 16
click at [981, 88] on div at bounding box center [999, 92] width 40 height 28
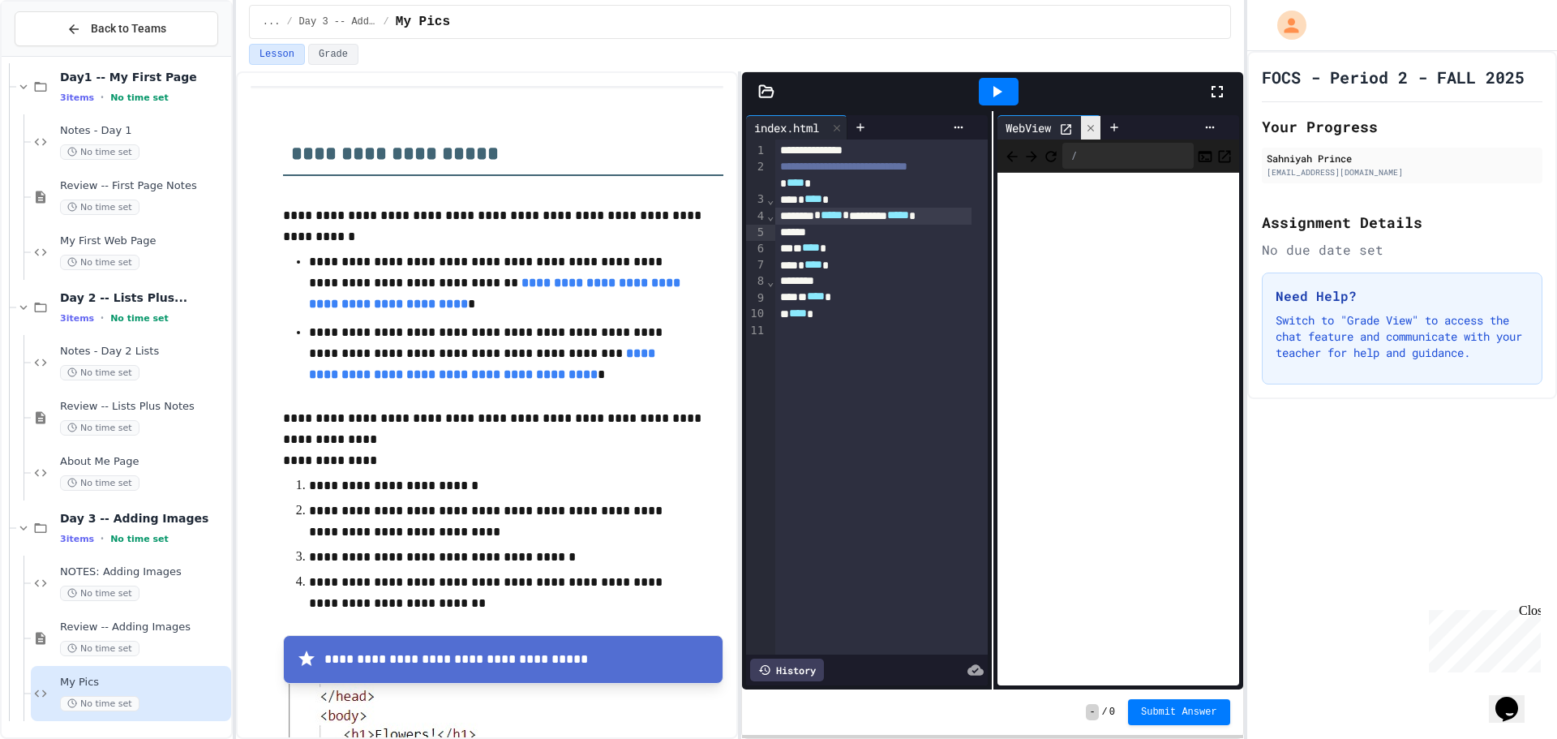
click at [1085, 125] on icon at bounding box center [1090, 127] width 11 height 11
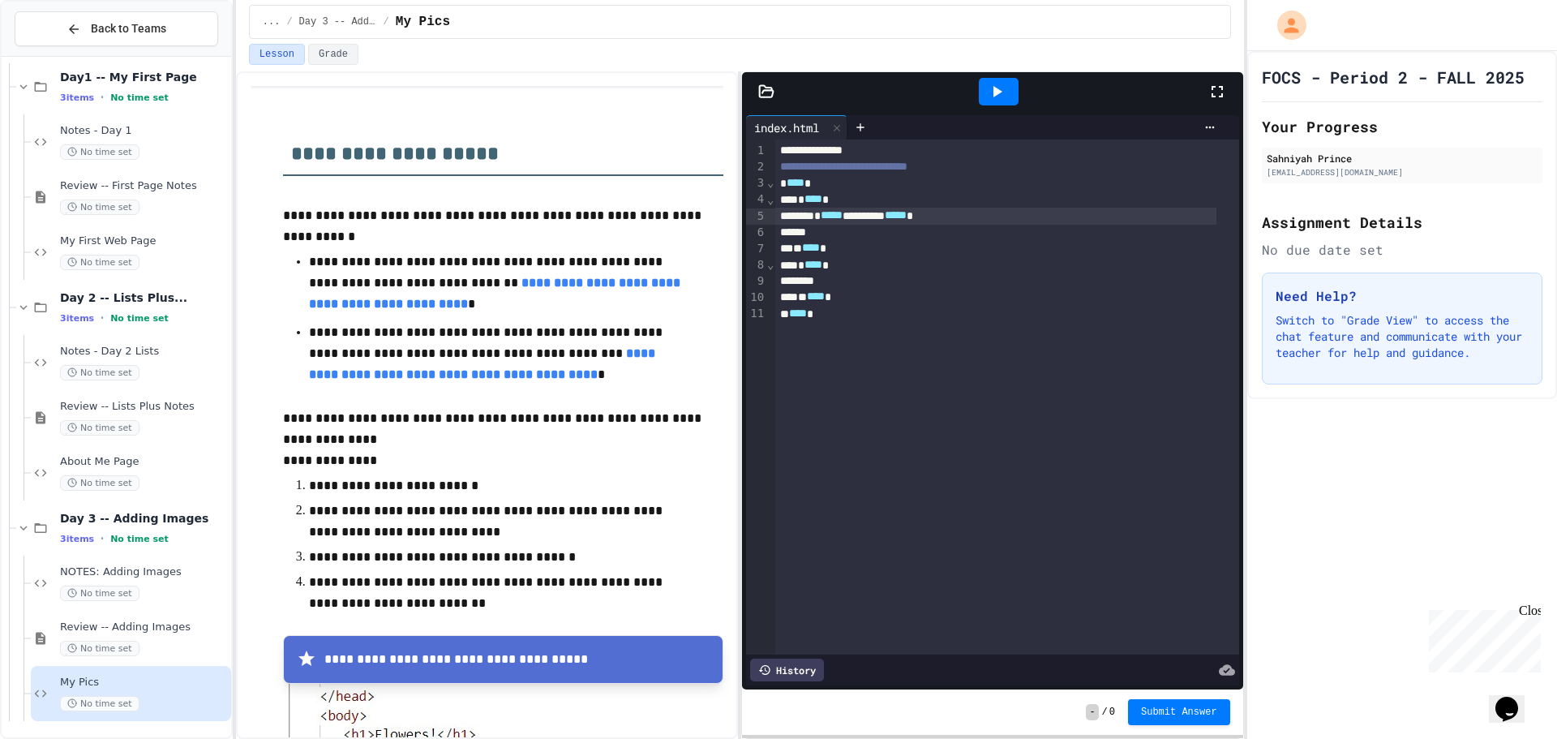
click at [823, 222] on div "**********" at bounding box center [995, 216] width 441 height 16
click at [1012, 89] on div at bounding box center [999, 92] width 40 height 28
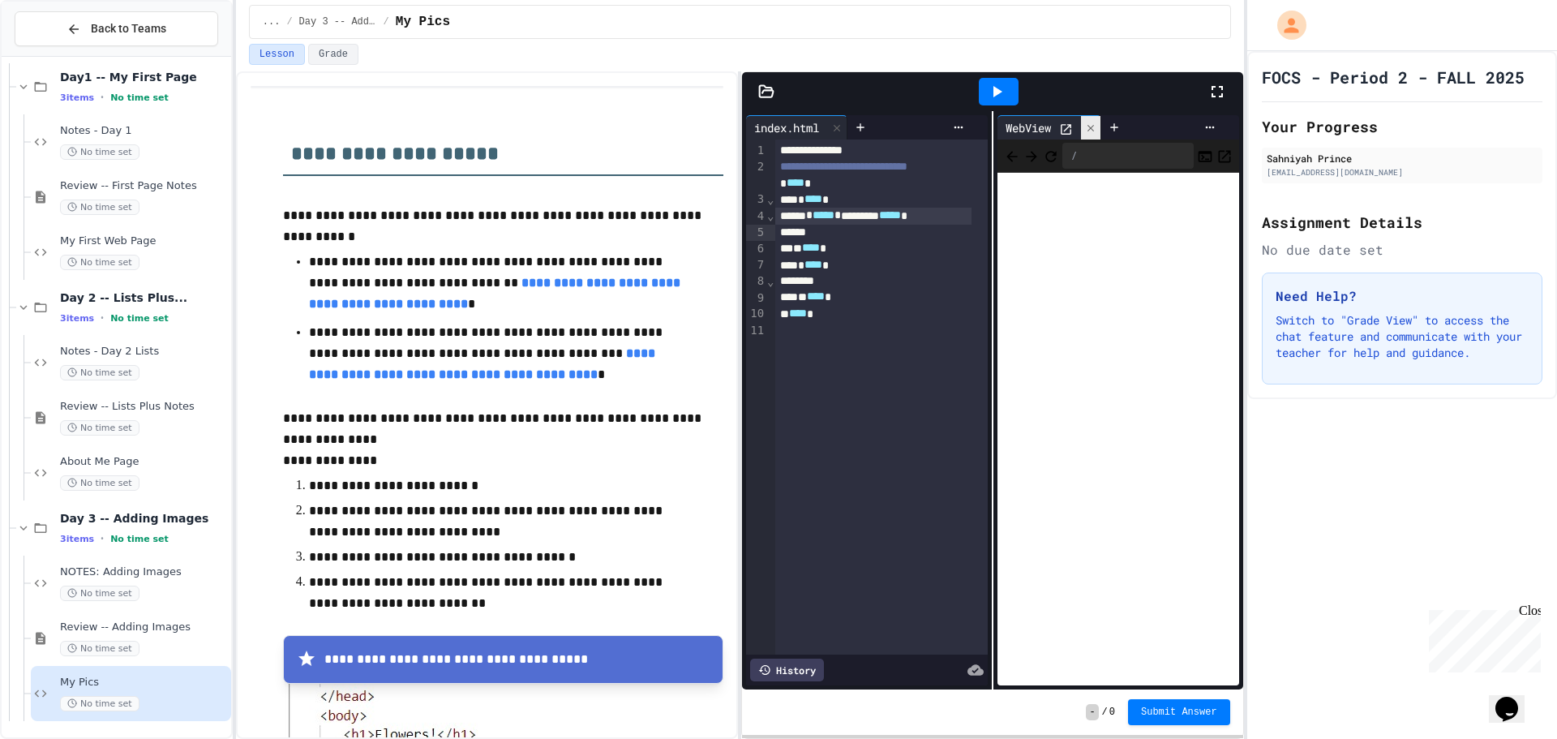
click at [1090, 131] on icon at bounding box center [1090, 127] width 11 height 11
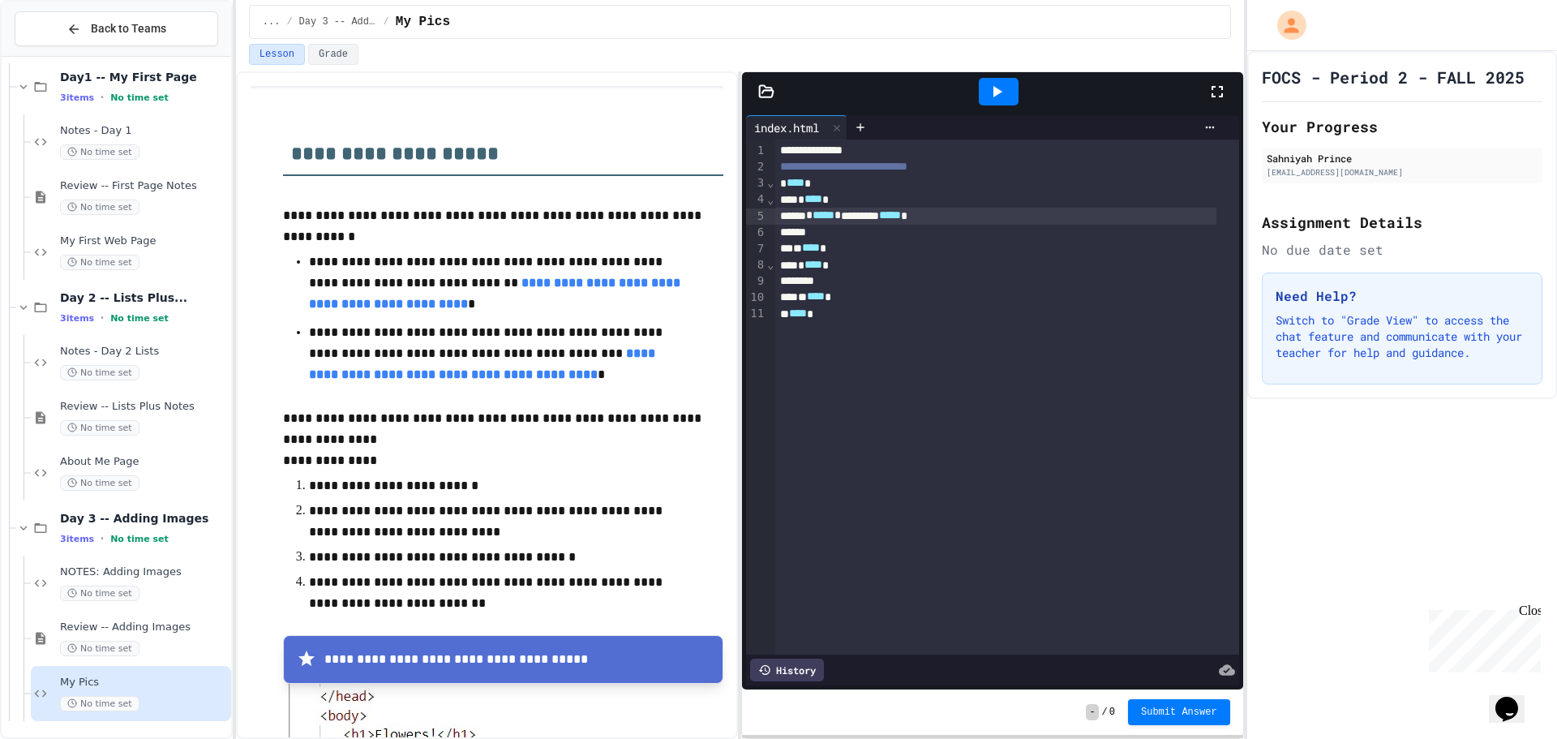
click at [990, 90] on icon at bounding box center [996, 91] width 19 height 19
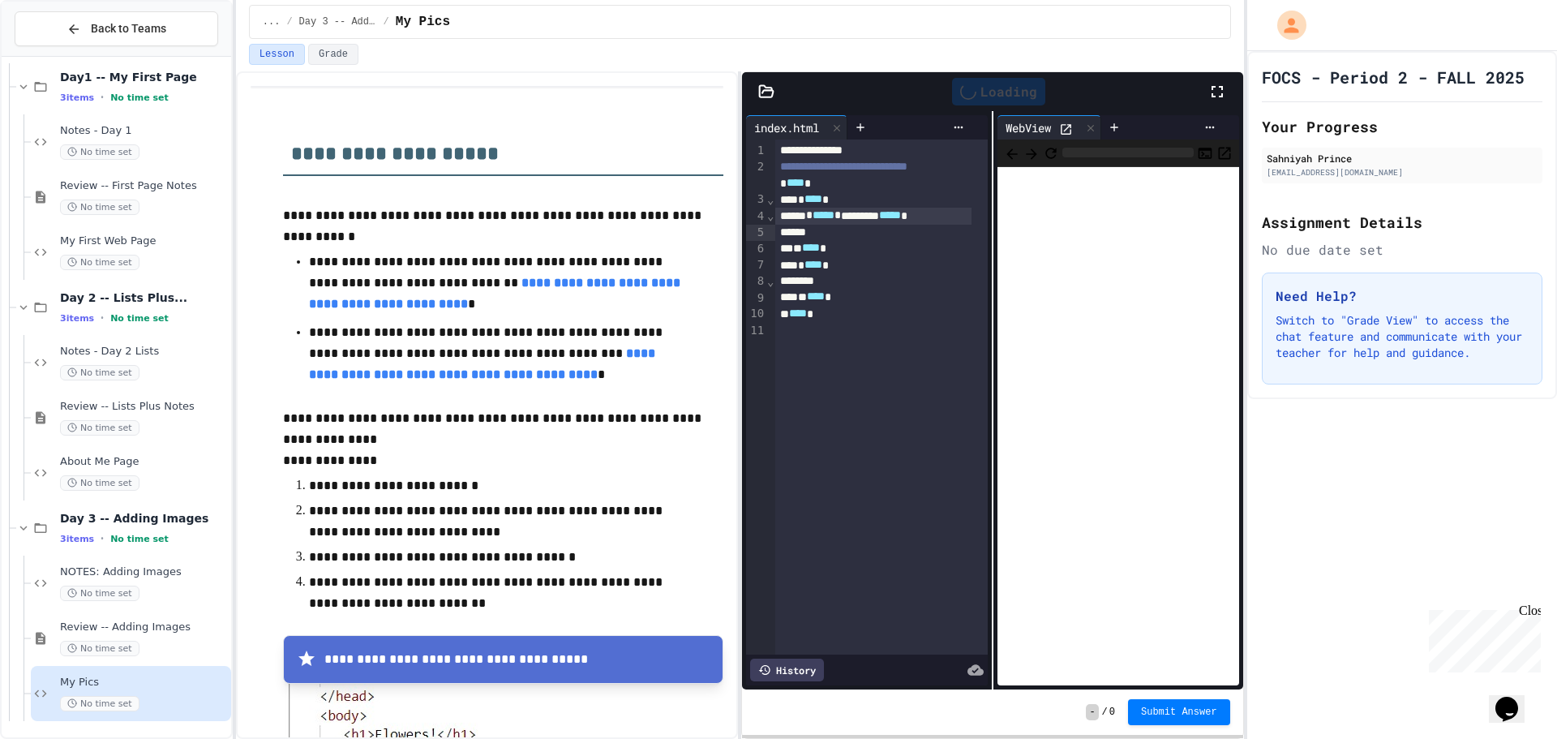
click at [1064, 130] on icon at bounding box center [1066, 129] width 14 height 14
click at [124, 239] on span "My First Web Page" at bounding box center [144, 241] width 168 height 14
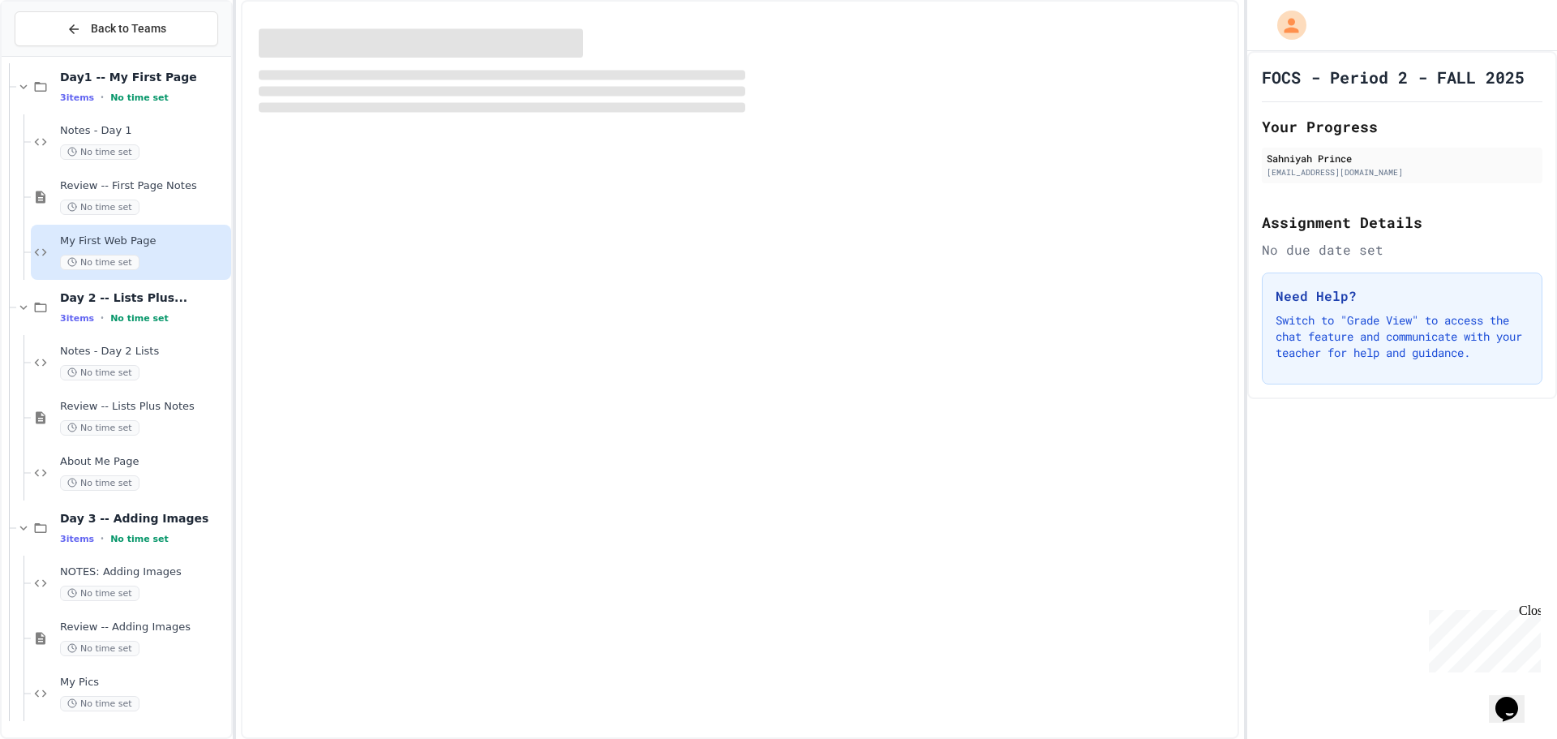
scroll to position [49, 0]
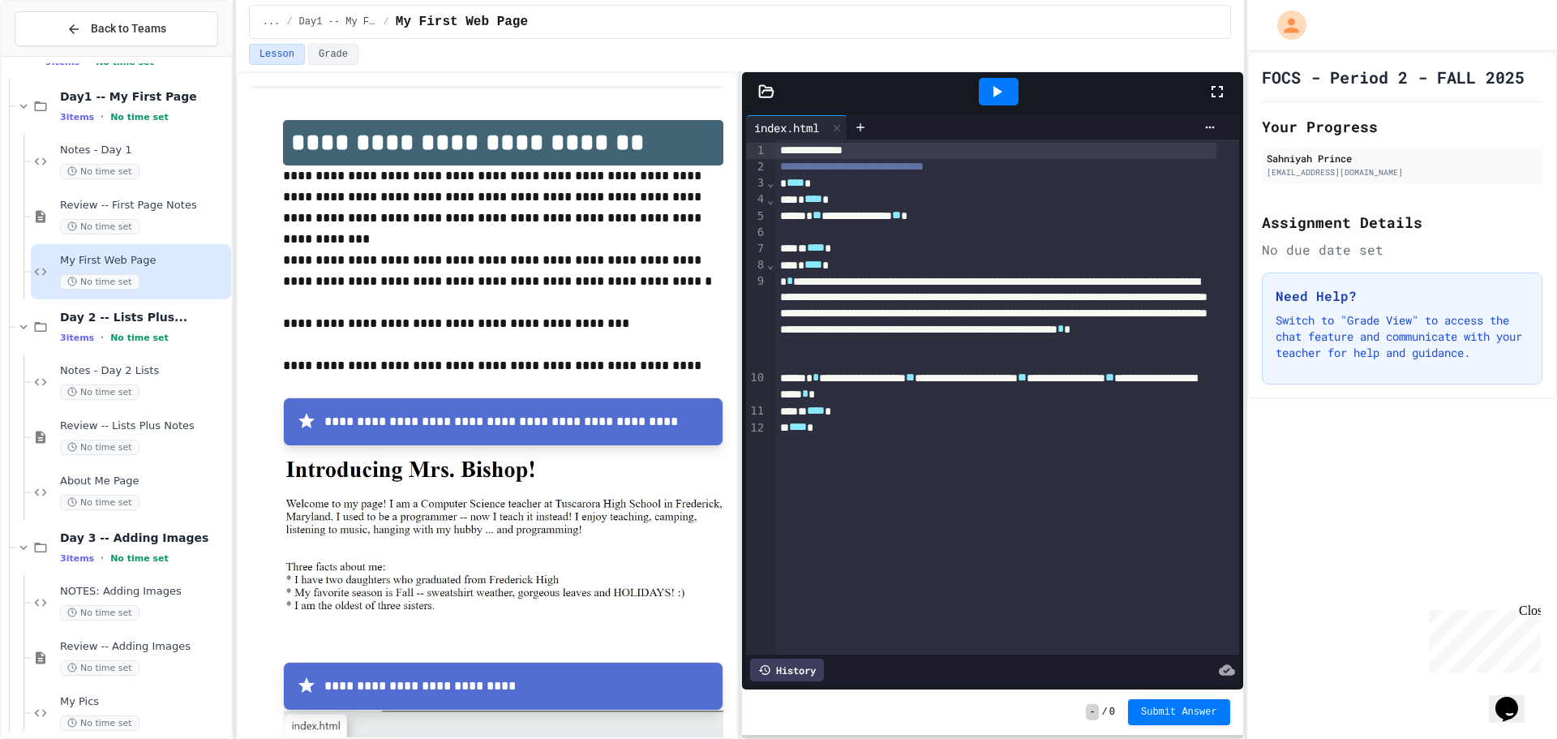
click at [1012, 98] on div at bounding box center [999, 92] width 40 height 28
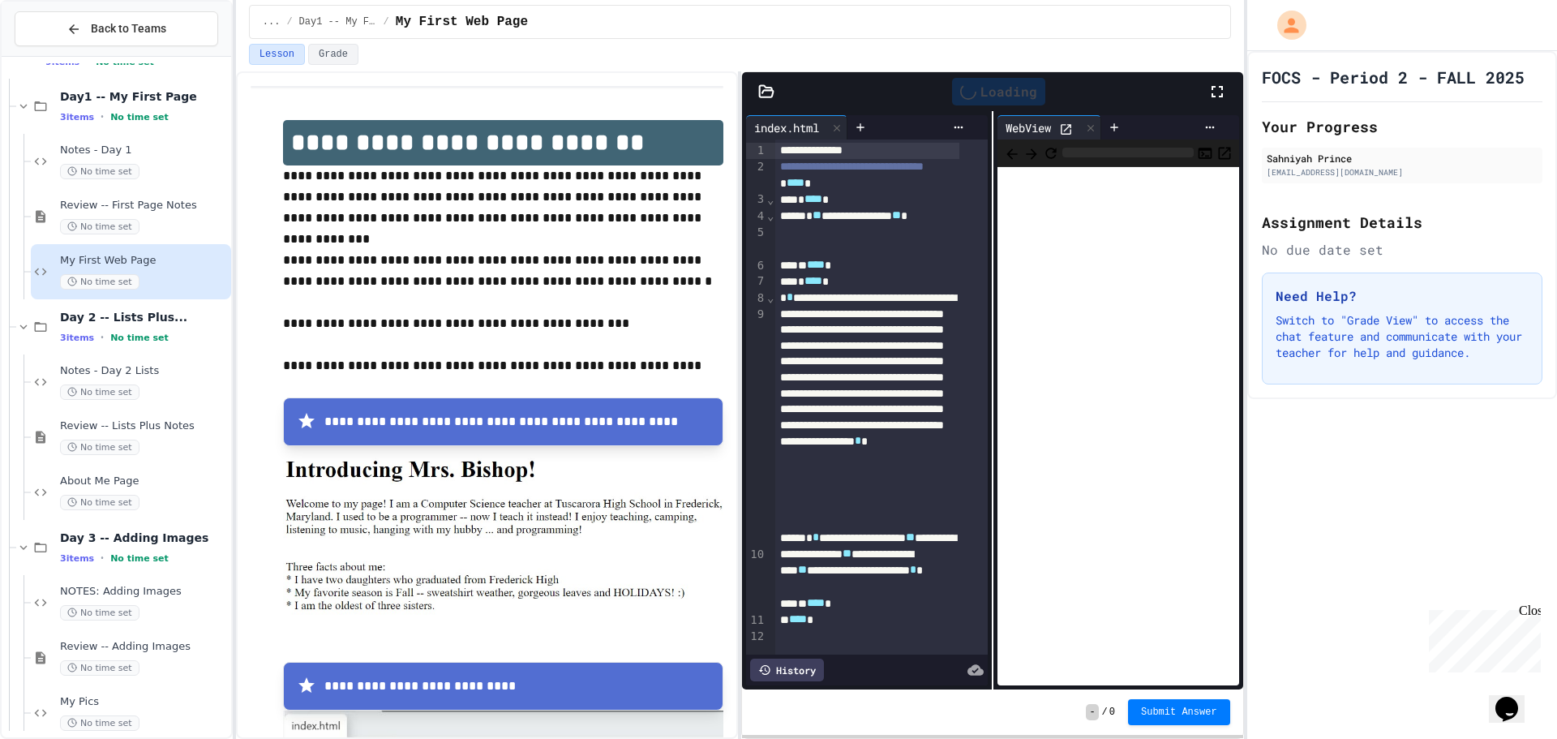
click at [1061, 127] on icon at bounding box center [1066, 129] width 14 height 14
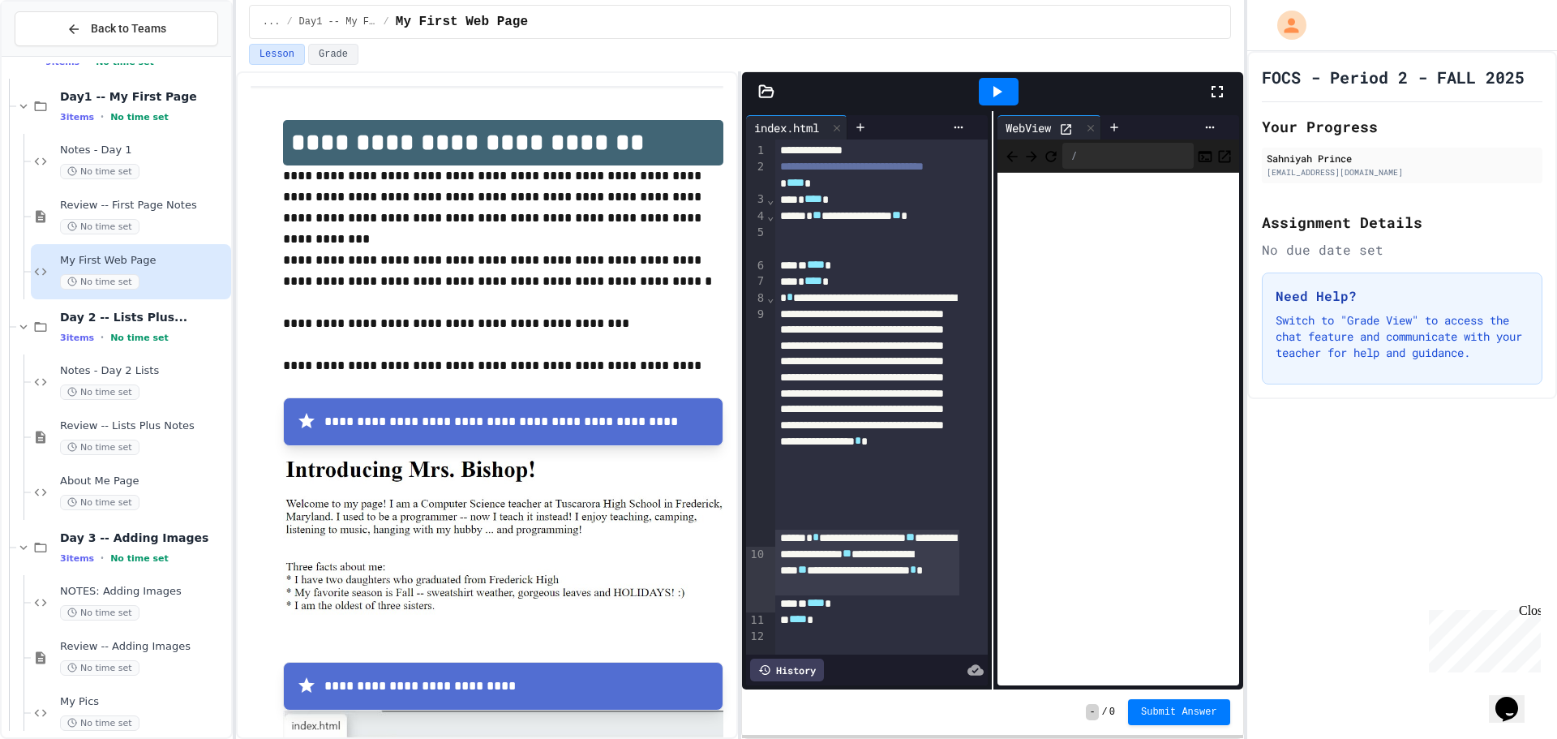
click at [883, 571] on div "**********" at bounding box center [867, 563] width 184 height 66
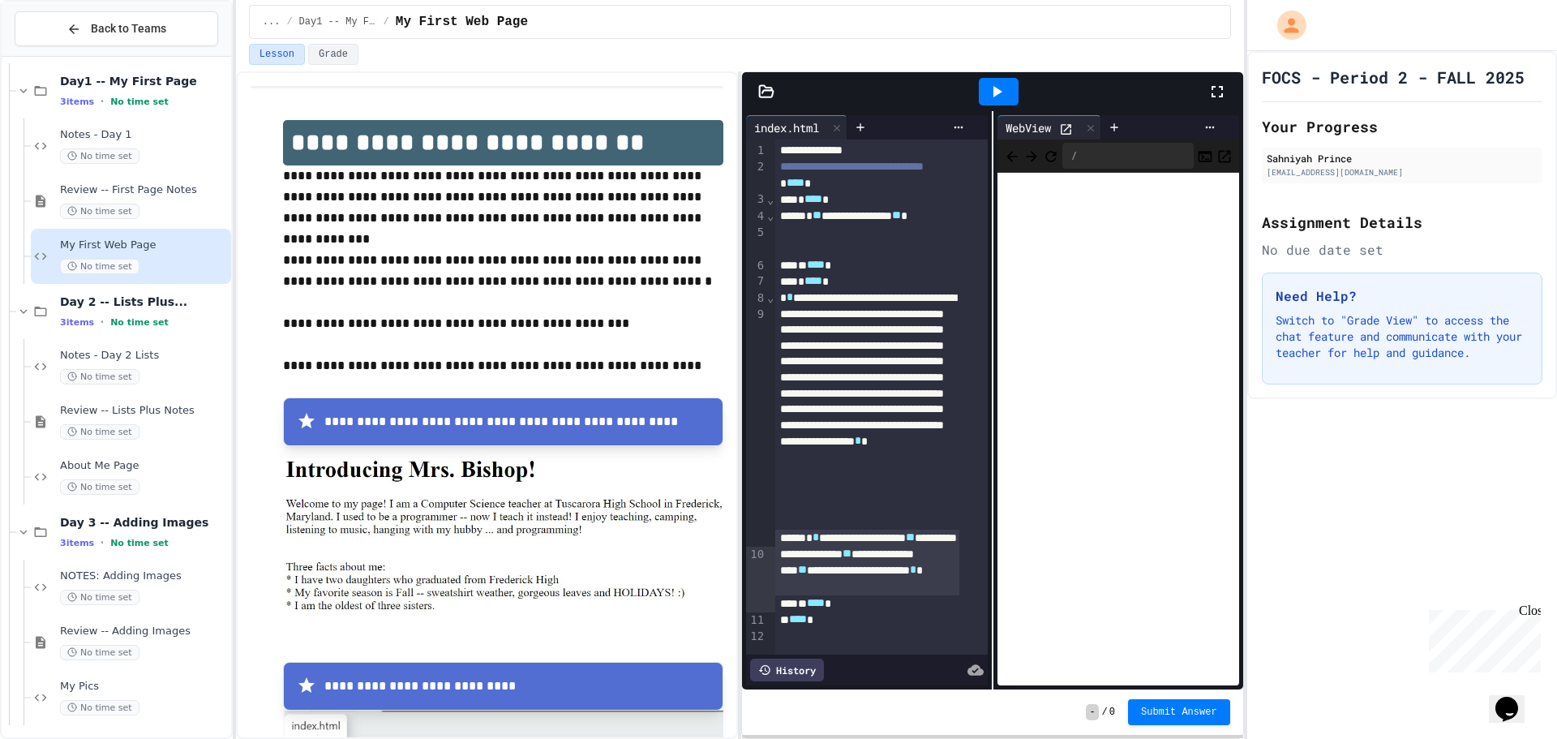
scroll to position [69, 0]
click at [165, 681] on span "My Pics" at bounding box center [144, 683] width 168 height 14
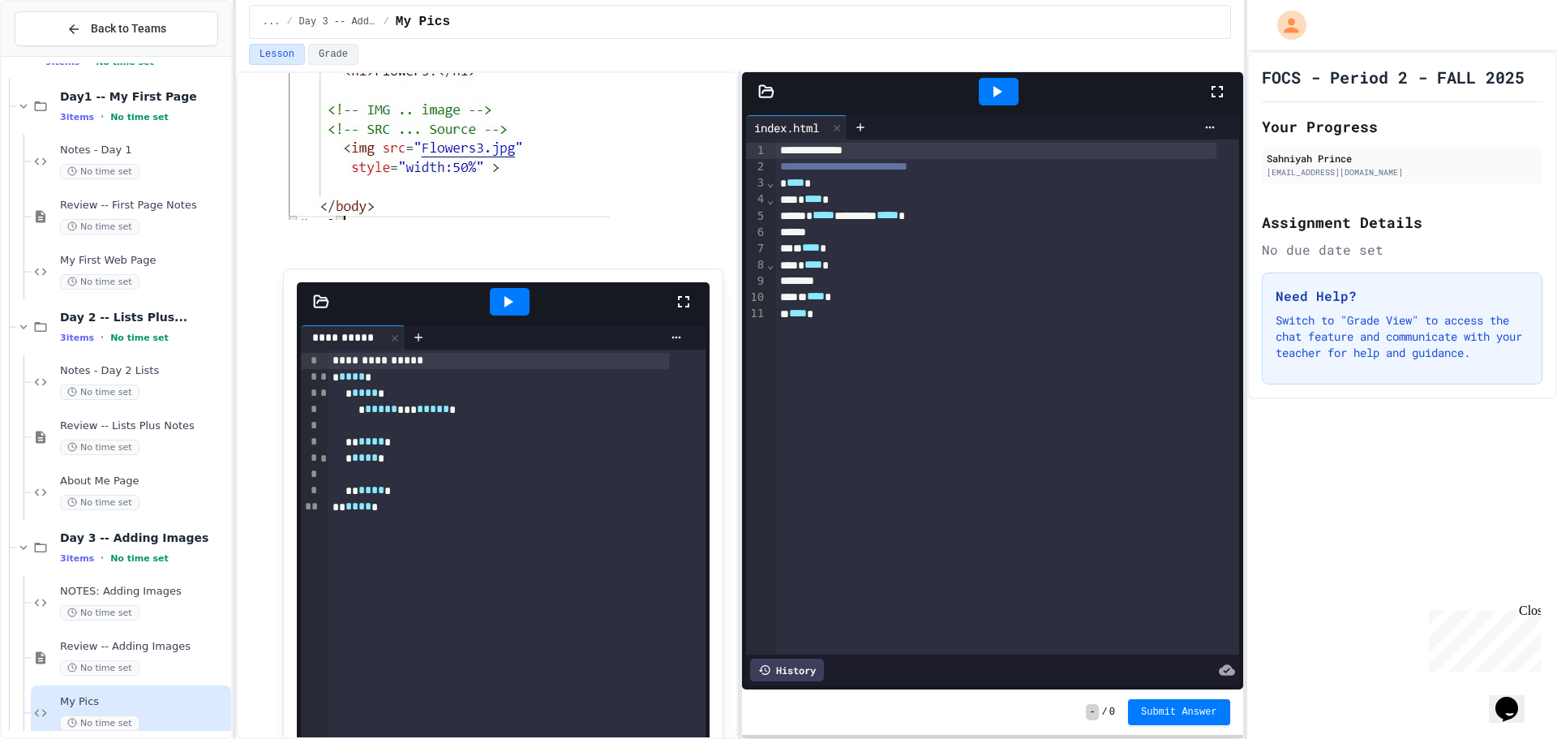
scroll to position [730, 0]
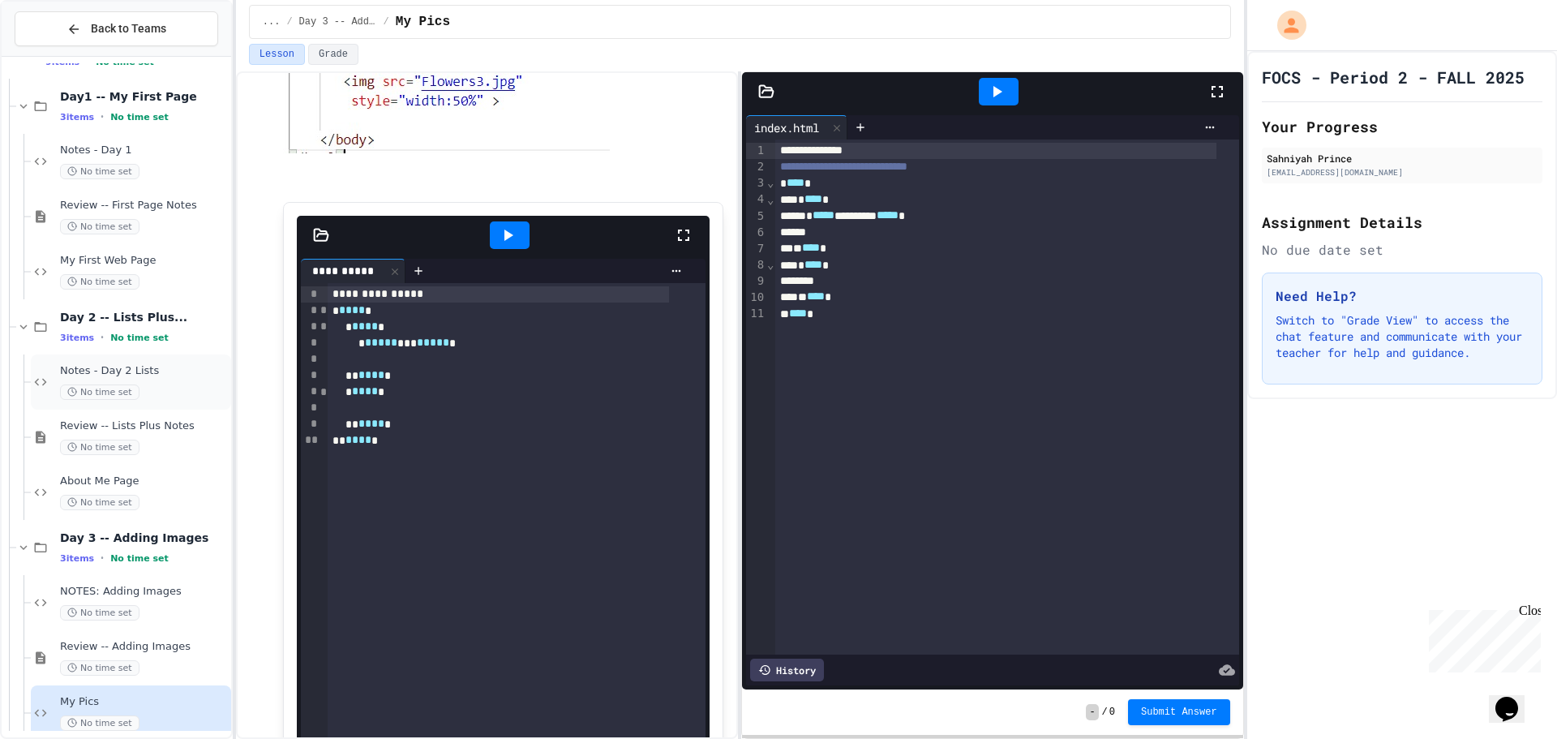
click at [163, 382] on div "Notes - Day 2 Lists No time set" at bounding box center [144, 382] width 168 height 36
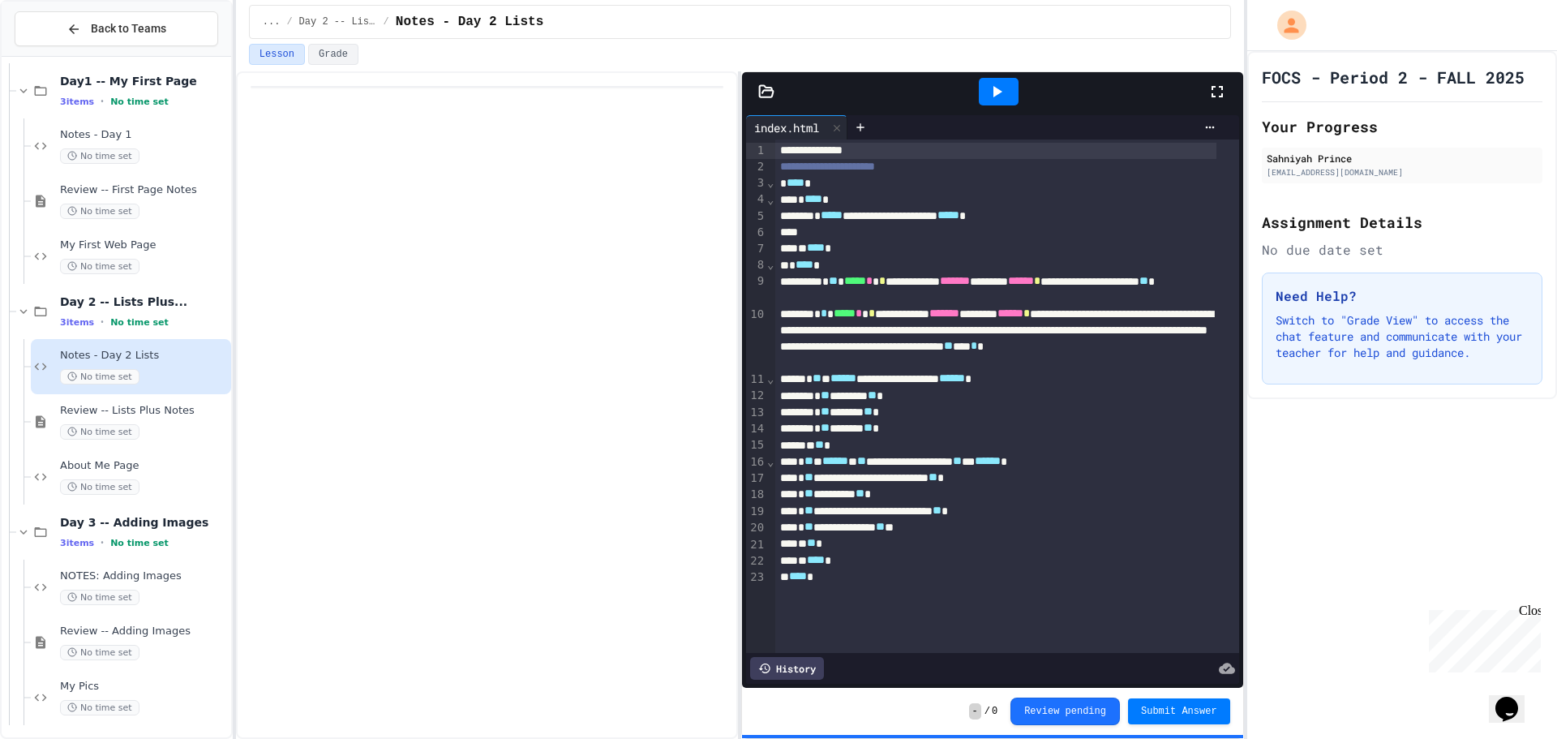
scroll to position [69, 0]
click at [168, 465] on span "About Me Page" at bounding box center [144, 462] width 168 height 14
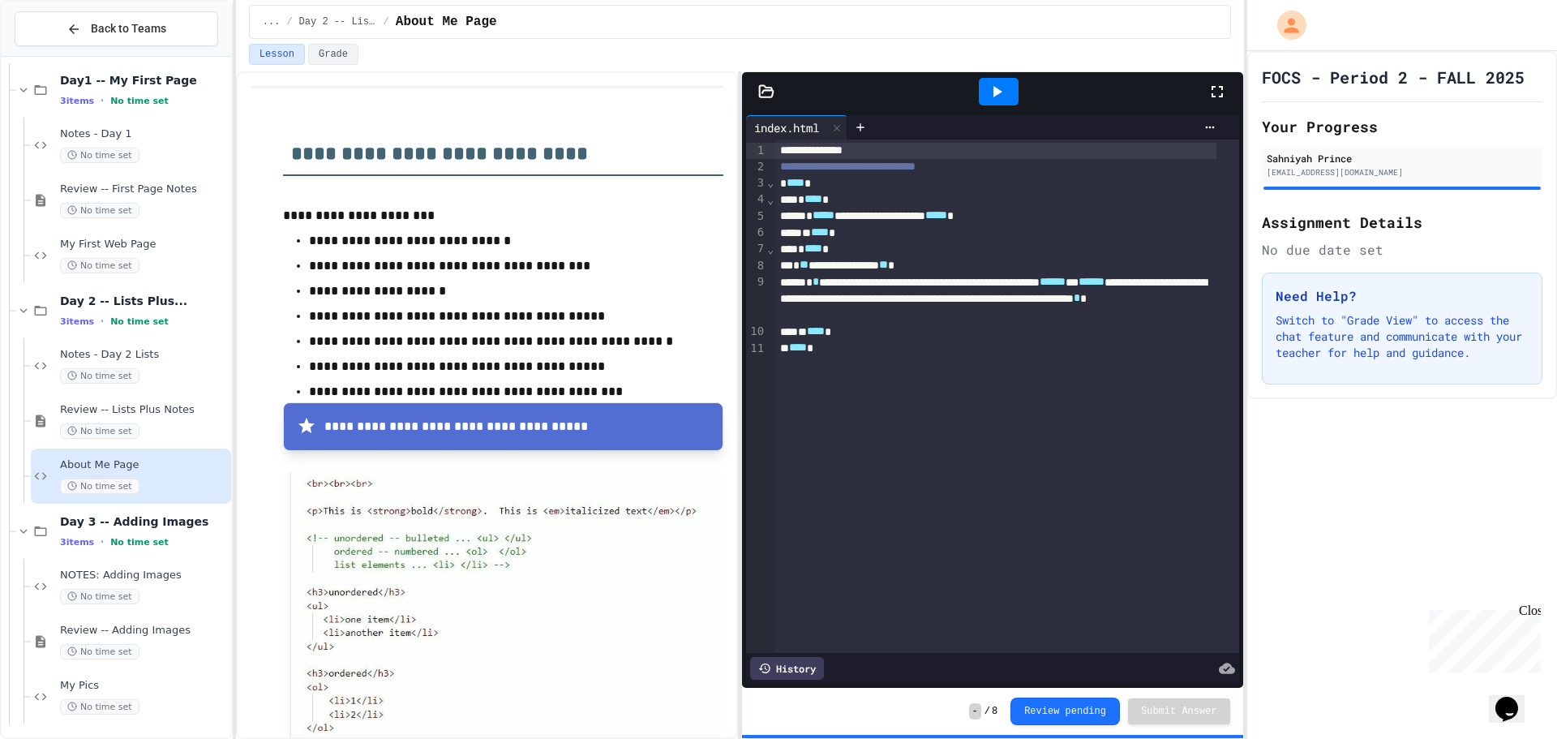
scroll to position [69, 0]
click at [170, 685] on span "My Pics" at bounding box center [144, 683] width 168 height 14
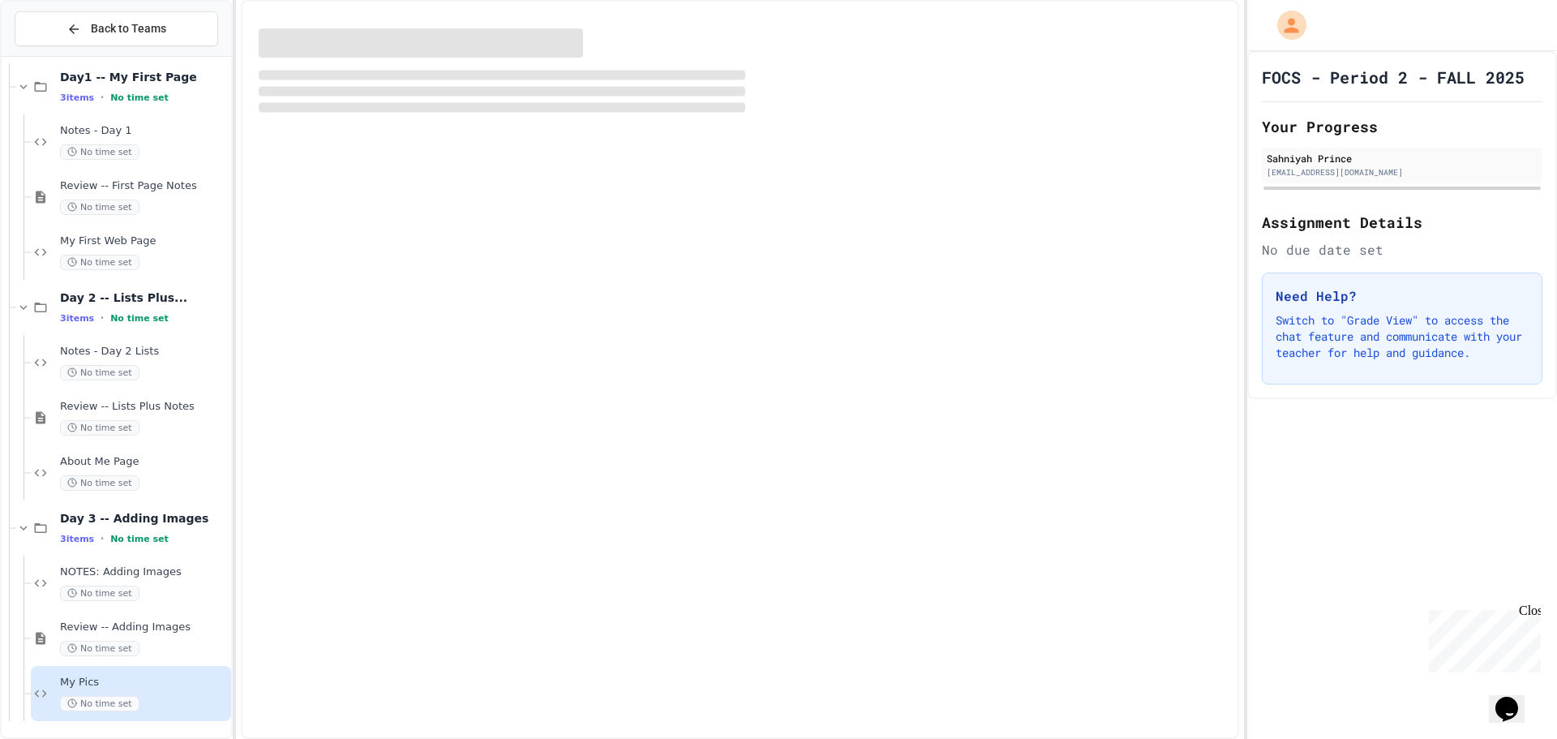
scroll to position [49, 0]
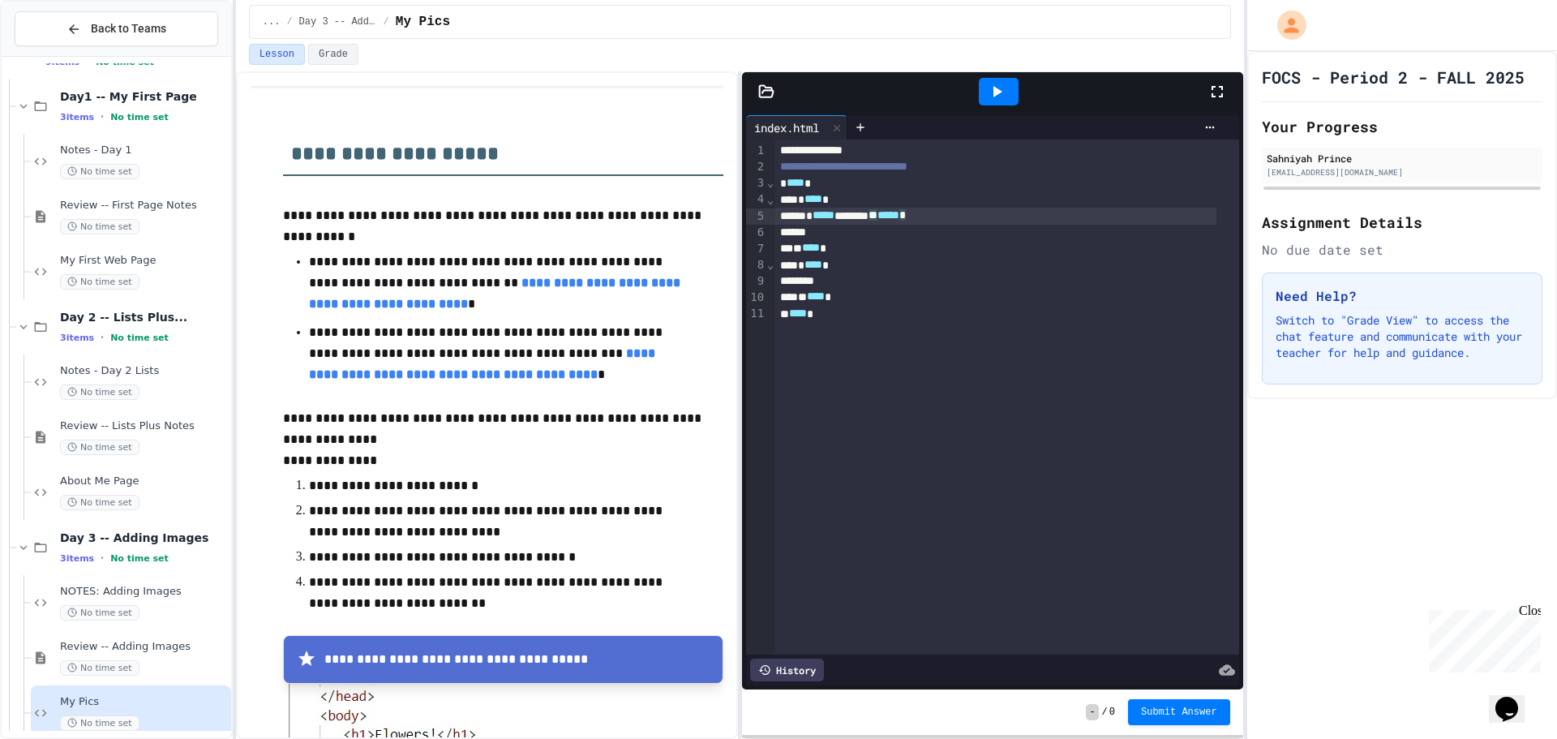
click at [969, 221] on div "* ***** ******** ** ***** *" at bounding box center [995, 216] width 441 height 16
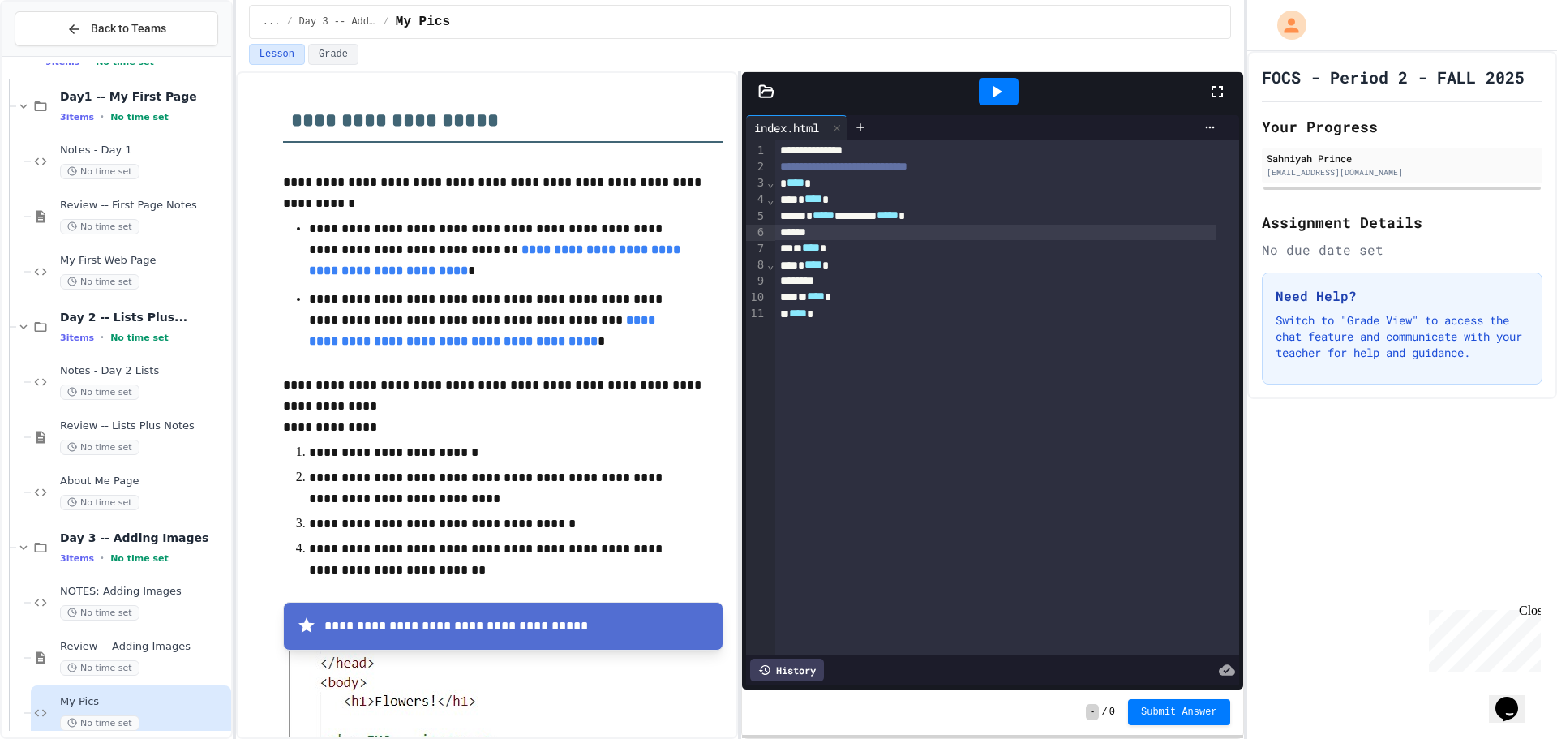
drag, startPoint x: 416, startPoint y: 346, endPoint x: 420, endPoint y: 354, distance: 8.4
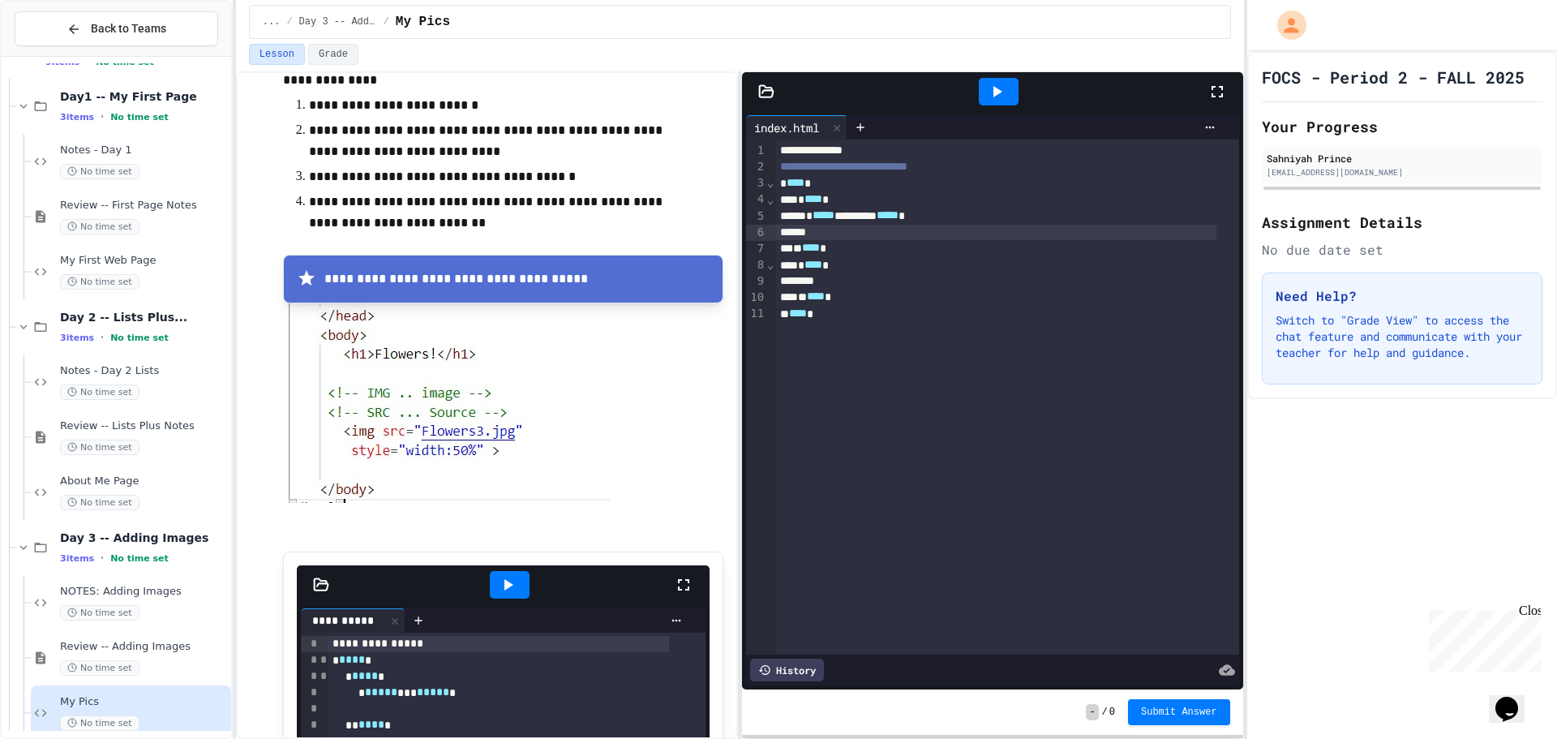
scroll to position [361, 0]
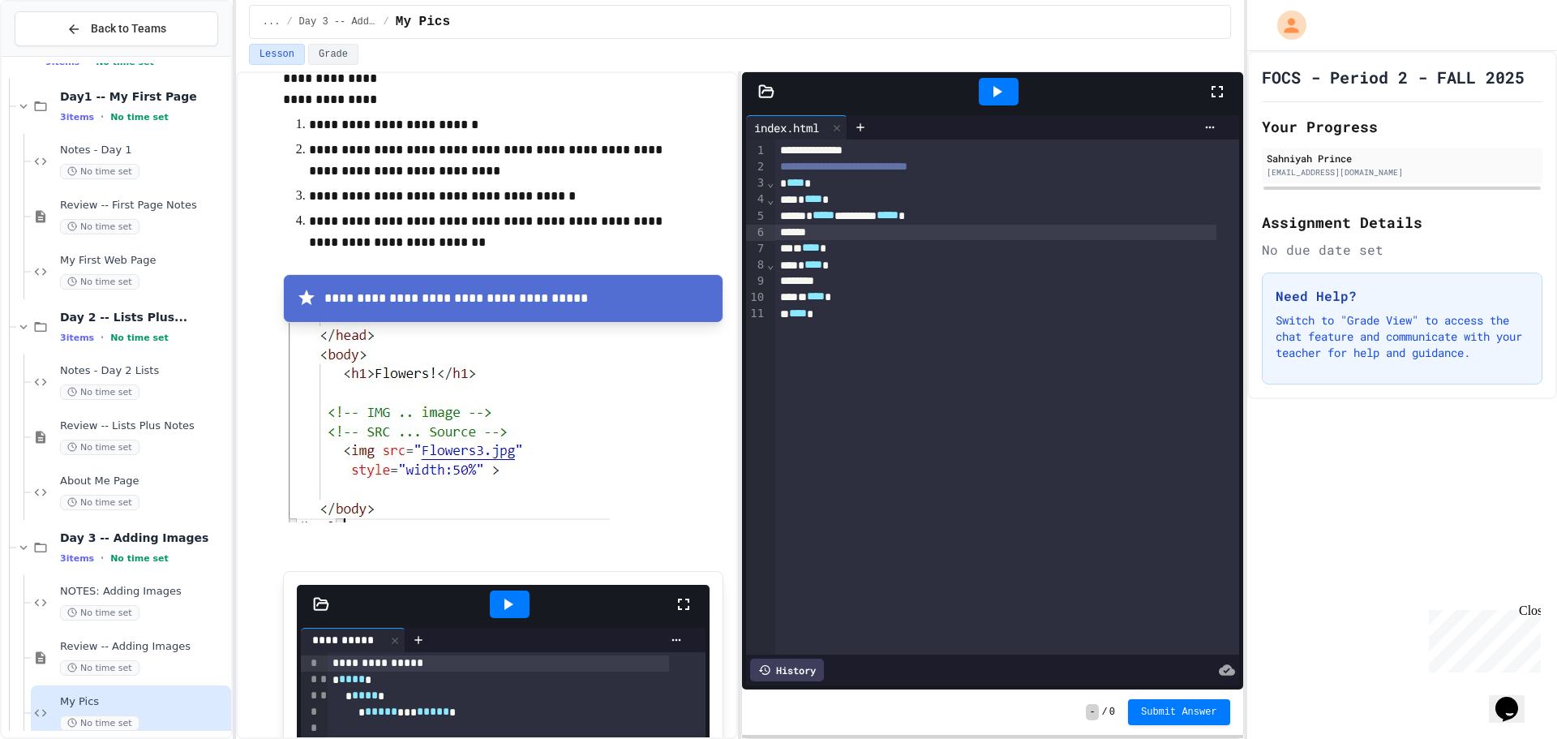
click at [862, 238] on div at bounding box center [995, 233] width 441 height 16
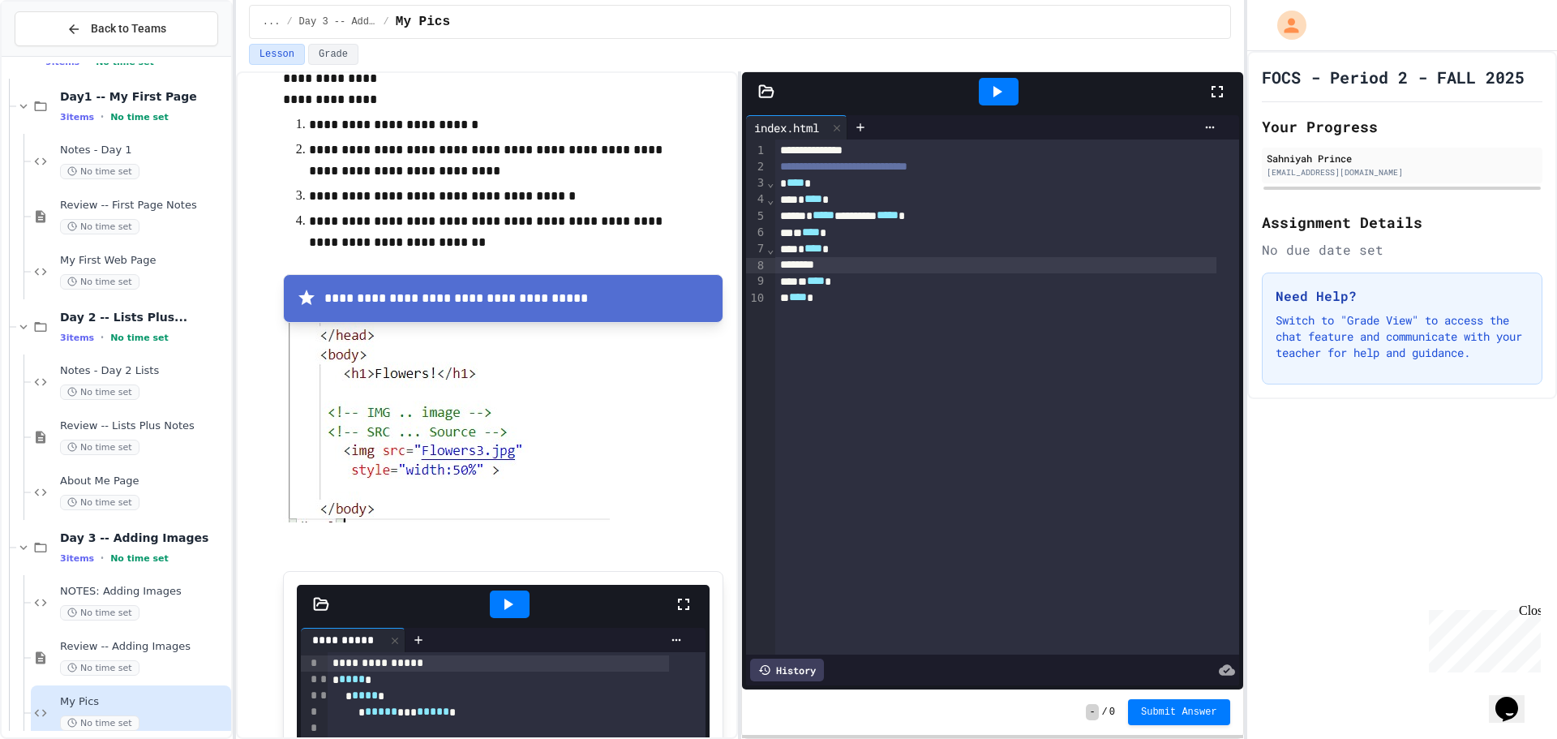
click at [862, 264] on div at bounding box center [995, 265] width 441 height 16
click at [996, 90] on icon at bounding box center [998, 91] width 9 height 11
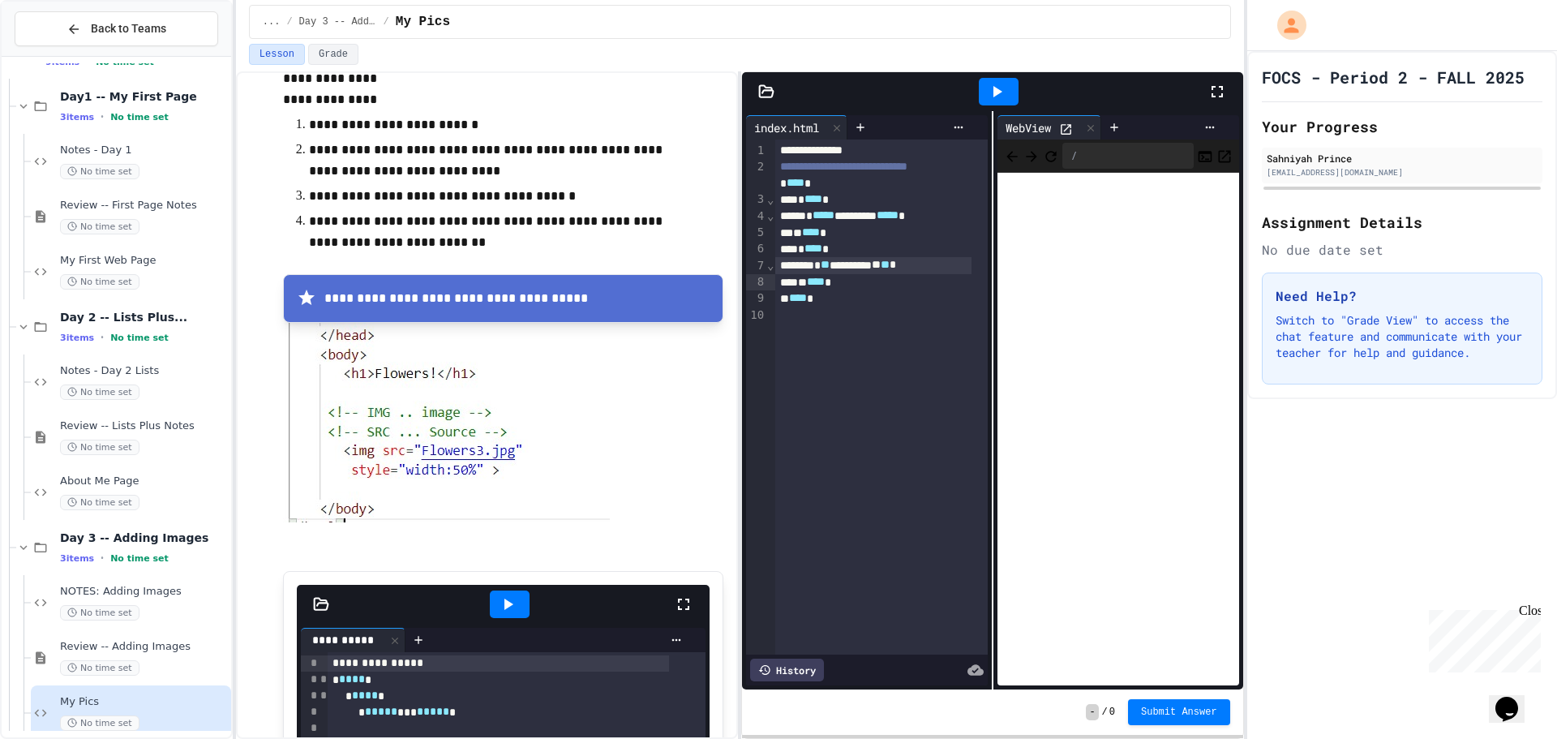
drag, startPoint x: 1084, startPoint y: 131, endPoint x: 1083, endPoint y: 141, distance: 9.8
click at [1084, 136] on div "WebView" at bounding box center [1050, 127] width 104 height 24
click at [864, 273] on div "**********" at bounding box center [873, 265] width 196 height 16
drag, startPoint x: 1076, startPoint y: 114, endPoint x: 1080, endPoint y: 122, distance: 8.7
click at [1077, 115] on div "WebView /" at bounding box center [1119, 400] width 250 height 578
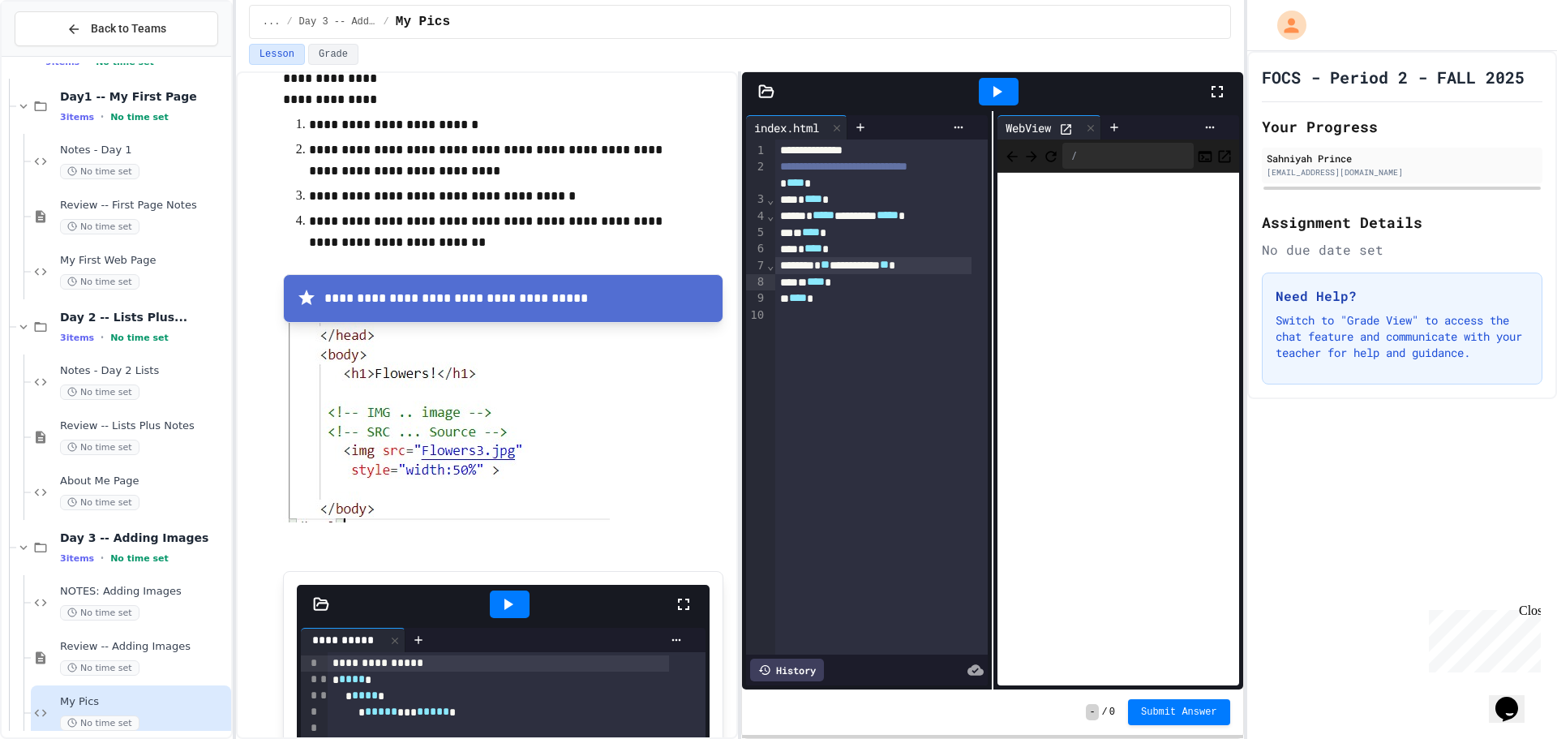
drag, startPoint x: 1080, startPoint y: 123, endPoint x: 1071, endPoint y: 148, distance: 25.9
click at [1081, 126] on div at bounding box center [1090, 128] width 19 height 24
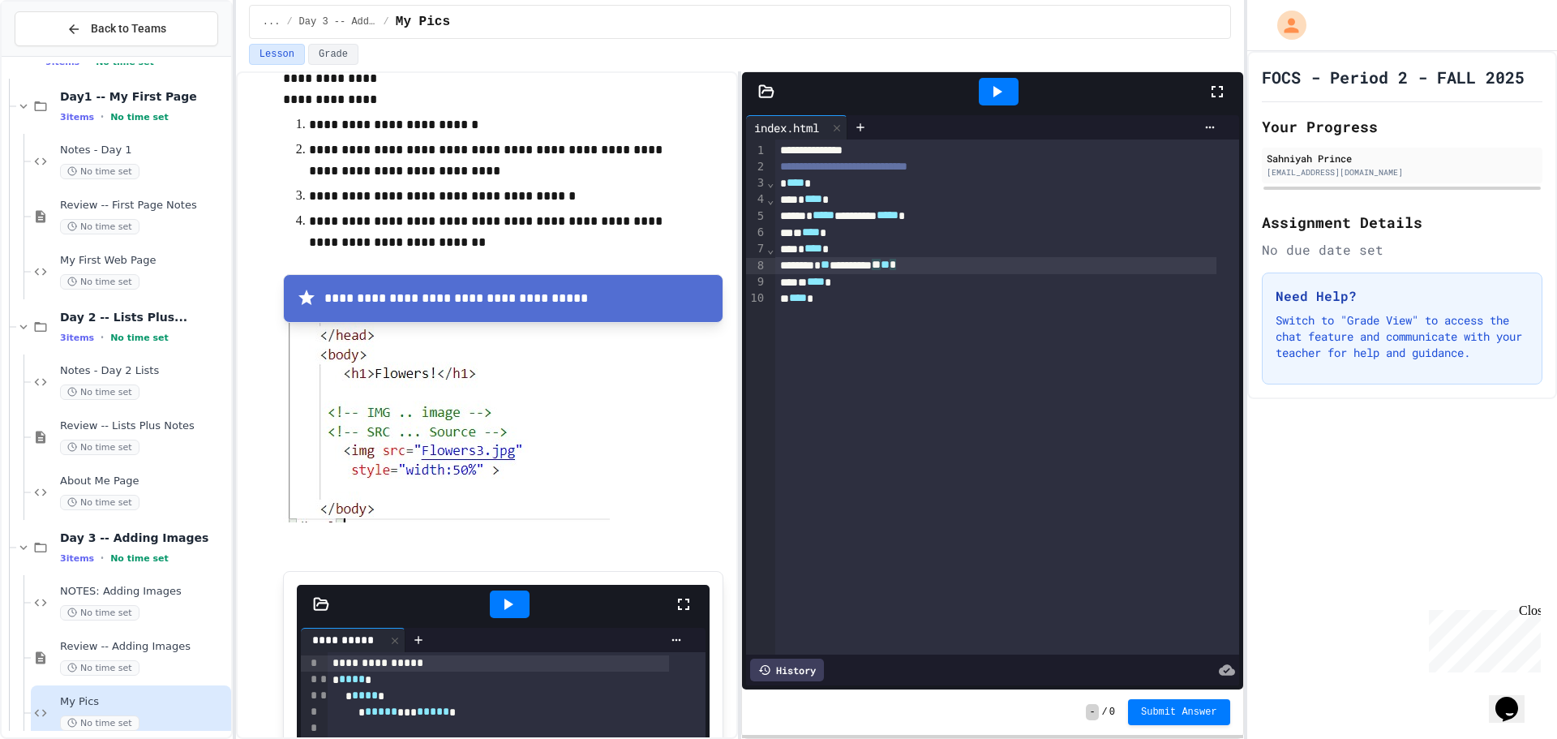
click at [956, 269] on div "* ** ********* ** ** *" at bounding box center [995, 265] width 441 height 16
click at [770, 93] on icon at bounding box center [766, 92] width 16 height 16
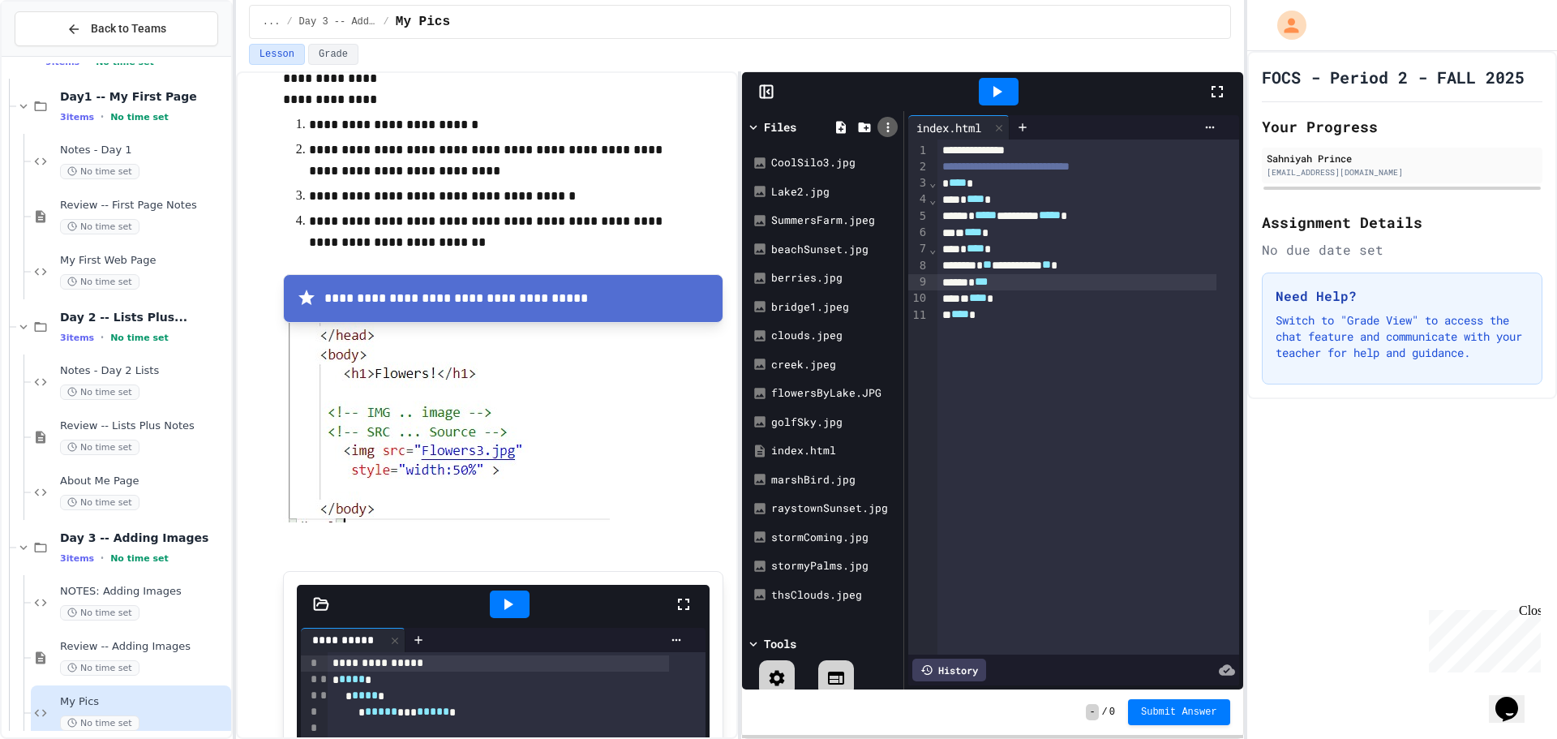
click at [883, 123] on icon at bounding box center [888, 127] width 15 height 15
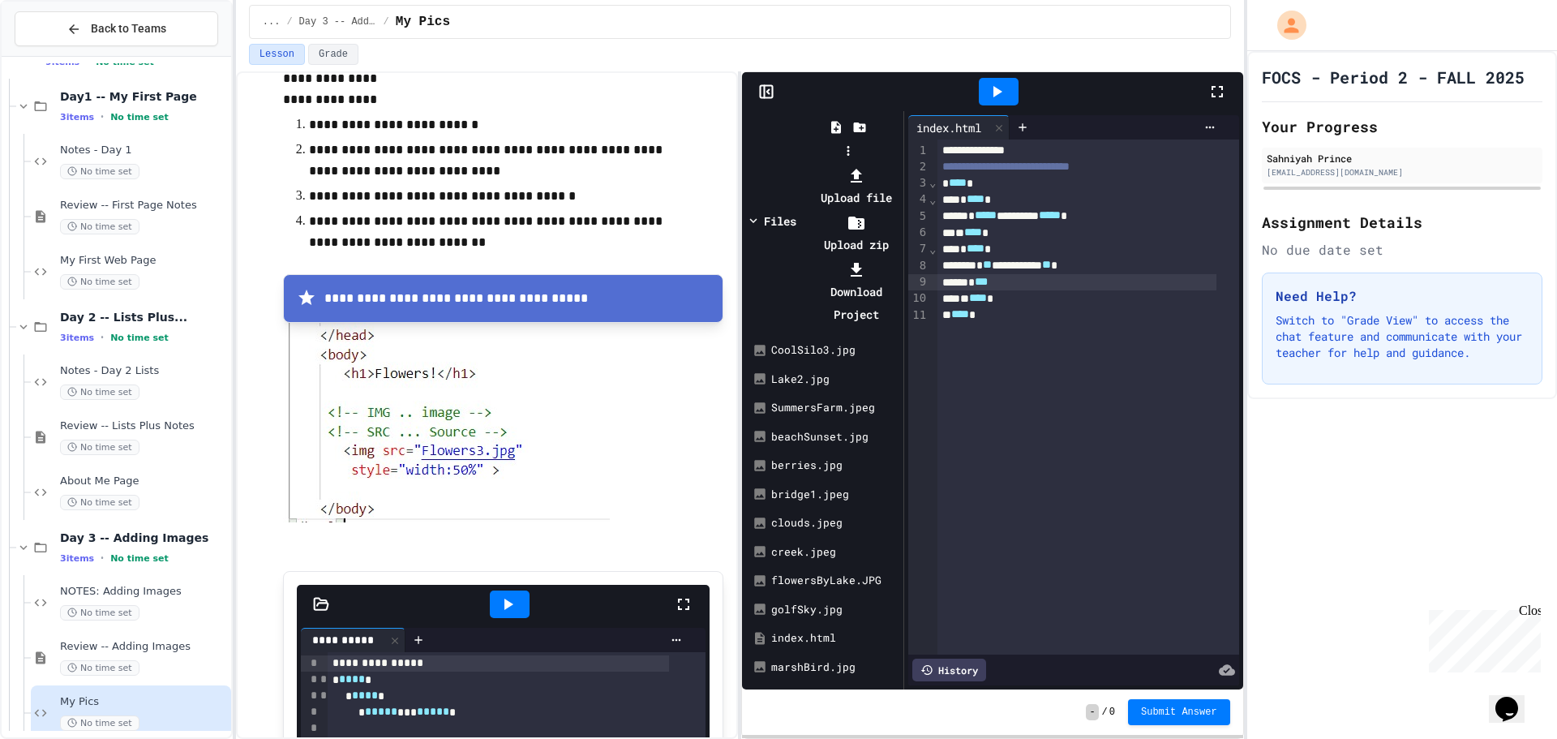
click at [900, 164] on li "Upload file" at bounding box center [856, 186] width 87 height 45
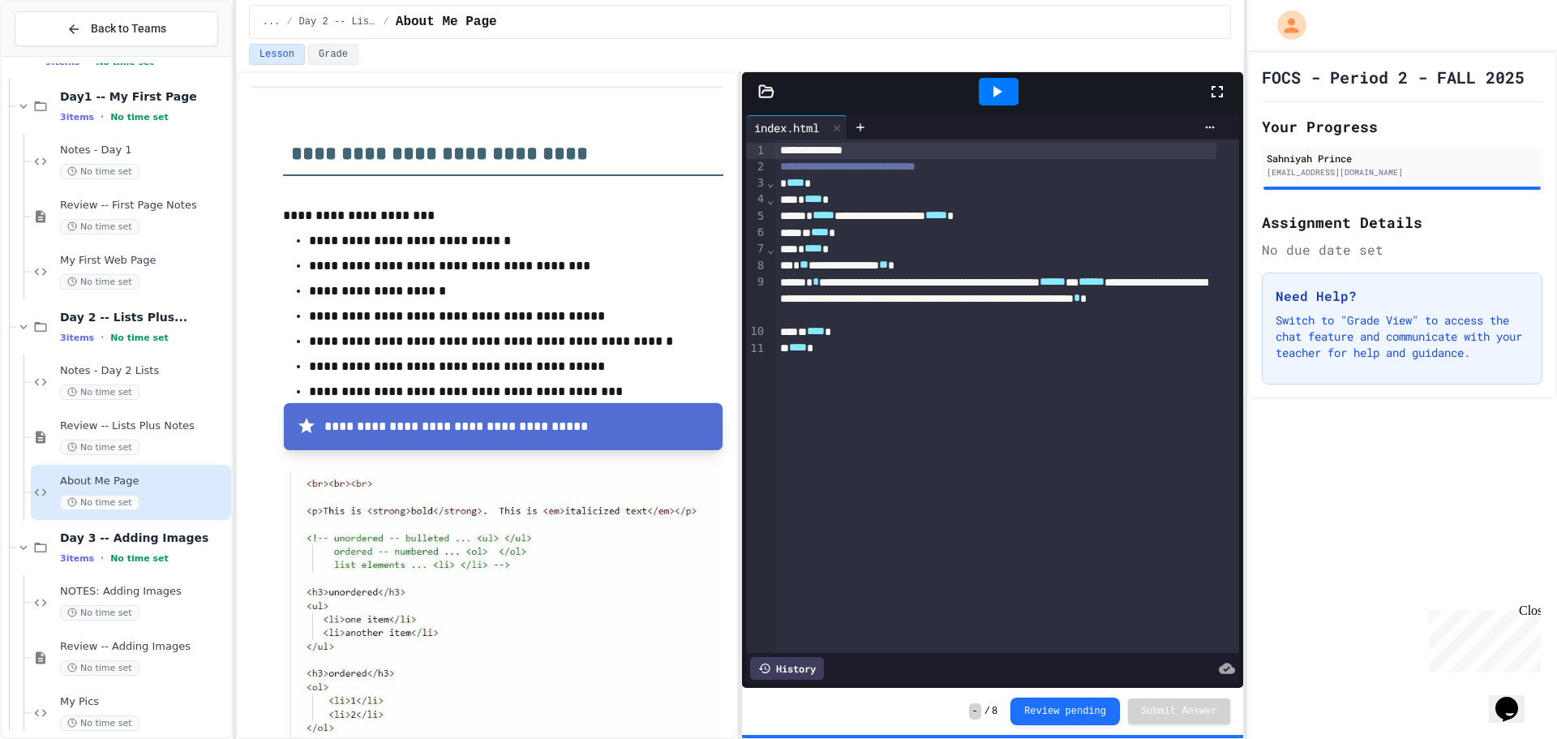
click at [771, 99] on div at bounding box center [992, 91] width 500 height 39
drag, startPoint x: 758, startPoint y: 86, endPoint x: 759, endPoint y: 95, distance: 9.1
click at [759, 95] on div at bounding box center [766, 92] width 49 height 16
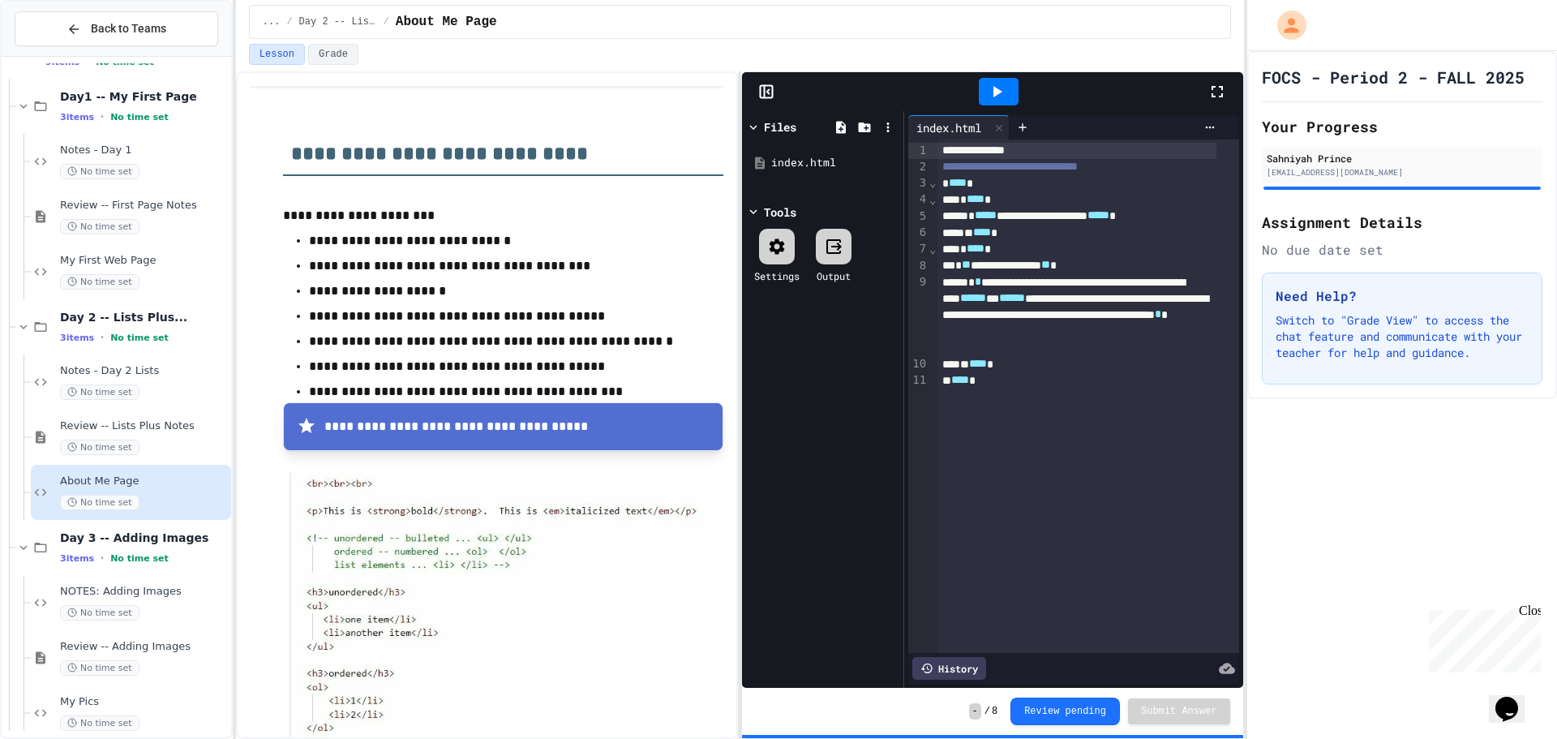
click at [759, 131] on icon at bounding box center [753, 127] width 15 height 15
click at [756, 127] on icon at bounding box center [753, 127] width 15 height 15
click at [756, 127] on icon at bounding box center [753, 127] width 7 height 5
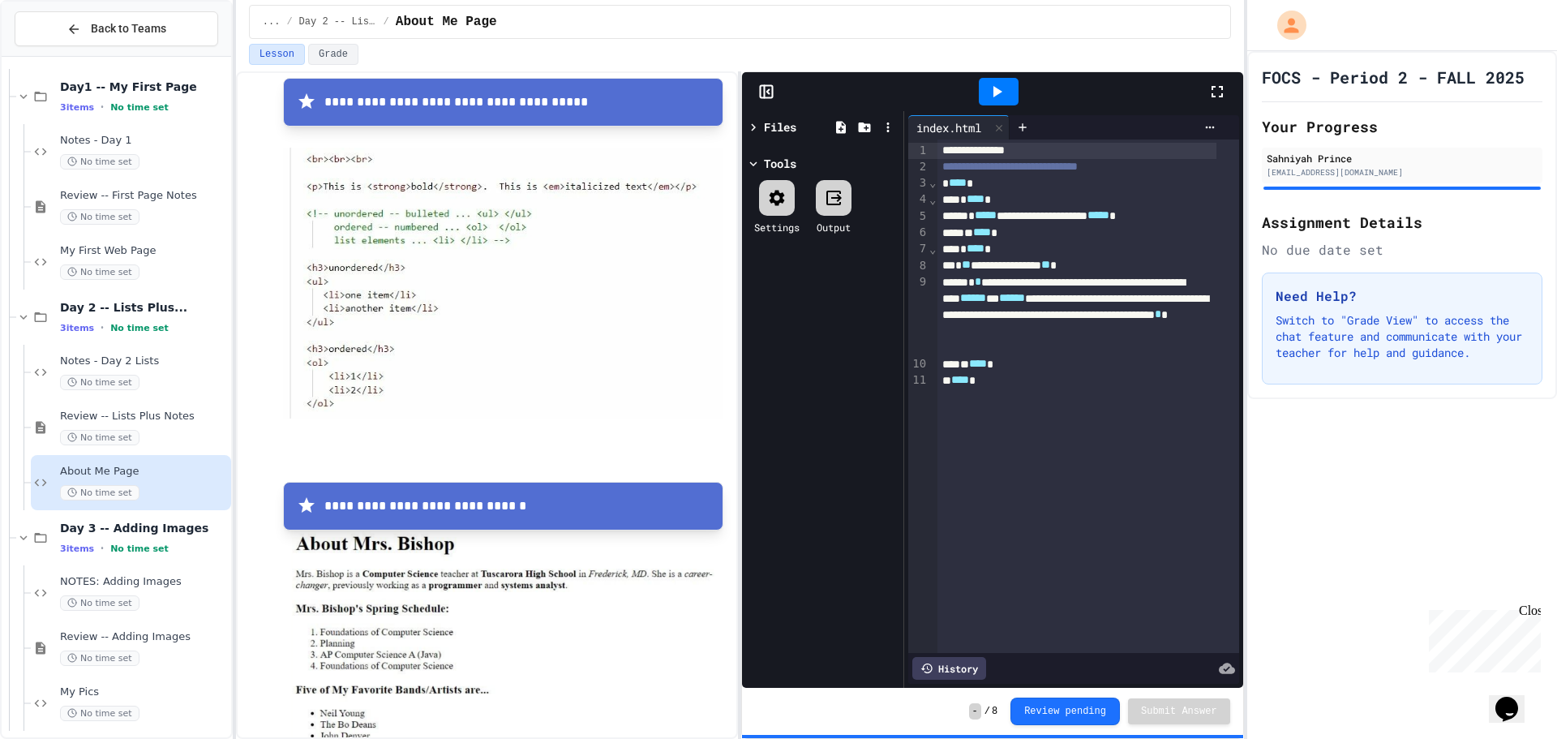
scroll to position [69, 0]
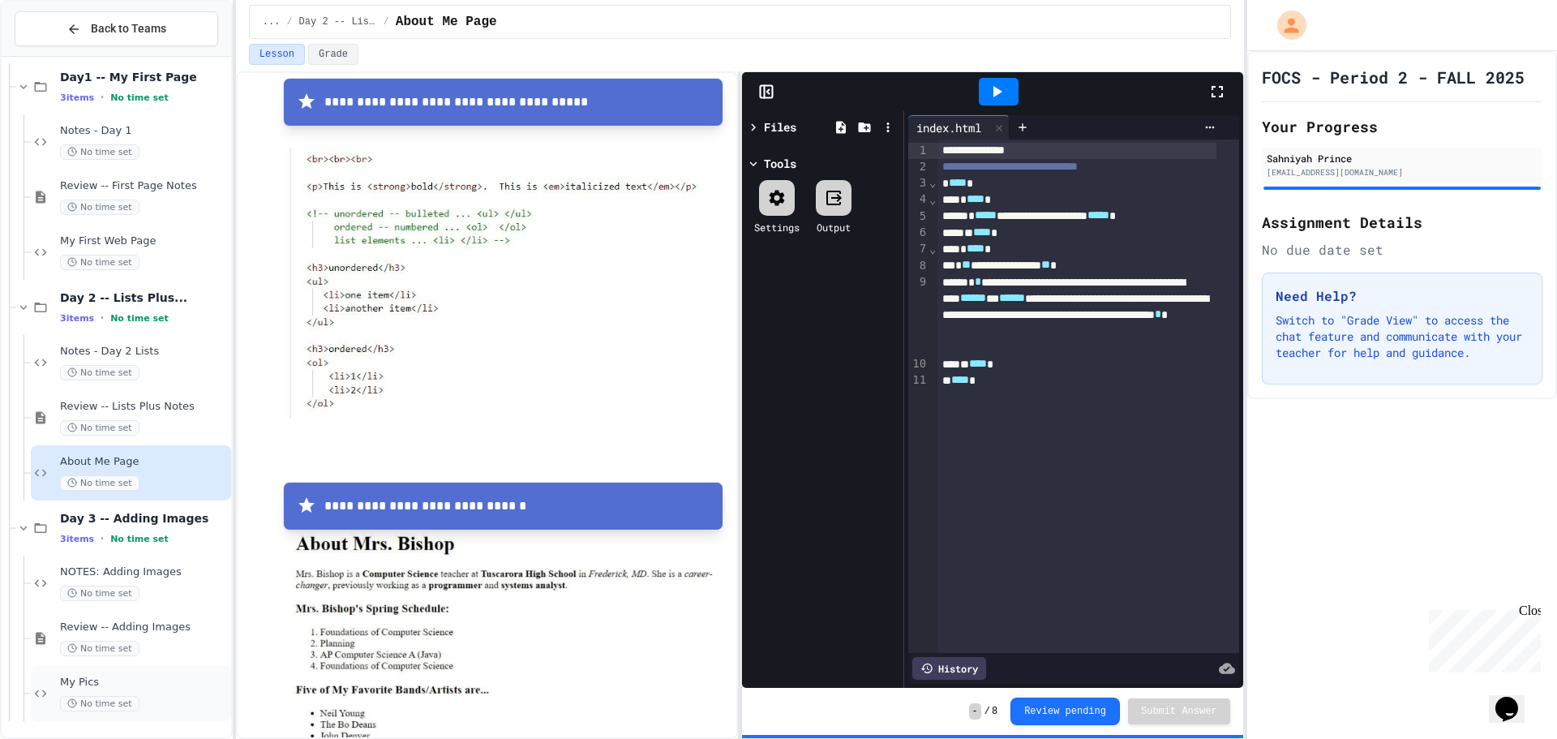
click at [155, 686] on span "My Pics" at bounding box center [144, 683] width 168 height 14
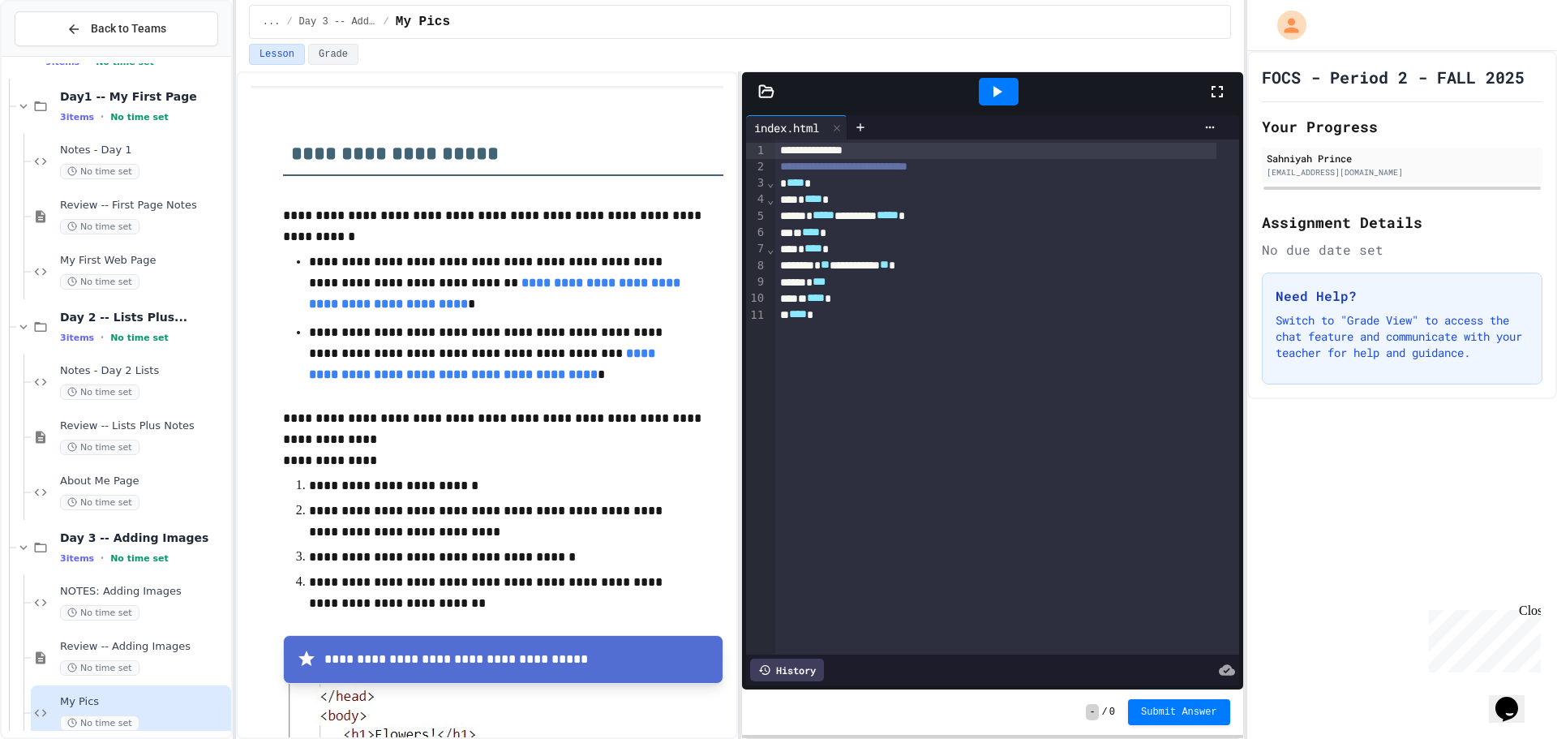
click at [771, 100] on div at bounding box center [992, 91] width 500 height 39
click at [762, 92] on icon at bounding box center [767, 90] width 14 height 11
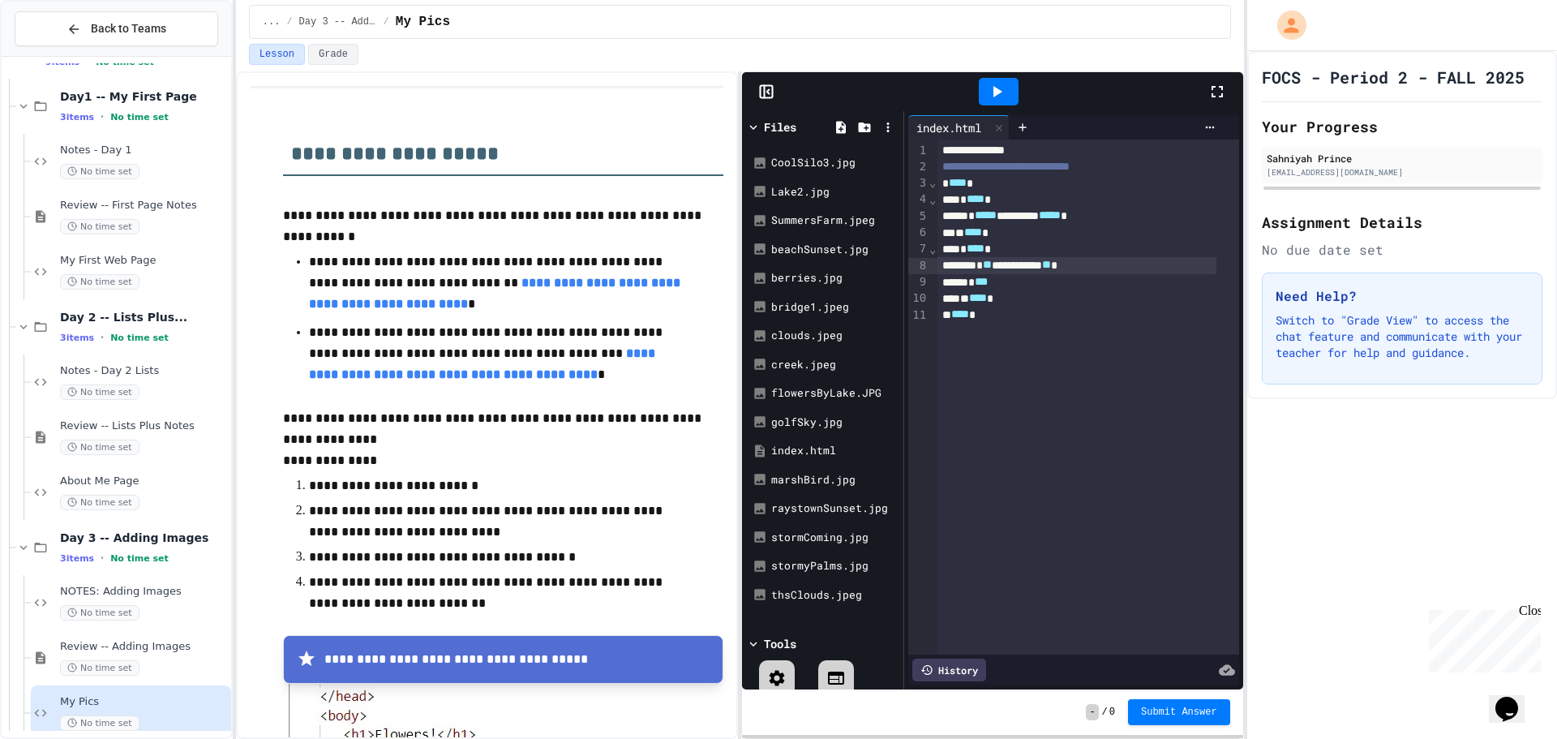
click at [1065, 267] on div "**********" at bounding box center [1077, 265] width 279 height 16
drag, startPoint x: 439, startPoint y: 372, endPoint x: 464, endPoint y: 364, distance: 26.2
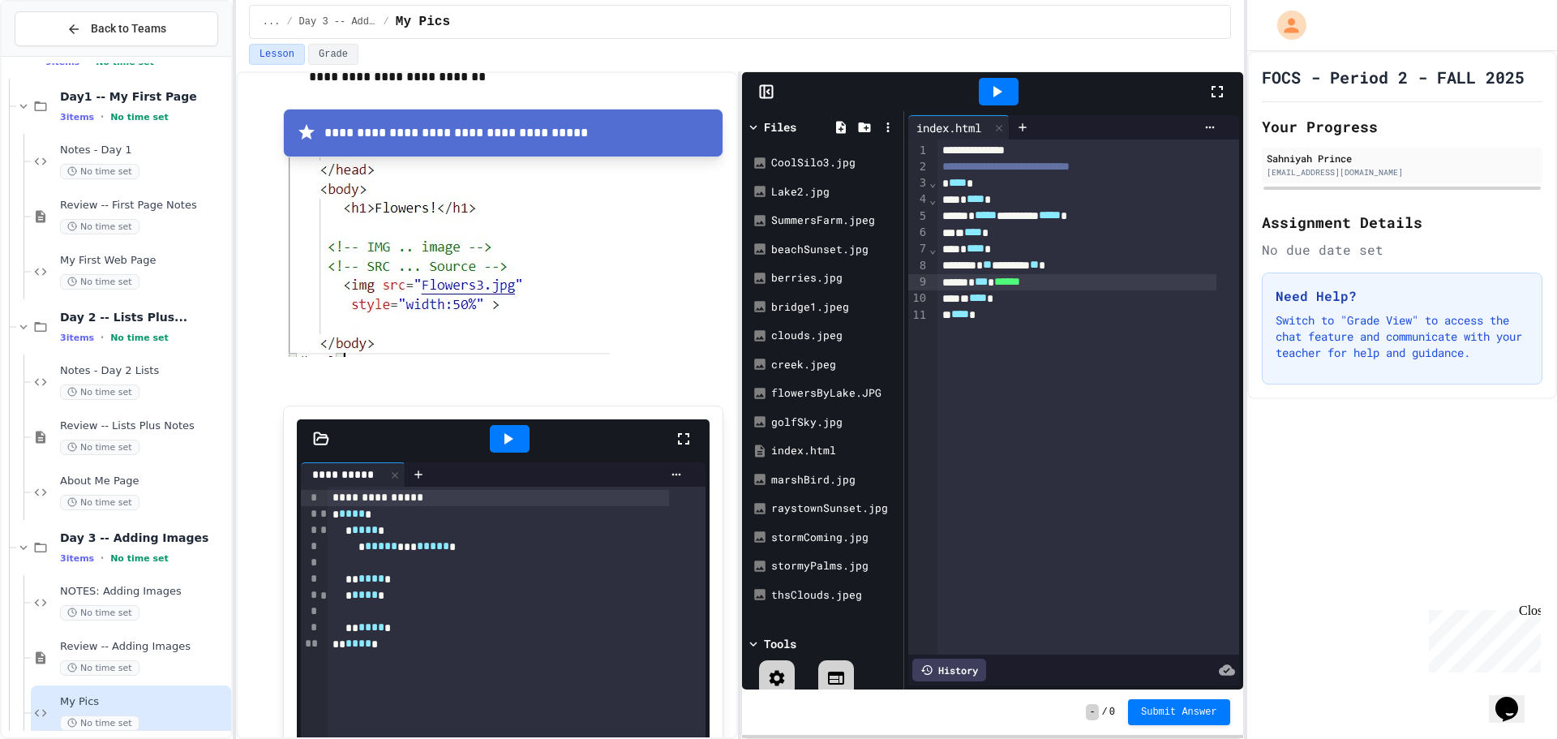
scroll to position [487, 0]
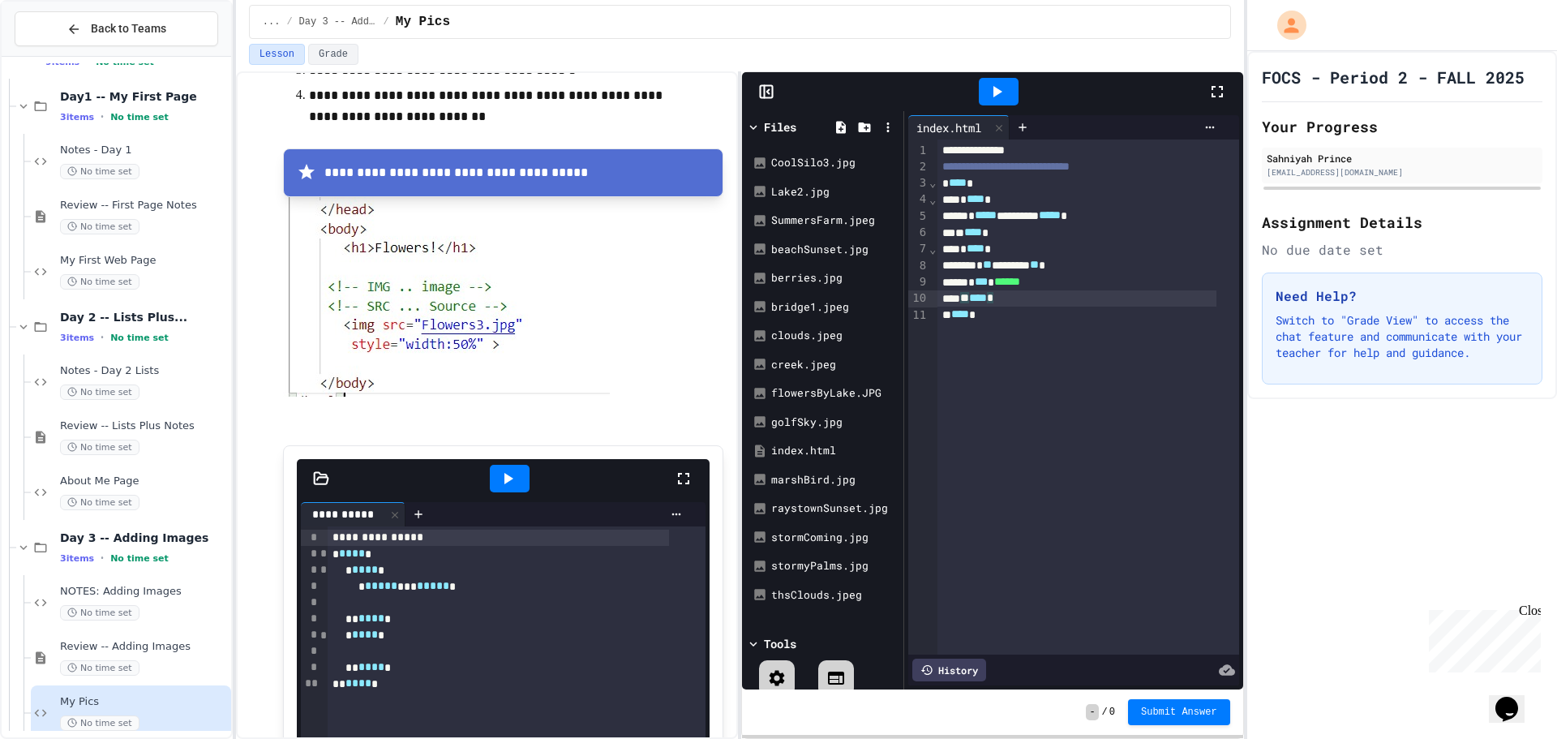
click at [1091, 293] on div "** **** *" at bounding box center [1077, 298] width 279 height 16
click at [1097, 290] on div "** **** *" at bounding box center [1077, 298] width 279 height 16
click at [1111, 283] on div "* *** ******" at bounding box center [1077, 282] width 279 height 16
click at [1310, 478] on div "FOCS - Period 2 - FALL 2025 Your Progress Sahniyah Prince [EMAIL_ADDRESS][DOMAI…" at bounding box center [1403, 395] width 310 height 688
drag, startPoint x: 989, startPoint y: 88, endPoint x: 994, endPoint y: 95, distance: 8.8
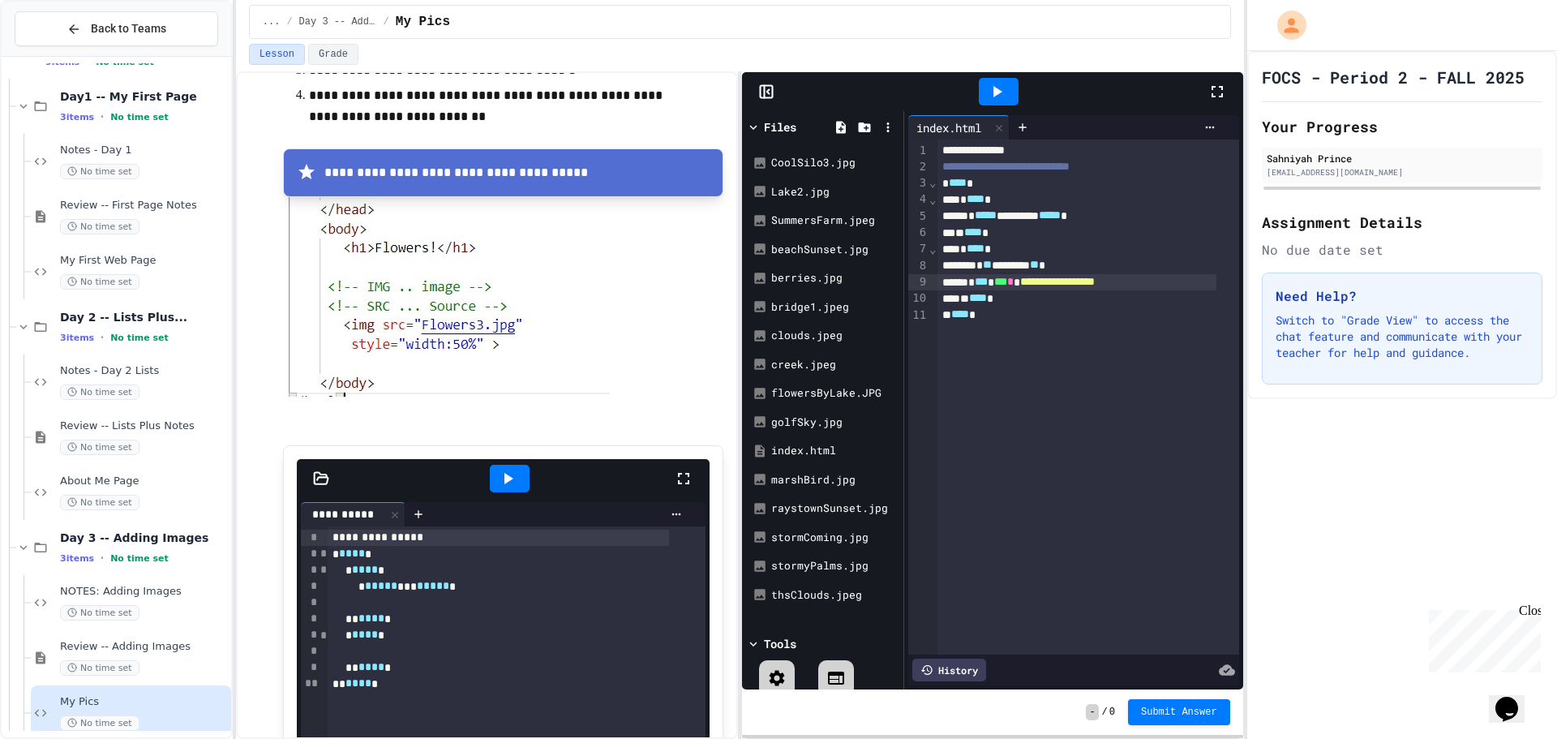
click at [989, 89] on icon at bounding box center [996, 91] width 19 height 19
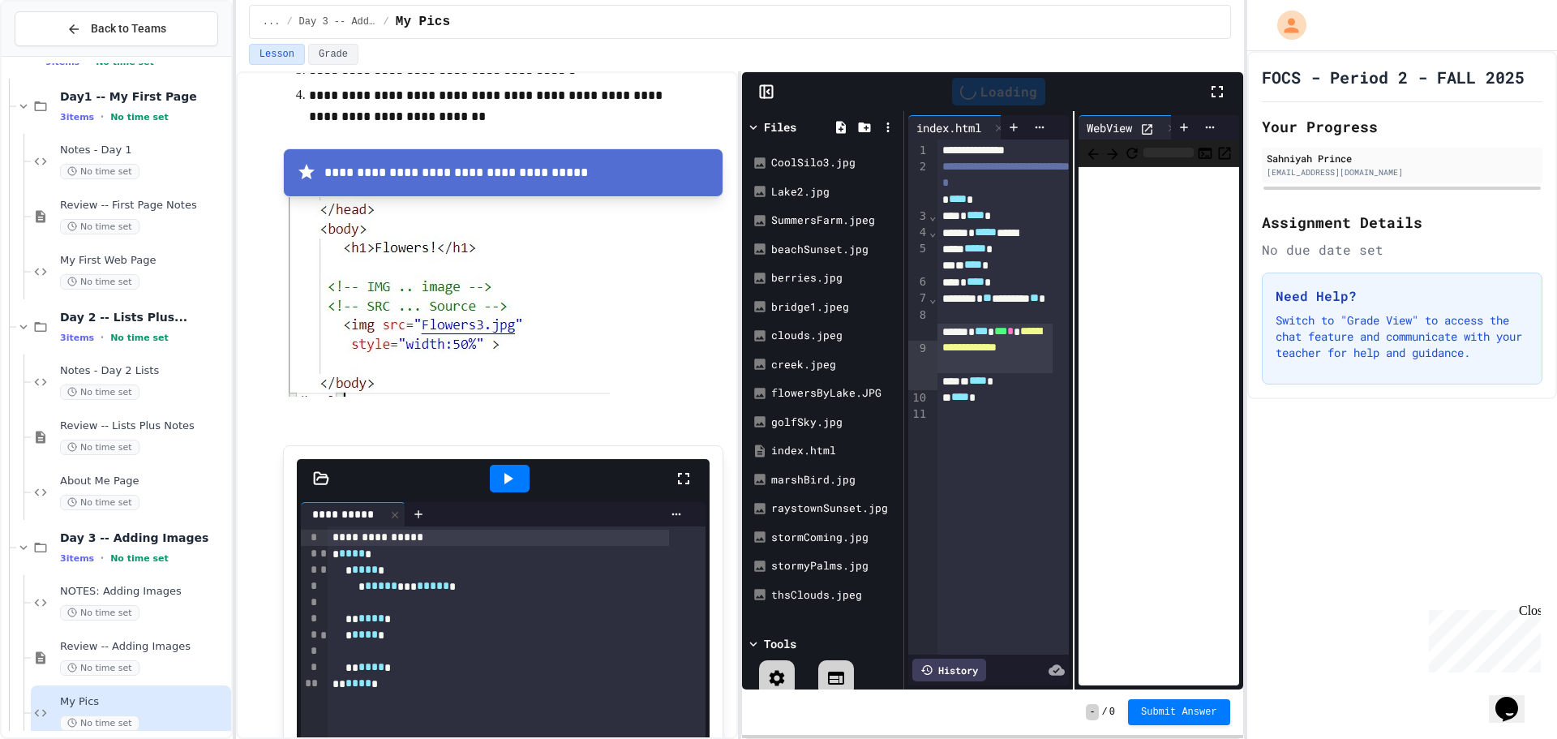
click at [762, 97] on icon at bounding box center [766, 92] width 16 height 16
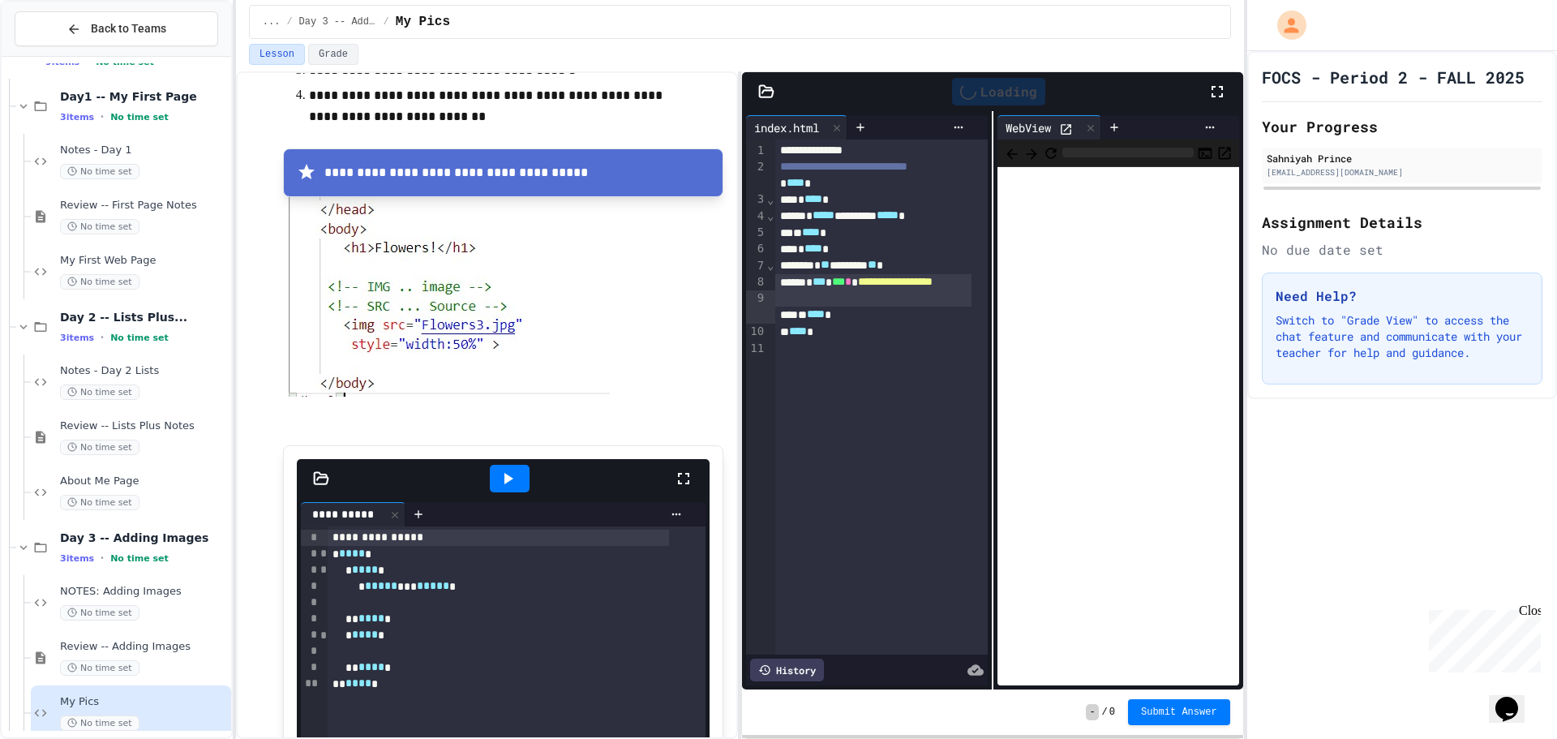
click at [1063, 131] on icon at bounding box center [1066, 129] width 14 height 14
click at [1085, 128] on icon at bounding box center [1090, 127] width 11 height 11
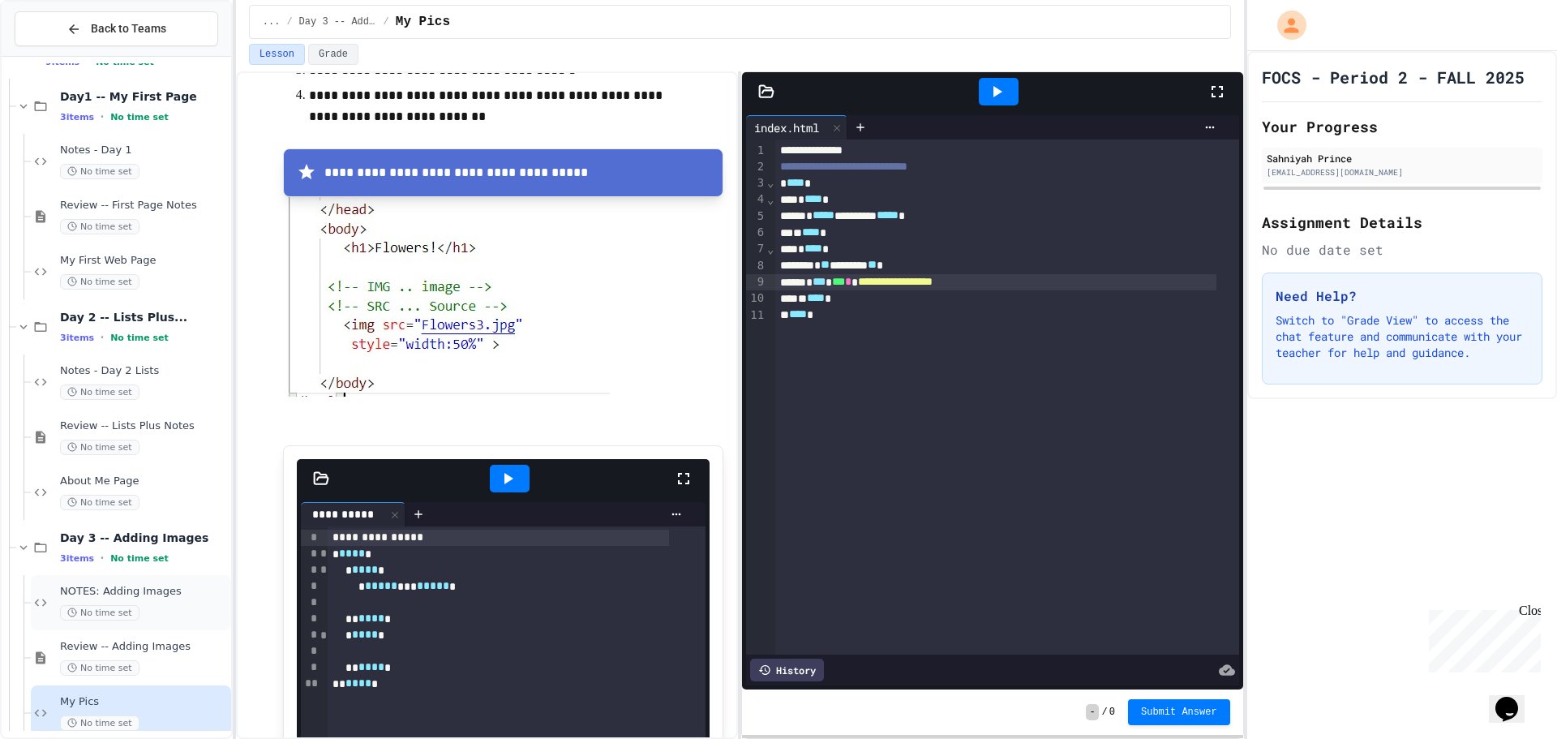
drag, startPoint x: 181, startPoint y: 591, endPoint x: 181, endPoint y: 604, distance: 12.2
click at [181, 604] on div "NOTES: Adding Images No time set" at bounding box center [144, 603] width 168 height 36
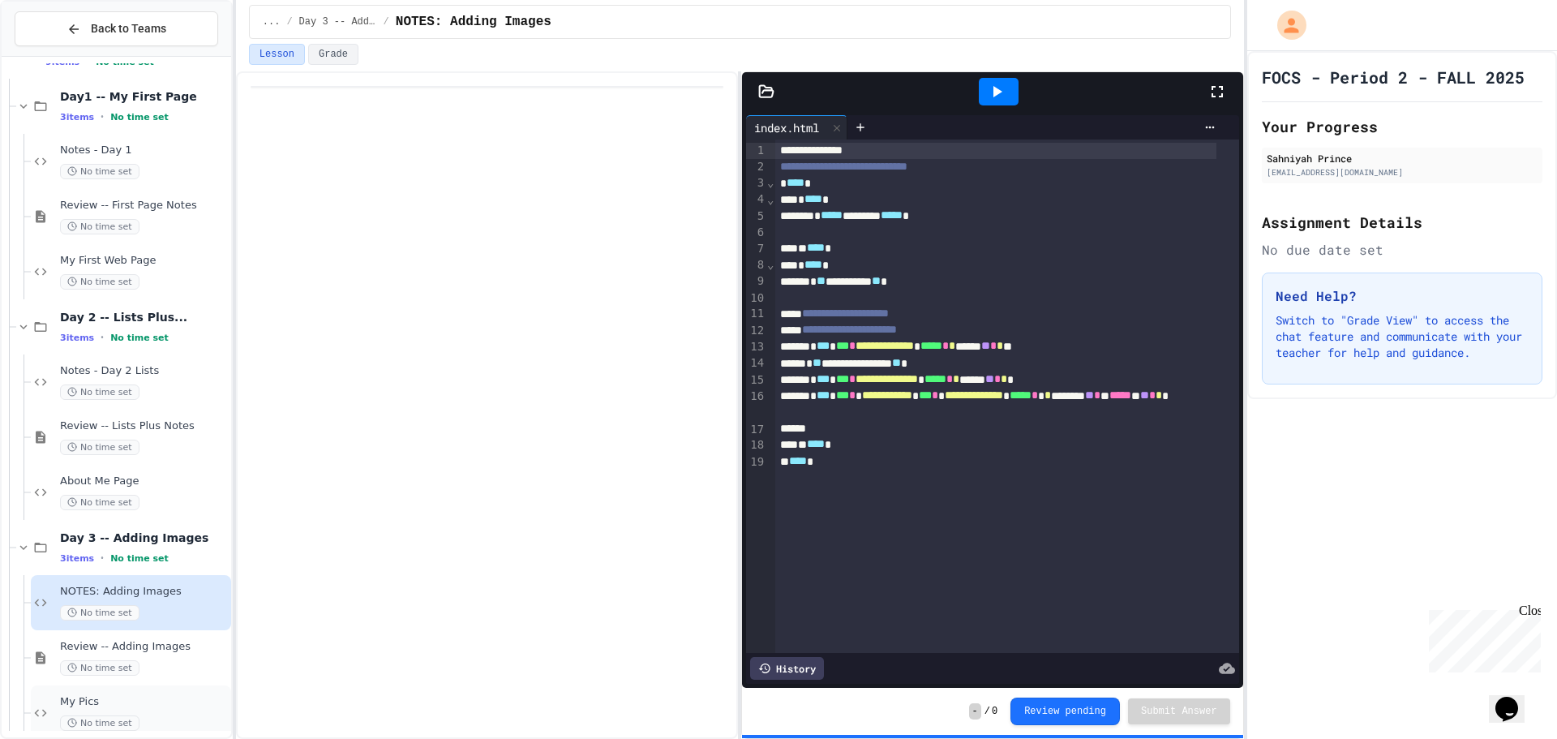
click at [155, 706] on span "My Pics" at bounding box center [144, 702] width 168 height 14
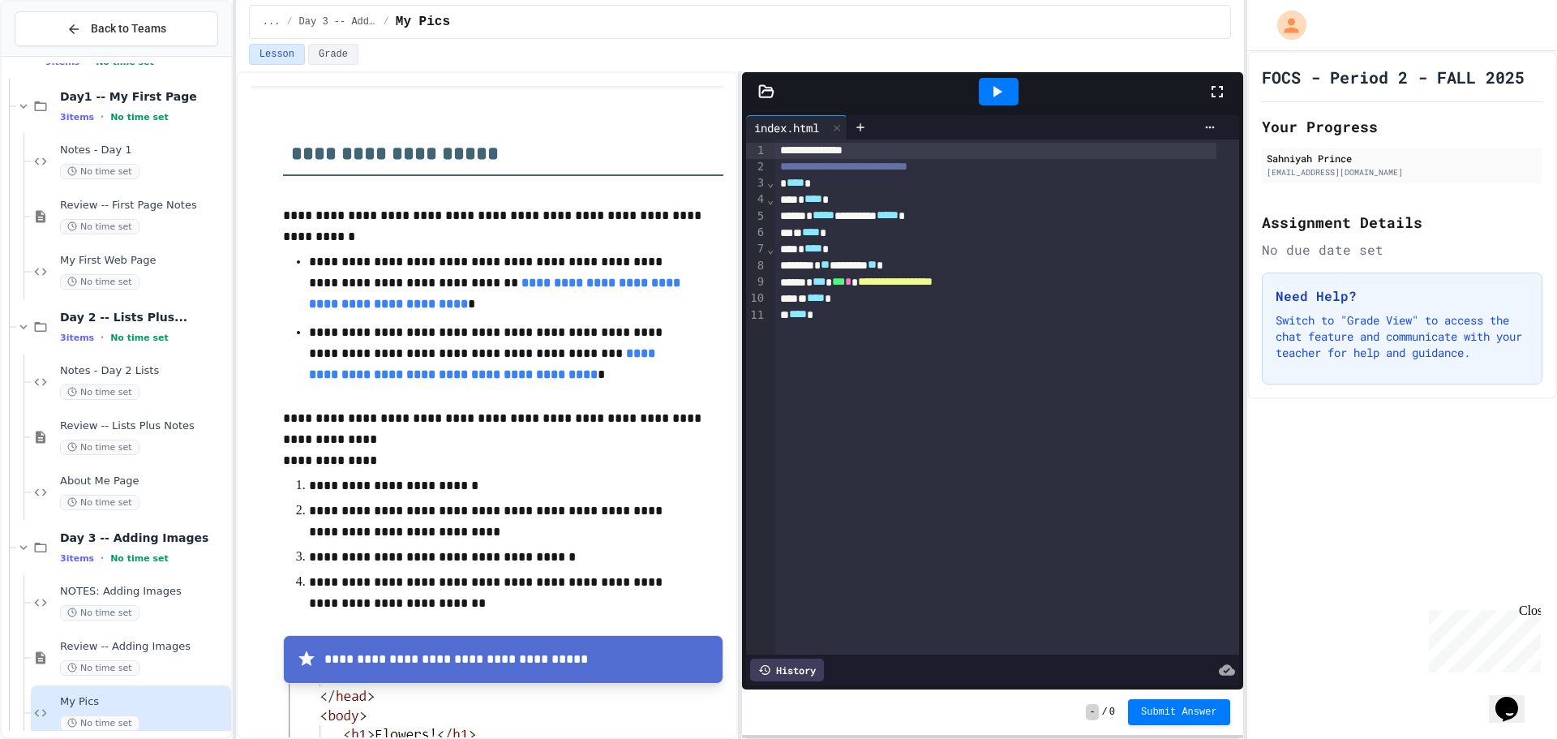
click at [992, 282] on div "**********" at bounding box center [995, 282] width 441 height 16
click at [178, 616] on div "No time set" at bounding box center [144, 612] width 168 height 15
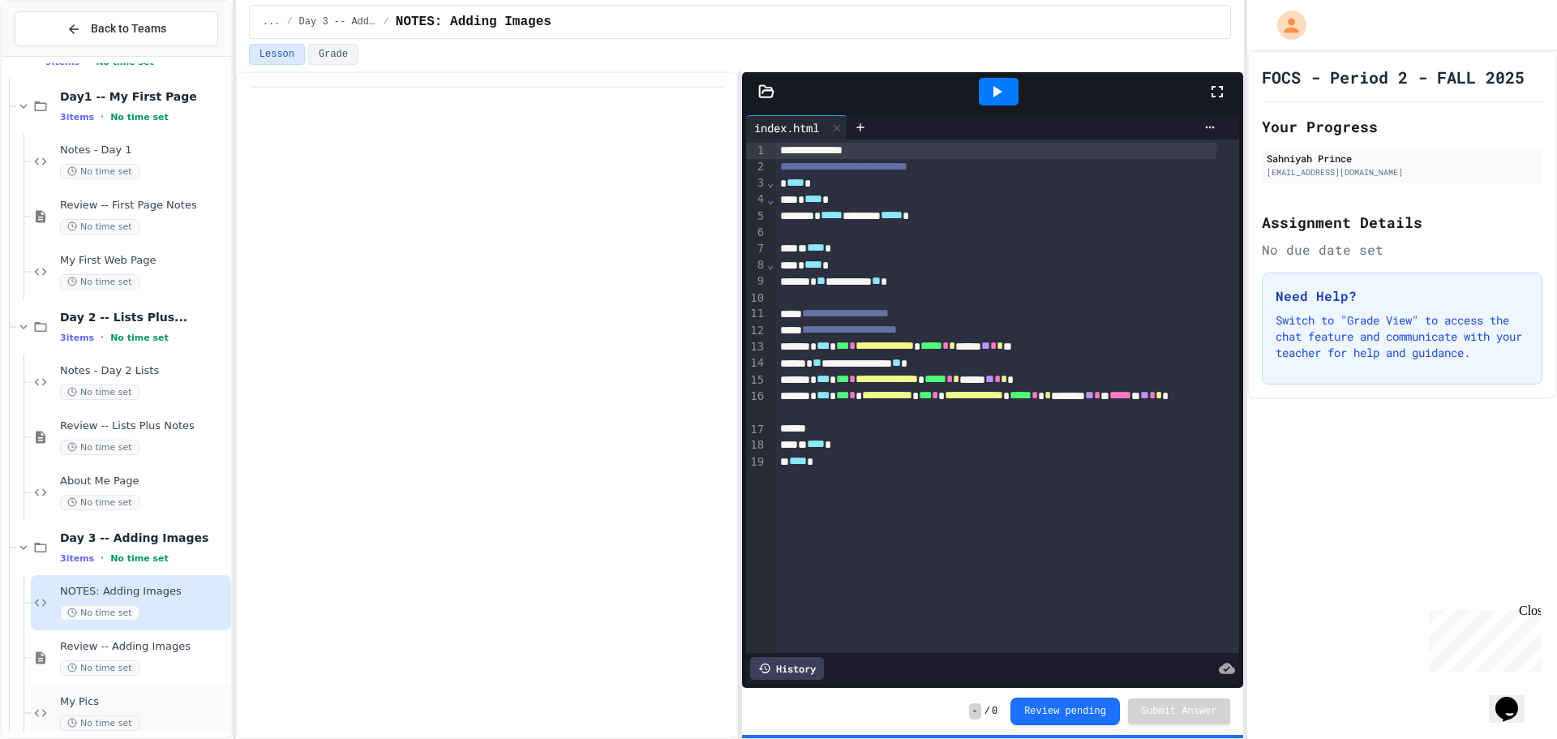
click at [141, 690] on div "My Pics No time set" at bounding box center [131, 712] width 200 height 55
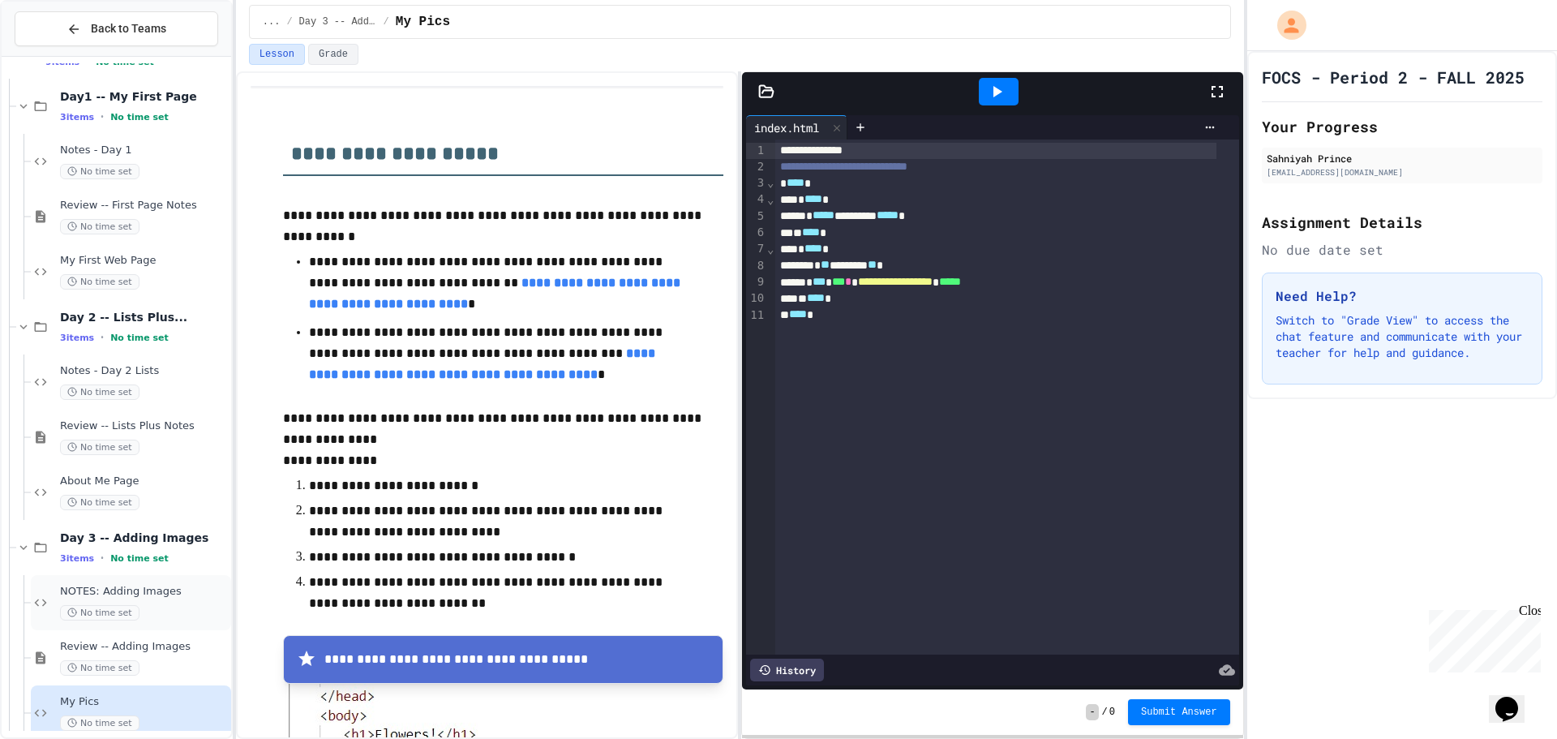
click at [167, 608] on div "No time set" at bounding box center [144, 612] width 168 height 15
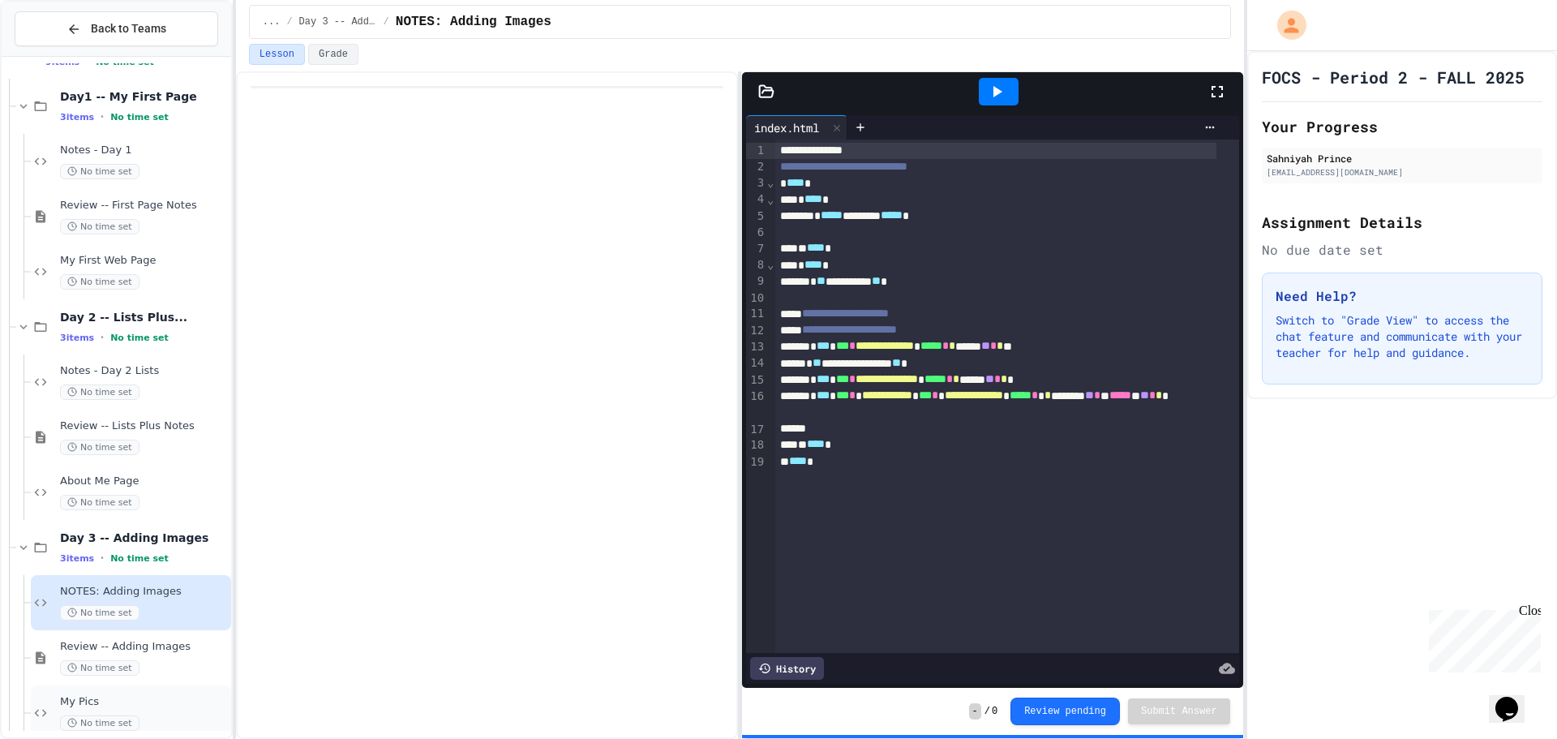
click at [127, 697] on span "My Pics" at bounding box center [144, 702] width 168 height 14
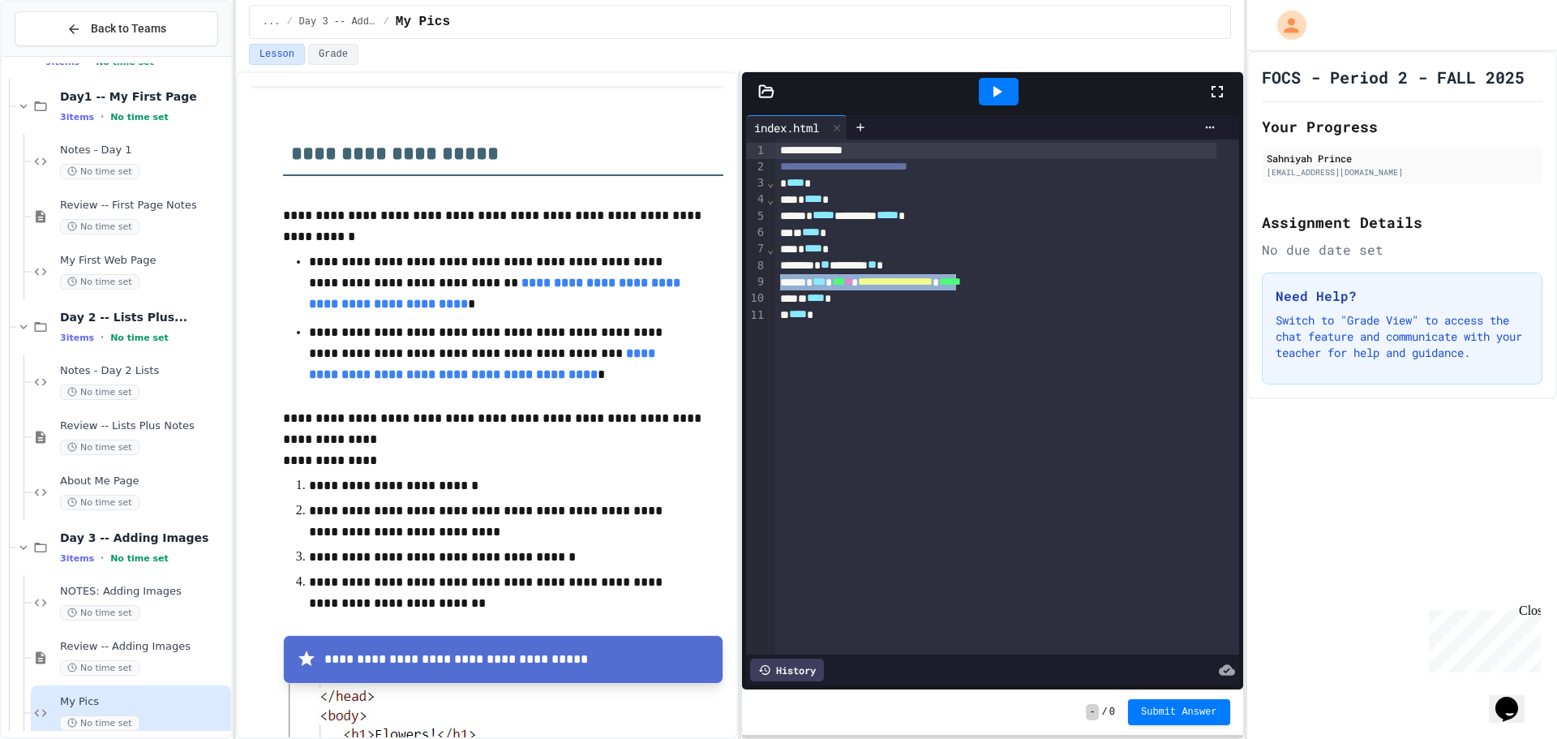
drag, startPoint x: 1023, startPoint y: 283, endPoint x: 1007, endPoint y: 277, distance: 17.2
click at [961, 277] on span "*****" at bounding box center [950, 281] width 22 height 11
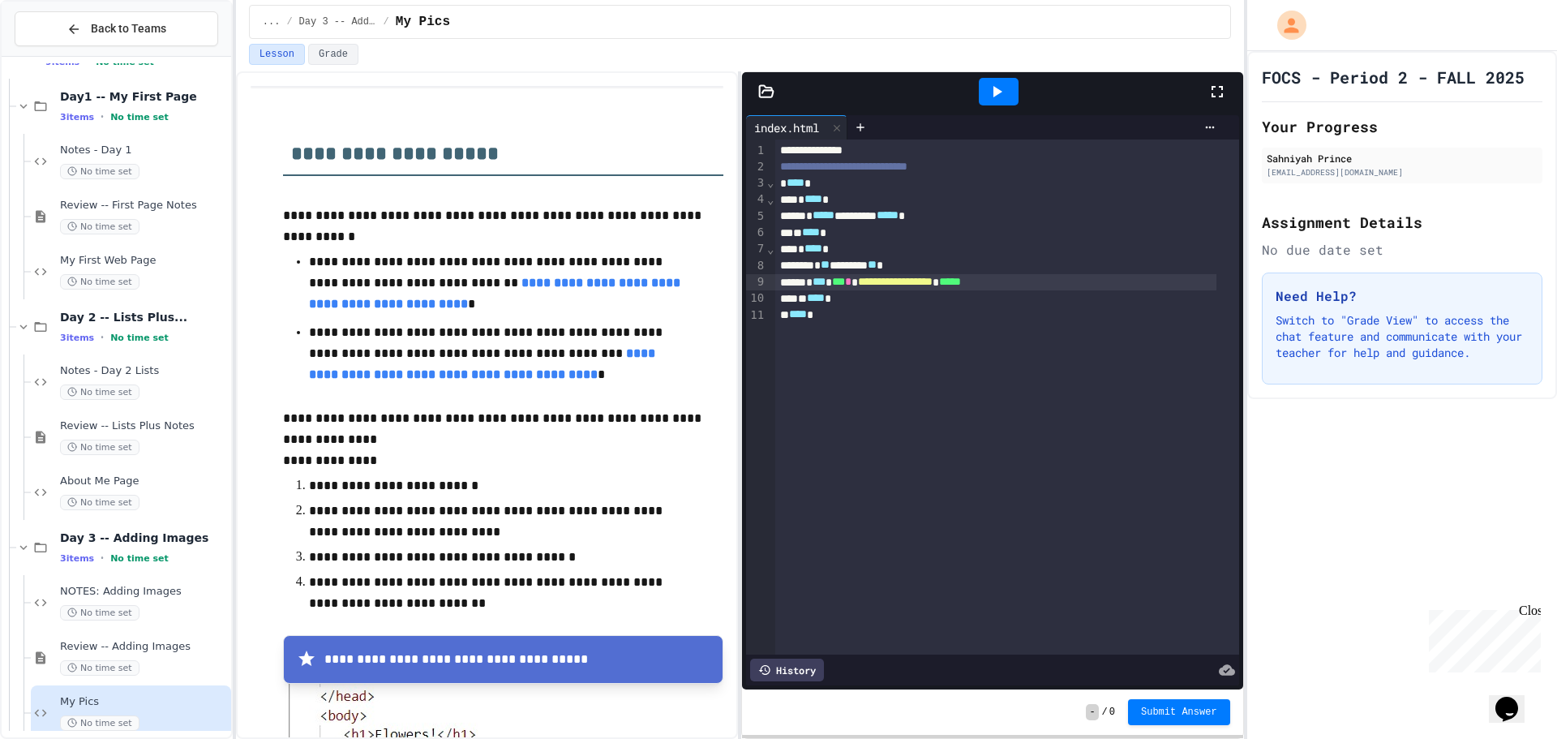
click at [1028, 289] on div "**********" at bounding box center [995, 282] width 441 height 16
click at [174, 587] on span "NOTES: Adding Images" at bounding box center [144, 592] width 168 height 14
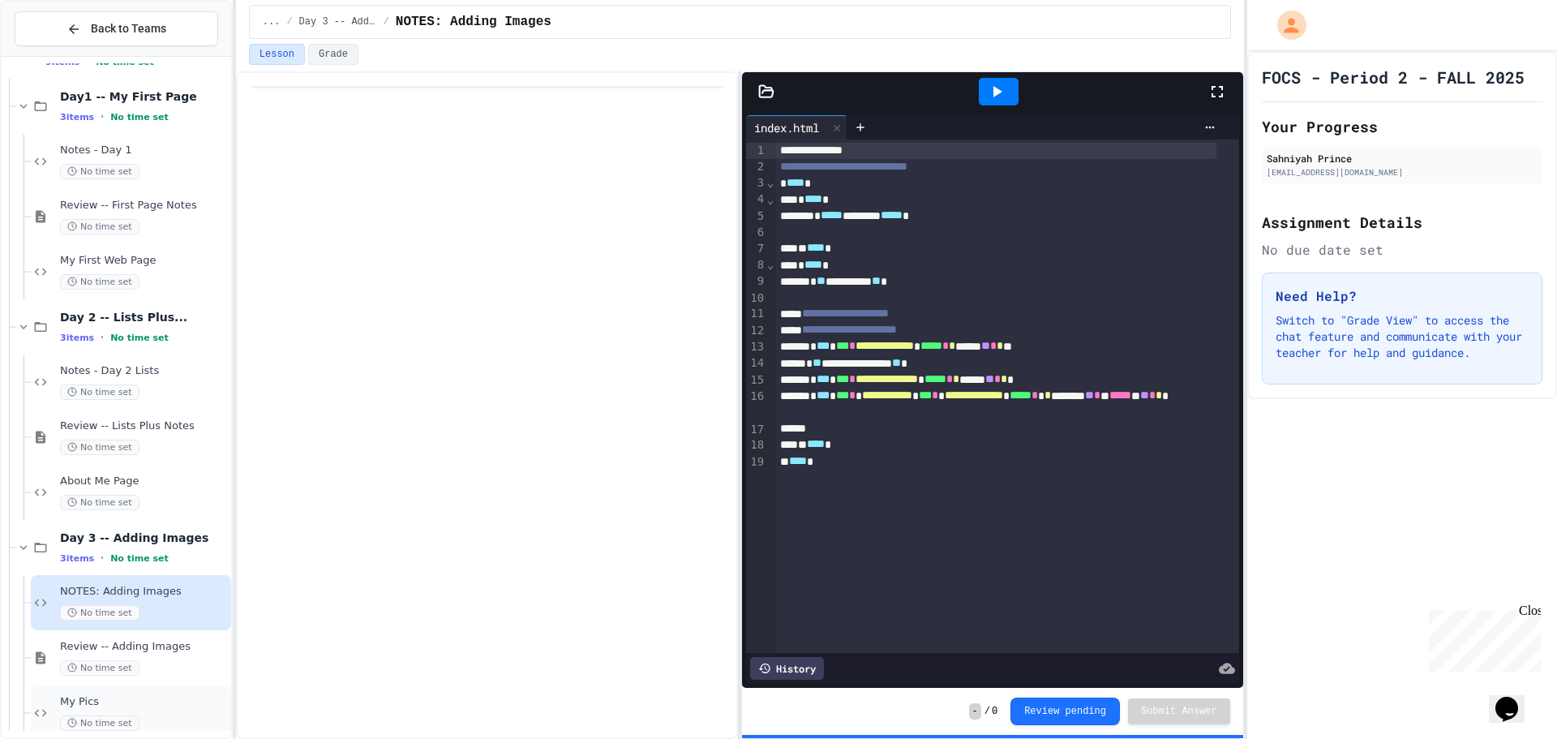
click at [160, 715] on div "No time set" at bounding box center [144, 722] width 168 height 15
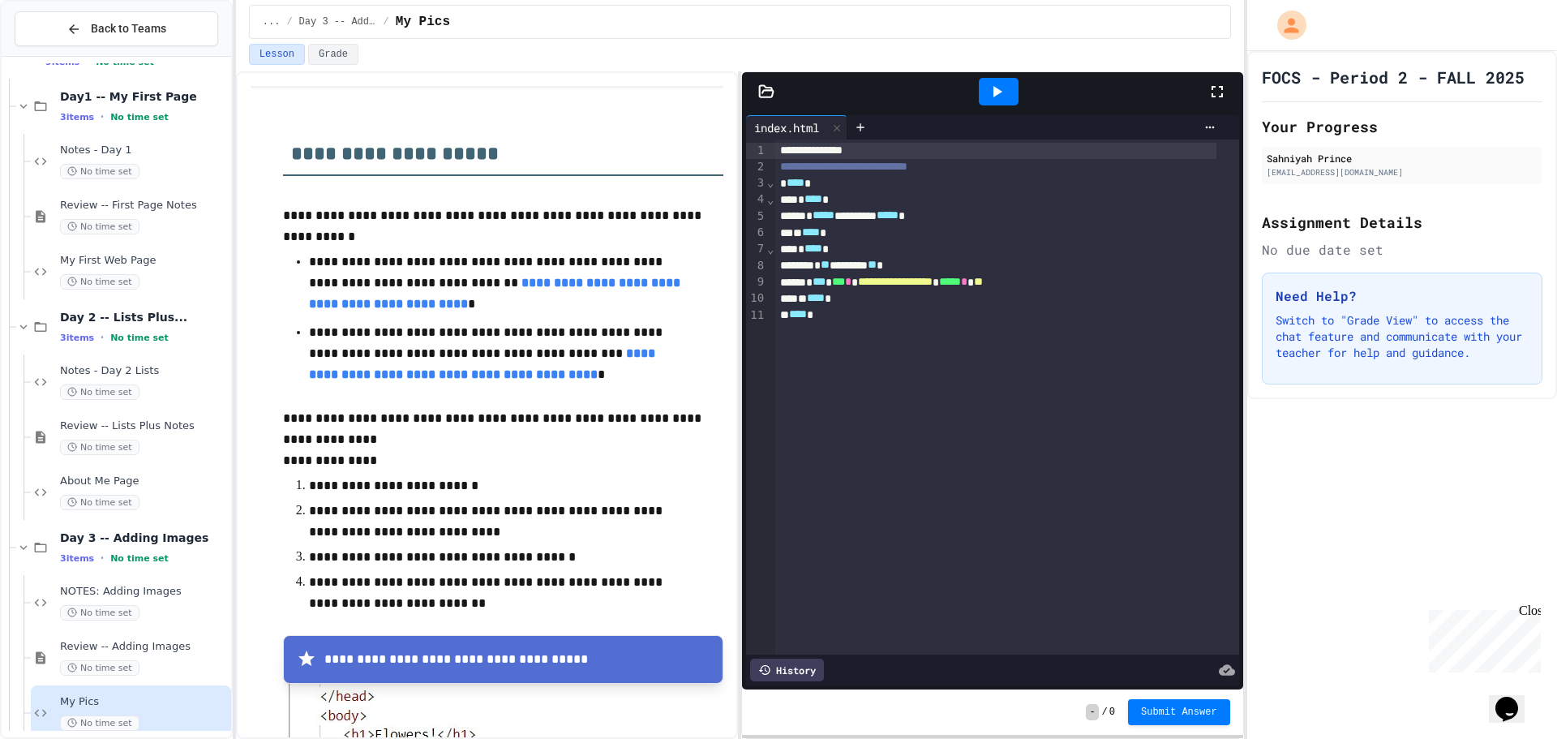
click at [983, 281] on span "**" at bounding box center [978, 281] width 9 height 11
click at [983, 285] on span "**" at bounding box center [978, 281] width 9 height 11
click at [1115, 284] on div "**********" at bounding box center [995, 282] width 441 height 16
click at [161, 591] on span "NOTES: Adding Images" at bounding box center [144, 592] width 168 height 14
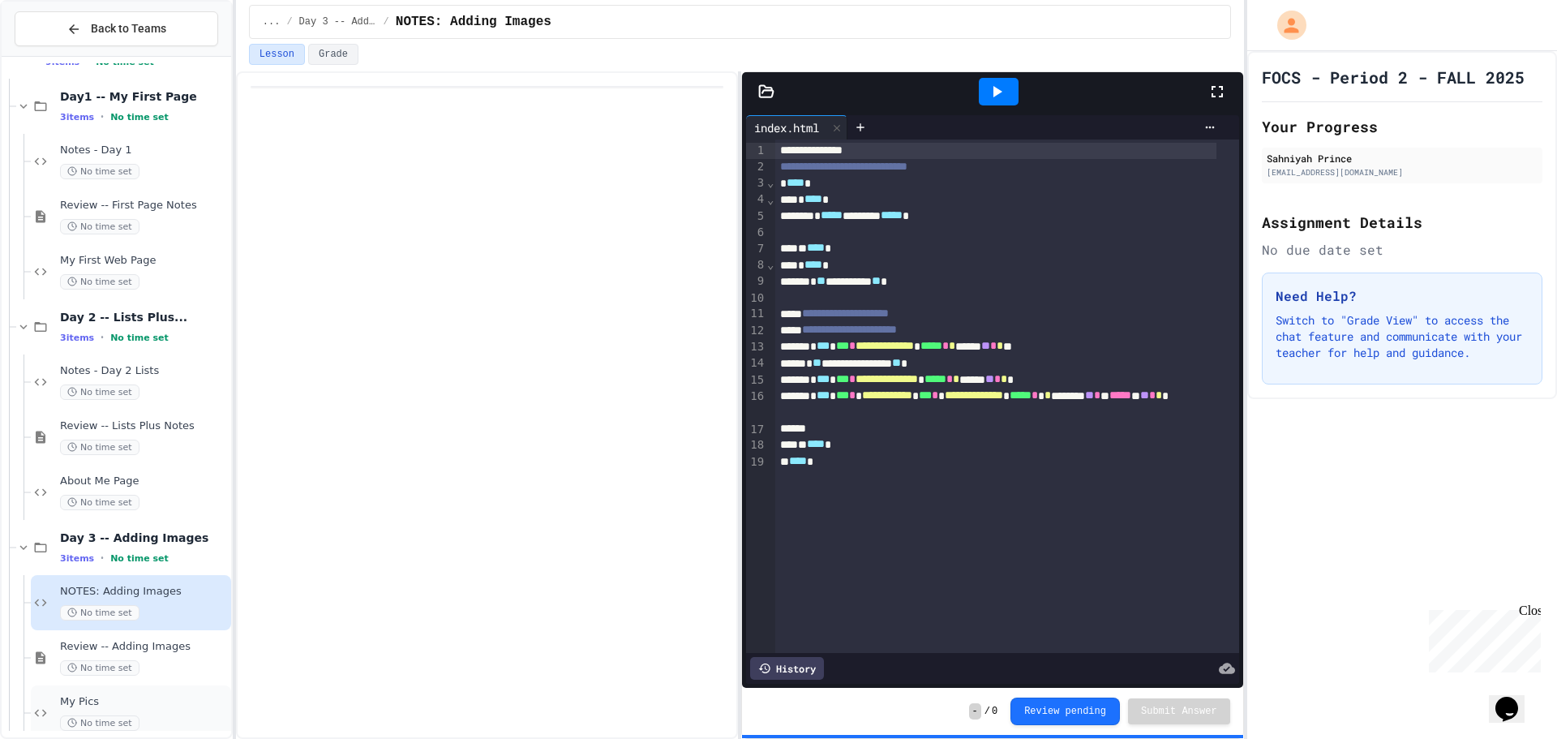
drag, startPoint x: 180, startPoint y: 711, endPoint x: 196, endPoint y: 707, distance: 16.9
click at [196, 707] on div "My Pics No time set" at bounding box center [144, 713] width 168 height 36
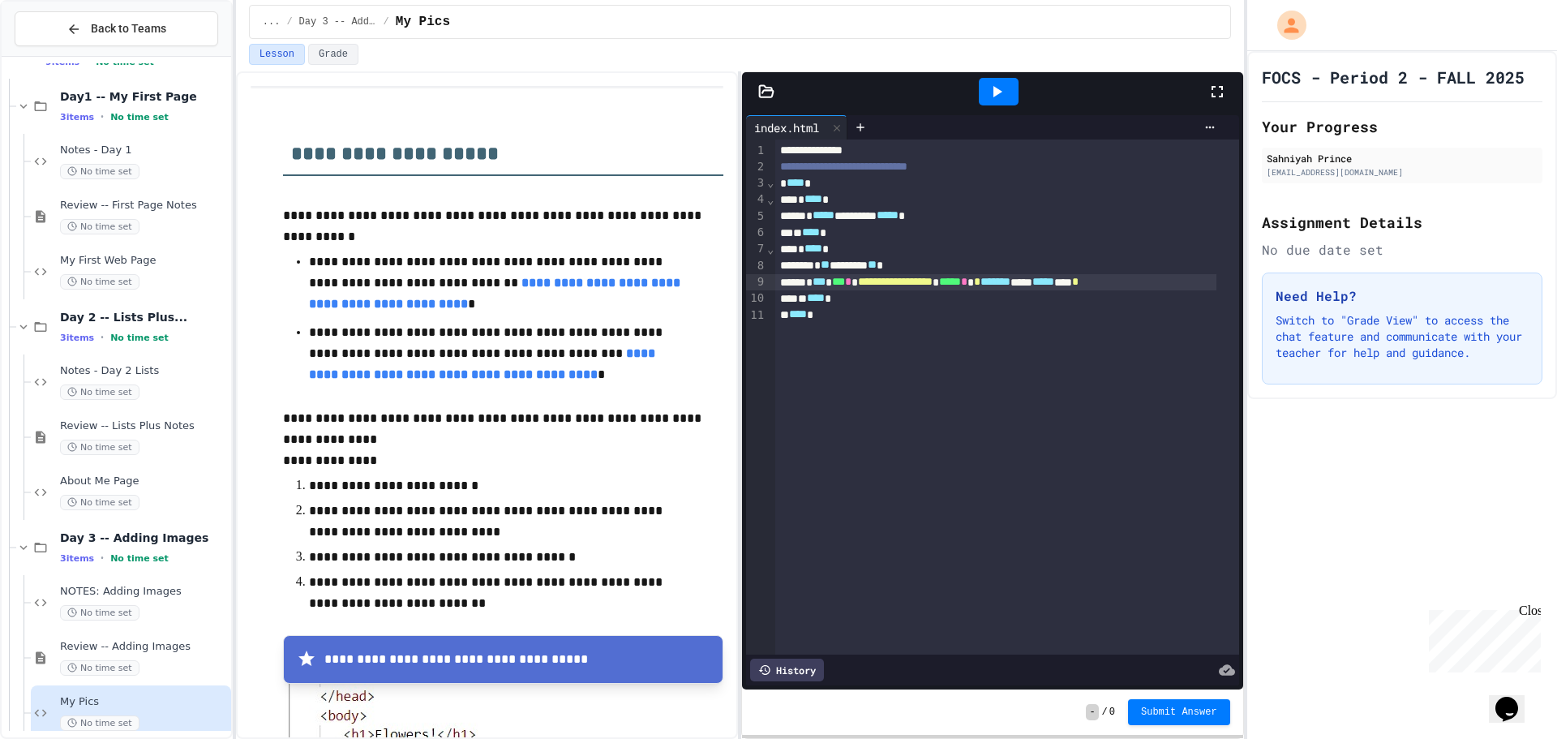
click at [1093, 287] on div "**********" at bounding box center [995, 282] width 441 height 16
click at [1153, 282] on div "**********" at bounding box center [995, 282] width 441 height 16
click at [1020, 286] on span "**" at bounding box center [1015, 281] width 9 height 11
click at [1112, 286] on div "**********" at bounding box center [995, 282] width 441 height 16
click at [154, 587] on span "NOTES: Adding Images" at bounding box center [144, 592] width 168 height 14
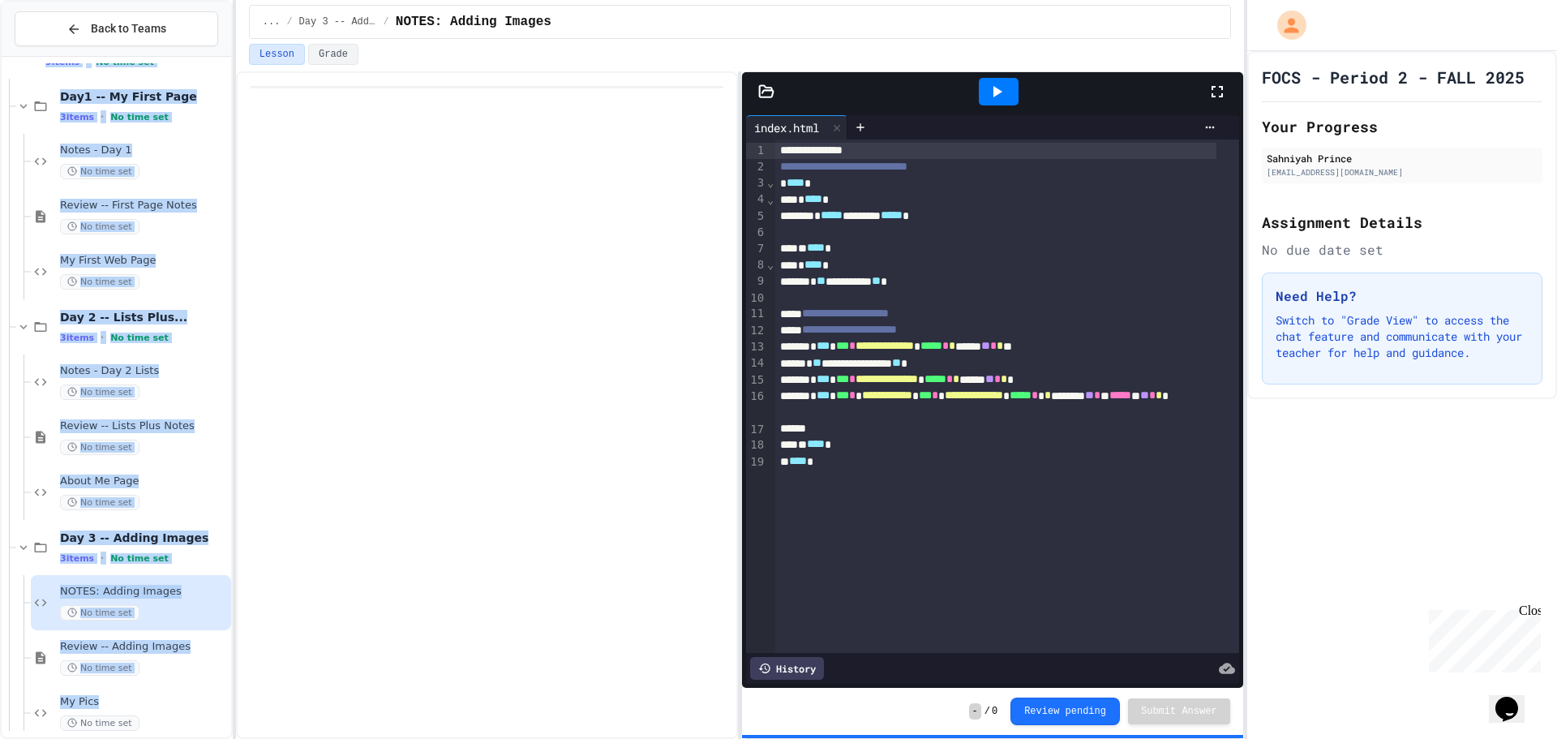
drag, startPoint x: 162, startPoint y: 720, endPoint x: 171, endPoint y: 735, distance: 17.1
click at [171, 735] on div "Web Pages 9 items • No time set Day1 -- My First Page 3 items • No time set Not…" at bounding box center [117, 397] width 230 height 681
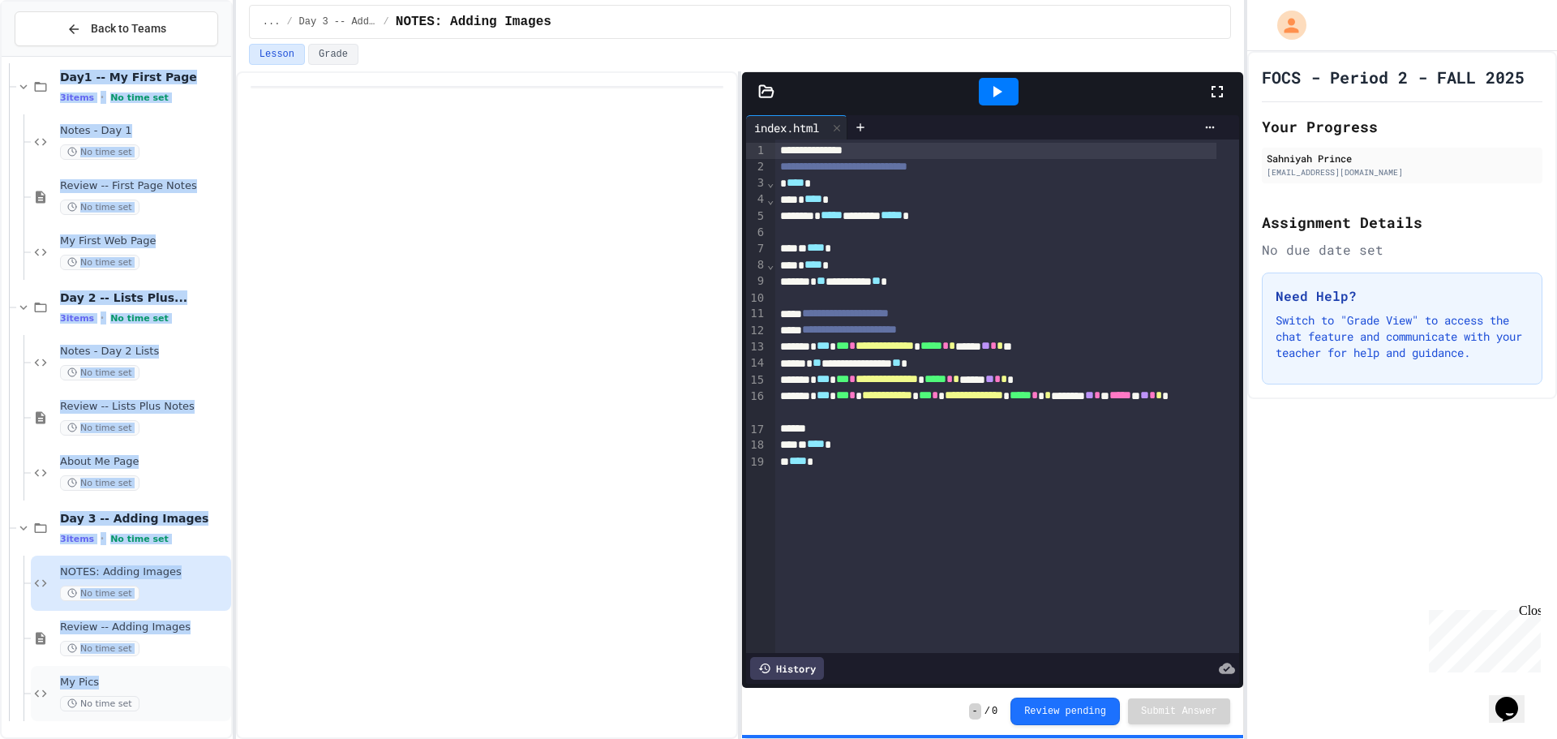
click at [175, 683] on span "My Pics" at bounding box center [144, 683] width 168 height 14
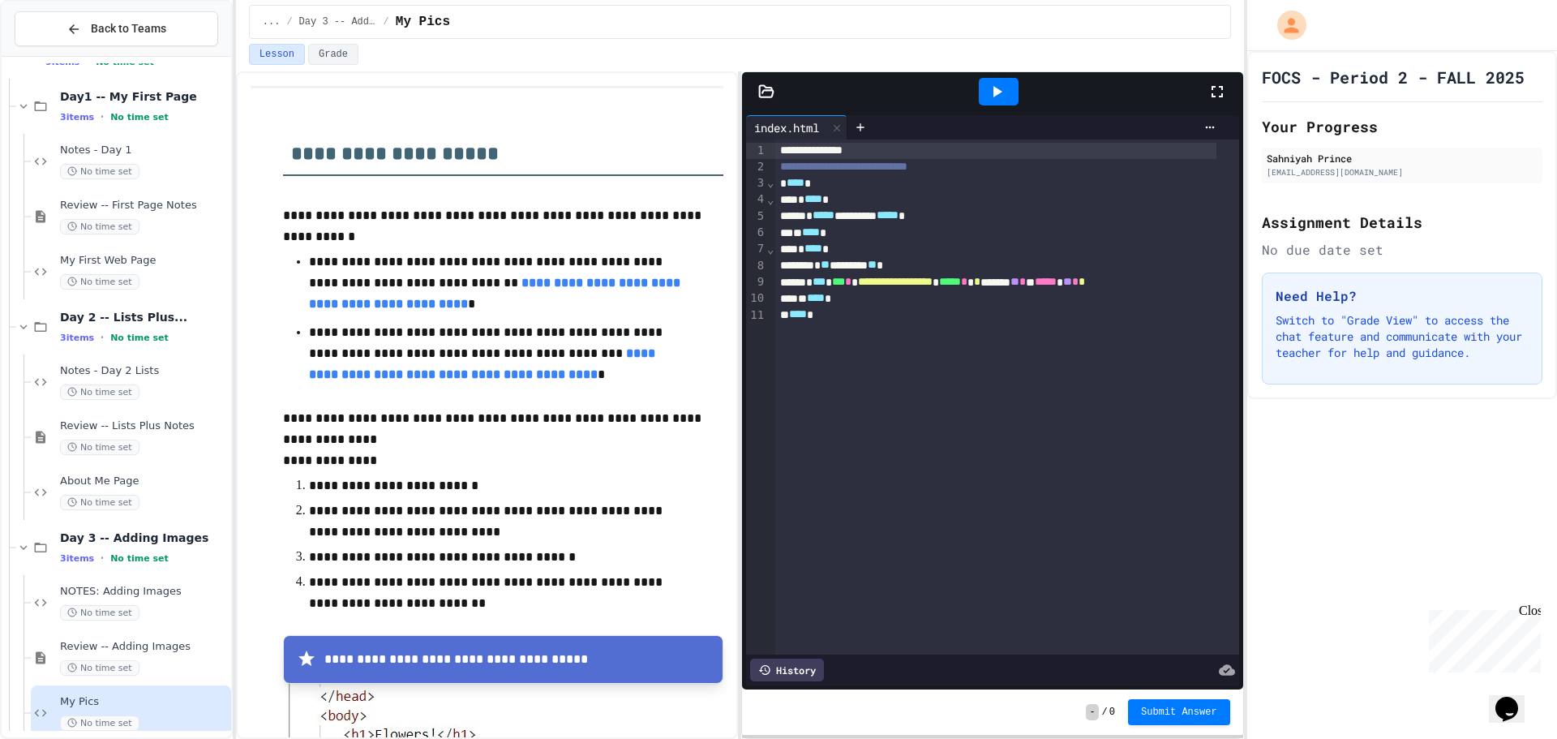
click at [706, 314] on ul "**********" at bounding box center [503, 318] width 440 height 138
drag, startPoint x: 1002, startPoint y: 93, endPoint x: 990, endPoint y: 99, distance: 12.7
click at [995, 97] on icon at bounding box center [996, 91] width 19 height 19
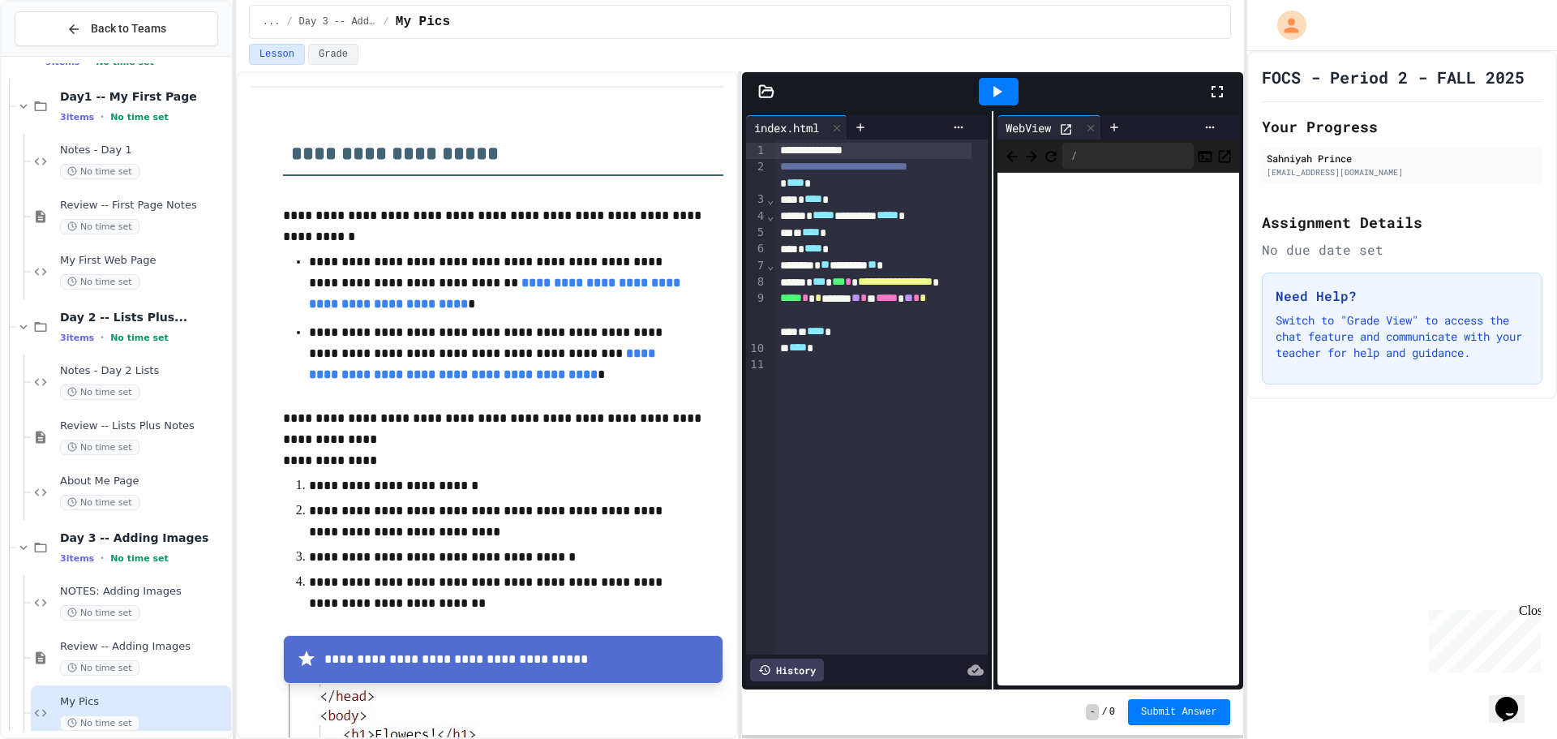
click at [1055, 135] on div "WebView" at bounding box center [1050, 127] width 104 height 24
click at [998, 127] on div "WebView" at bounding box center [998, 127] width 0 height 24
click at [1061, 130] on icon at bounding box center [1066, 129] width 14 height 14
click at [1102, 118] on div at bounding box center [1115, 127] width 26 height 24
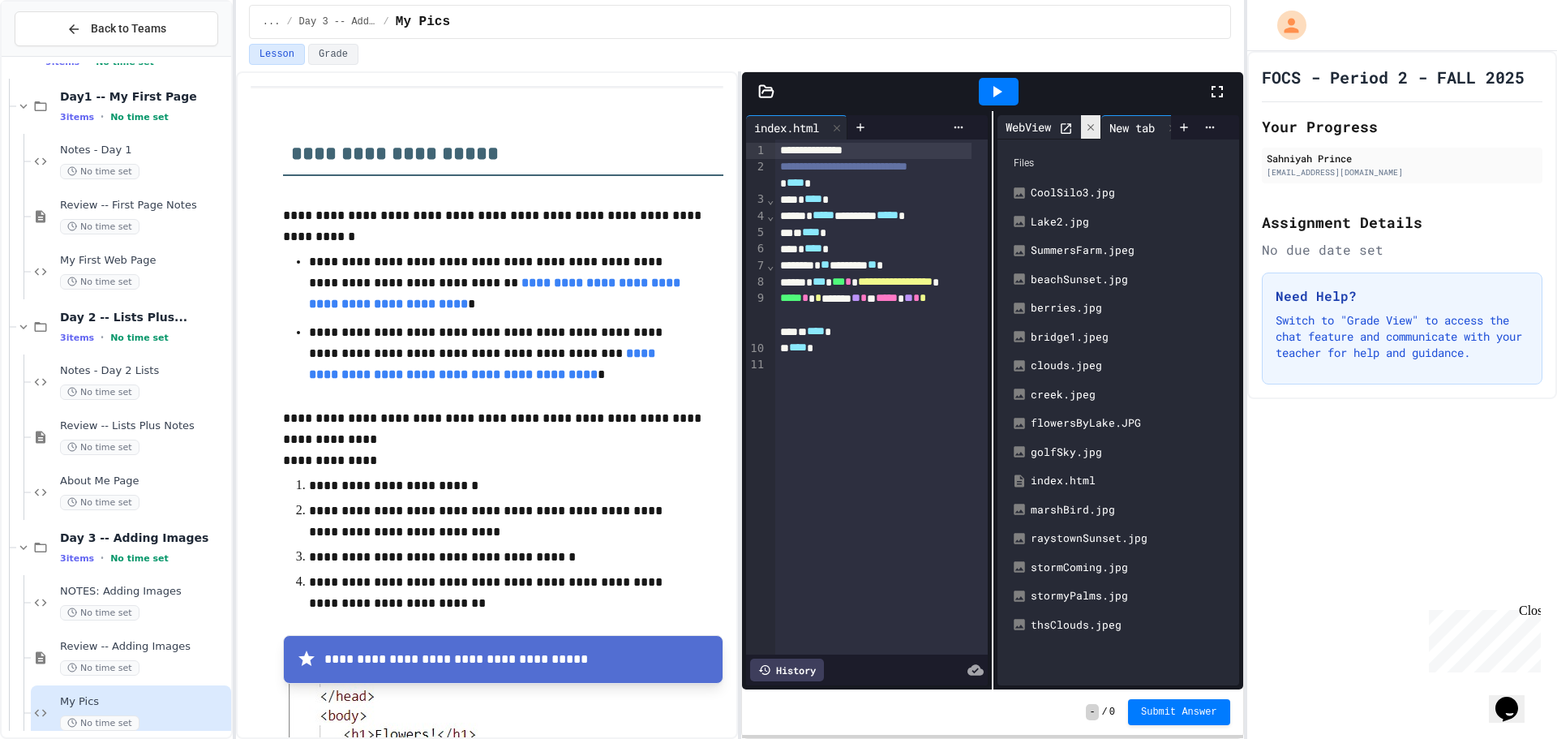
click at [1093, 121] on div at bounding box center [1090, 127] width 19 height 24
click at [1076, 131] on div "New tab" at bounding box center [1119, 127] width 242 height 24
click at [998, 130] on div "New tab" at bounding box center [998, 127] width 0 height 24
click at [1064, 135] on div at bounding box center [1068, 128] width 19 height 24
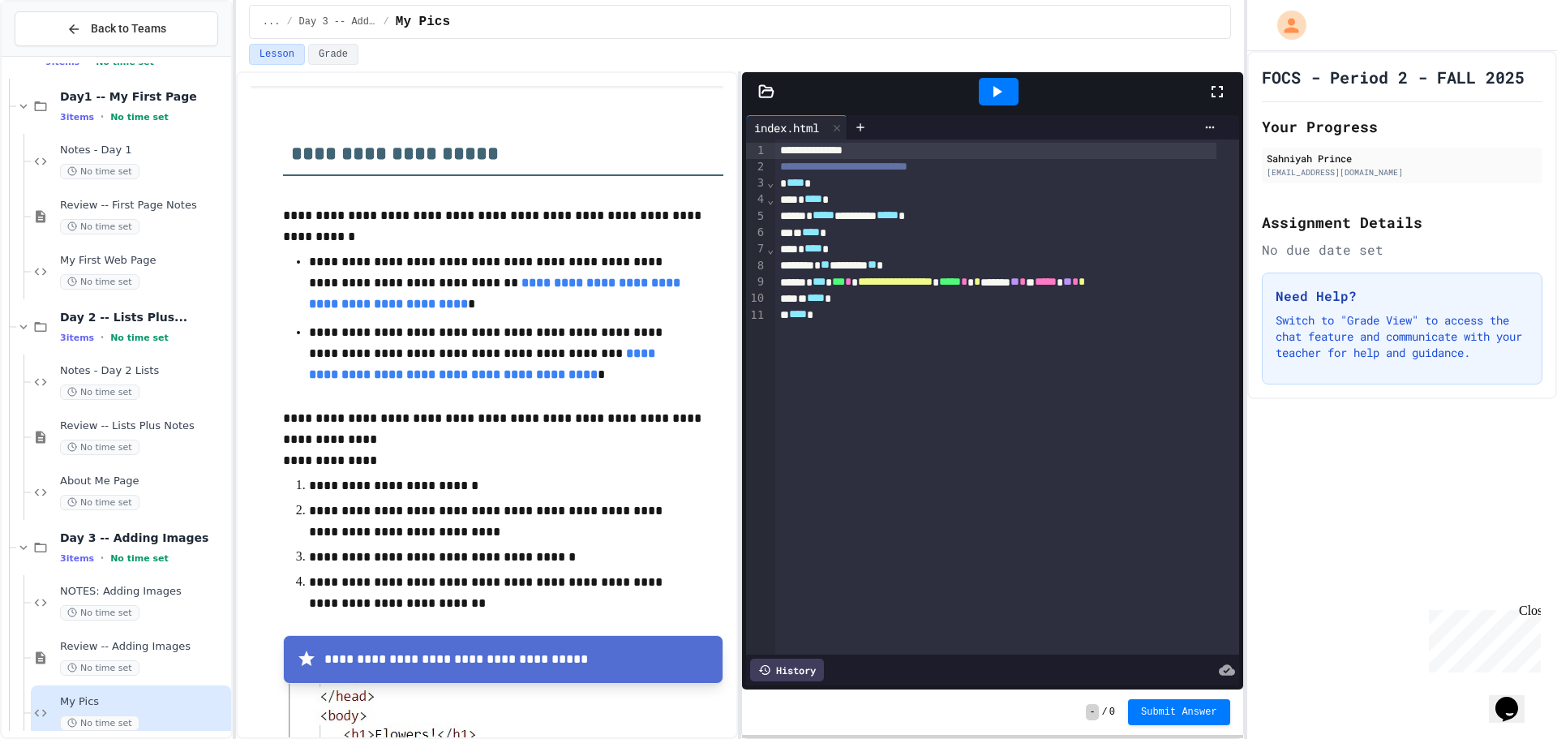
click at [997, 84] on div at bounding box center [999, 92] width 40 height 28
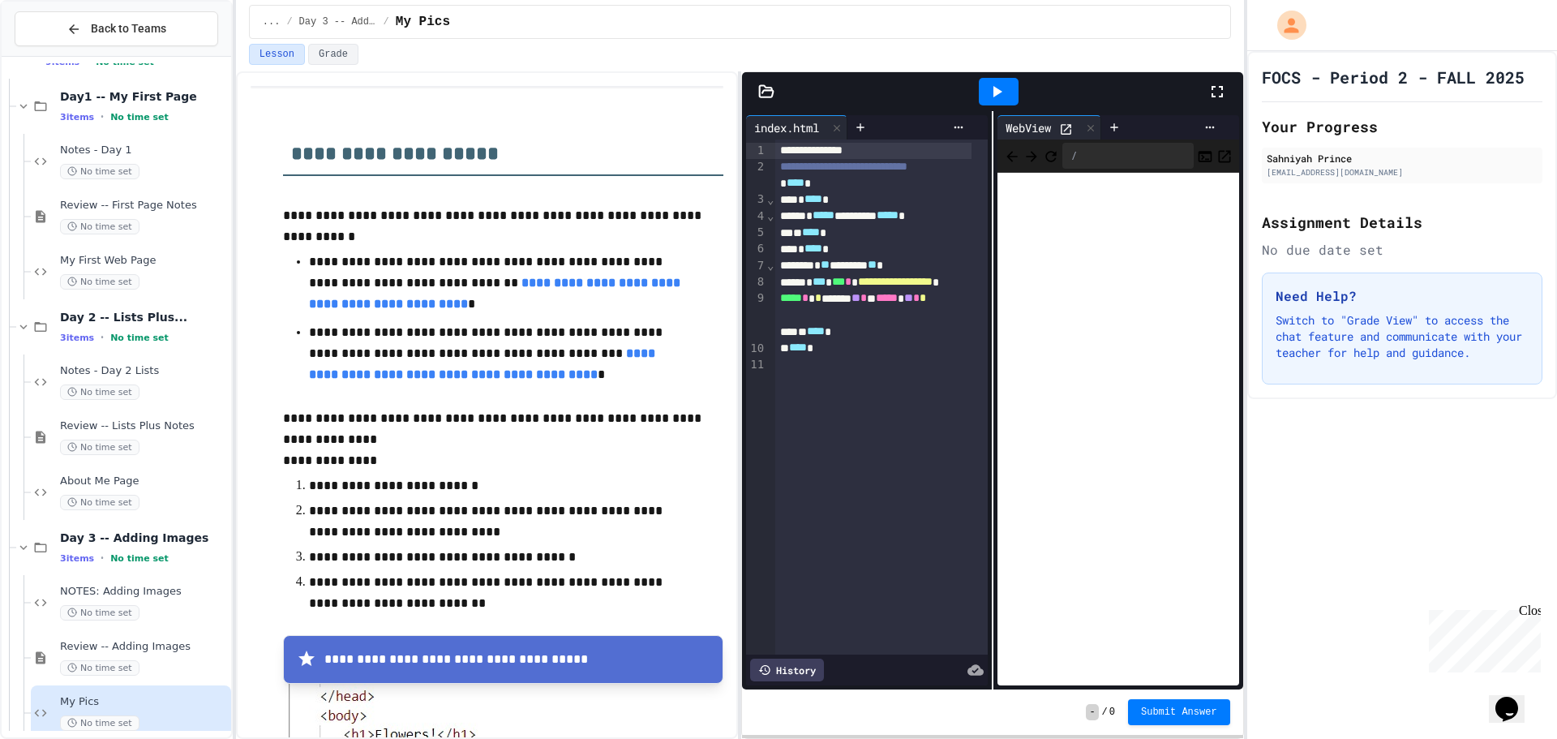
click at [1083, 123] on div "WebView" at bounding box center [1050, 127] width 104 height 24
click at [1088, 128] on icon at bounding box center [1090, 127] width 11 height 11
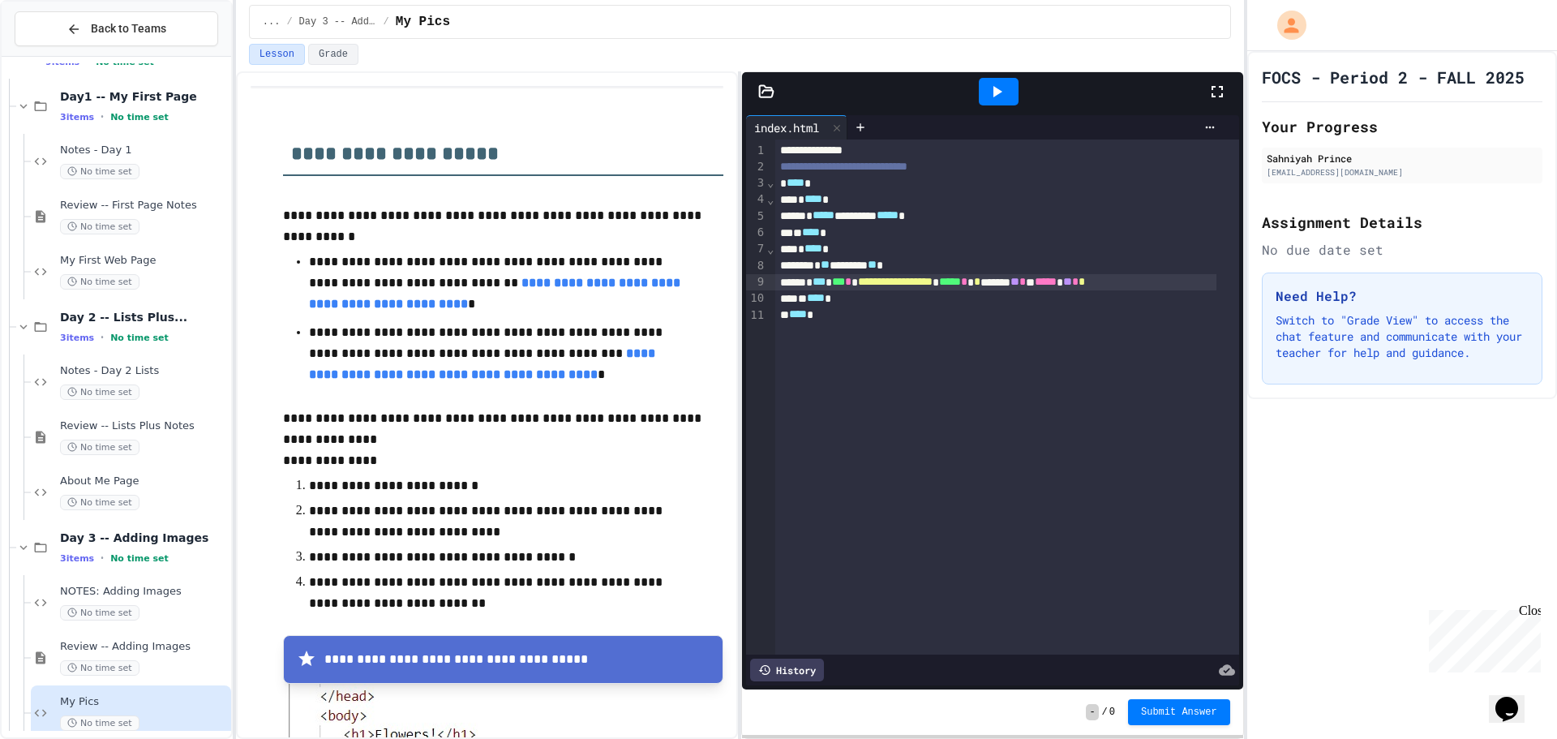
click at [1072, 283] on span "**" at bounding box center [1067, 281] width 9 height 11
click at [655, 133] on h2 "**********" at bounding box center [503, 148] width 440 height 56
click at [1010, 96] on div at bounding box center [999, 92] width 40 height 28
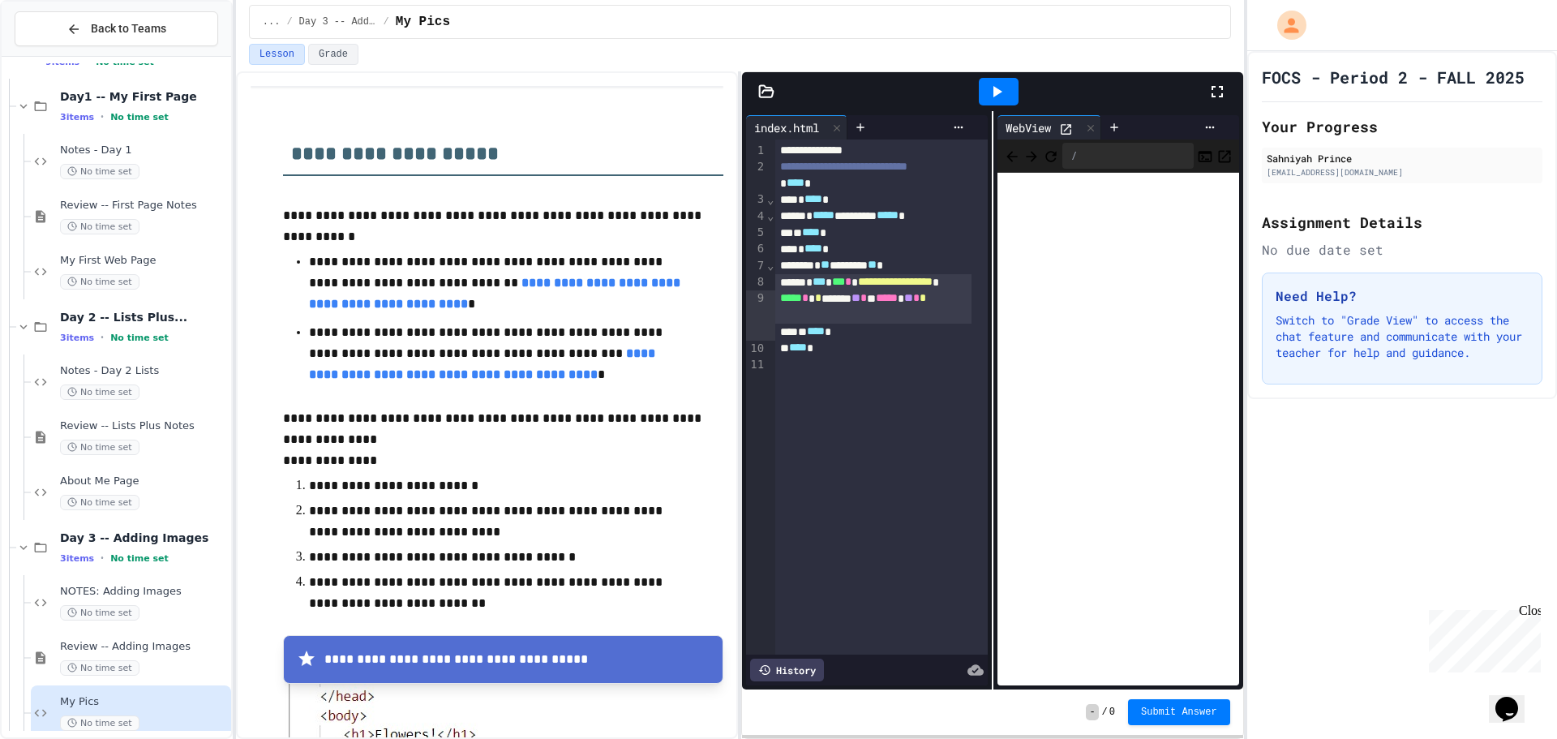
click at [1053, 131] on div "WebView" at bounding box center [1029, 127] width 62 height 17
click at [1059, 129] on icon at bounding box center [1066, 129] width 14 height 14
click at [1090, 128] on icon at bounding box center [1090, 127] width 11 height 11
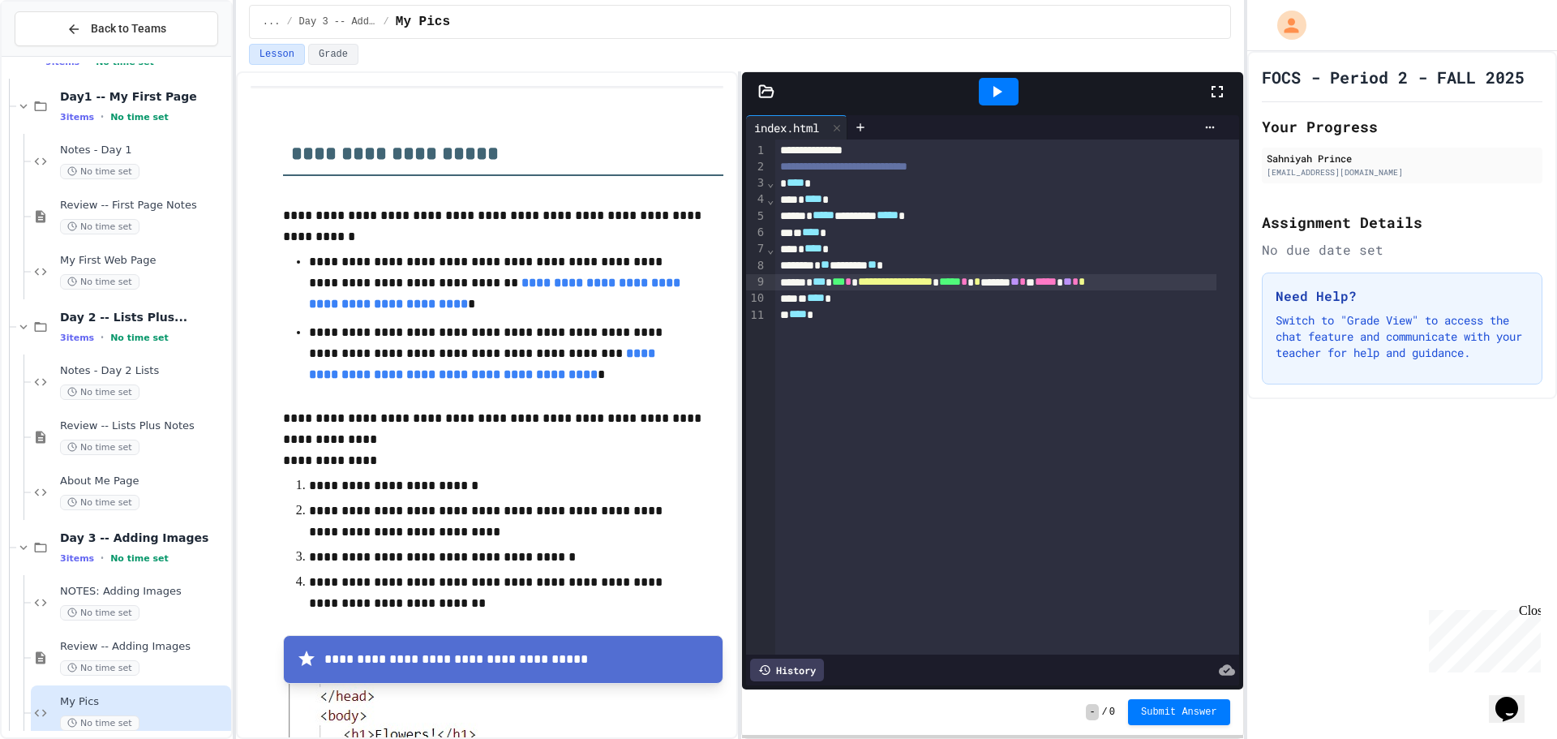
click at [745, 90] on div "**********" at bounding box center [740, 405] width 1008 height 668
drag, startPoint x: 769, startPoint y: 80, endPoint x: 769, endPoint y: 93, distance: 13.0
click at [769, 92] on div at bounding box center [992, 91] width 500 height 39
click at [769, 94] on icon at bounding box center [766, 92] width 16 height 16
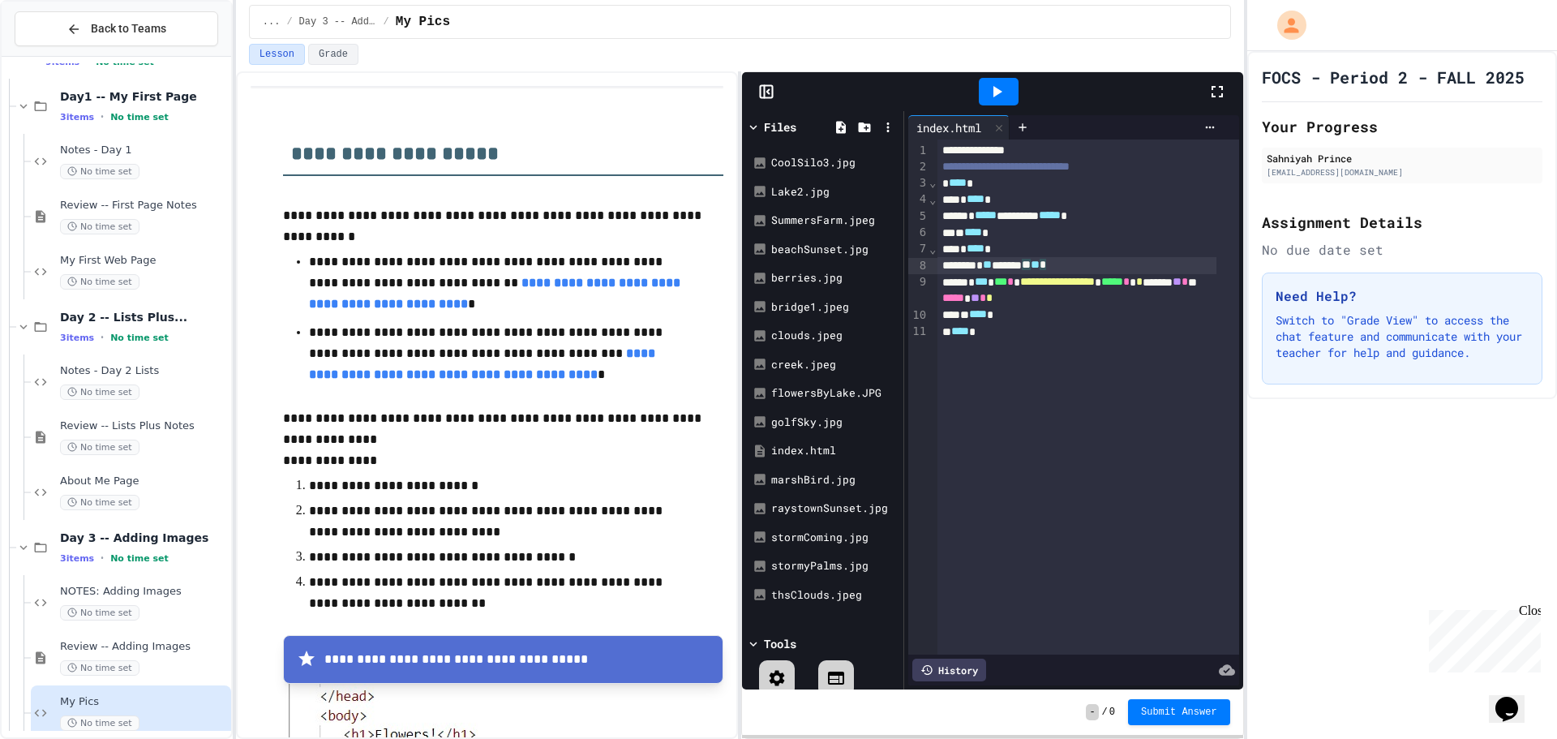
click at [1058, 264] on div "* ** ****** ** ** *" at bounding box center [1077, 265] width 279 height 16
click at [1042, 274] on div "**********" at bounding box center [1089, 397] width 302 height 515
click at [1095, 284] on span "**********" at bounding box center [1057, 281] width 75 height 11
click at [1007, 96] on icon at bounding box center [996, 91] width 19 height 19
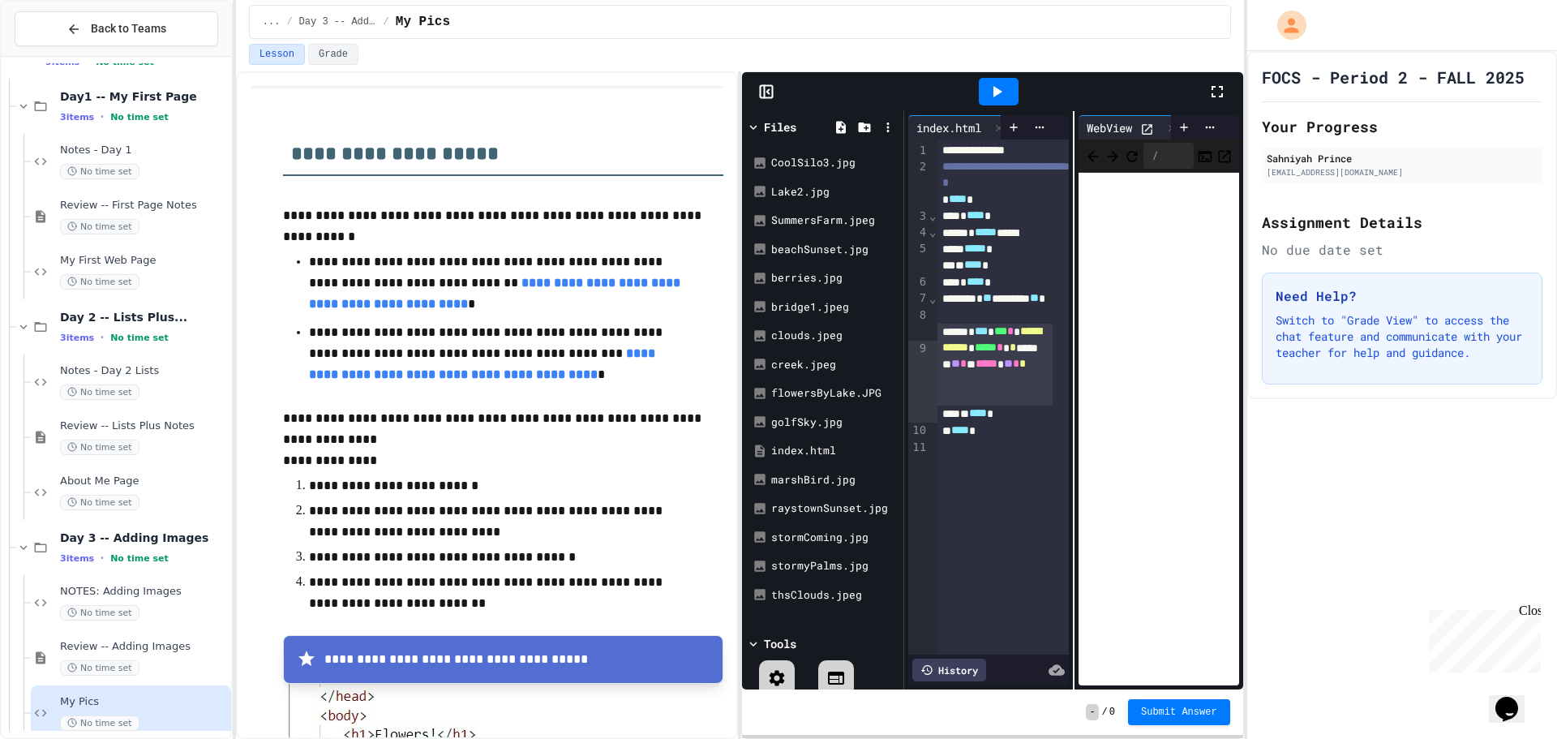
click at [1148, 124] on icon at bounding box center [1147, 129] width 11 height 11
click at [960, 369] on span "**" at bounding box center [955, 363] width 9 height 11
click at [1011, 369] on span "*" at bounding box center [1014, 363] width 6 height 11
click at [776, 93] on div at bounding box center [766, 92] width 49 height 16
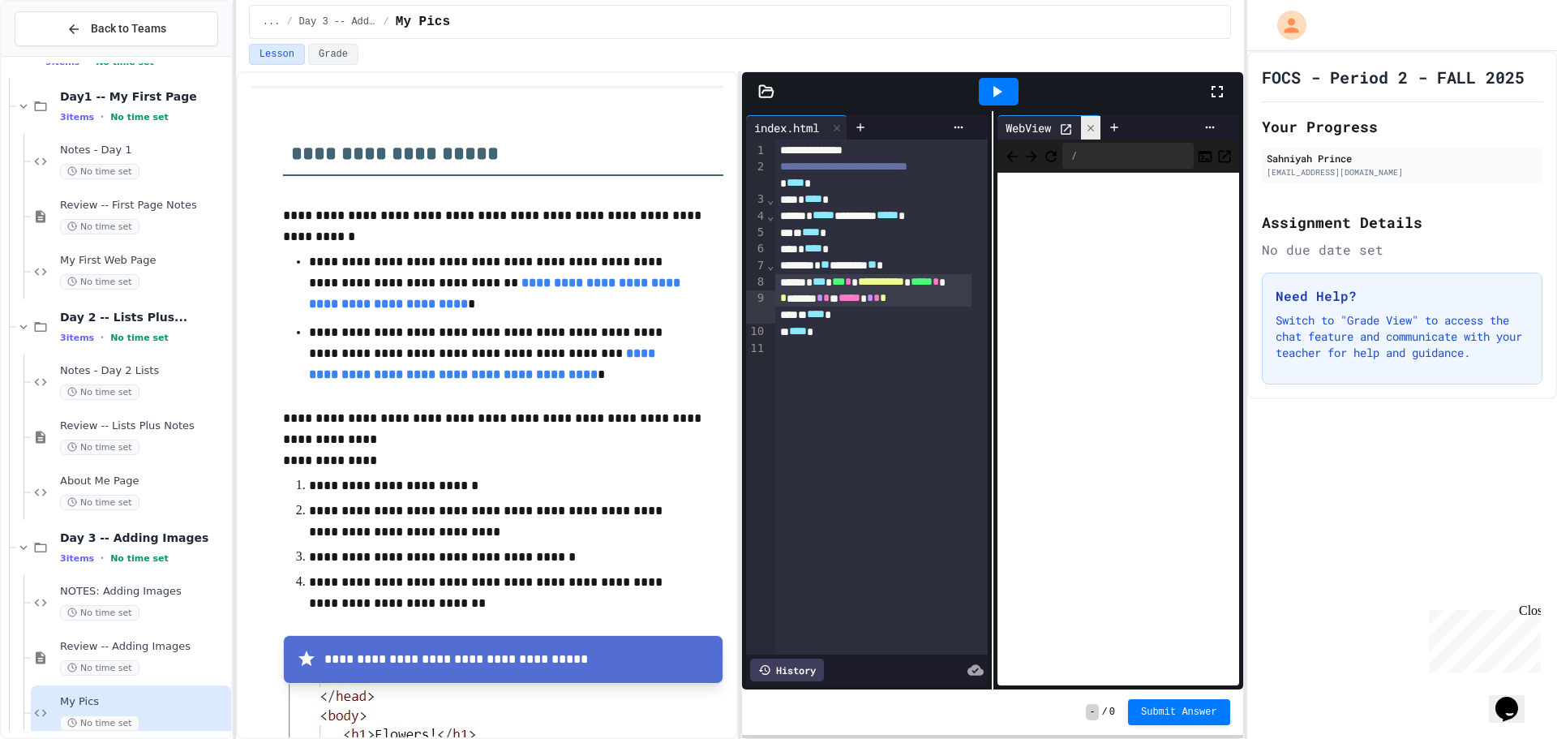
click at [1085, 124] on icon at bounding box center [1090, 127] width 11 height 11
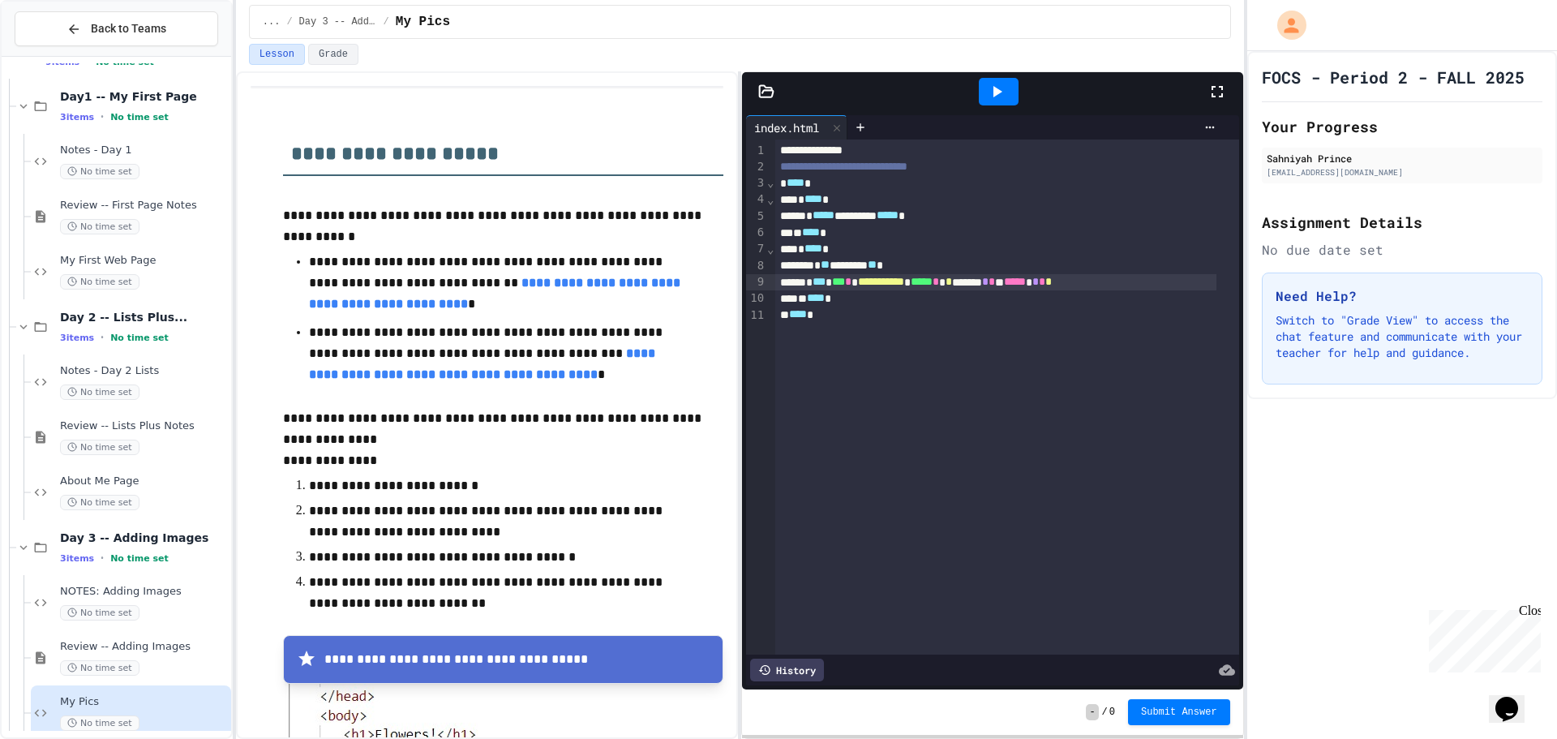
drag, startPoint x: 985, startPoint y: 78, endPoint x: 993, endPoint y: 88, distance: 13.3
click at [990, 88] on div at bounding box center [999, 92] width 56 height 44
click at [993, 88] on icon at bounding box center [996, 91] width 19 height 19
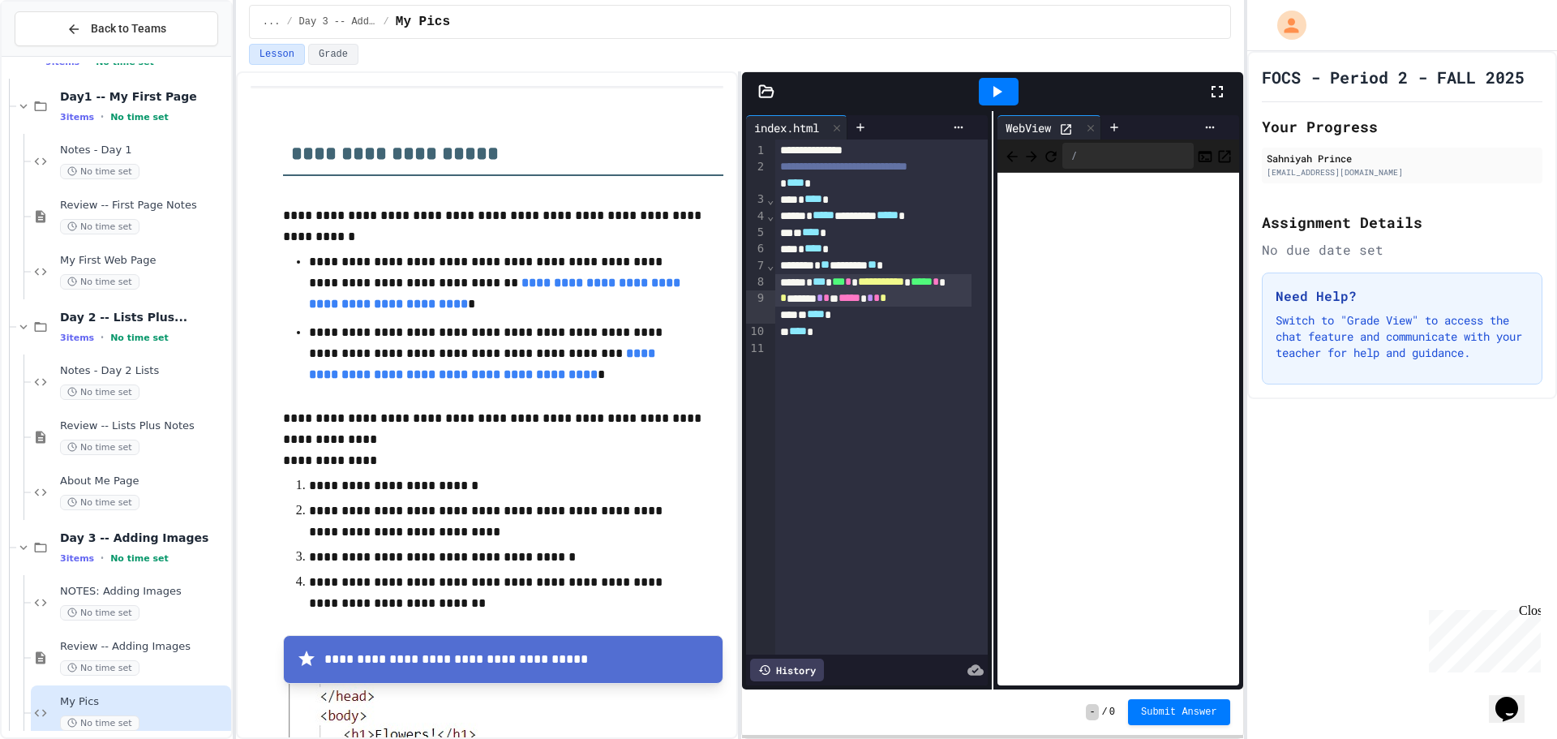
drag, startPoint x: 1065, startPoint y: 126, endPoint x: 1068, endPoint y: 103, distance: 22.9
click at [1065, 120] on div "WebView" at bounding box center [1050, 127] width 104 height 24
drag, startPoint x: 1058, startPoint y: 123, endPoint x: 1057, endPoint y: 132, distance: 9.0
click at [1057, 132] on div "WebView" at bounding box center [1050, 127] width 104 height 24
click at [1064, 125] on icon at bounding box center [1066, 129] width 14 height 14
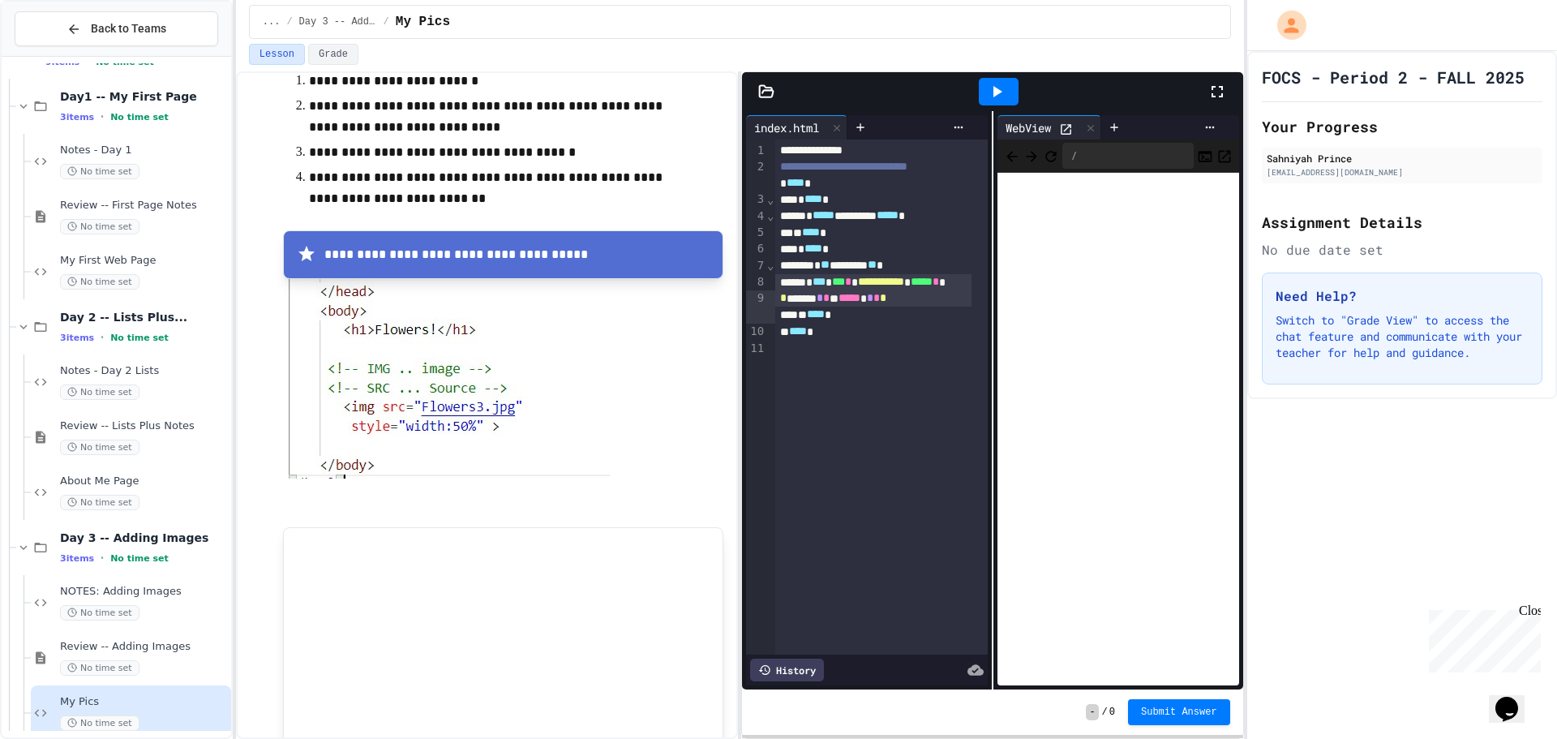
scroll to position [406, 0]
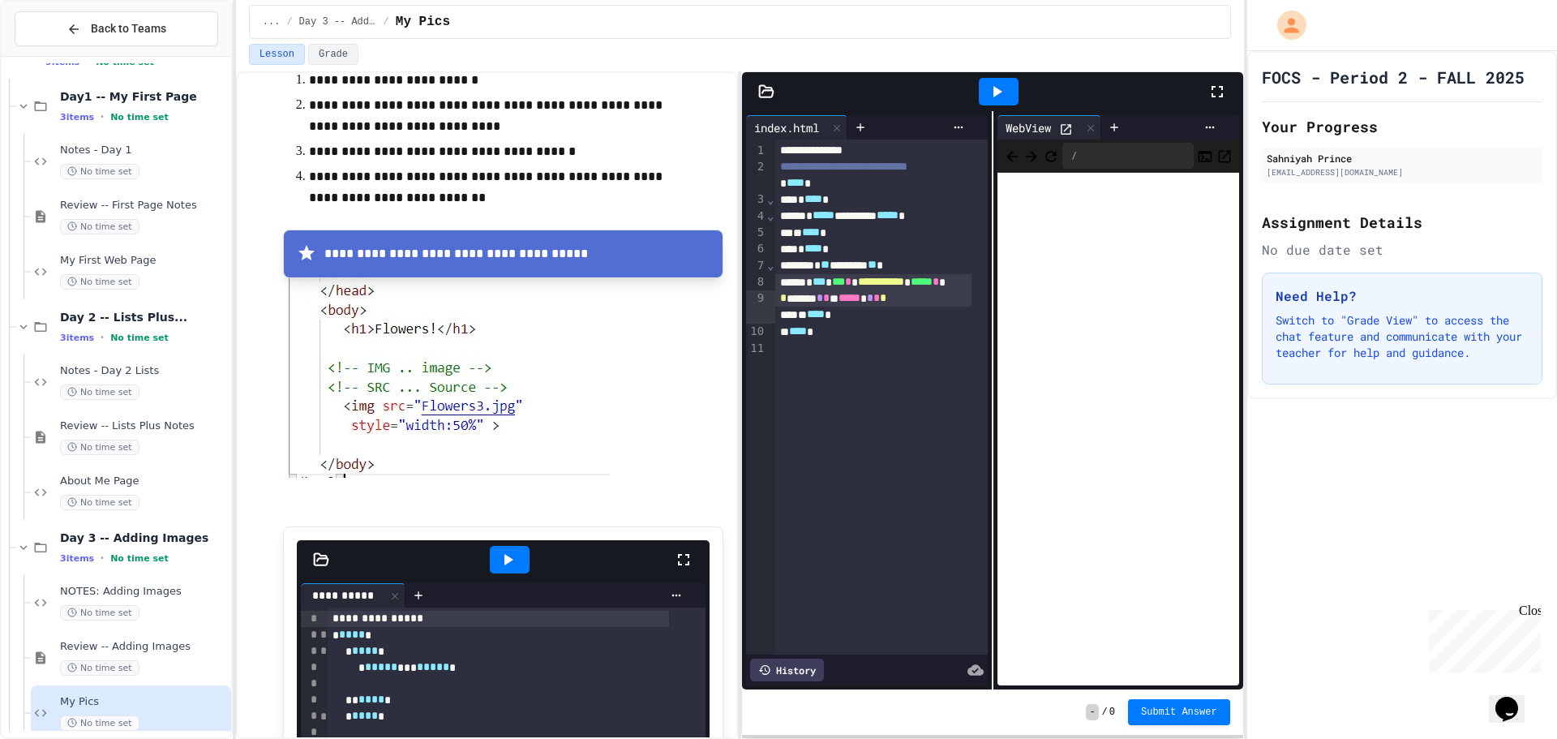
drag, startPoint x: 1083, startPoint y: 130, endPoint x: 1075, endPoint y: 122, distance: 10.9
click at [1085, 129] on icon at bounding box center [1090, 127] width 11 height 11
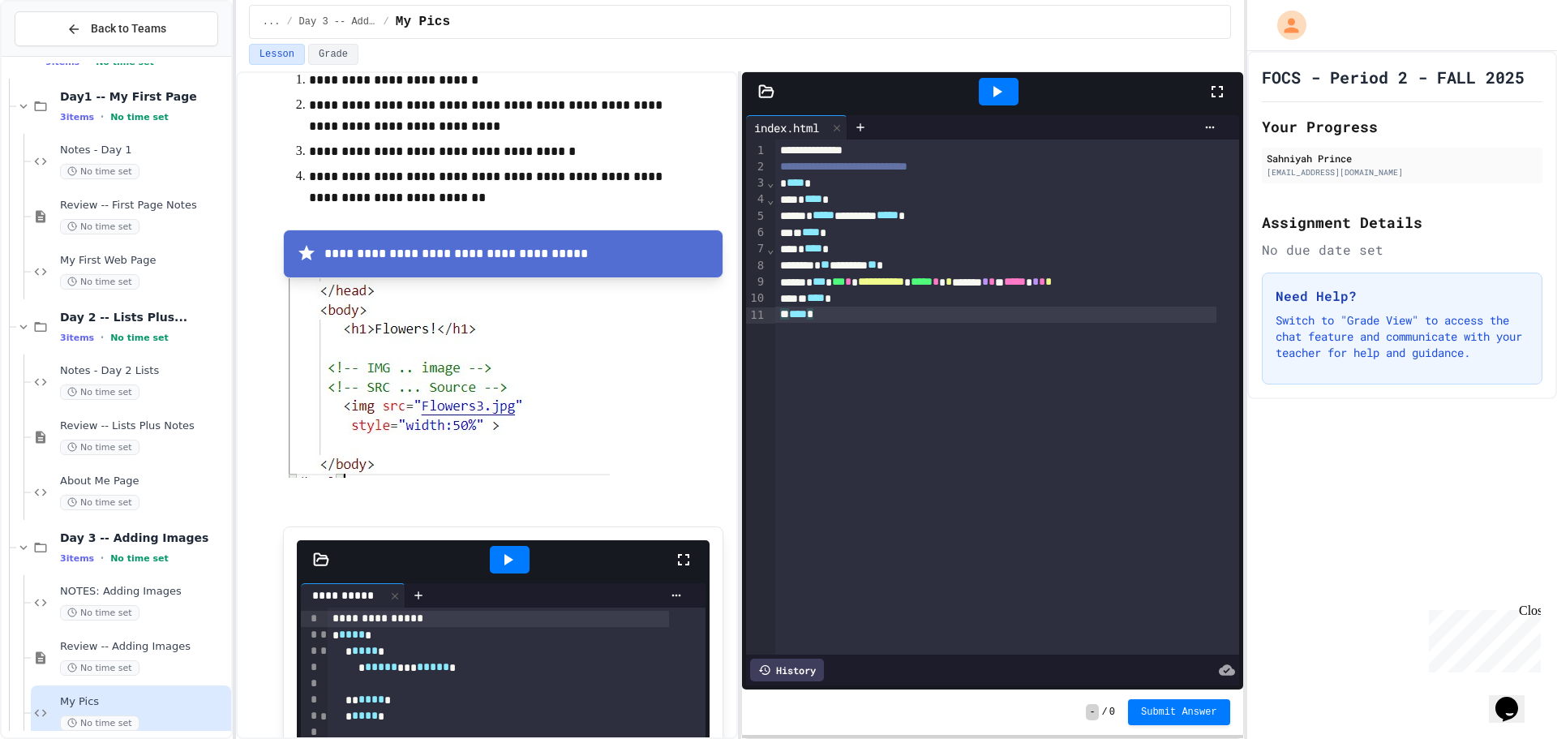
drag, startPoint x: 1163, startPoint y: 310, endPoint x: 1157, endPoint y: 332, distance: 22.8
click at [1327, 738] on div at bounding box center [778, 741] width 1557 height 0
